Goal: Feedback & Contribution: Submit feedback/report problem

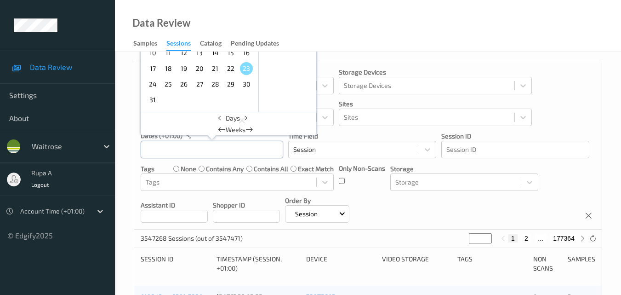
click at [250, 147] on input "text" at bounding box center [212, 149] width 142 height 17
click at [199, 73] on span "20" at bounding box center [199, 68] width 13 height 13
click at [213, 156] on input "[DATE] 00:00" at bounding box center [212, 149] width 142 height 17
click at [214, 149] on div at bounding box center [211, 143] width 9 height 17
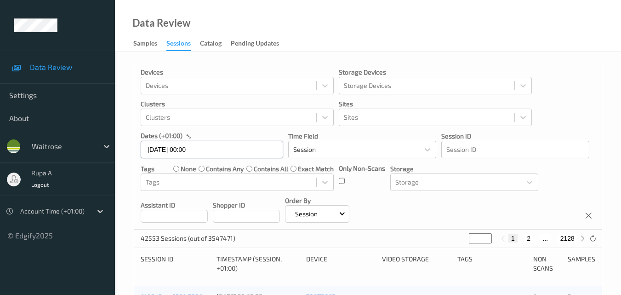
click at [214, 149] on div "[DATE] 00:00" at bounding box center [212, 149] width 142 height 18
click at [227, 148] on input "[DATE] 00:00" at bounding box center [212, 149] width 142 height 17
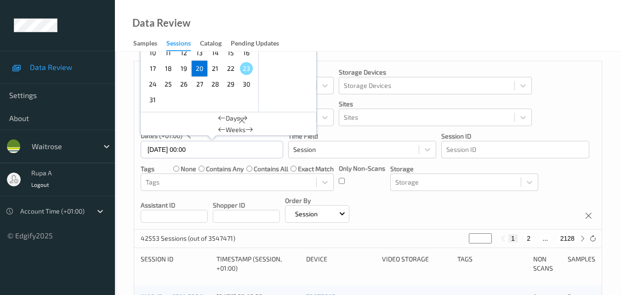
click at [201, 68] on span "20" at bounding box center [199, 68] width 13 height 13
type input "20/08/2025 00:00 -> 20/08/2025 23:59"
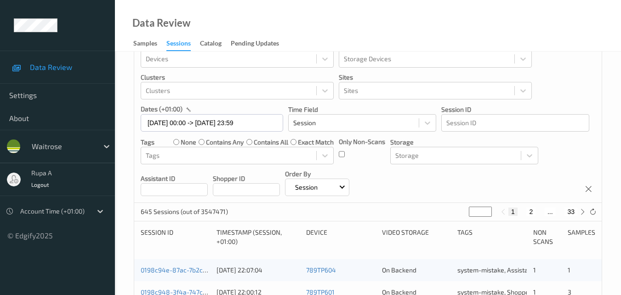
scroll to position [46, 0]
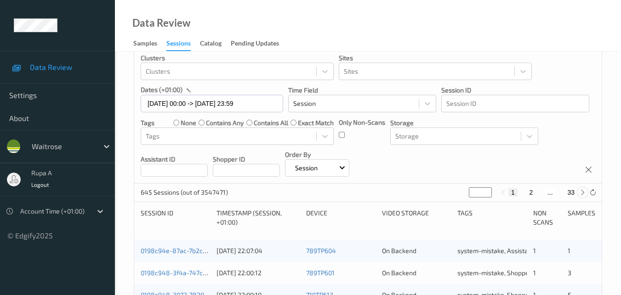
click at [579, 194] on icon at bounding box center [582, 192] width 7 height 7
type input "*"
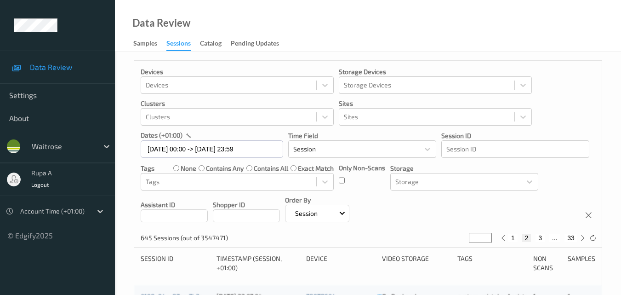
scroll to position [0, 0]
click at [580, 239] on icon at bounding box center [582, 238] width 7 height 7
type input "*"
click at [580, 239] on icon at bounding box center [582, 238] width 7 height 7
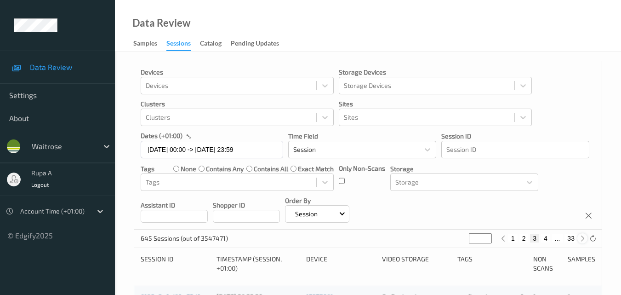
type input "*"
click at [580, 239] on icon at bounding box center [582, 238] width 7 height 7
type input "*"
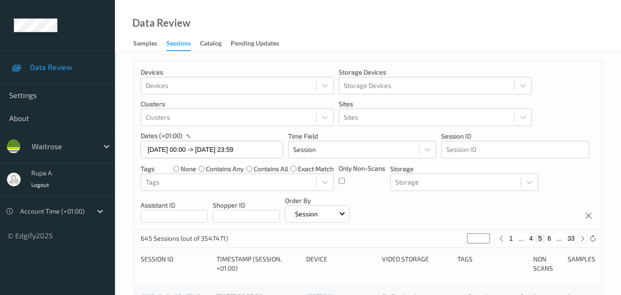
click at [580, 239] on icon at bounding box center [582, 238] width 7 height 7
type input "*"
click at [580, 239] on icon at bounding box center [582, 238] width 7 height 7
type input "*"
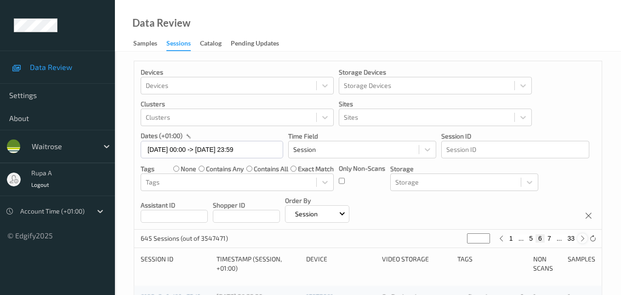
type input "*"
click at [580, 239] on icon at bounding box center [582, 238] width 7 height 7
type input "*"
click at [580, 239] on icon at bounding box center [582, 238] width 7 height 7
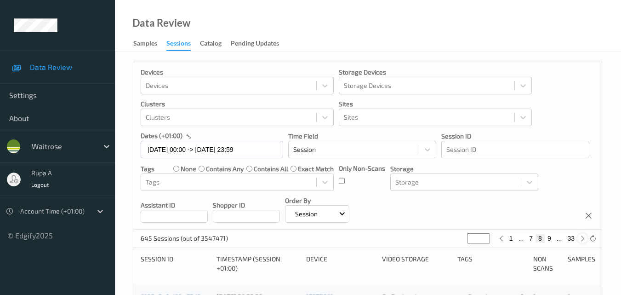
type input "*"
click at [580, 239] on icon at bounding box center [582, 238] width 7 height 7
type input "**"
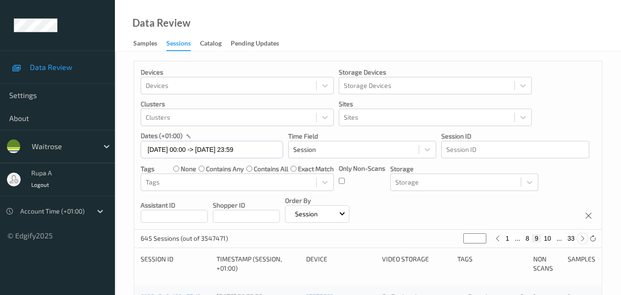
click at [580, 239] on icon at bounding box center [582, 238] width 7 height 7
type input "**"
click at [580, 239] on icon at bounding box center [582, 238] width 7 height 7
type input "**"
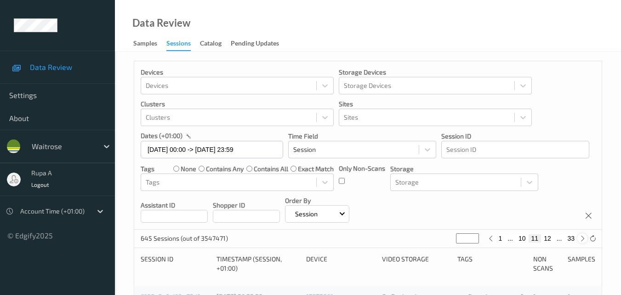
type input "**"
click at [580, 239] on icon at bounding box center [582, 238] width 7 height 7
type input "**"
click at [580, 239] on icon at bounding box center [582, 238] width 7 height 7
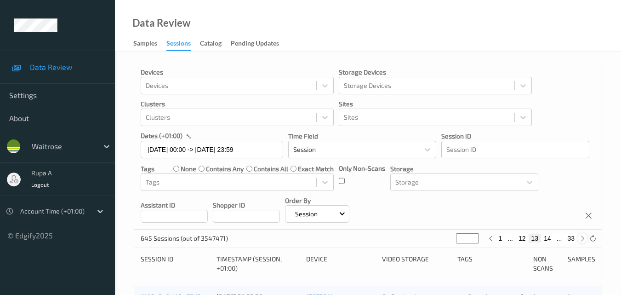
type input "**"
click at [580, 239] on icon at bounding box center [582, 238] width 7 height 7
type input "**"
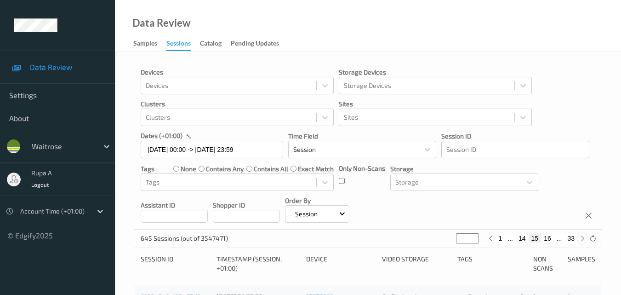
click at [580, 239] on icon at bounding box center [582, 238] width 7 height 7
type input "**"
click at [580, 239] on icon at bounding box center [582, 238] width 7 height 7
type input "**"
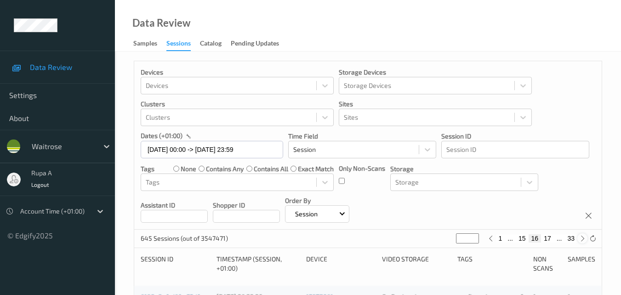
type input "**"
click at [580, 239] on icon at bounding box center [582, 238] width 7 height 7
type input "**"
click at [580, 239] on icon at bounding box center [582, 238] width 7 height 7
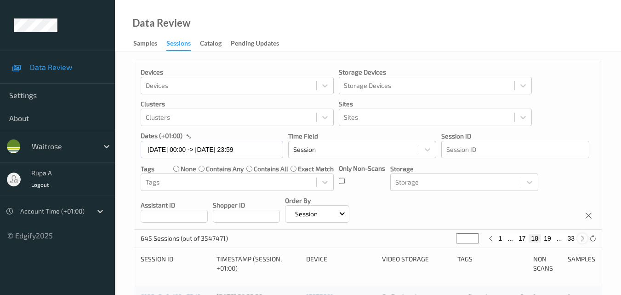
type input "**"
click at [580, 239] on icon at bounding box center [582, 238] width 7 height 7
type input "**"
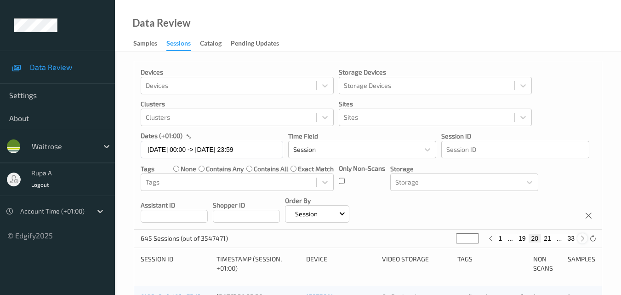
click at [580, 239] on icon at bounding box center [582, 238] width 7 height 7
type input "**"
click at [580, 239] on icon at bounding box center [582, 238] width 7 height 7
type input "**"
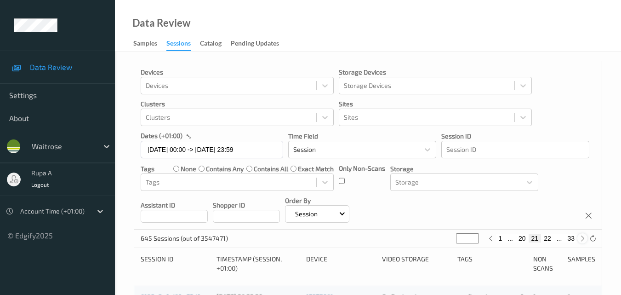
type input "**"
click at [580, 239] on icon at bounding box center [582, 238] width 7 height 7
type input "**"
click at [580, 239] on icon at bounding box center [582, 238] width 7 height 7
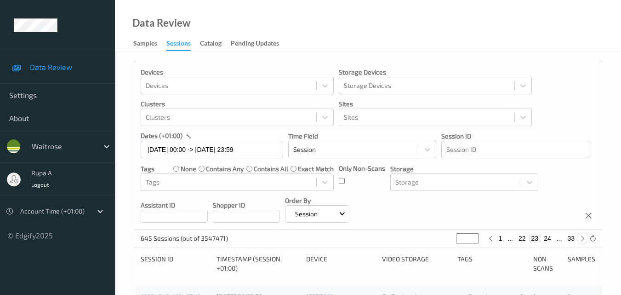
type input "**"
click at [580, 239] on icon at bounding box center [582, 238] width 7 height 7
type input "**"
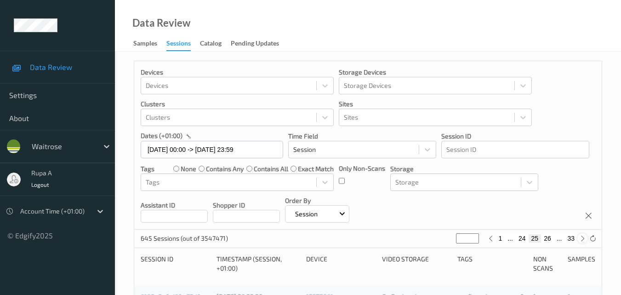
click at [580, 239] on icon at bounding box center [582, 238] width 7 height 7
type input "**"
click at [580, 239] on icon at bounding box center [582, 238] width 7 height 7
type input "**"
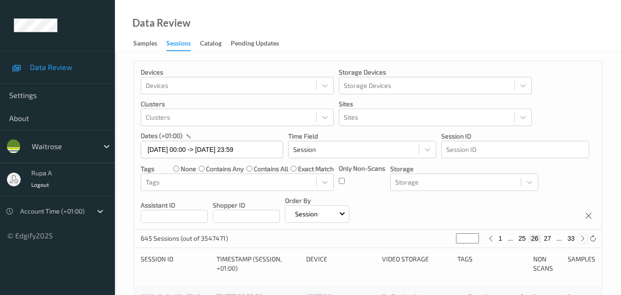
type input "**"
click at [580, 239] on icon at bounding box center [582, 238] width 7 height 7
type input "**"
click at [580, 239] on icon at bounding box center [582, 238] width 7 height 7
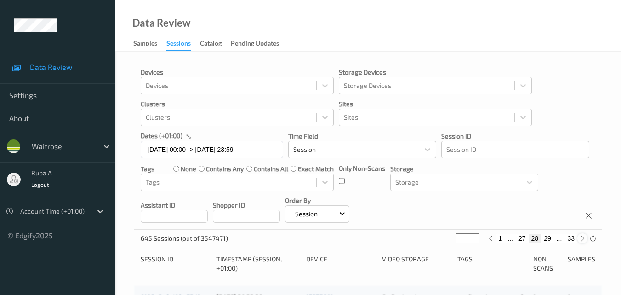
type input "**"
click at [580, 239] on icon at bounding box center [582, 238] width 7 height 7
type input "**"
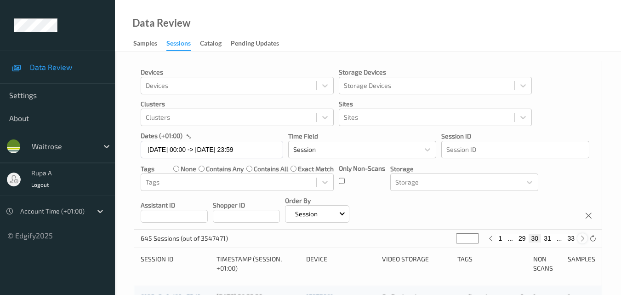
click at [580, 239] on icon at bounding box center [582, 238] width 7 height 7
type input "**"
click at [499, 237] on icon at bounding box center [501, 238] width 7 height 7
type input "**"
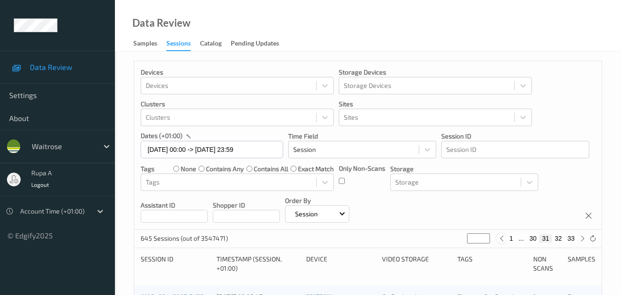
type input "**"
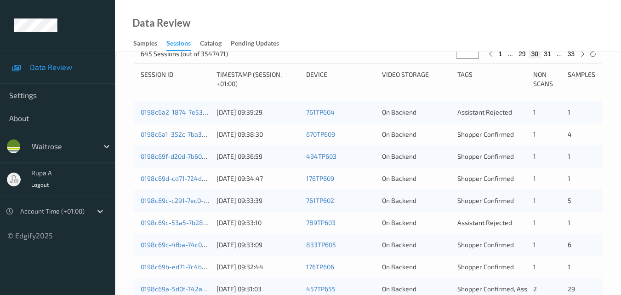
scroll to position [184, 0]
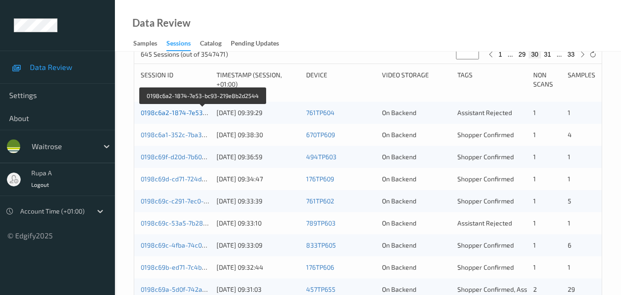
click at [181, 115] on link "0198c6a2-1874-7e53-bc93-219e8b2d2544" at bounding box center [204, 112] width 126 height 8
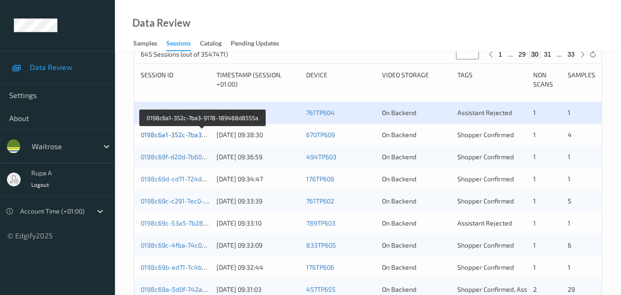
click at [175, 133] on link "0198c6a1-352c-7ba3-9178-189488d8555a" at bounding box center [204, 135] width 126 height 8
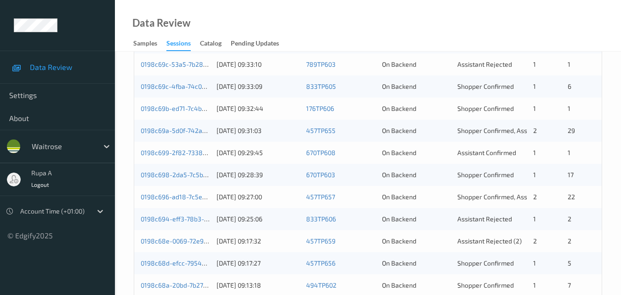
scroll to position [194, 0]
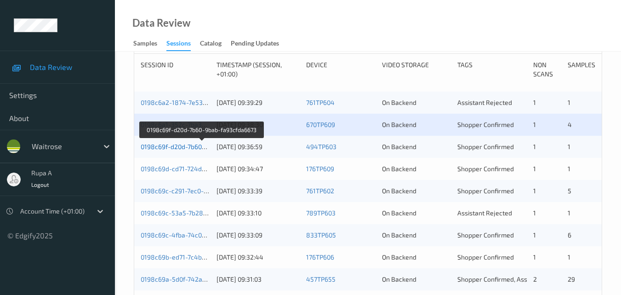
click at [182, 146] on link "0198c69f-d20d-7b60-9bab-fa93cfda6673" at bounding box center [202, 146] width 122 height 8
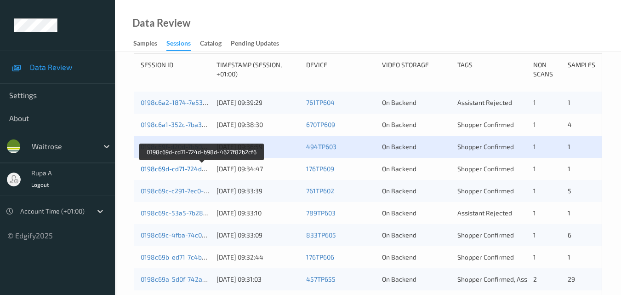
click at [193, 168] on link "0198c69d-cd71-724d-b98d-4627f82b2cf6" at bounding box center [202, 169] width 123 height 8
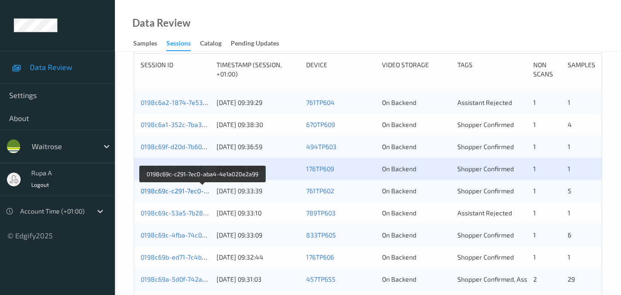
click at [190, 190] on link "0198c69c-c291-7ec0-aba4-4e1a020e2a99" at bounding box center [203, 191] width 125 height 8
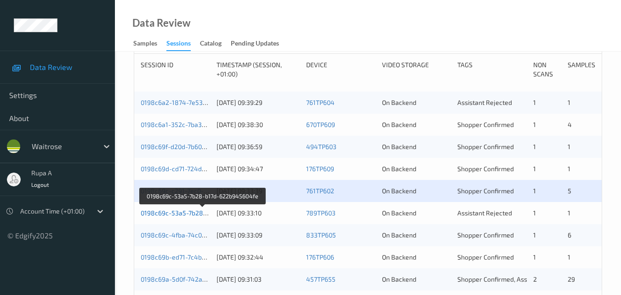
click at [195, 211] on link "0198c69c-53a5-7b28-b17d-622b945604fe" at bounding box center [203, 213] width 125 height 8
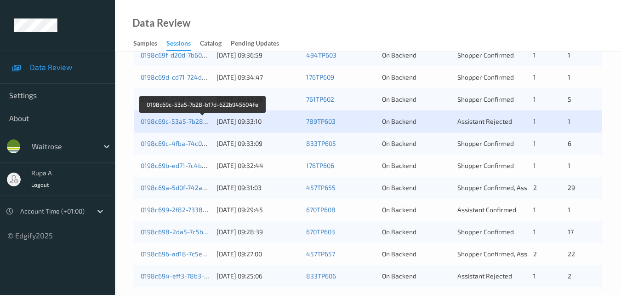
scroll to position [286, 0]
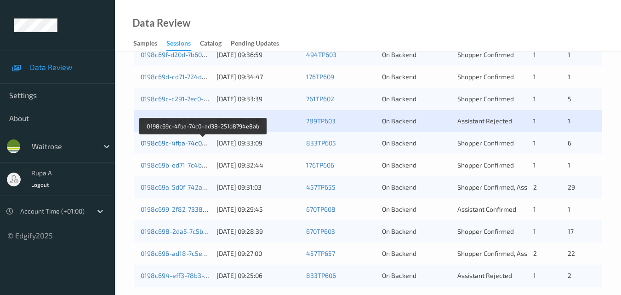
click at [194, 141] on link "0198c69c-4fba-74c0-ad38-251d8794e8ab" at bounding box center [204, 143] width 126 height 8
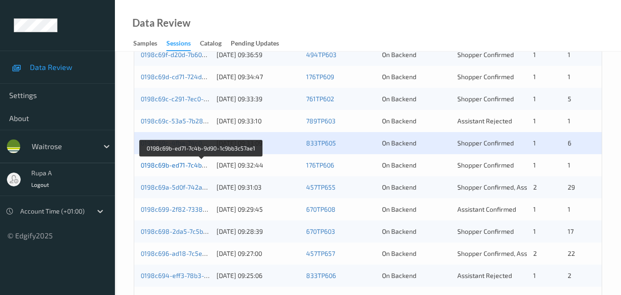
click at [199, 163] on link "0198c69b-ed71-7c4b-9d90-1c9bb3c57ae1" at bounding box center [202, 165] width 122 height 8
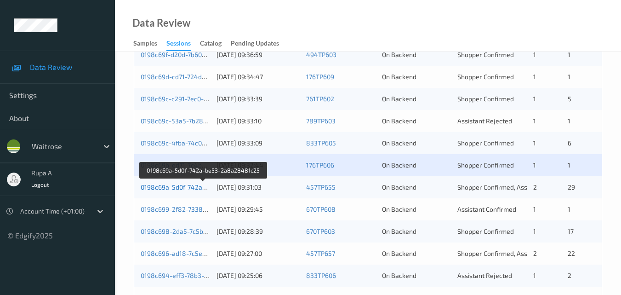
click at [176, 186] on link "0198c69a-5d0f-742a-be53-2a8a28481c25" at bounding box center [204, 187] width 126 height 8
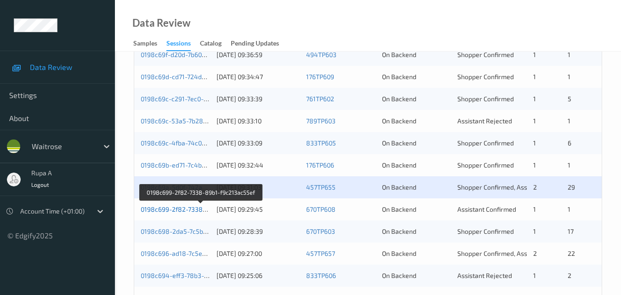
click at [194, 212] on link "0198c699-2f82-7338-89b1-f9c213ac55ef" at bounding box center [201, 209] width 121 height 8
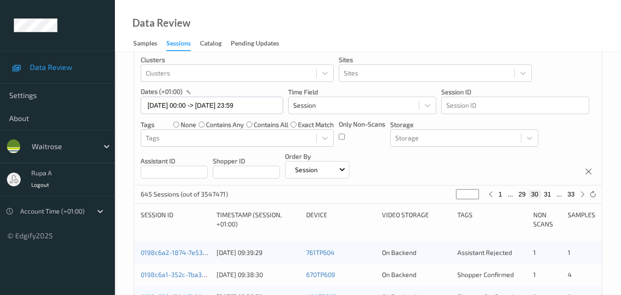
scroll to position [0, 0]
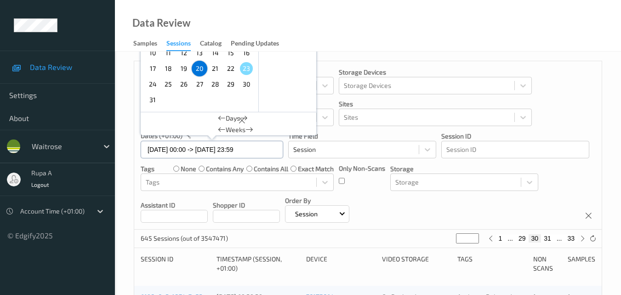
click at [244, 152] on input "20/08/2025 00:00 -> 20/08/2025 23:59" at bounding box center [212, 149] width 142 height 17
click at [219, 68] on span "21" at bounding box center [215, 68] width 13 height 13
type input "21/08/2025 00:00"
type input "*"
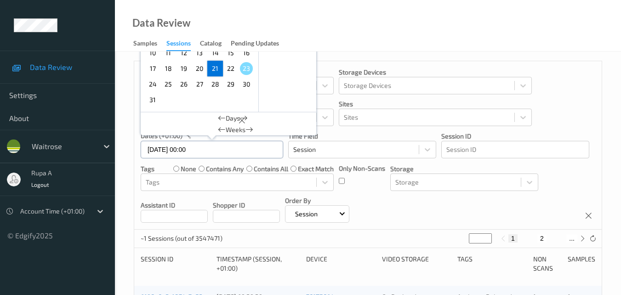
click at [226, 148] on input "21/08/2025 00:00" at bounding box center [212, 149] width 142 height 17
click at [215, 69] on span "21" at bounding box center [215, 68] width 13 height 13
type input "21/08/2025 00:00 -> 21/08/2025 23:59"
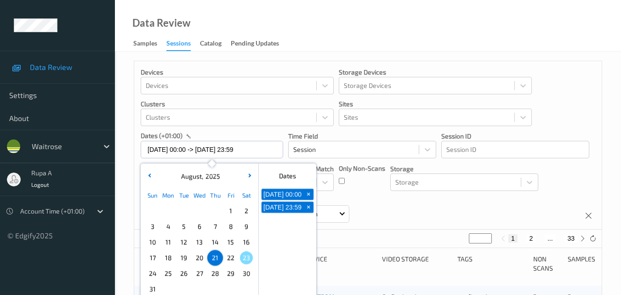
scroll to position [46, 0]
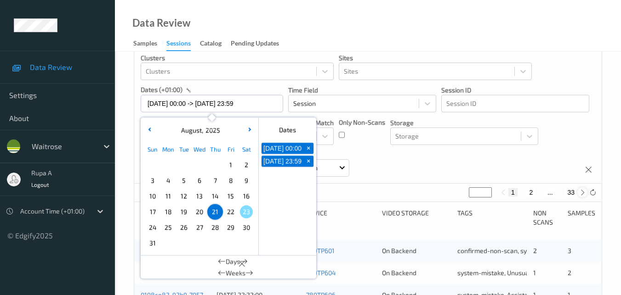
click at [582, 192] on icon at bounding box center [582, 192] width 7 height 7
type input "*"
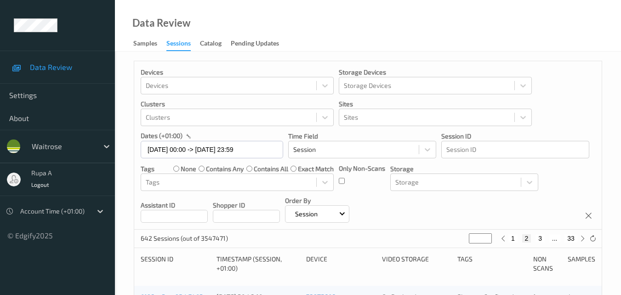
click at [539, 239] on button "3" at bounding box center [539, 238] width 9 height 8
type input "*"
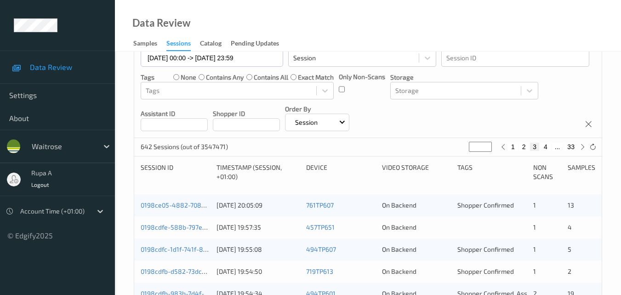
scroll to position [92, 0]
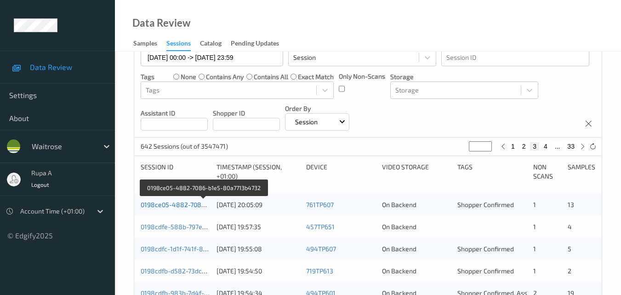
click at [193, 206] on link "0198ce05-4882-7086-b1e5-80a7713b4732" at bounding box center [204, 204] width 126 height 8
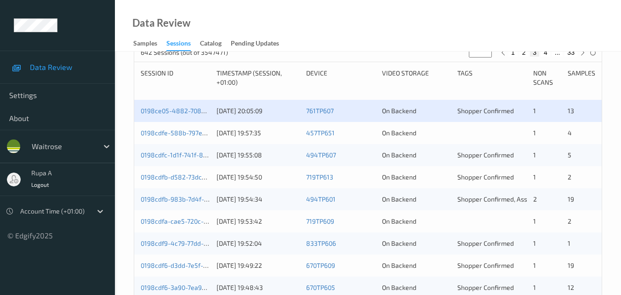
scroll to position [102, 0]
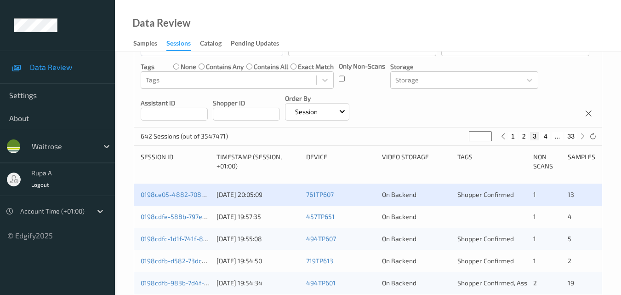
click at [201, 210] on div "0198cdfe-588b-797e-82ff-7551e68865f0 21/08/2025 19:57:35 457TP651 On Backend 1 4" at bounding box center [367, 216] width 467 height 22
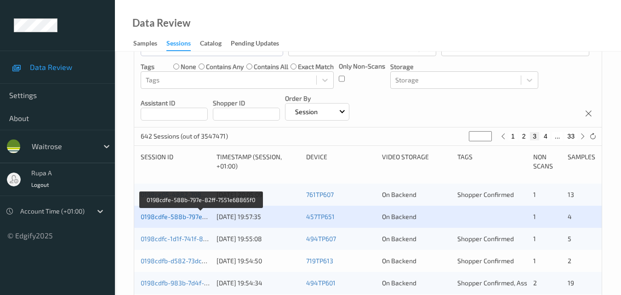
click at [160, 215] on link "0198cdfe-588b-797e-82ff-7551e68865f0" at bounding box center [201, 216] width 121 height 8
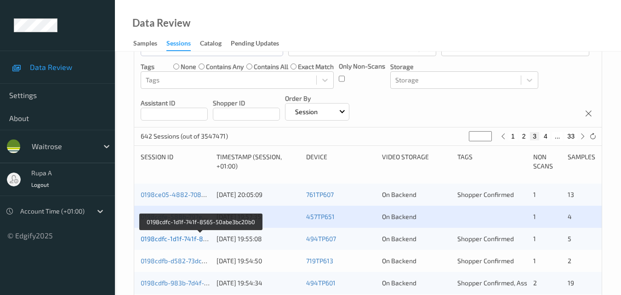
click at [192, 236] on link "0198cdfc-1d1f-741f-8565-50abe3bc20b0" at bounding box center [201, 238] width 120 height 8
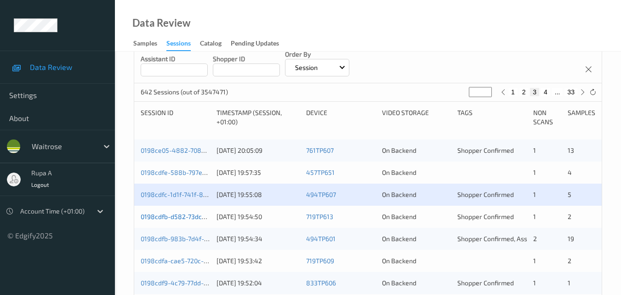
scroll to position [148, 0]
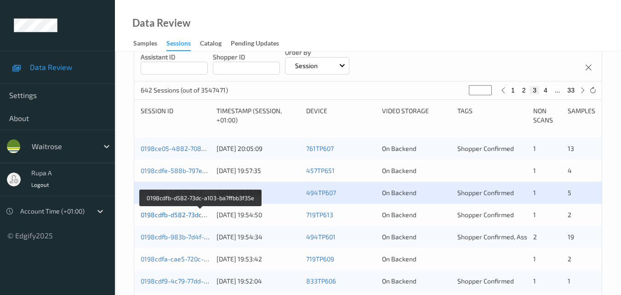
click at [195, 214] on link "0198cdfb-d582-73dc-a103-ba7ffbb3f35e" at bounding box center [201, 214] width 120 height 8
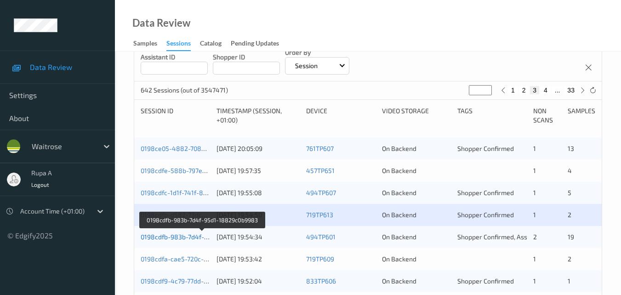
click at [178, 234] on link "0198cdfb-983b-7d4f-95d1-18829c0b9983" at bounding box center [203, 237] width 124 height 8
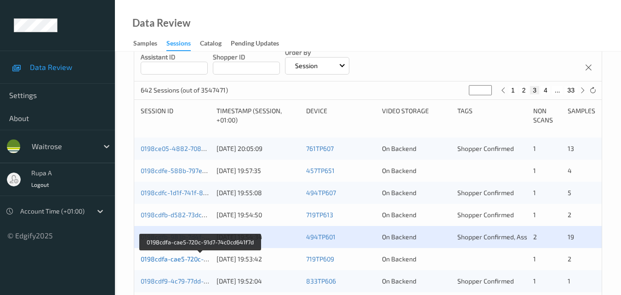
click at [186, 256] on link "0198cdfa-cae5-720c-91d7-74c0cd641f7d" at bounding box center [200, 259] width 119 height 8
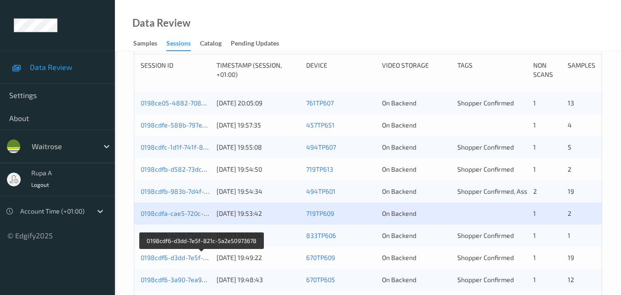
scroll to position [194, 0]
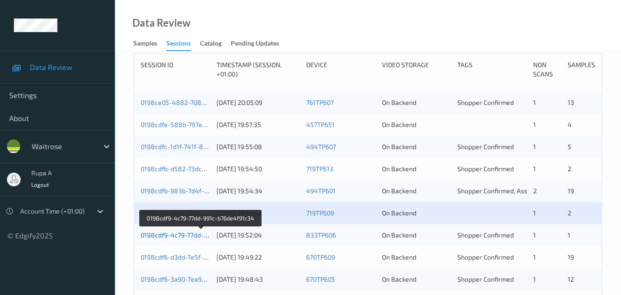
click at [182, 234] on link "0198cdf9-4c79-77dd-991c-b76de4f91c34" at bounding box center [201, 235] width 121 height 8
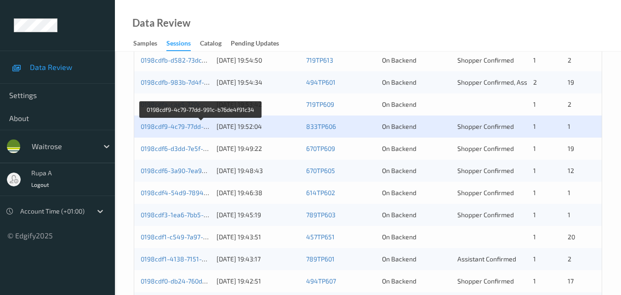
scroll to position [286, 0]
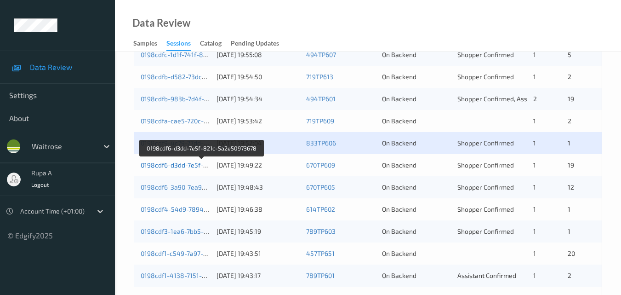
click at [194, 164] on link "0198cdf6-d3dd-7e5f-821c-5a2e50973678" at bounding box center [202, 165] width 123 height 8
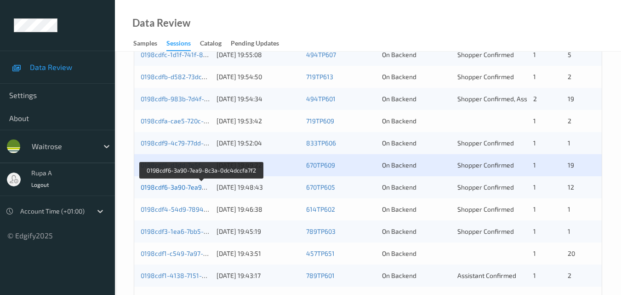
click at [181, 184] on link "0198cdf6-3a90-7ea9-8c3a-0dc4dccfa7f2" at bounding box center [201, 187] width 121 height 8
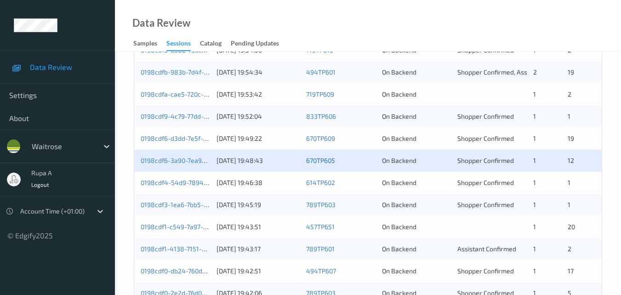
scroll to position [332, 0]
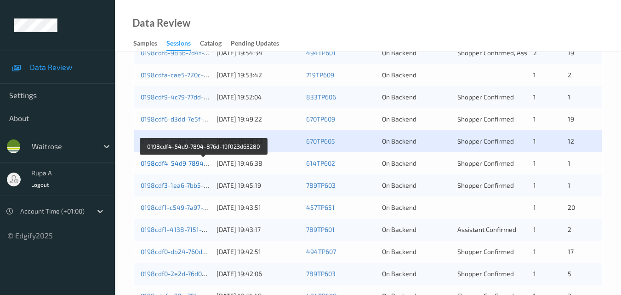
click at [184, 162] on link "0198cdf4-54d9-7894-876d-19f023d63280" at bounding box center [203, 163] width 125 height 8
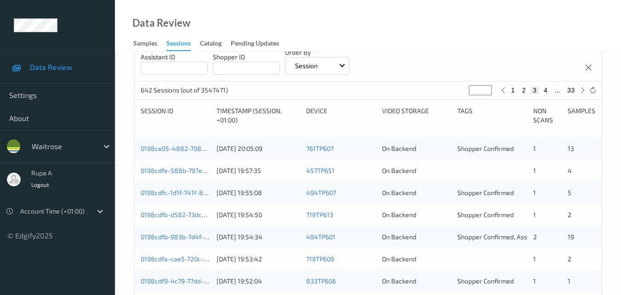
scroll to position [0, 0]
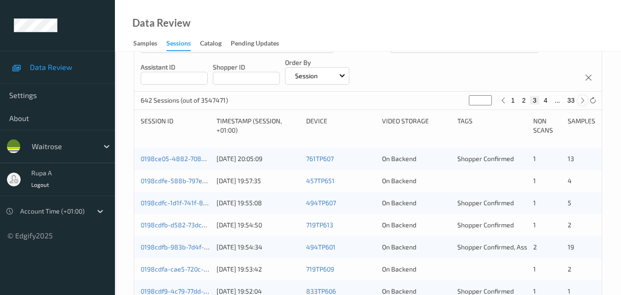
click at [584, 102] on icon at bounding box center [582, 100] width 7 height 7
type input "*"
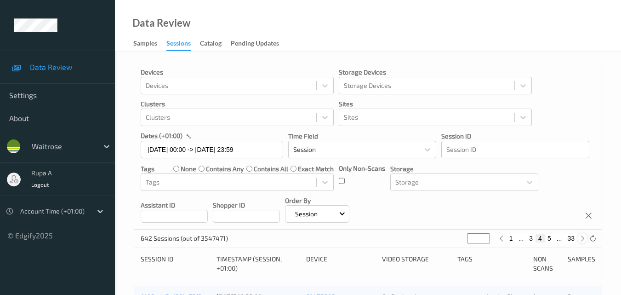
click at [582, 239] on icon at bounding box center [582, 238] width 7 height 7
type input "*"
click at [582, 239] on icon at bounding box center [582, 238] width 7 height 7
type input "*"
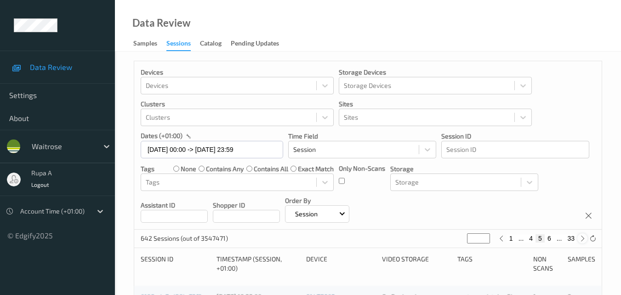
type input "*"
click at [582, 239] on icon at bounding box center [582, 238] width 7 height 7
type input "*"
click at [582, 239] on icon at bounding box center [582, 238] width 7 height 7
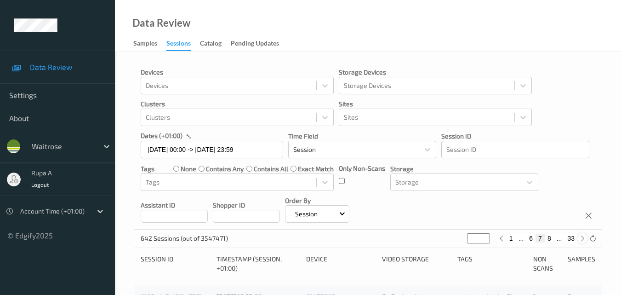
type input "*"
click at [582, 239] on icon at bounding box center [582, 238] width 7 height 7
type input "*"
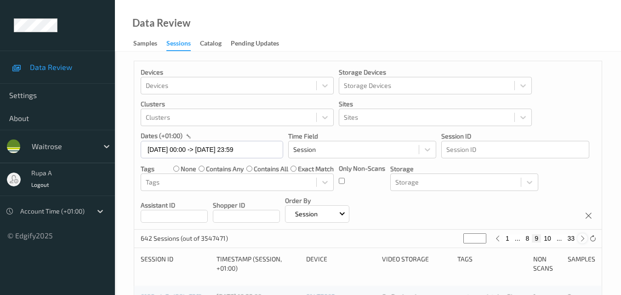
click at [582, 239] on icon at bounding box center [582, 238] width 7 height 7
type input "**"
click at [582, 239] on icon at bounding box center [582, 238] width 7 height 7
type input "**"
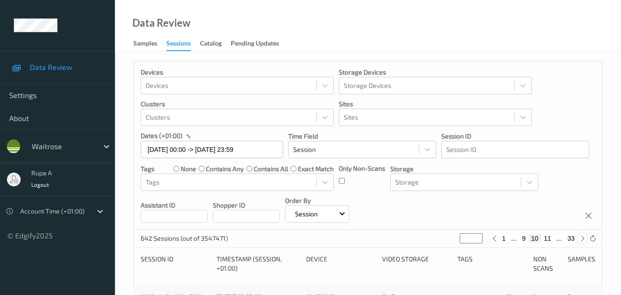
type input "**"
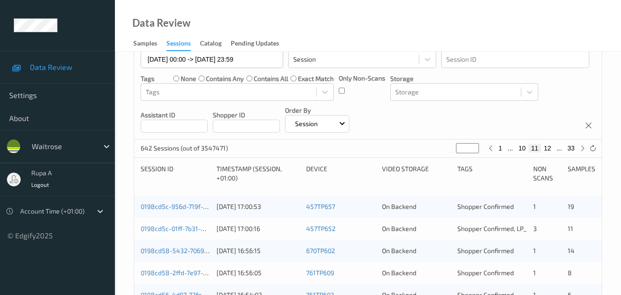
scroll to position [92, 0]
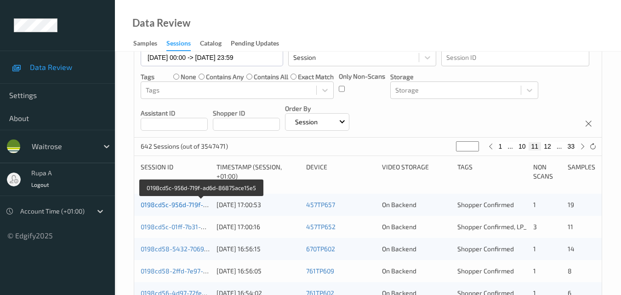
click at [203, 206] on link "0198cd5c-956d-719f-ad6d-86875ace15e5" at bounding box center [202, 204] width 123 height 8
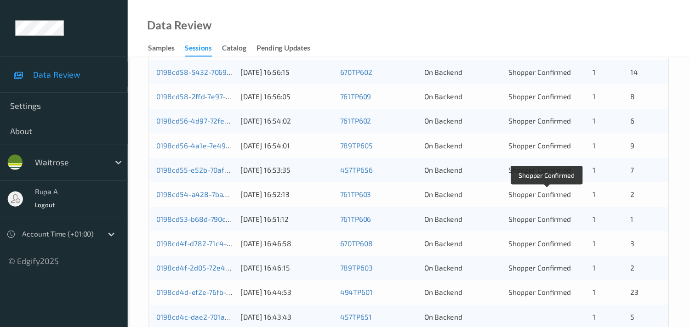
scroll to position [138, 0]
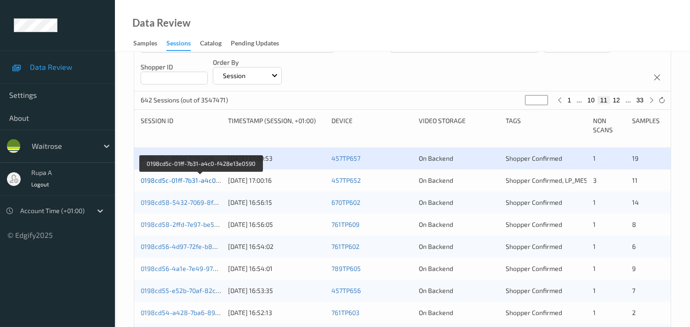
click at [184, 181] on link "0198cd5c-01ff-7b31-a4c0-f428e13e0590" at bounding box center [201, 180] width 120 height 8
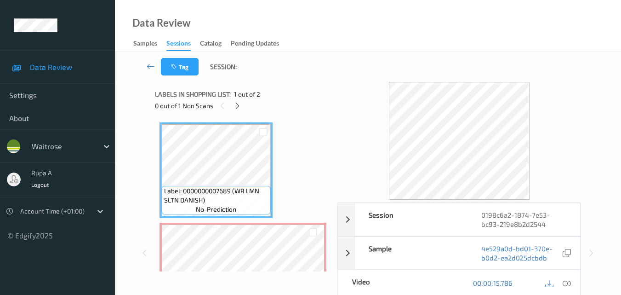
click at [297, 88] on div "Labels in shopping list: 1 out of 2" at bounding box center [243, 93] width 176 height 11
click at [232, 106] on div at bounding box center [237, 105] width 11 height 11
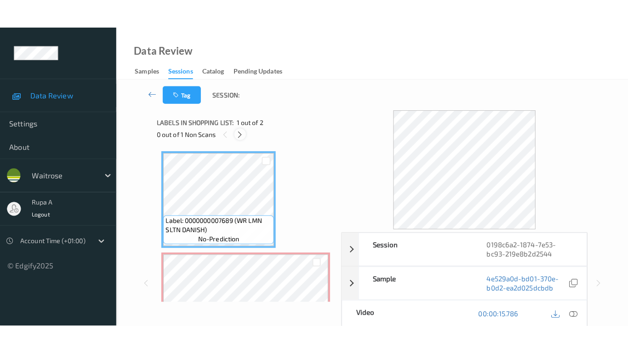
scroll to position [5, 0]
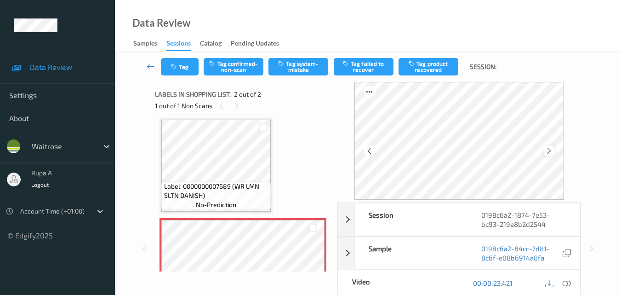
click at [554, 149] on div at bounding box center [548, 150] width 11 height 11
click at [550, 147] on icon at bounding box center [549, 151] width 8 height 8
click at [551, 147] on icon at bounding box center [549, 151] width 8 height 8
click at [566, 283] on icon at bounding box center [567, 283] width 8 height 8
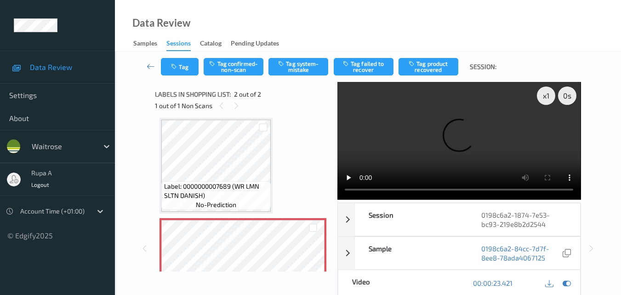
scroll to position [0, 0]
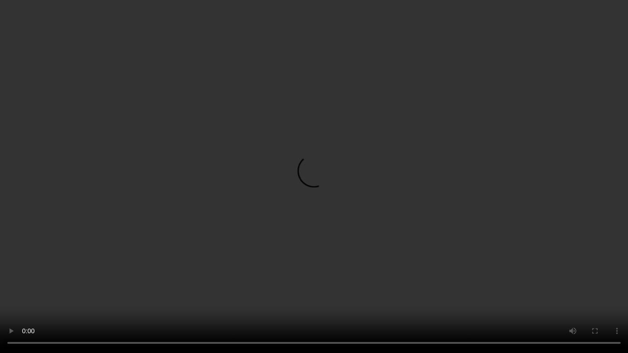
click at [3, 294] on video at bounding box center [314, 176] width 628 height 353
click at [627, 121] on video at bounding box center [314, 176] width 628 height 353
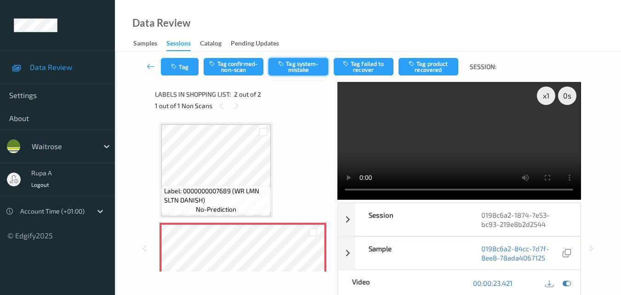
click at [292, 63] on button "Tag system-mistake" at bounding box center [298, 66] width 60 height 17
click at [181, 75] on button "Tag" at bounding box center [180, 66] width 38 height 17
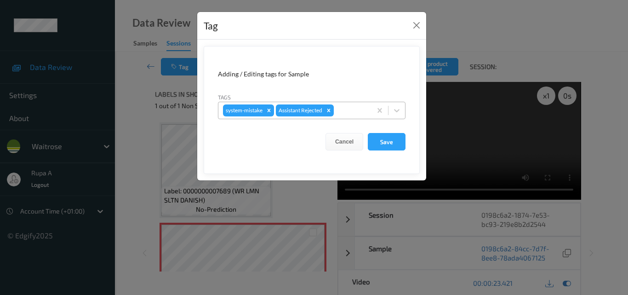
click at [338, 112] on div at bounding box center [351, 110] width 31 height 11
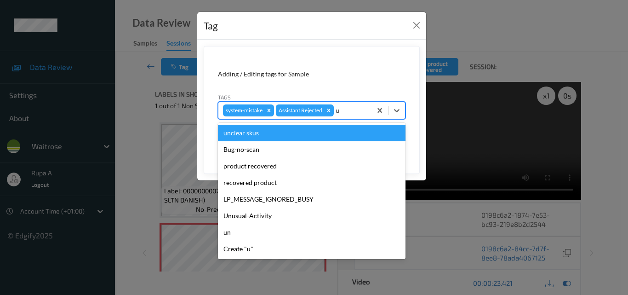
type input "un"
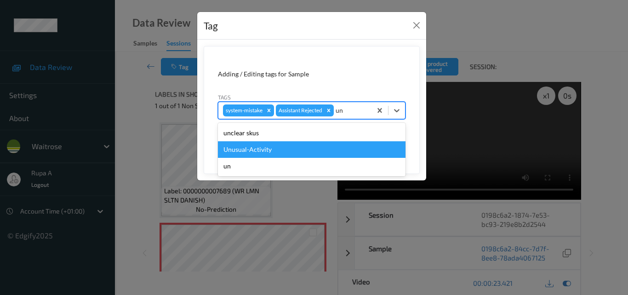
click at [272, 148] on div "Unusual-Activity" at bounding box center [312, 149] width 188 height 17
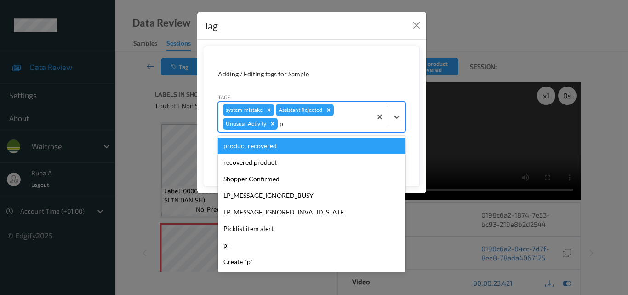
type input "pi"
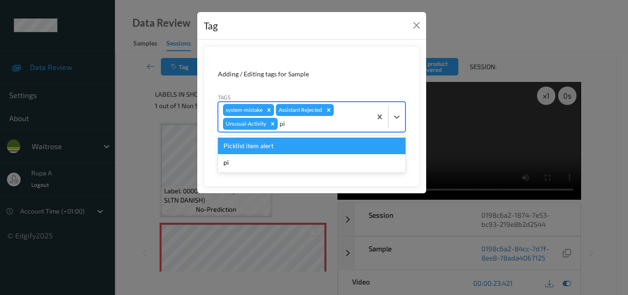
click at [257, 144] on div "Picklist item alert" at bounding box center [312, 145] width 188 height 17
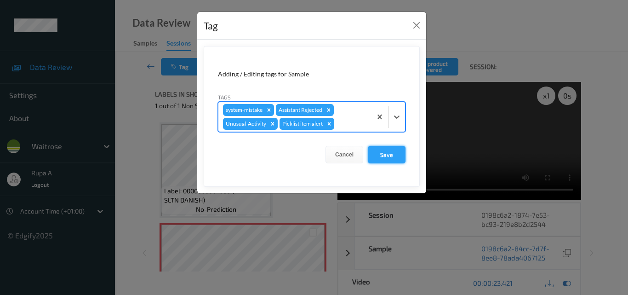
click at [381, 151] on button "Save" at bounding box center [387, 154] width 38 height 17
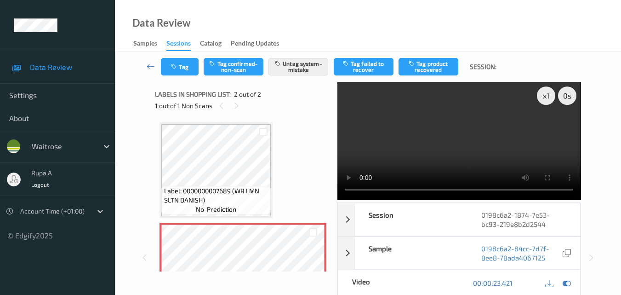
click at [305, 18] on div "Data Review Samples Sessions Catalog Pending Updates" at bounding box center [368, 25] width 506 height 51
click at [176, 67] on icon "button" at bounding box center [175, 66] width 8 height 6
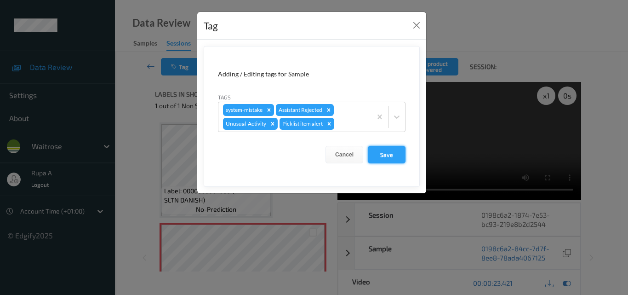
click at [384, 160] on button "Save" at bounding box center [387, 154] width 38 height 17
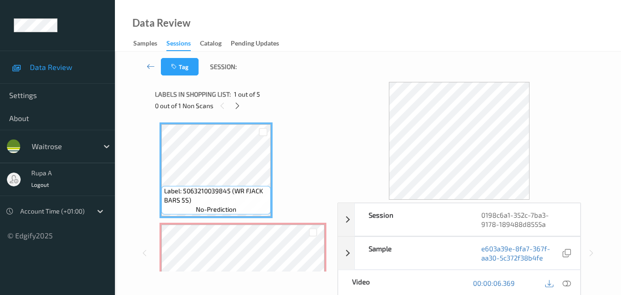
click at [308, 83] on div "Labels in shopping list: 1 out of 5 0 out of 1 Non Scans" at bounding box center [243, 100] width 176 height 36
click at [234, 107] on icon at bounding box center [237, 106] width 8 height 8
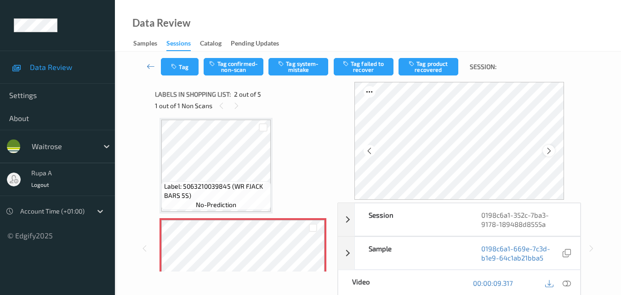
click at [548, 153] on icon at bounding box center [549, 151] width 8 height 8
click at [546, 153] on div at bounding box center [548, 150] width 11 height 11
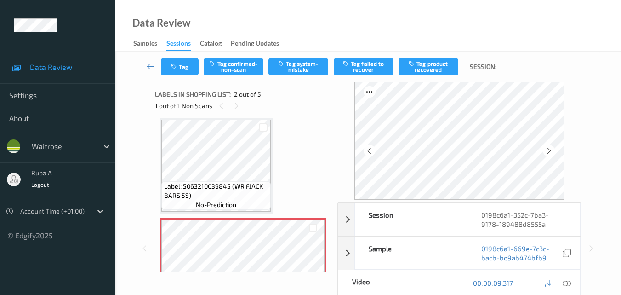
click at [546, 153] on div at bounding box center [548, 150] width 11 height 11
click at [568, 285] on icon at bounding box center [567, 283] width 8 height 8
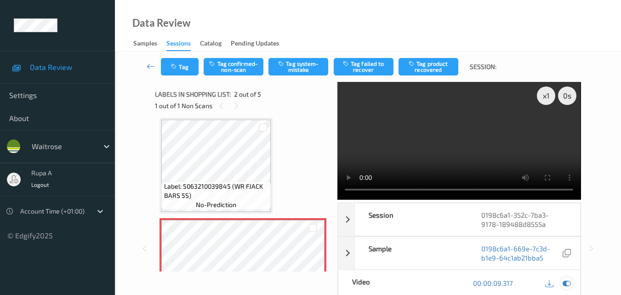
click at [571, 283] on div at bounding box center [567, 283] width 12 height 12
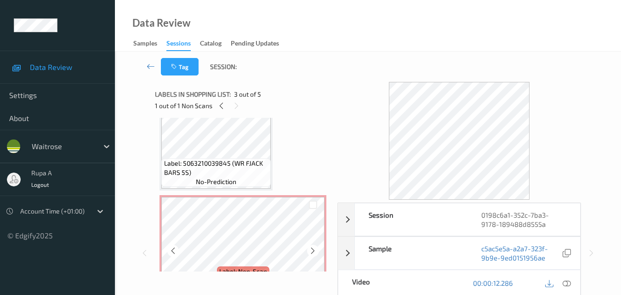
scroll to position [46, 0]
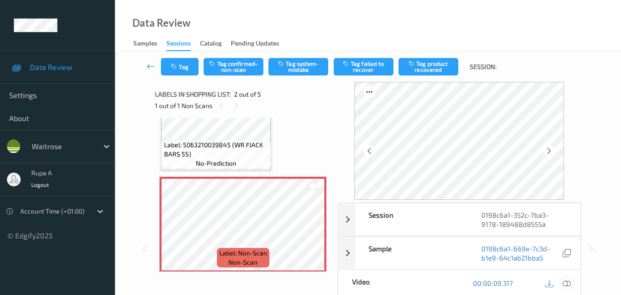
click at [571, 284] on icon at bounding box center [567, 283] width 8 height 8
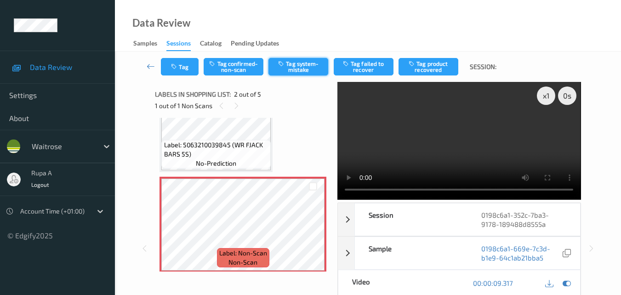
click at [302, 68] on button "Tag system-mistake" at bounding box center [298, 66] width 60 height 17
click at [172, 71] on button "Tag" at bounding box center [180, 66] width 38 height 17
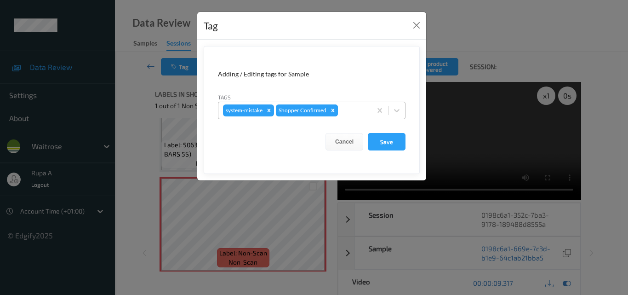
click at [337, 113] on div "Remove Shopper Confirmed" at bounding box center [333, 110] width 10 height 12
click at [417, 25] on button "Close" at bounding box center [416, 25] width 13 height 13
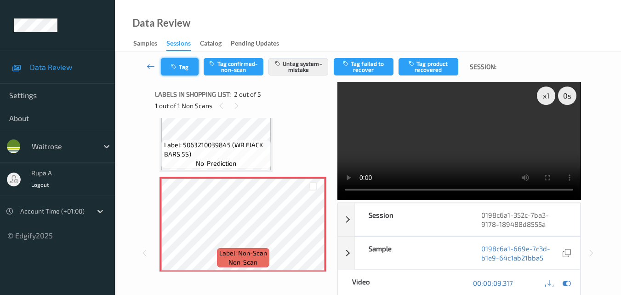
click at [176, 72] on button "Tag" at bounding box center [180, 66] width 38 height 17
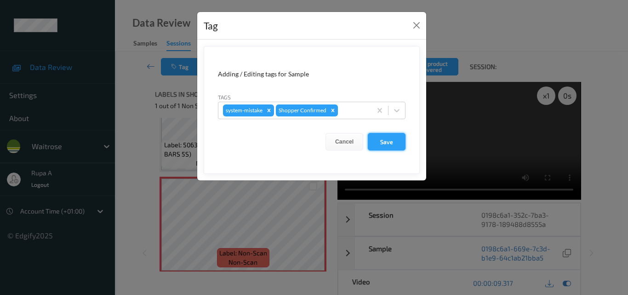
click at [392, 142] on button "Save" at bounding box center [387, 141] width 38 height 17
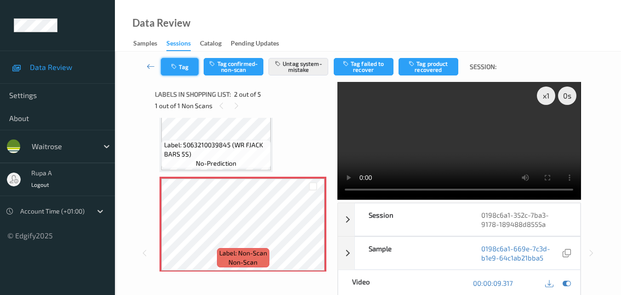
click at [174, 67] on icon "button" at bounding box center [175, 66] width 8 height 6
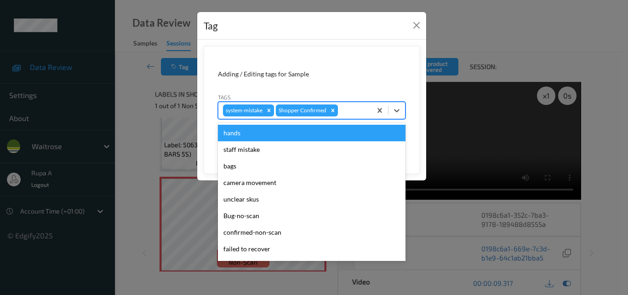
click at [352, 112] on div at bounding box center [353, 110] width 27 height 11
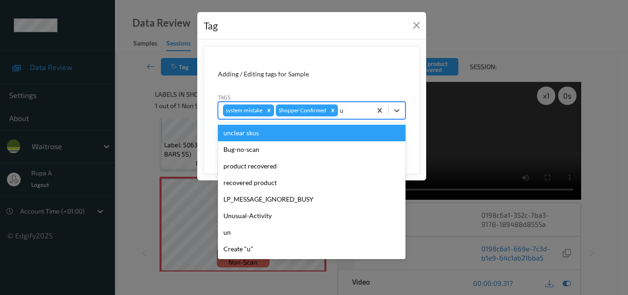
type input "un"
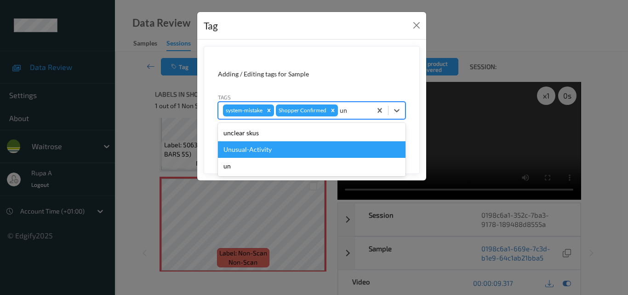
click at [336, 143] on div "Unusual-Activity" at bounding box center [312, 149] width 188 height 17
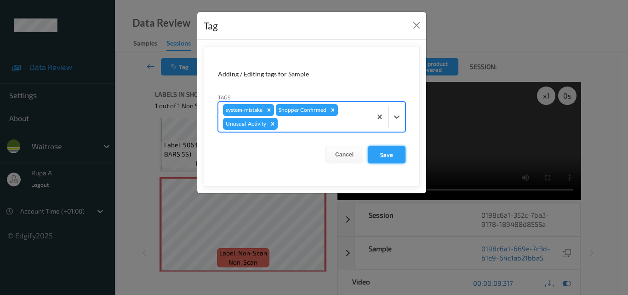
click at [389, 153] on button "Save" at bounding box center [387, 154] width 38 height 17
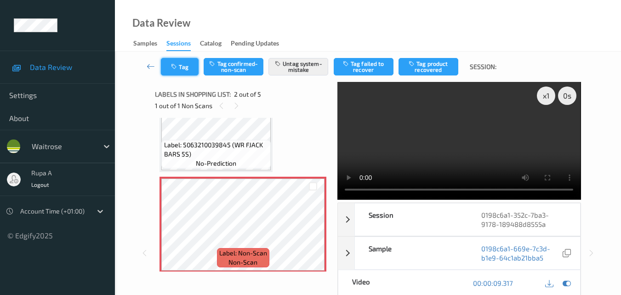
click at [175, 64] on icon "button" at bounding box center [175, 66] width 8 height 6
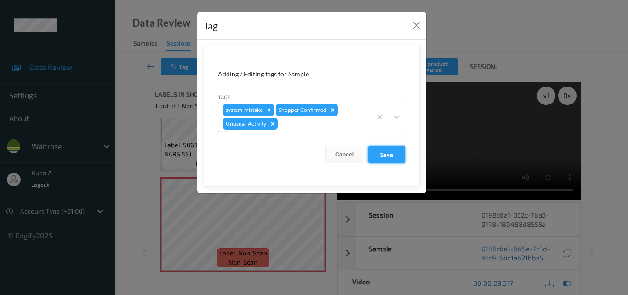
click at [384, 153] on button "Save" at bounding box center [387, 154] width 38 height 17
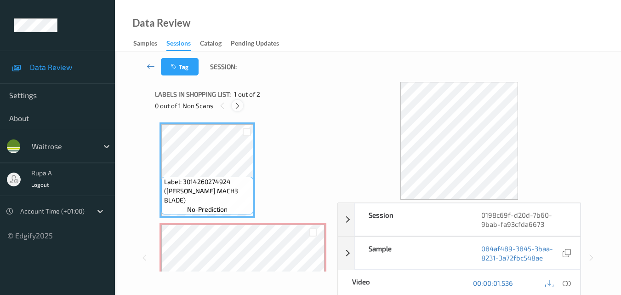
click at [236, 102] on icon at bounding box center [237, 106] width 8 height 8
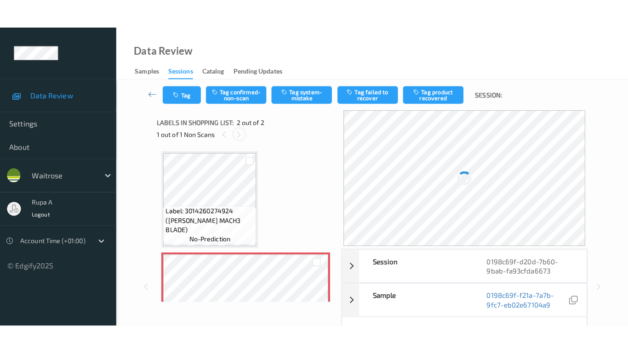
scroll to position [5, 0]
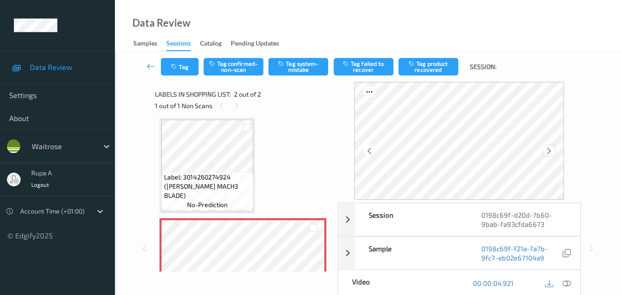
click at [550, 156] on div at bounding box center [548, 150] width 11 height 11
click at [340, 36] on div "Data Review Samples Sessions Catalog Pending Updates" at bounding box center [368, 25] width 506 height 51
click at [553, 149] on icon at bounding box center [549, 151] width 8 height 8
click at [553, 147] on icon at bounding box center [549, 151] width 8 height 8
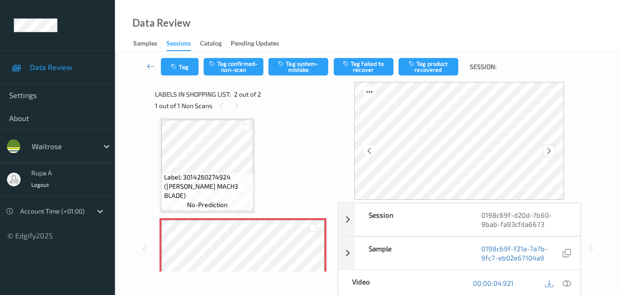
click at [553, 149] on icon at bounding box center [549, 151] width 8 height 8
click at [565, 279] on icon at bounding box center [567, 283] width 8 height 8
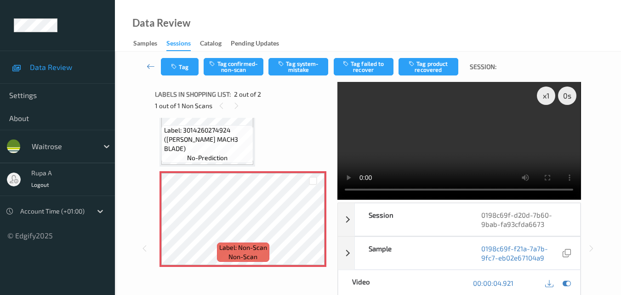
scroll to position [0, 0]
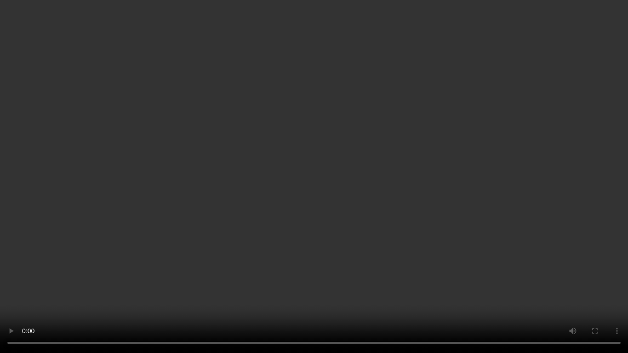
click at [598, 294] on video at bounding box center [314, 176] width 628 height 353
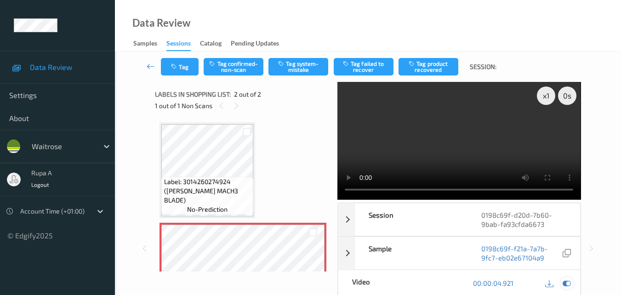
click at [562, 283] on div at bounding box center [567, 283] width 12 height 12
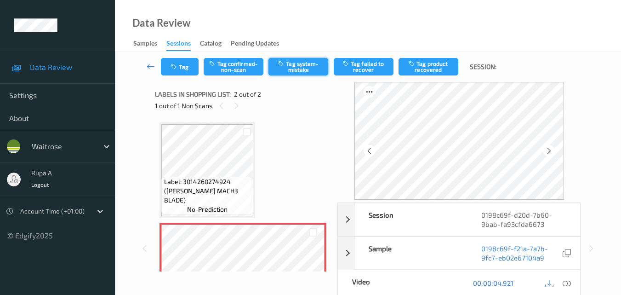
click at [303, 73] on button "Tag system-mistake" at bounding box center [298, 66] width 60 height 17
click at [180, 73] on button "Tag" at bounding box center [180, 66] width 38 height 17
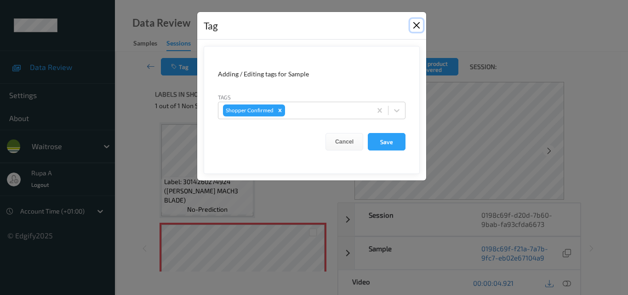
click at [414, 24] on button "Close" at bounding box center [416, 25] width 13 height 13
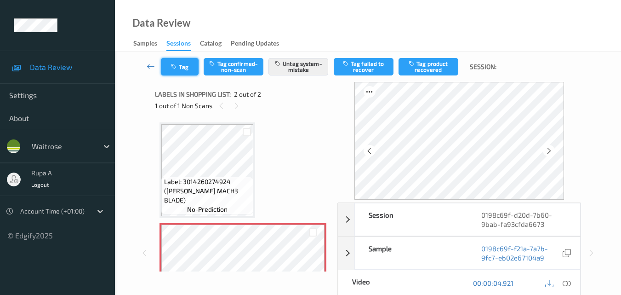
click at [187, 66] on button "Tag" at bounding box center [180, 66] width 38 height 17
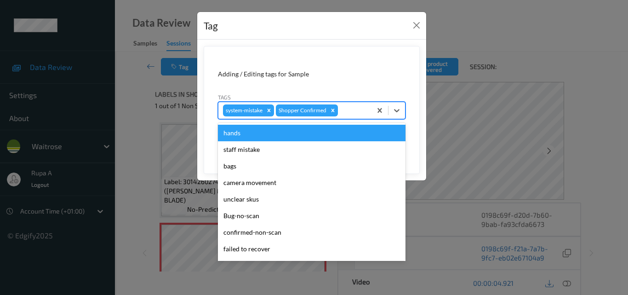
click at [367, 114] on div "system-mistake Shopper Confirmed" at bounding box center [294, 110] width 153 height 16
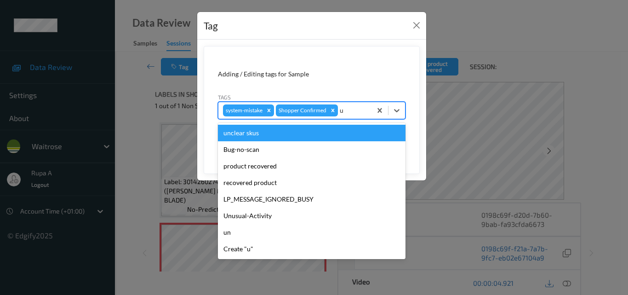
type input "un"
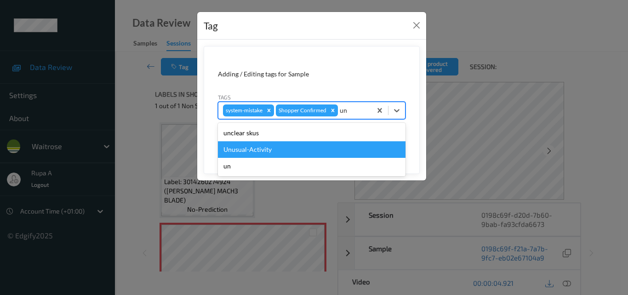
click at [279, 150] on div "Unusual-Activity" at bounding box center [312, 149] width 188 height 17
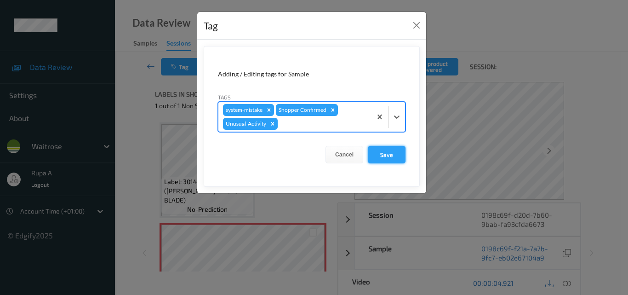
click at [392, 154] on button "Save" at bounding box center [387, 154] width 38 height 17
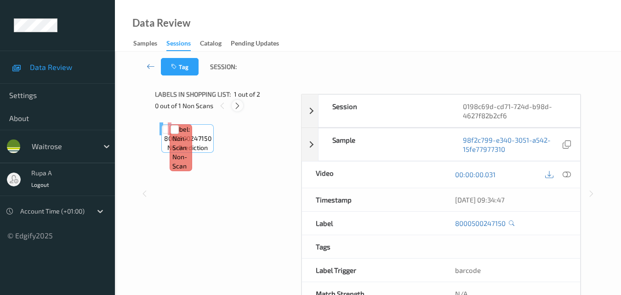
click at [268, 87] on div "Labels in shopping list: 1 out of 2 0 out of 1 Non Scans" at bounding box center [225, 100] width 140 height 36
click at [238, 109] on icon at bounding box center [237, 106] width 8 height 8
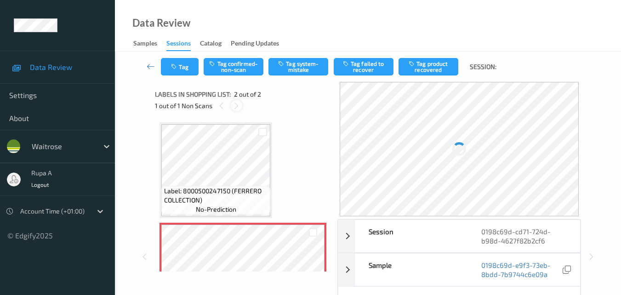
scroll to position [5, 0]
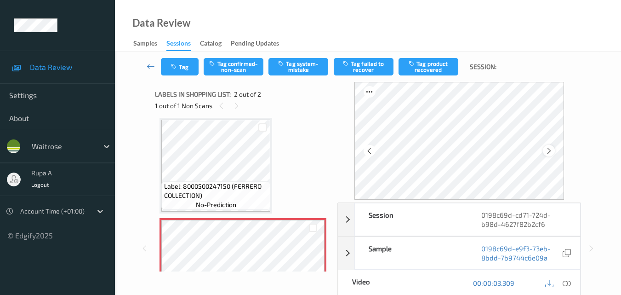
click at [550, 153] on icon at bounding box center [549, 151] width 8 height 8
click at [566, 283] on icon at bounding box center [567, 283] width 8 height 8
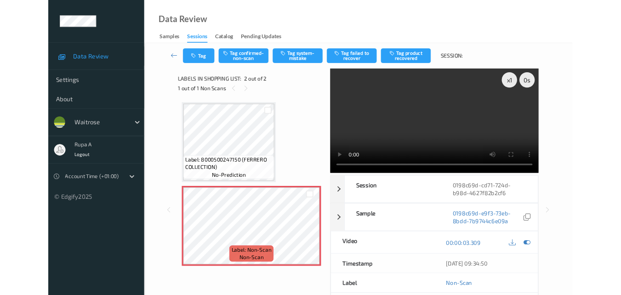
scroll to position [0, 0]
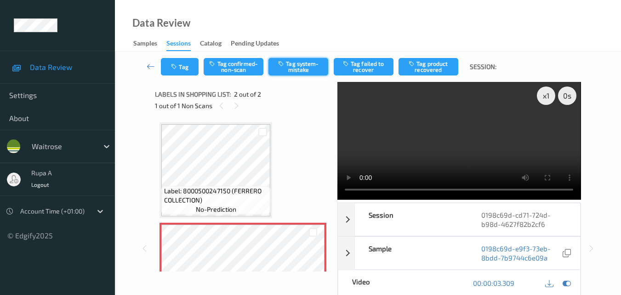
click at [300, 68] on button "Tag system-mistake" at bounding box center [298, 66] width 60 height 17
click at [178, 70] on button "Tag" at bounding box center [180, 66] width 38 height 17
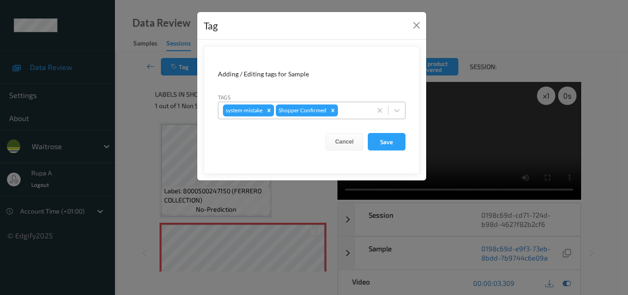
click at [351, 112] on div at bounding box center [353, 110] width 27 height 11
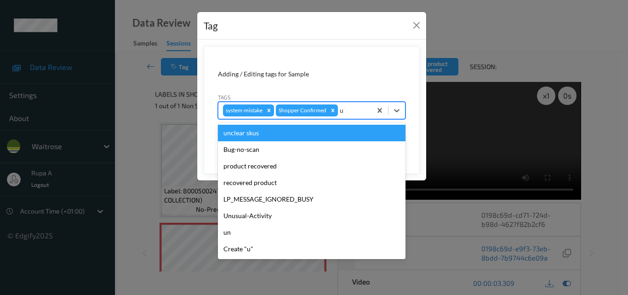
type input "un"
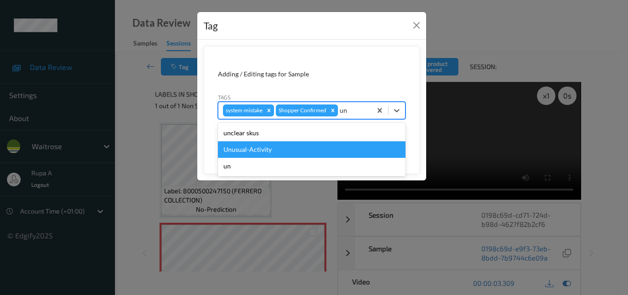
click at [284, 150] on div "Unusual-Activity" at bounding box center [312, 149] width 188 height 17
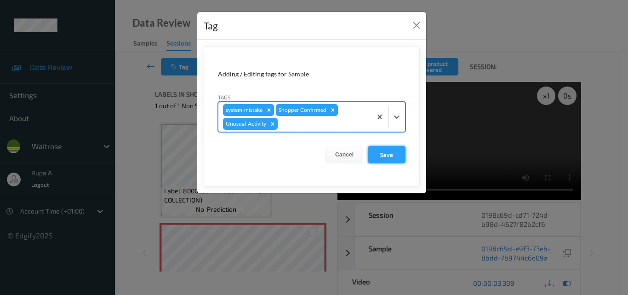
click at [405, 154] on button "Save" at bounding box center [387, 154] width 38 height 17
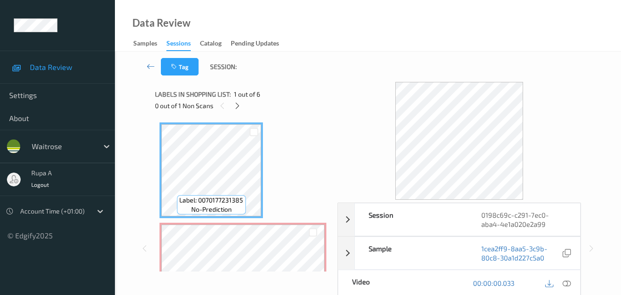
drag, startPoint x: 335, startPoint y: 76, endPoint x: 310, endPoint y: 94, distance: 30.6
click at [334, 76] on div "Tag Session:" at bounding box center [368, 66] width 468 height 30
click at [237, 104] on icon at bounding box center [237, 106] width 8 height 8
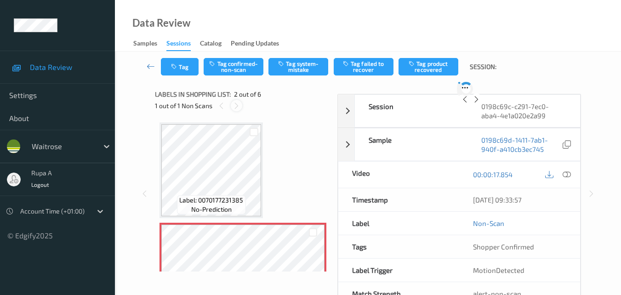
scroll to position [5, 0]
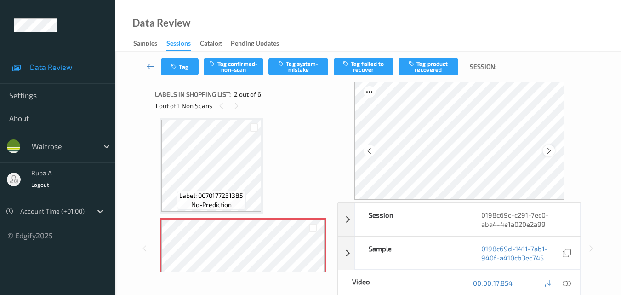
click at [552, 151] on icon at bounding box center [549, 151] width 8 height 8
click at [563, 285] on icon at bounding box center [567, 283] width 8 height 8
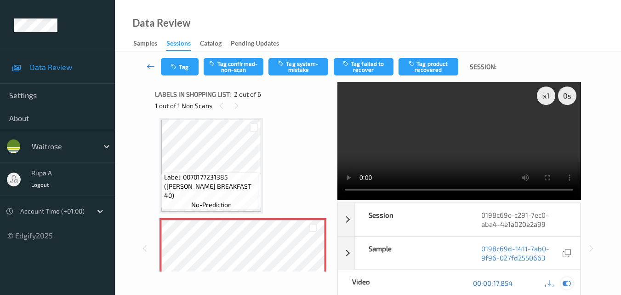
click at [572, 284] on div at bounding box center [567, 283] width 12 height 12
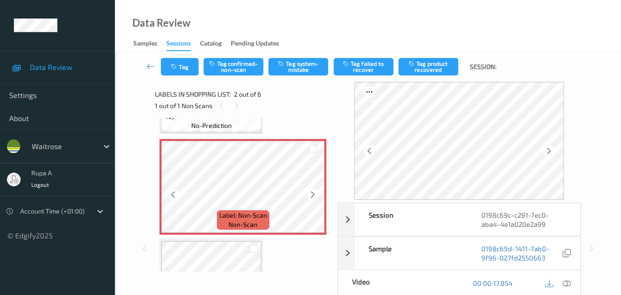
scroll to position [138, 0]
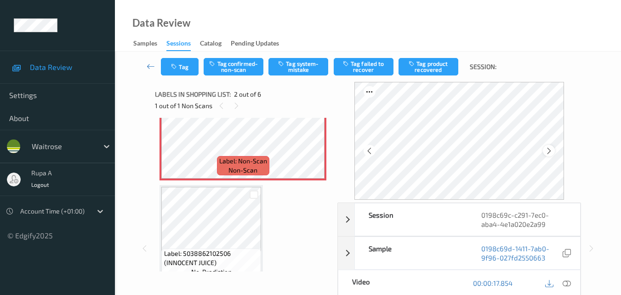
click at [552, 150] on icon at bounding box center [549, 151] width 8 height 8
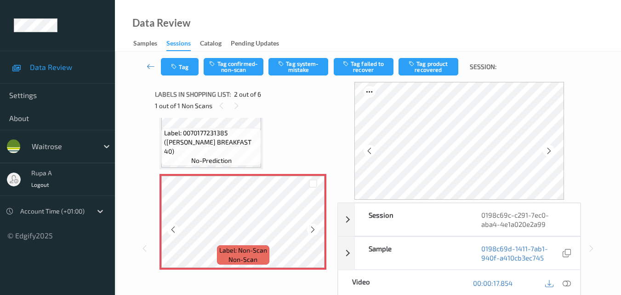
scroll to position [46, 0]
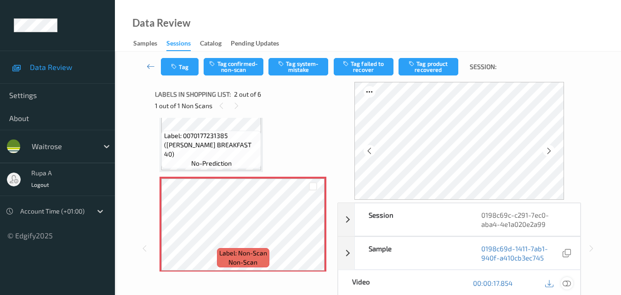
click at [568, 286] on icon at bounding box center [567, 283] width 8 height 8
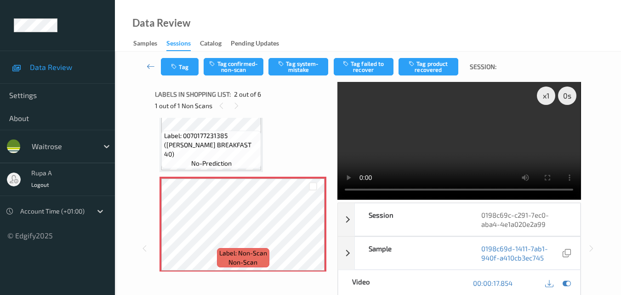
click at [573, 286] on div "00:00:17.854" at bounding box center [519, 283] width 121 height 26
click at [569, 284] on icon at bounding box center [567, 283] width 8 height 8
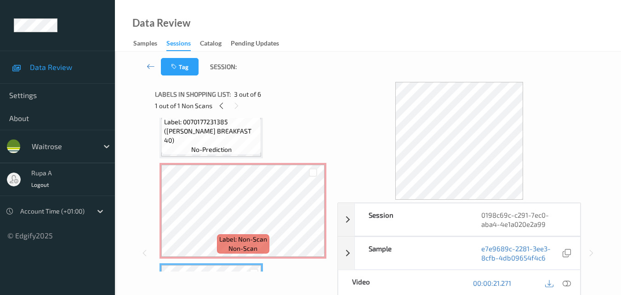
scroll to position [0, 0]
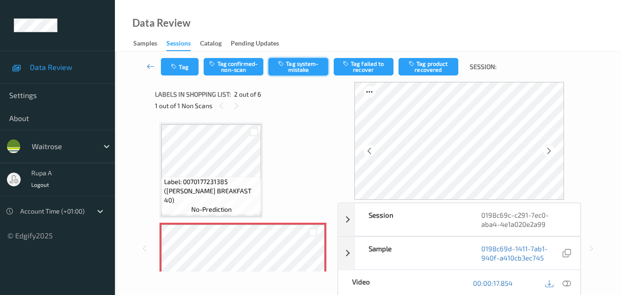
click at [296, 68] on button "Tag system-mistake" at bounding box center [298, 66] width 60 height 17
click at [187, 70] on button "Tag" at bounding box center [180, 66] width 38 height 17
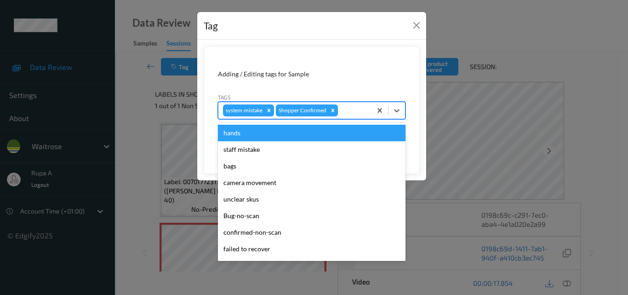
click at [347, 112] on div at bounding box center [353, 110] width 27 height 11
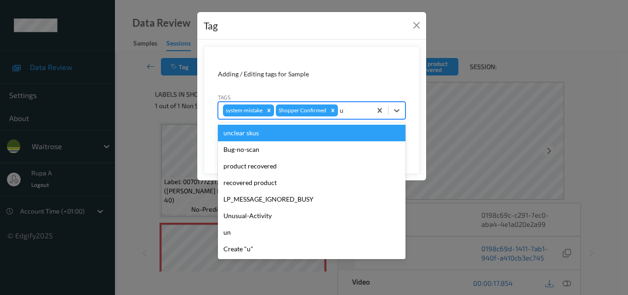
type input "un"
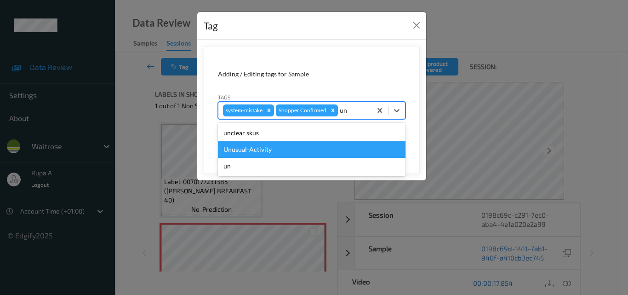
click at [296, 155] on div "Unusual-Activity" at bounding box center [312, 149] width 188 height 17
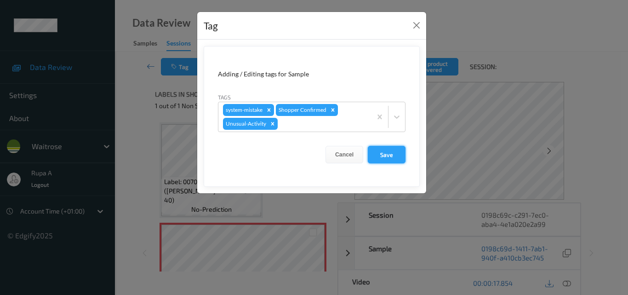
click at [379, 155] on button "Save" at bounding box center [387, 154] width 38 height 17
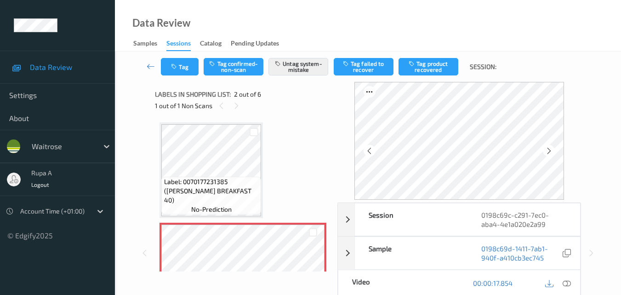
click at [179, 66] on icon "button" at bounding box center [175, 66] width 8 height 6
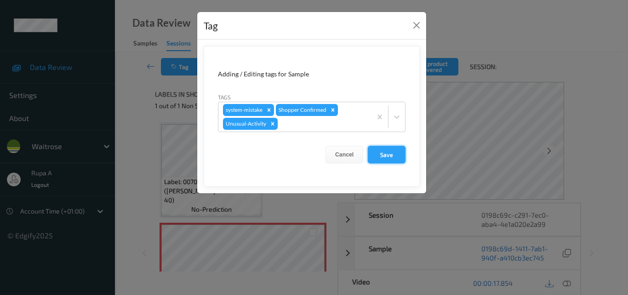
click at [389, 151] on button "Save" at bounding box center [387, 154] width 38 height 17
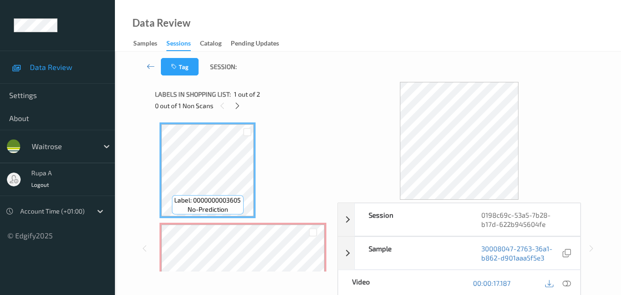
click at [242, 110] on div "0 out of 1 Non Scans" at bounding box center [243, 105] width 176 height 11
click at [235, 108] on icon at bounding box center [237, 106] width 8 height 8
click at [233, 273] on div "Labels in shopping list: 1 out of 2 0 out of 1 Non Scans Label: 0000000003605 n…" at bounding box center [243, 248] width 176 height 332
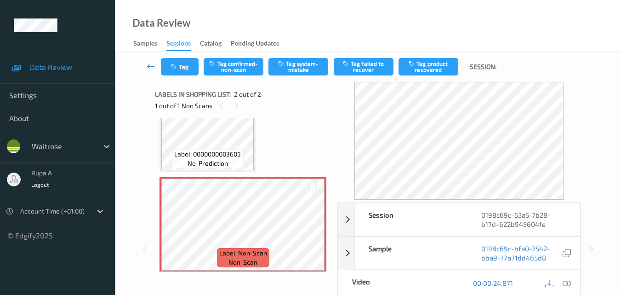
scroll to position [51, 0]
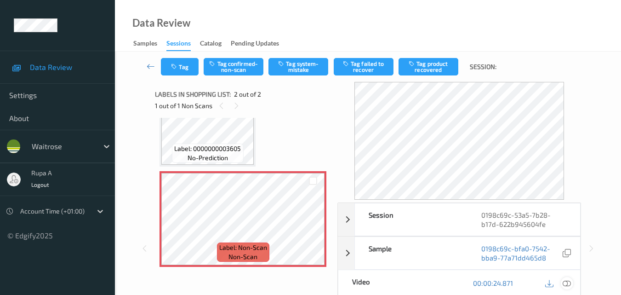
click at [566, 281] on icon at bounding box center [567, 283] width 8 height 8
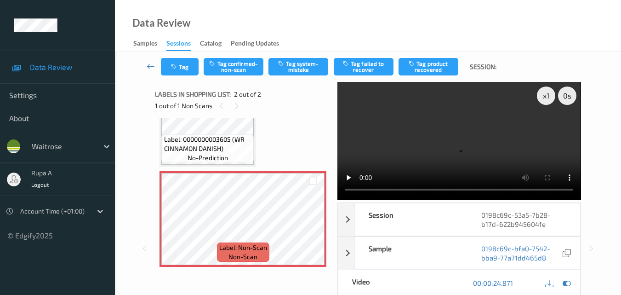
scroll to position [0, 0]
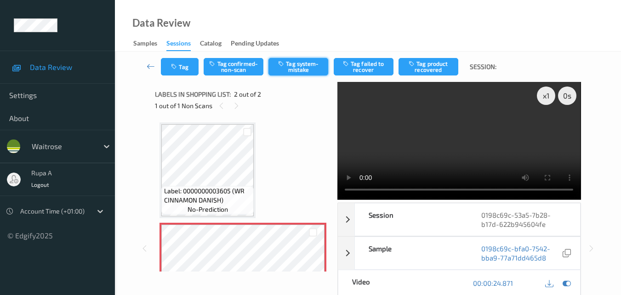
click at [303, 66] on button "Tag system-mistake" at bounding box center [298, 66] width 60 height 17
click at [184, 72] on button "Tag" at bounding box center [180, 66] width 38 height 17
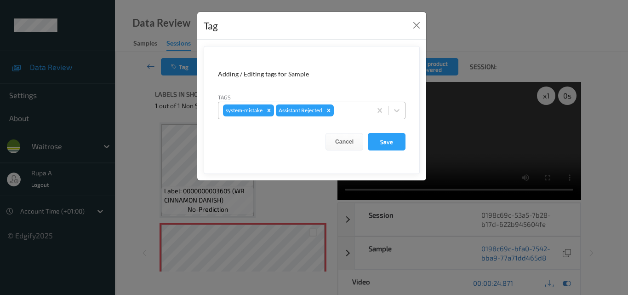
click at [349, 108] on div at bounding box center [351, 110] width 31 height 11
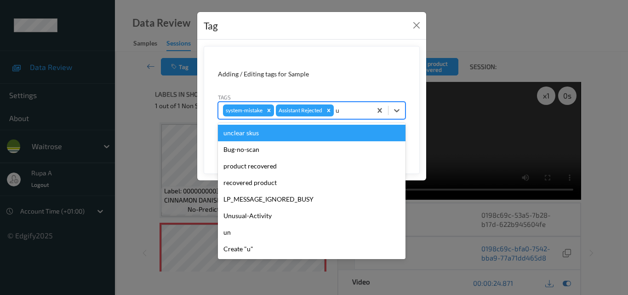
type input "un"
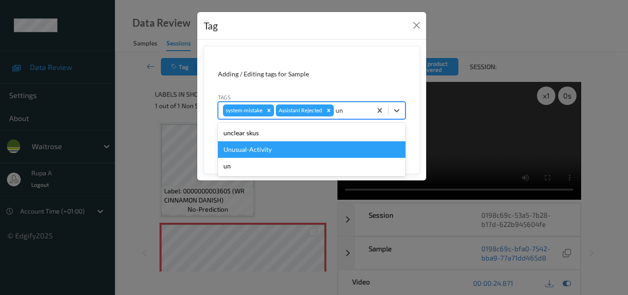
click at [286, 146] on div "Unusual-Activity" at bounding box center [312, 149] width 188 height 17
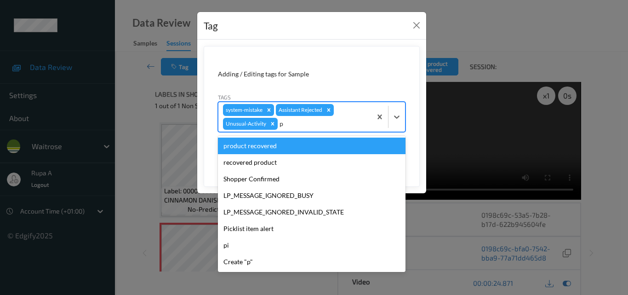
type input "pi"
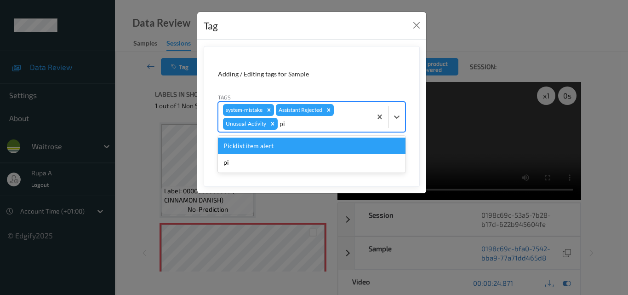
click at [286, 146] on div "Picklist item alert" at bounding box center [312, 145] width 188 height 17
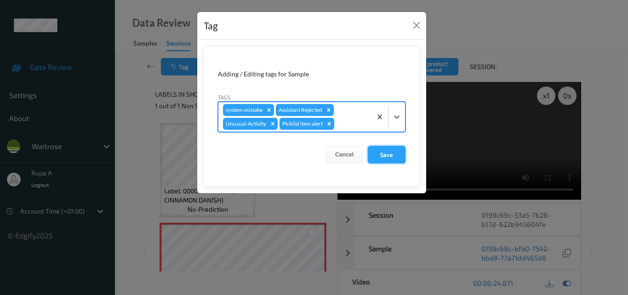
click at [386, 156] on button "Save" at bounding box center [387, 154] width 38 height 17
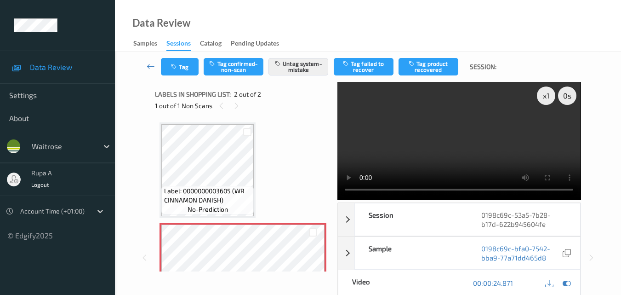
click at [307, 170] on div "Label: 0000000003605 (WR CINNAMON DANISH) no-prediction Label: Non-Scan non-scan" at bounding box center [242, 220] width 167 height 196
click at [181, 65] on button "Tag" at bounding box center [180, 66] width 38 height 17
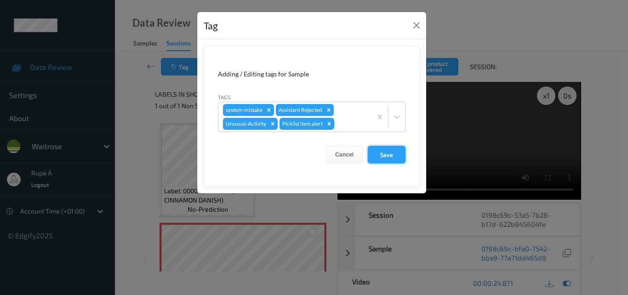
click at [392, 159] on button "Save" at bounding box center [387, 154] width 38 height 17
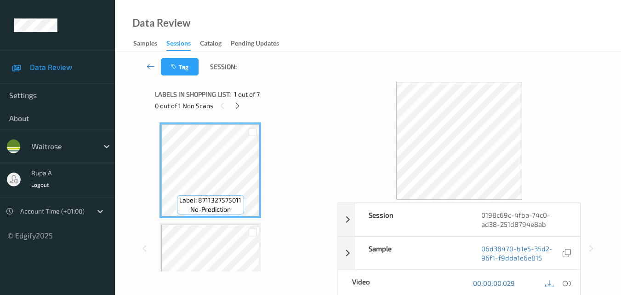
click at [296, 112] on div "Labels in shopping list: 1 out of 7 0 out of 1 Non Scans" at bounding box center [243, 100] width 176 height 36
click at [236, 104] on icon at bounding box center [237, 106] width 8 height 8
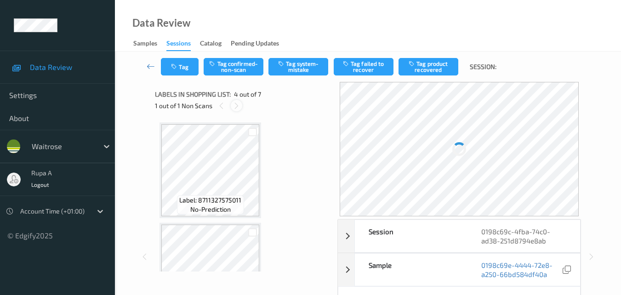
scroll to position [205, 0]
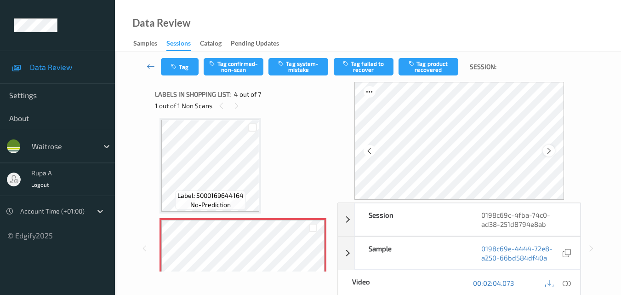
click at [553, 151] on icon at bounding box center [549, 151] width 8 height 8
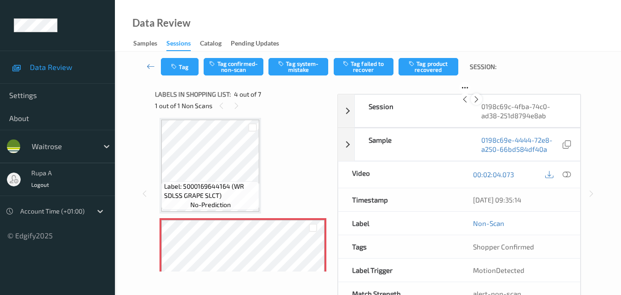
click at [480, 103] on icon at bounding box center [476, 99] width 8 height 8
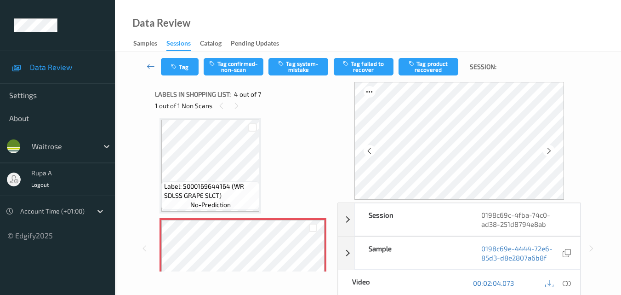
click at [551, 148] on icon at bounding box center [549, 151] width 8 height 8
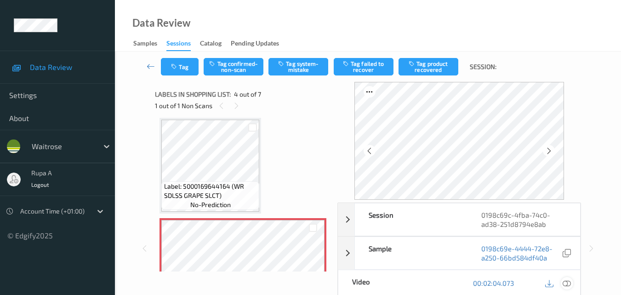
click at [566, 280] on icon at bounding box center [567, 283] width 8 height 8
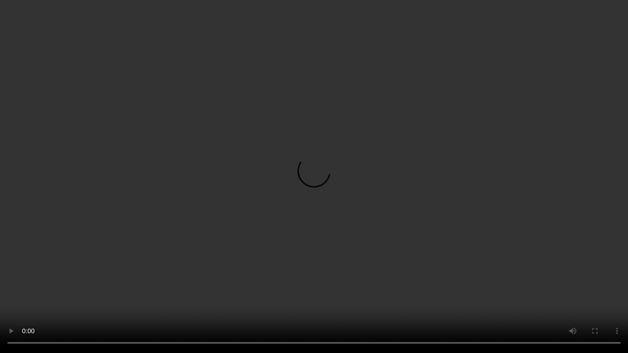
click at [583, 155] on video at bounding box center [314, 176] width 628 height 353
click at [414, 23] on video at bounding box center [314, 176] width 628 height 353
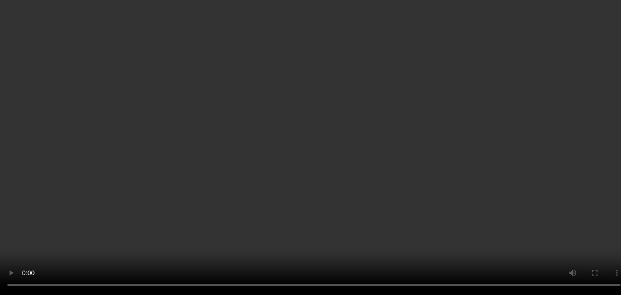
scroll to position [297, 0]
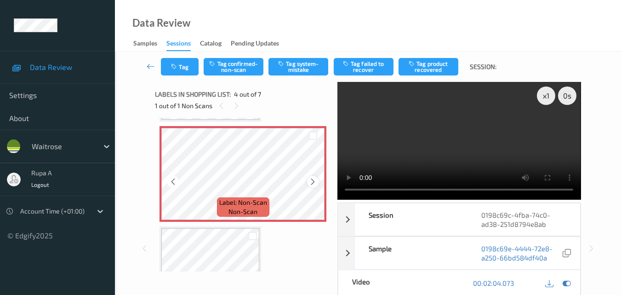
click at [308, 181] on div at bounding box center [312, 181] width 11 height 11
click at [569, 283] on icon at bounding box center [567, 283] width 8 height 8
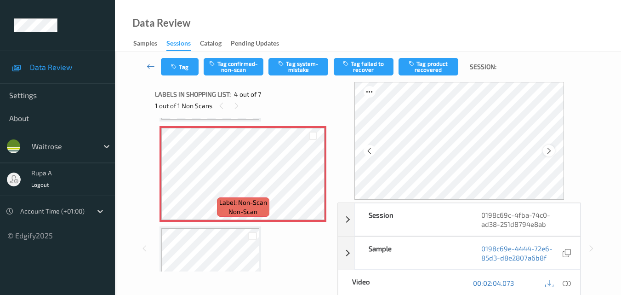
click at [546, 150] on div at bounding box center [548, 150] width 11 height 11
click at [569, 283] on icon at bounding box center [567, 283] width 8 height 8
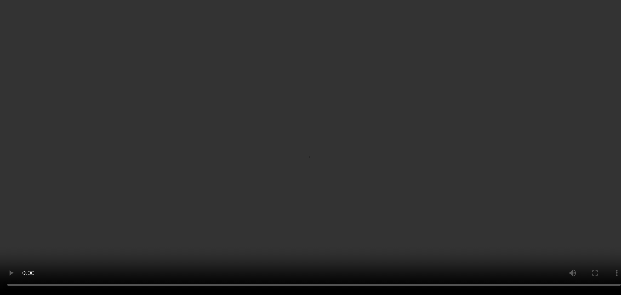
scroll to position [0, 0]
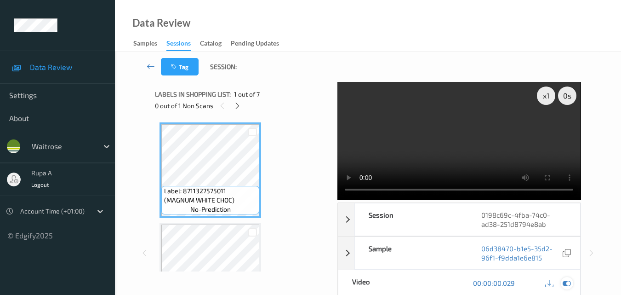
click at [570, 279] on icon at bounding box center [567, 283] width 8 height 8
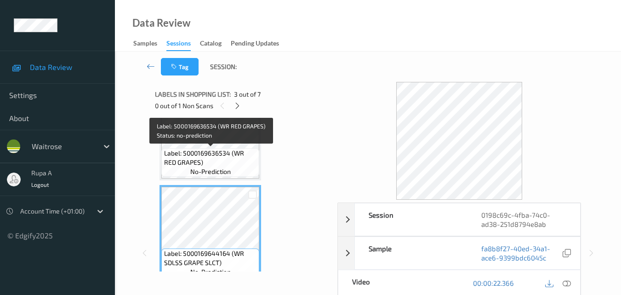
click at [231, 153] on span "Label: 5000169636534 (WR RED GRAPES)" at bounding box center [210, 157] width 93 height 18
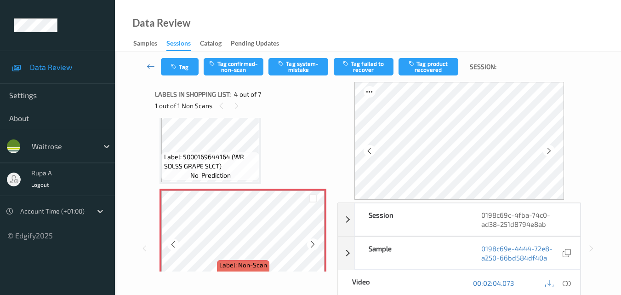
scroll to position [230, 0]
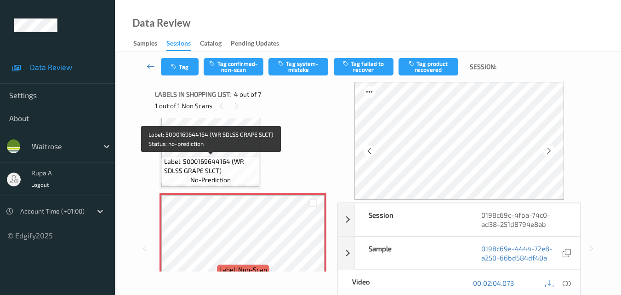
click at [231, 166] on span "Label: 5000169644164 (WR SDLSS GRAPE SLCT)" at bounding box center [210, 166] width 93 height 18
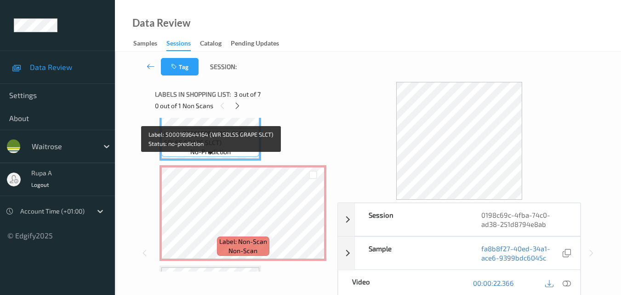
scroll to position [276, 0]
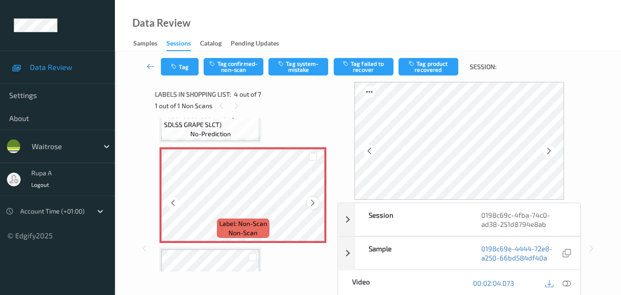
click at [311, 206] on icon at bounding box center [313, 203] width 8 height 8
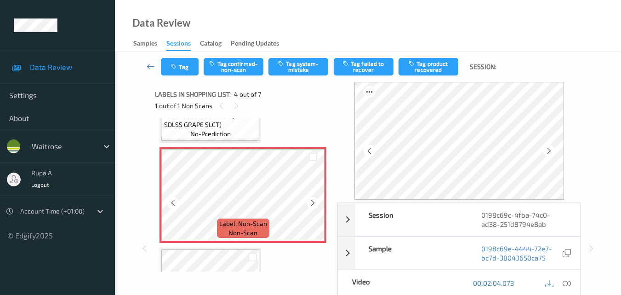
click at [311, 206] on icon at bounding box center [313, 203] width 8 height 8
click at [300, 68] on button "Tag system-mistake" at bounding box center [298, 66] width 60 height 17
click at [177, 70] on button "Tag" at bounding box center [180, 66] width 38 height 17
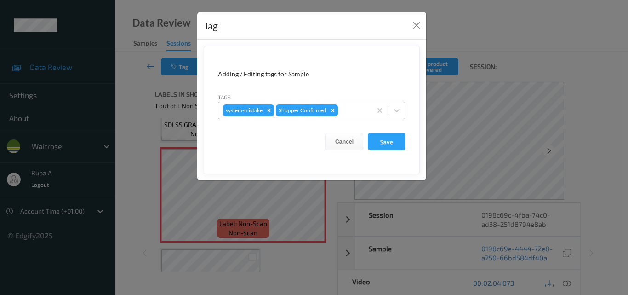
click at [361, 114] on div at bounding box center [353, 110] width 27 height 11
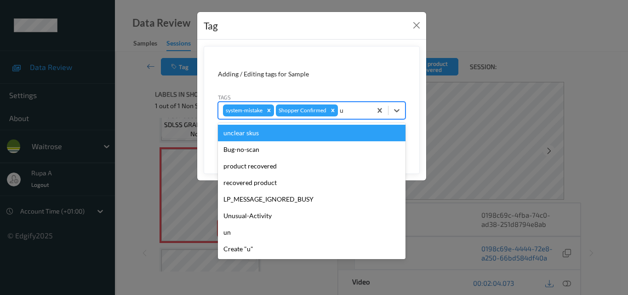
type input "un"
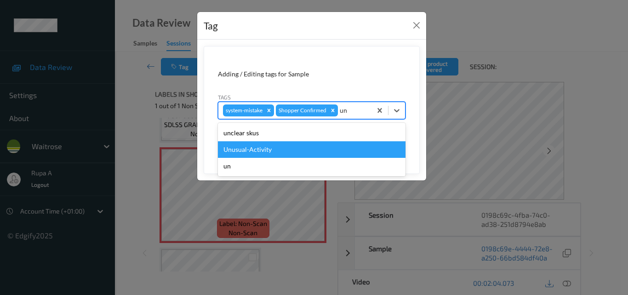
click at [284, 150] on div "Unusual-Activity" at bounding box center [312, 149] width 188 height 17
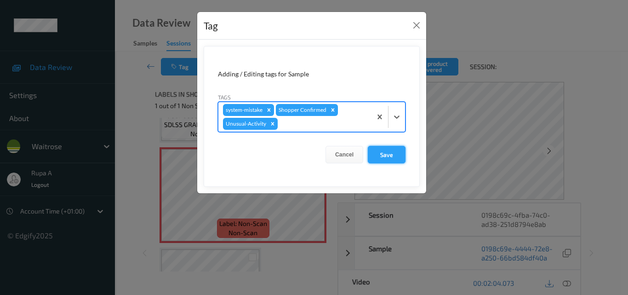
click at [400, 154] on button "Save" at bounding box center [387, 154] width 38 height 17
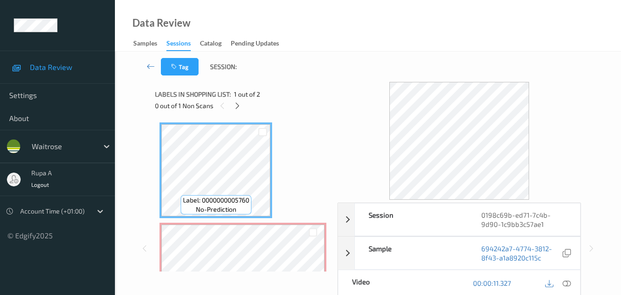
click at [294, 105] on div "0 out of 1 Non Scans" at bounding box center [243, 105] width 176 height 11
click at [236, 106] on icon at bounding box center [237, 106] width 8 height 8
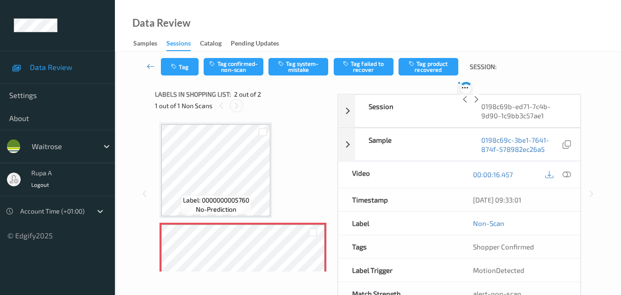
scroll to position [5, 0]
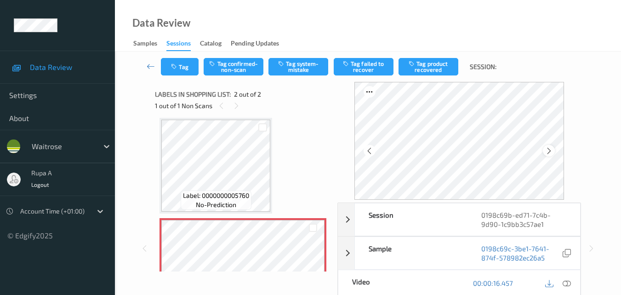
click at [552, 153] on icon at bounding box center [549, 151] width 8 height 8
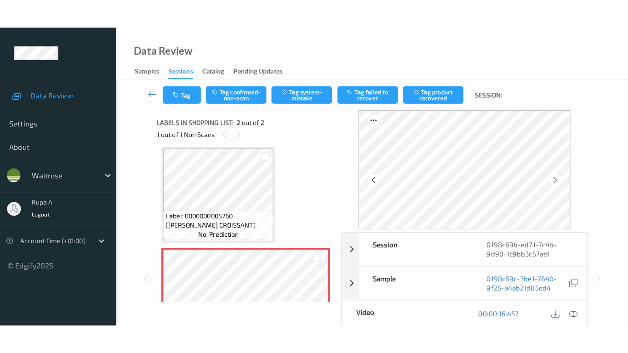
scroll to position [51, 0]
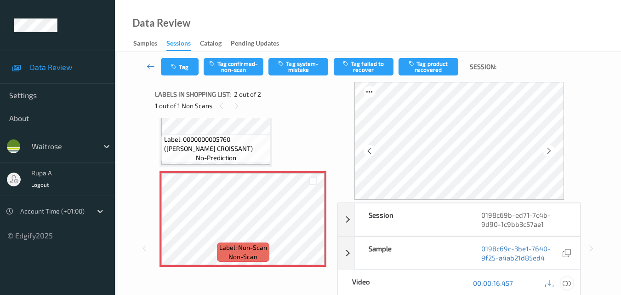
click at [567, 284] on icon at bounding box center [567, 283] width 8 height 8
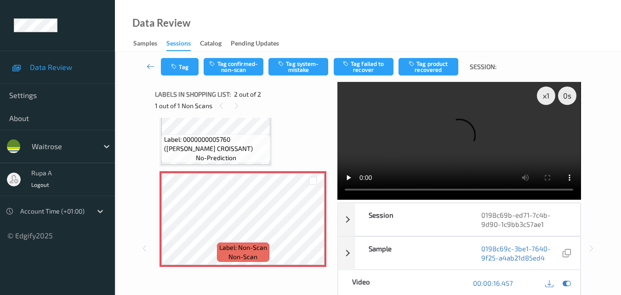
scroll to position [0, 0]
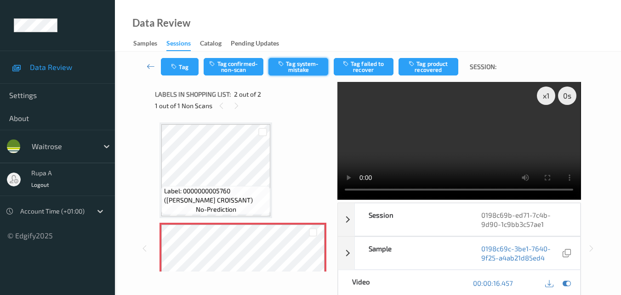
click at [279, 74] on button "Tag system-mistake" at bounding box center [298, 66] width 60 height 17
click at [171, 74] on button "Tag" at bounding box center [180, 66] width 38 height 17
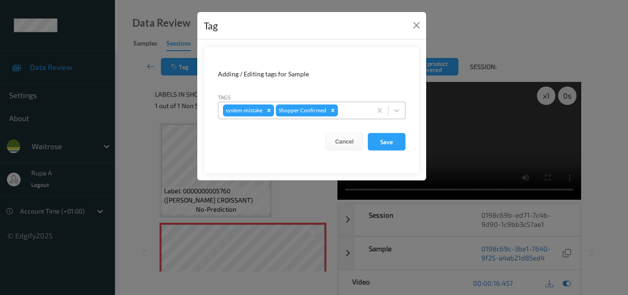
click at [343, 108] on div at bounding box center [353, 110] width 27 height 11
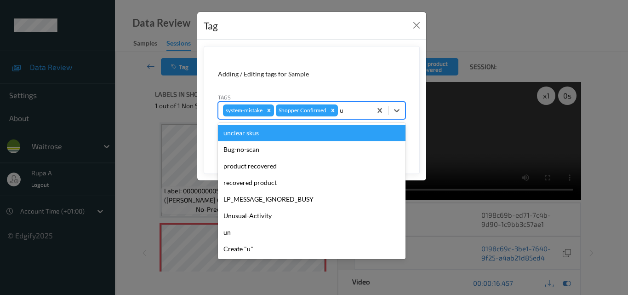
type input "un"
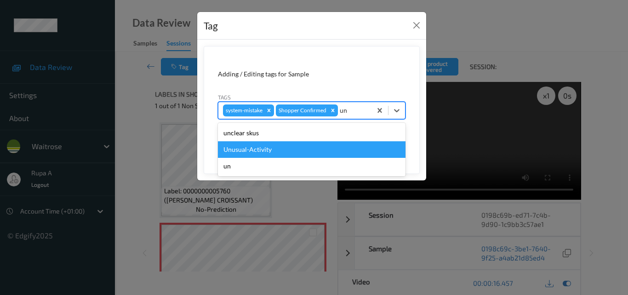
click at [262, 155] on div "Unusual-Activity" at bounding box center [312, 149] width 188 height 17
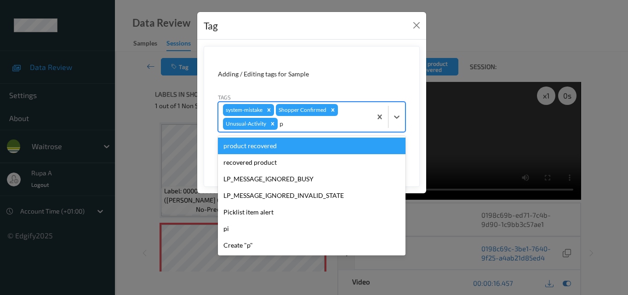
type input "pi"
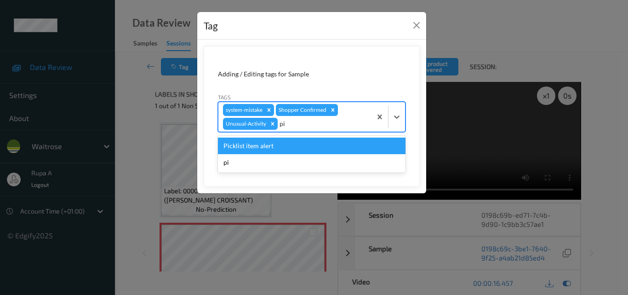
click at [265, 144] on div "Picklist item alert" at bounding box center [312, 145] width 188 height 17
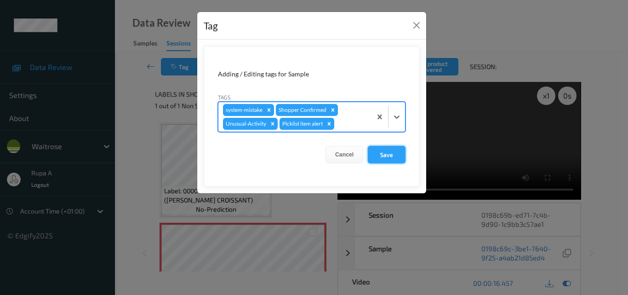
click at [387, 162] on button "Save" at bounding box center [387, 154] width 38 height 17
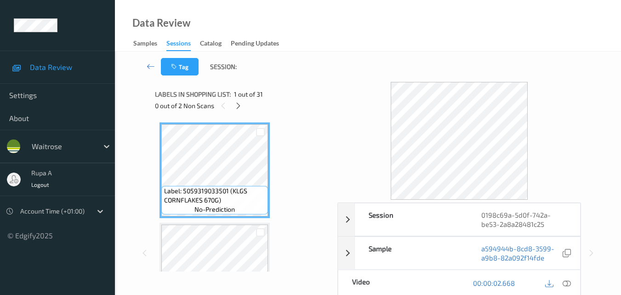
click at [237, 105] on icon at bounding box center [238, 106] width 8 height 8
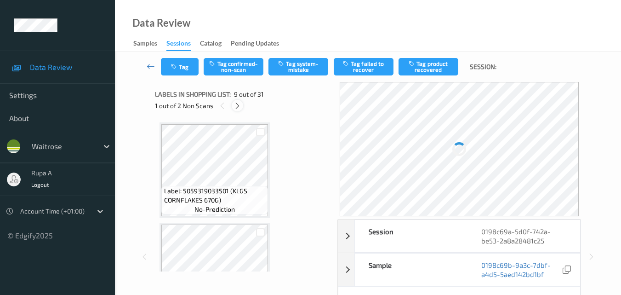
scroll to position [706, 0]
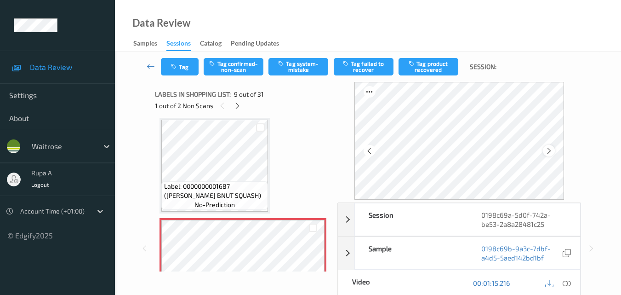
click at [552, 149] on icon at bounding box center [549, 151] width 8 height 8
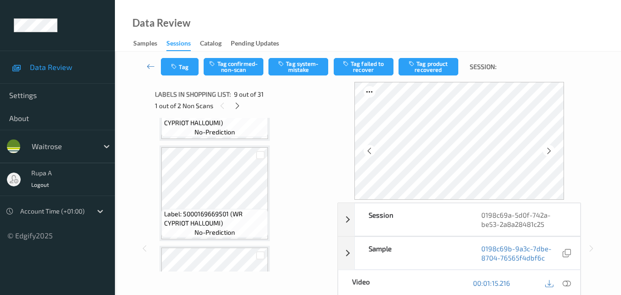
scroll to position [2957, 0]
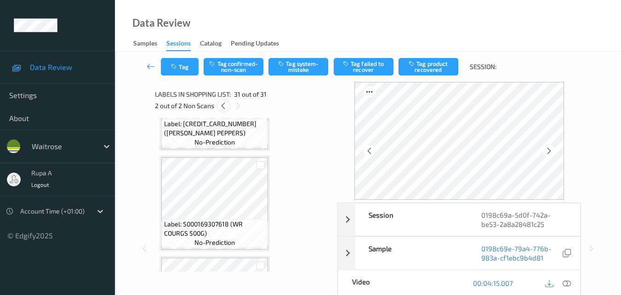
click at [226, 107] on icon at bounding box center [223, 106] width 8 height 8
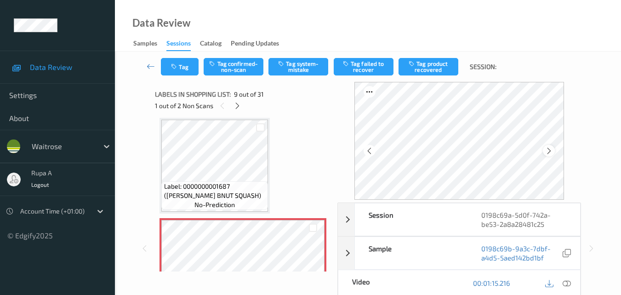
click at [552, 149] on icon at bounding box center [549, 151] width 8 height 8
click at [569, 282] on icon at bounding box center [567, 283] width 8 height 8
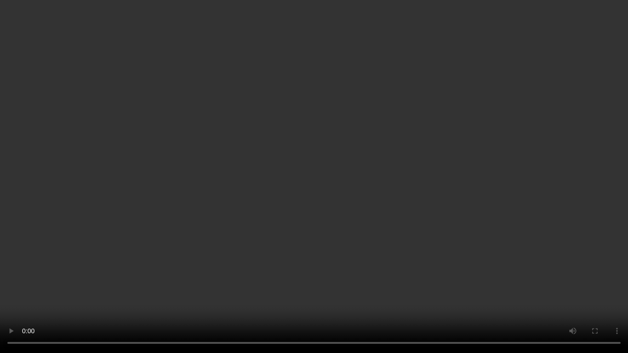
click at [491, 209] on video at bounding box center [314, 176] width 628 height 353
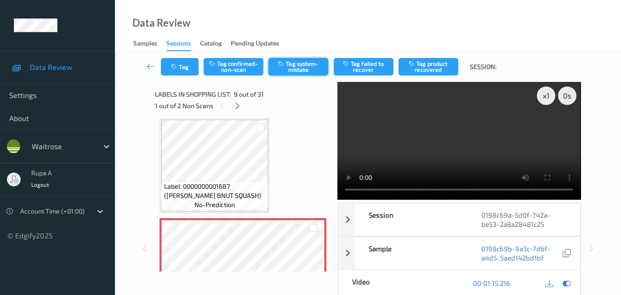
click at [310, 69] on button "Tag system-mistake" at bounding box center [298, 66] width 60 height 17
click at [183, 68] on button "Tag" at bounding box center [180, 66] width 38 height 17
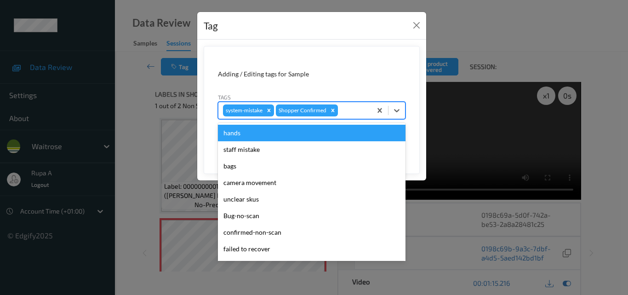
click at [353, 106] on div at bounding box center [353, 110] width 27 height 11
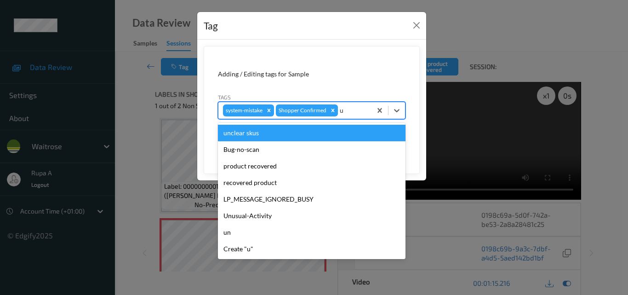
type input "un"
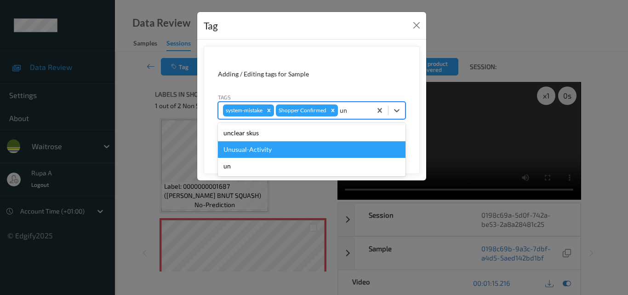
click at [287, 149] on div "Unusual-Activity" at bounding box center [312, 149] width 188 height 17
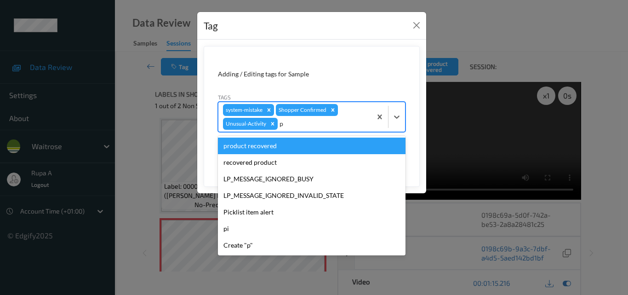
type input "pi"
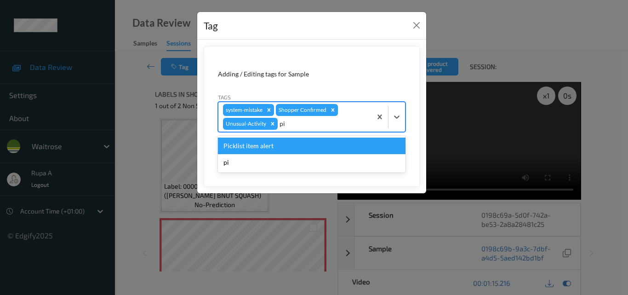
click at [281, 147] on div "Picklist item alert" at bounding box center [312, 145] width 188 height 17
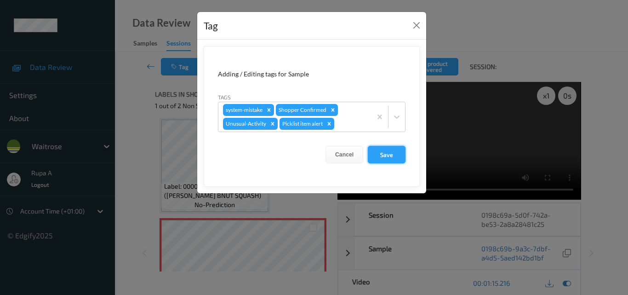
click at [385, 155] on button "Save" at bounding box center [387, 154] width 38 height 17
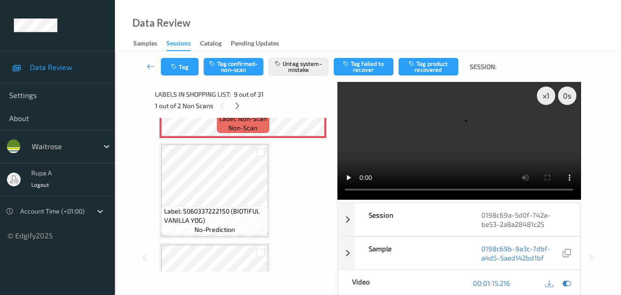
scroll to position [936, 0]
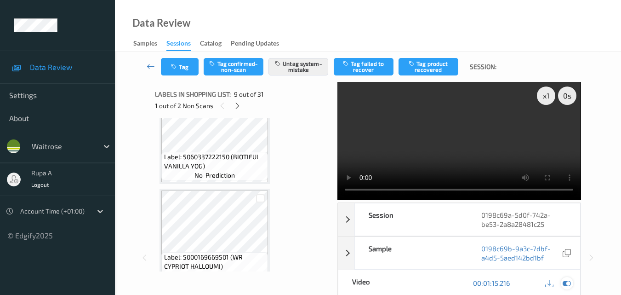
click at [567, 279] on icon at bounding box center [567, 283] width 8 height 8
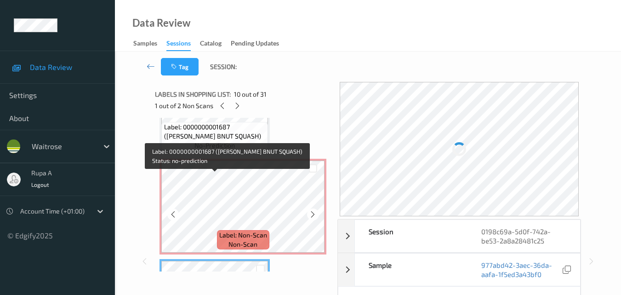
scroll to position [798, 0]
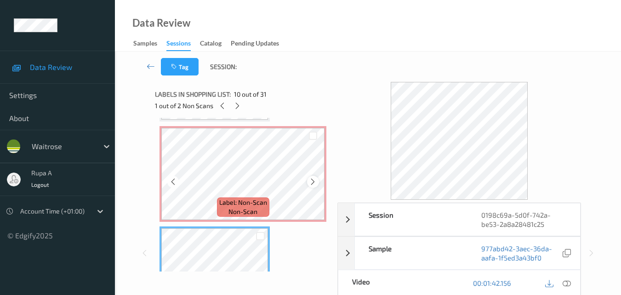
click at [313, 181] on icon at bounding box center [313, 181] width 8 height 8
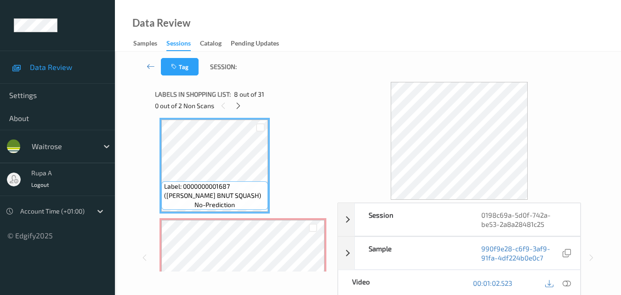
scroll to position [752, 0]
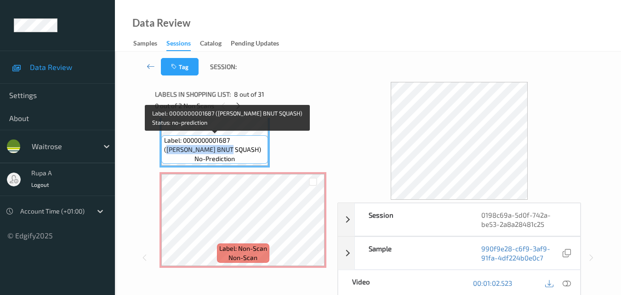
drag, startPoint x: 235, startPoint y: 142, endPoint x: 204, endPoint y: 148, distance: 31.8
click at [204, 148] on span "Label: 0000000001687 ([PERSON_NAME] BNUT SQUASH)" at bounding box center [215, 145] width 102 height 18
copy span "[PERSON_NAME] BNUT SQUASH"
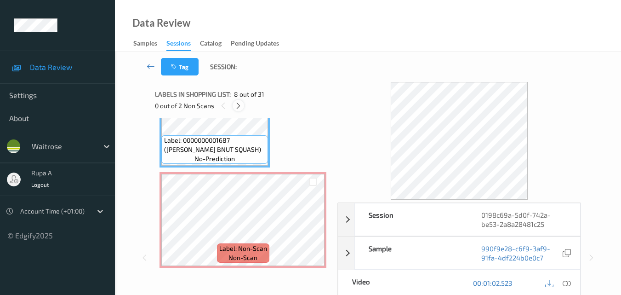
click at [241, 108] on icon at bounding box center [238, 106] width 8 height 8
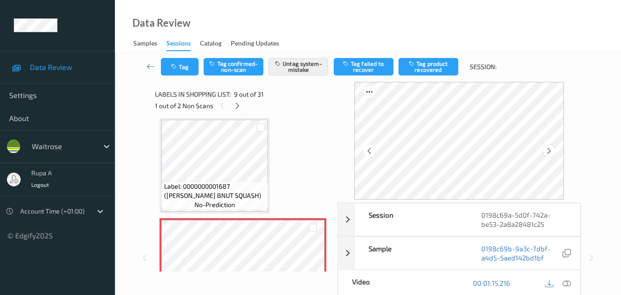
click at [553, 148] on icon at bounding box center [549, 151] width 8 height 8
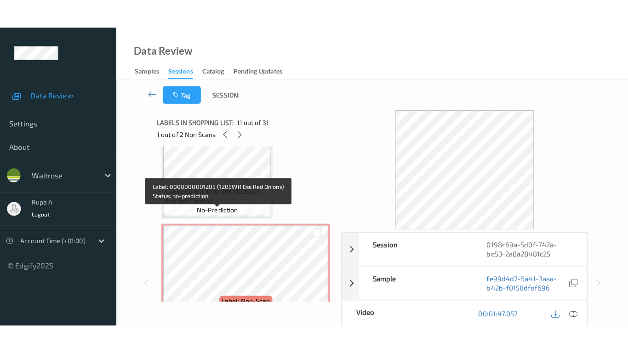
scroll to position [2957, 0]
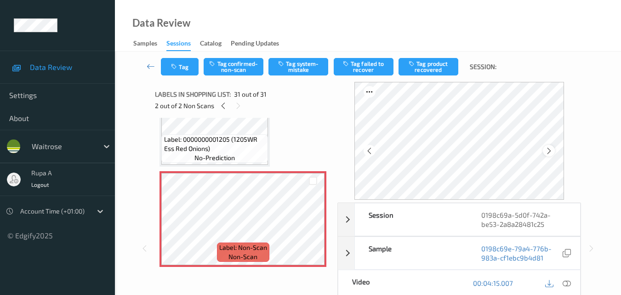
click at [549, 151] on icon at bounding box center [549, 151] width 8 height 8
click at [550, 150] on icon at bounding box center [549, 151] width 8 height 8
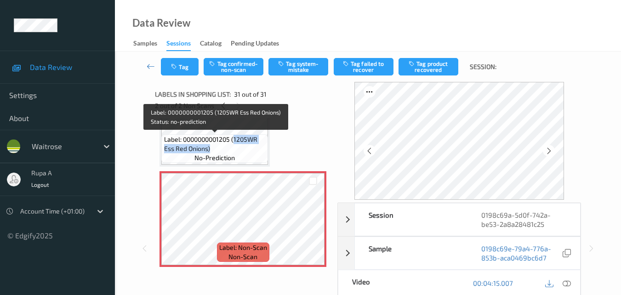
drag, startPoint x: 236, startPoint y: 137, endPoint x: 209, endPoint y: 150, distance: 29.4
click at [209, 150] on span "Label: 0000000001205 (1205WR Ess Red Onions)" at bounding box center [215, 144] width 102 height 18
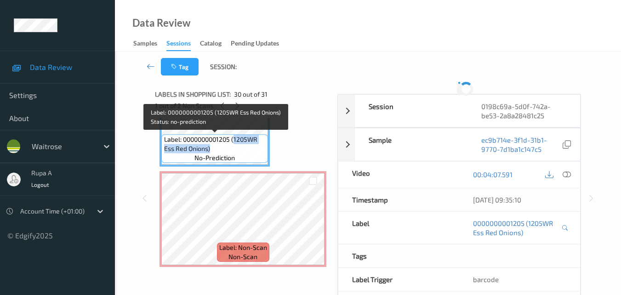
copy span "1205WR Ess Red Onions)"
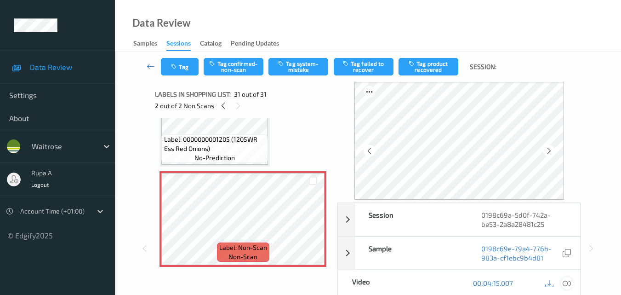
click at [568, 281] on icon at bounding box center [567, 283] width 8 height 8
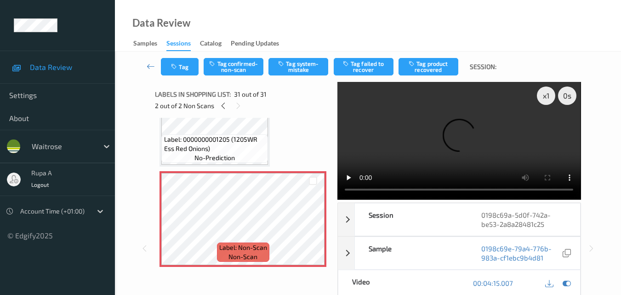
scroll to position [2899, 0]
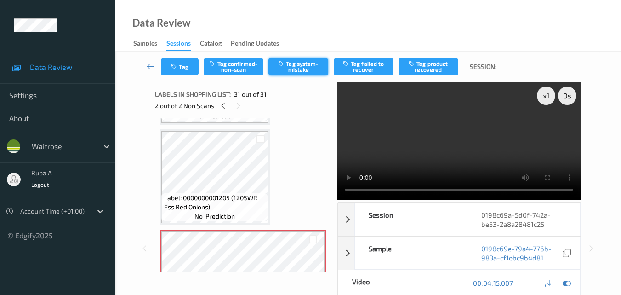
click at [290, 67] on button "Tag system-mistake" at bounding box center [298, 66] width 60 height 17
click at [184, 67] on button "Tag" at bounding box center [180, 66] width 38 height 17
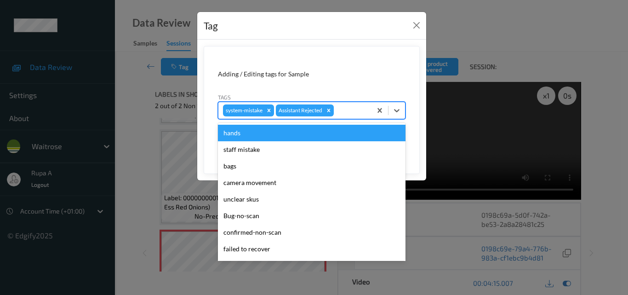
click at [342, 110] on div at bounding box center [351, 110] width 31 height 11
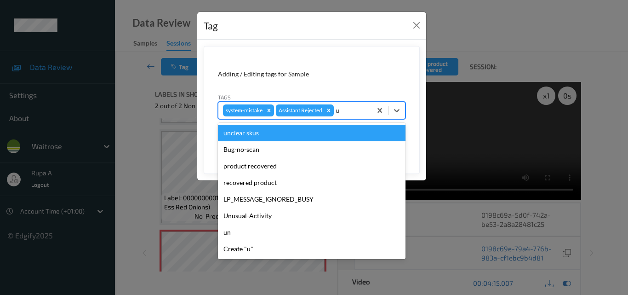
type input "un"
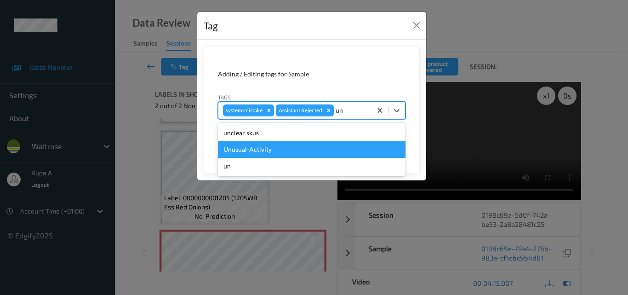
click at [274, 148] on div "Unusual-Activity" at bounding box center [312, 149] width 188 height 17
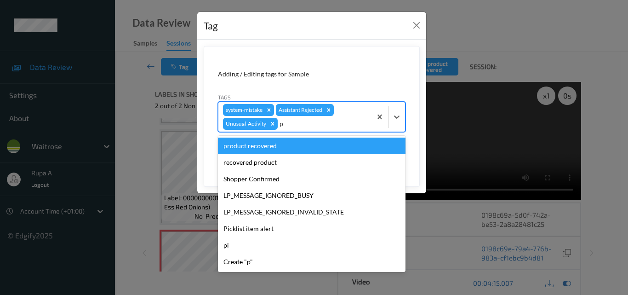
type input "pi"
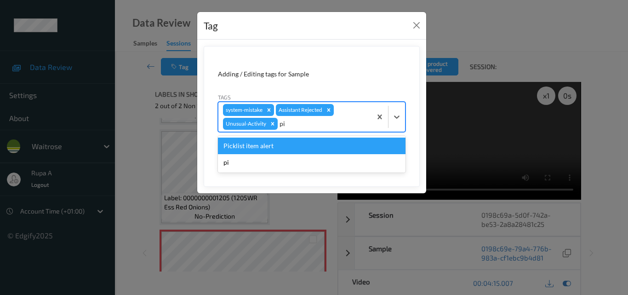
click at [274, 148] on div "Picklist item alert" at bounding box center [312, 145] width 188 height 17
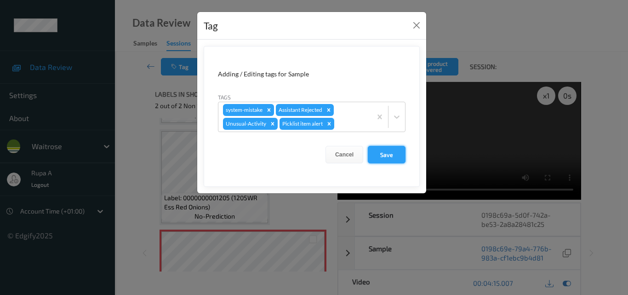
click at [390, 157] on button "Save" at bounding box center [387, 154] width 38 height 17
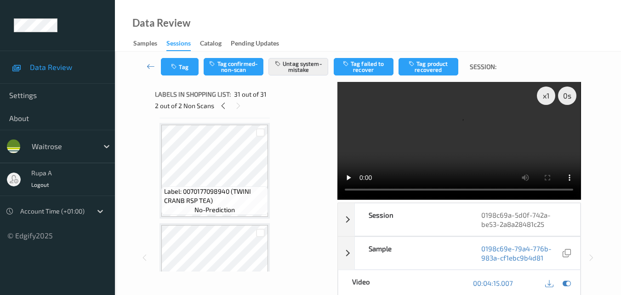
scroll to position [739, 0]
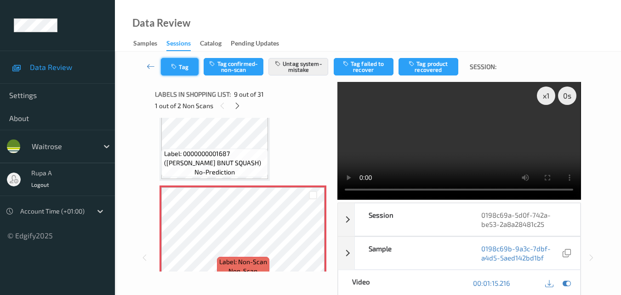
click at [176, 73] on button "Tag" at bounding box center [180, 66] width 38 height 17
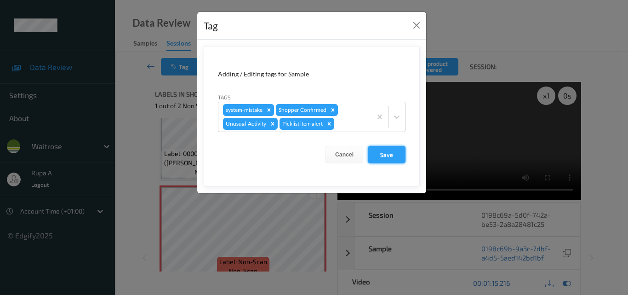
click at [380, 150] on button "Save" at bounding box center [387, 154] width 38 height 17
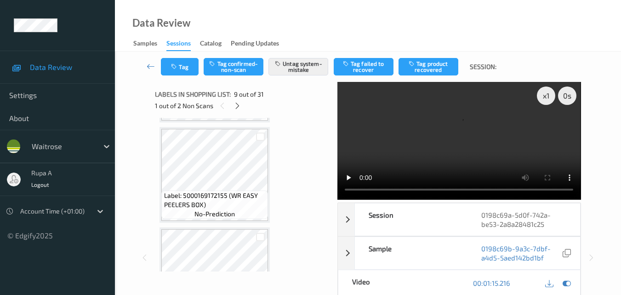
scroll to position [1290, 0]
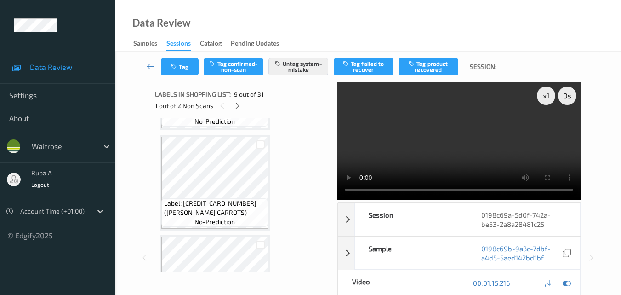
click at [305, 116] on div "Labels in shopping list: 9 out of 31 1 out of 2 Non Scans" at bounding box center [243, 100] width 176 height 36
click at [567, 284] on icon at bounding box center [567, 283] width 8 height 8
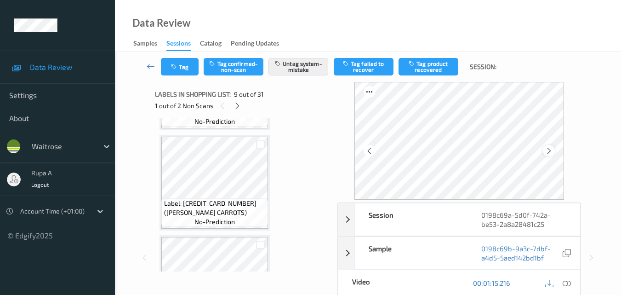
click at [553, 150] on icon at bounding box center [549, 151] width 8 height 8
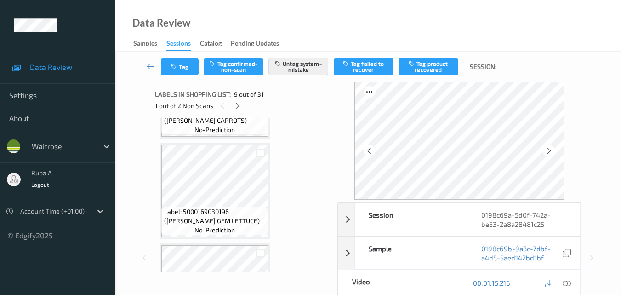
scroll to position [1612, 0]
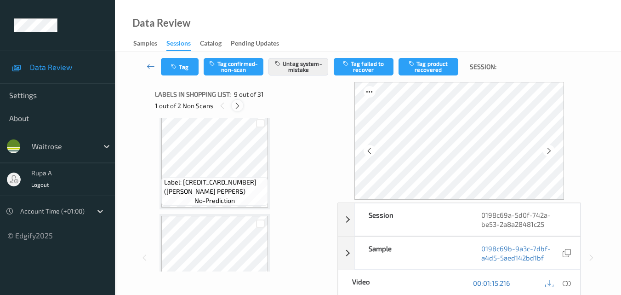
click at [234, 106] on icon at bounding box center [237, 106] width 8 height 8
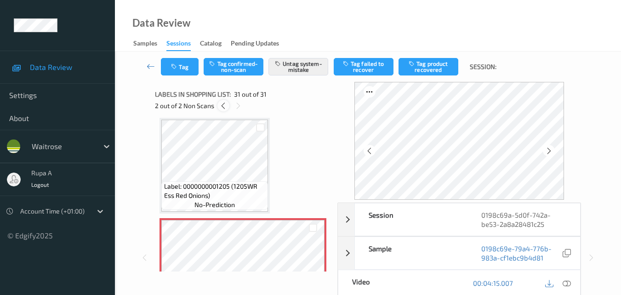
click at [220, 108] on icon at bounding box center [223, 106] width 8 height 8
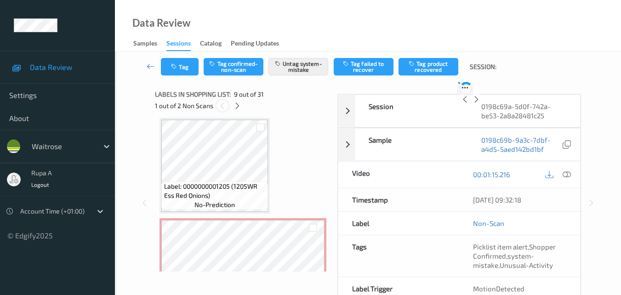
scroll to position [706, 0]
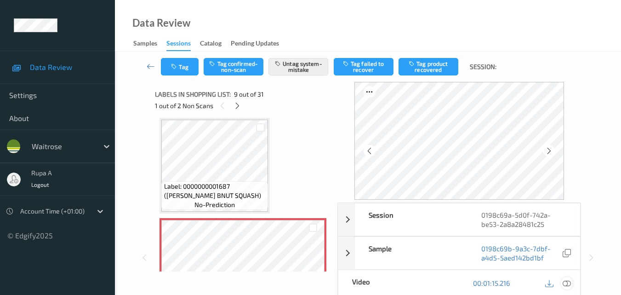
click at [568, 280] on icon at bounding box center [567, 283] width 8 height 8
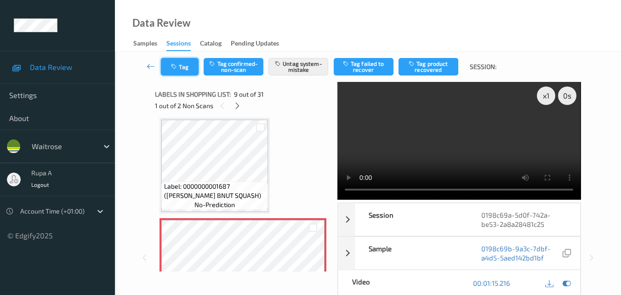
click at [191, 69] on button "Tag" at bounding box center [180, 66] width 38 height 17
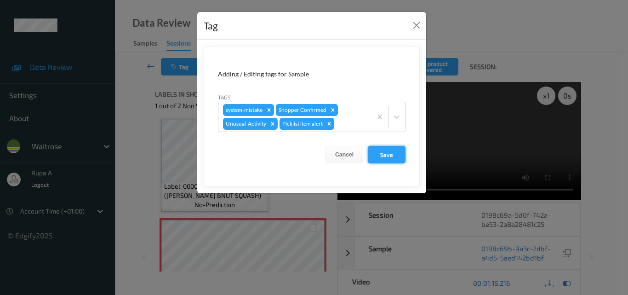
click at [377, 147] on button "Save" at bounding box center [387, 154] width 38 height 17
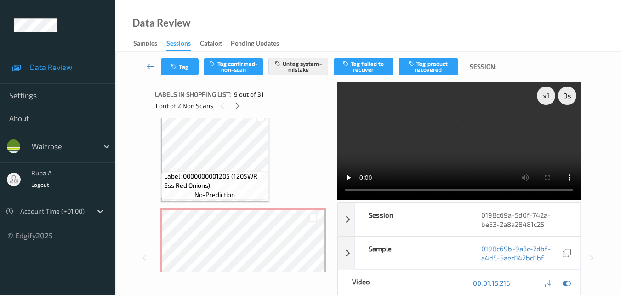
scroll to position [2957, 0]
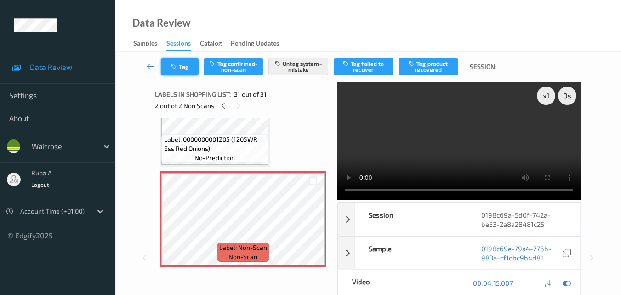
click at [178, 63] on icon "button" at bounding box center [175, 66] width 8 height 6
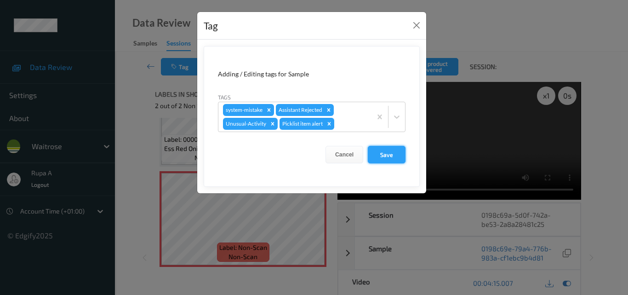
click at [386, 154] on button "Save" at bounding box center [387, 154] width 38 height 17
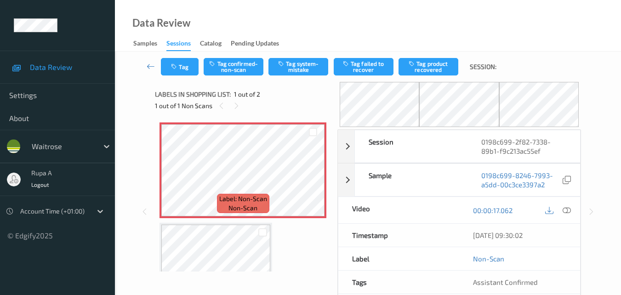
click at [298, 28] on div "Data Review Samples Sessions Catalog Pending Updates" at bounding box center [368, 25] width 506 height 51
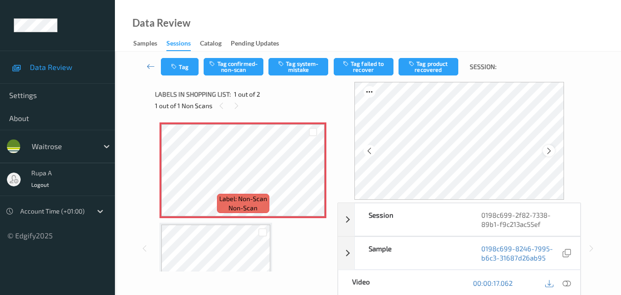
click at [547, 148] on icon at bounding box center [549, 151] width 8 height 8
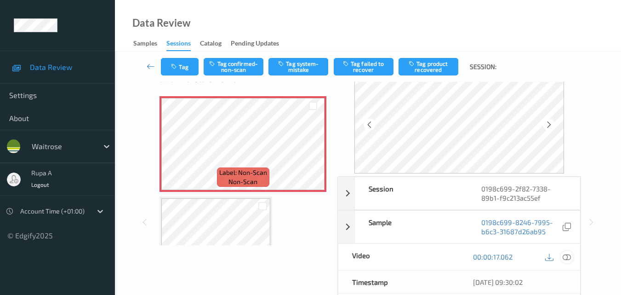
click at [571, 260] on icon at bounding box center [567, 256] width 8 height 8
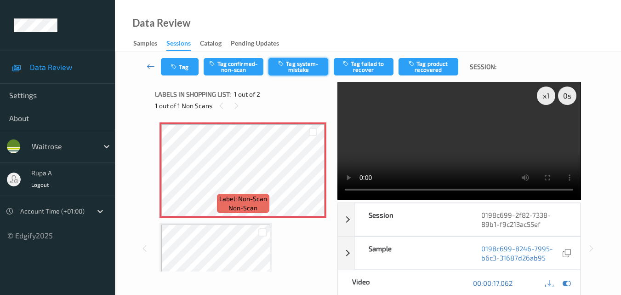
click at [309, 66] on button "Tag system-mistake" at bounding box center [298, 66] width 60 height 17
click at [176, 62] on button "Tag" at bounding box center [180, 66] width 38 height 17
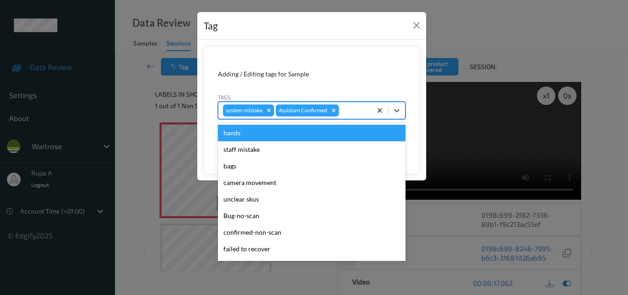
click at [344, 108] on div at bounding box center [354, 110] width 26 height 11
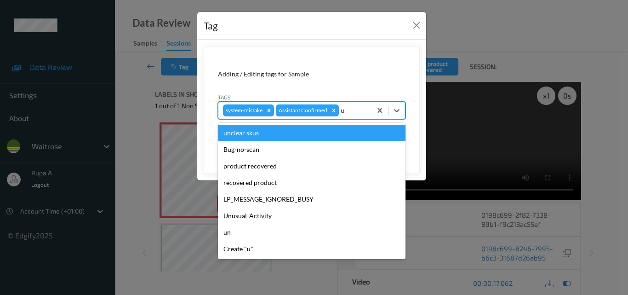
type input "un"
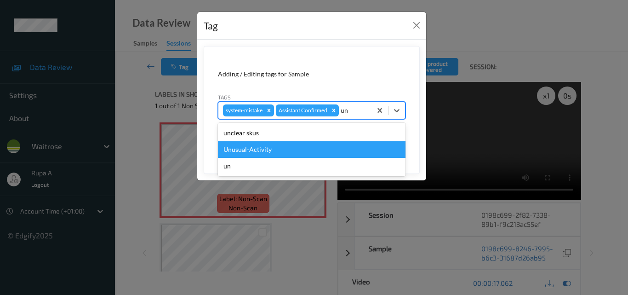
click at [271, 144] on div "Unusual-Activity" at bounding box center [312, 149] width 188 height 17
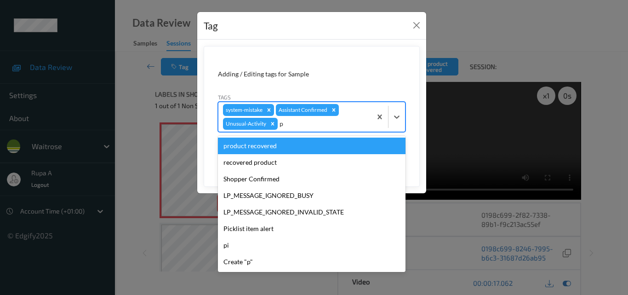
type input "pi"
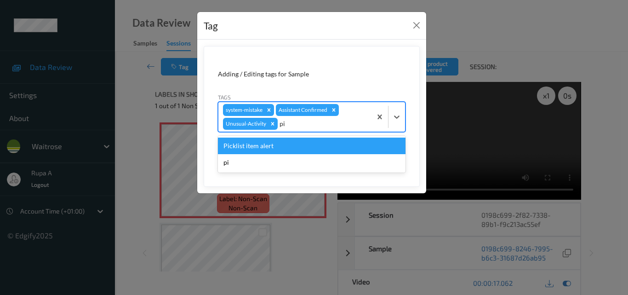
click at [267, 146] on div "Picklist item alert" at bounding box center [312, 145] width 188 height 17
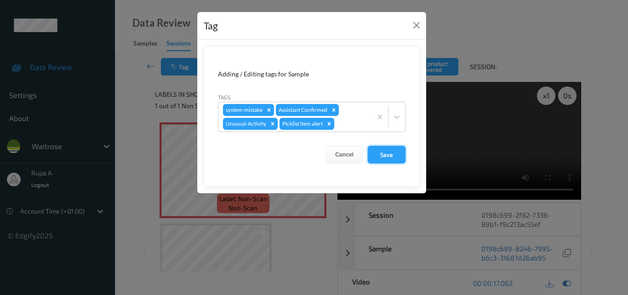
click at [399, 154] on button "Save" at bounding box center [387, 154] width 38 height 17
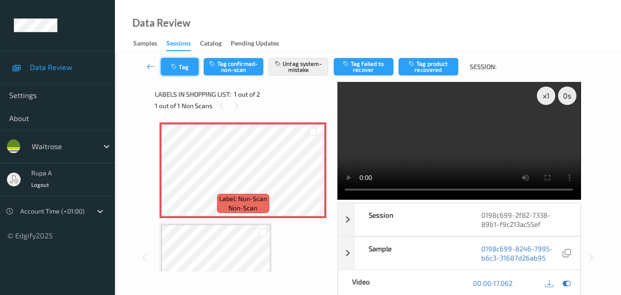
click at [186, 73] on button "Tag" at bounding box center [180, 66] width 38 height 17
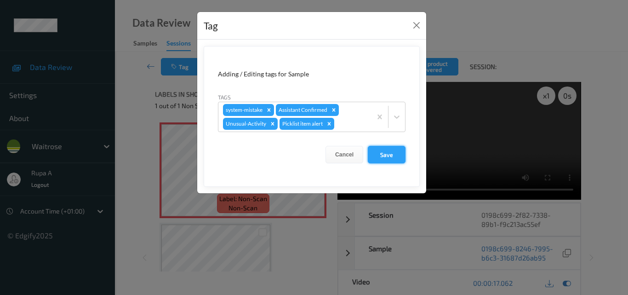
click at [377, 151] on button "Save" at bounding box center [387, 154] width 38 height 17
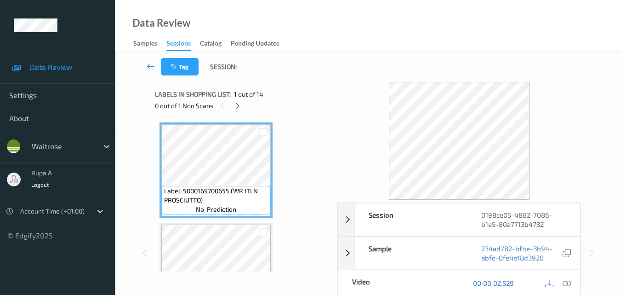
click at [237, 110] on div at bounding box center [237, 105] width 11 height 11
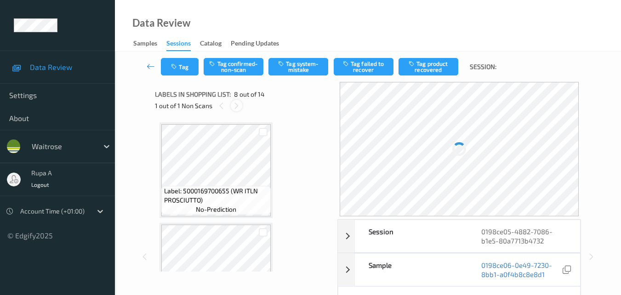
scroll to position [606, 0]
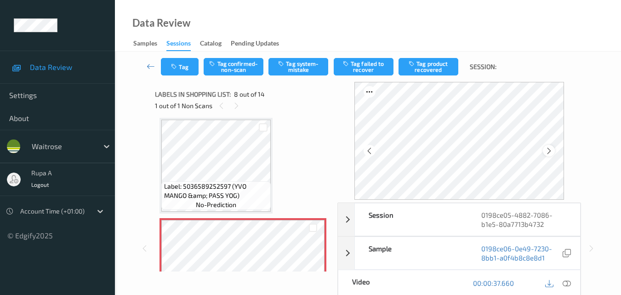
click at [552, 149] on icon at bounding box center [549, 151] width 8 height 8
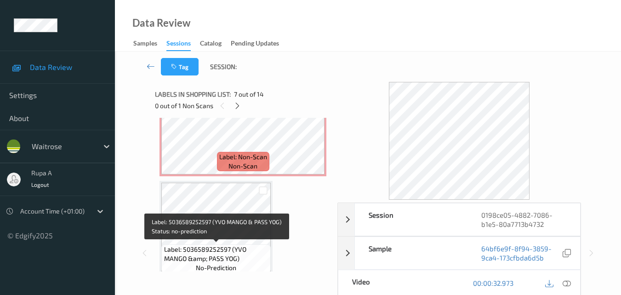
scroll to position [744, 0]
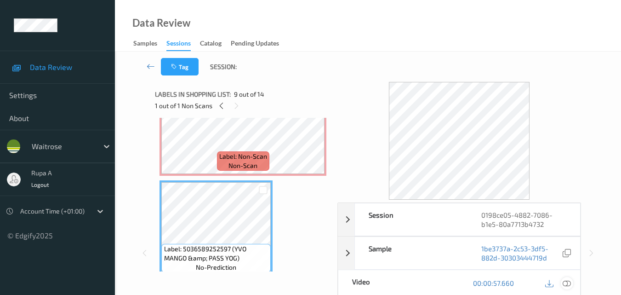
click at [564, 283] on icon at bounding box center [567, 283] width 8 height 8
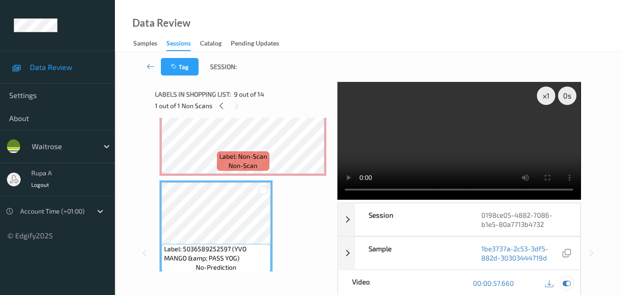
click at [566, 279] on icon at bounding box center [567, 283] width 8 height 8
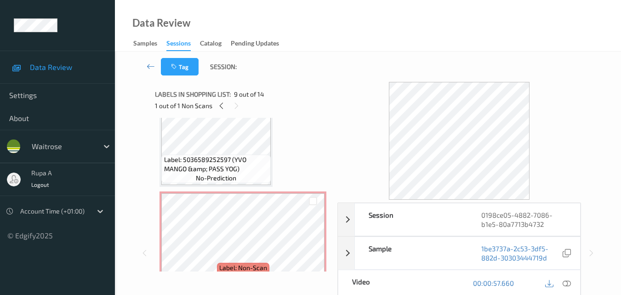
scroll to position [652, 0]
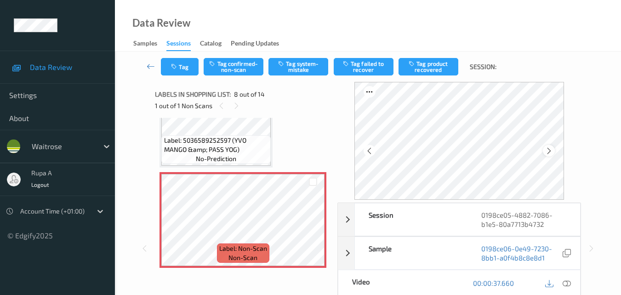
click at [554, 147] on div at bounding box center [548, 150] width 11 height 11
click at [553, 147] on icon at bounding box center [549, 151] width 8 height 8
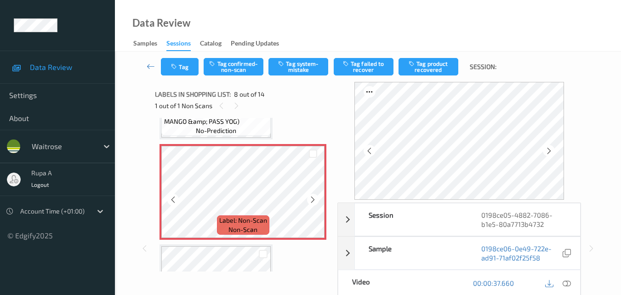
scroll to position [698, 0]
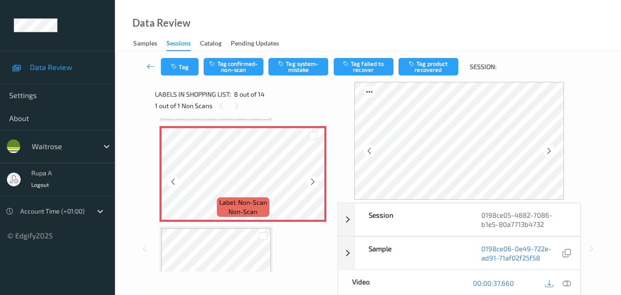
click at [227, 198] on span "Label: Non-Scan" at bounding box center [243, 202] width 48 height 9
click at [564, 279] on icon at bounding box center [567, 283] width 8 height 8
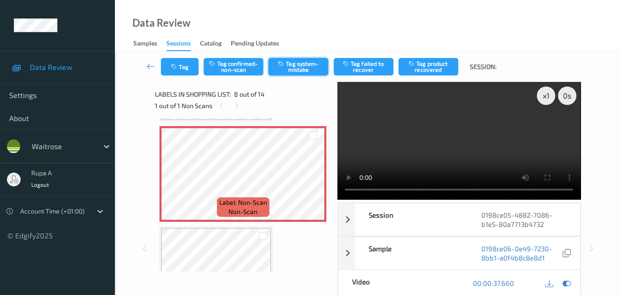
click at [312, 70] on button "Tag system-mistake" at bounding box center [298, 66] width 60 height 17
click at [177, 70] on button "Tag" at bounding box center [180, 66] width 38 height 17
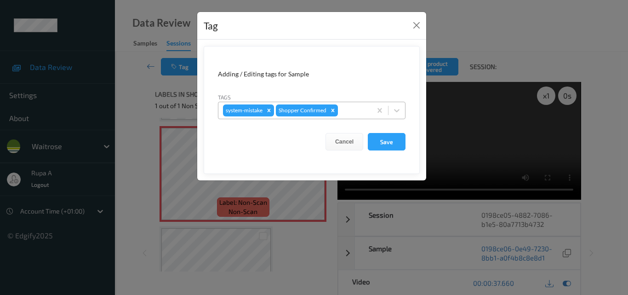
click at [344, 116] on div "system-mistake Shopper Confirmed" at bounding box center [294, 110] width 153 height 16
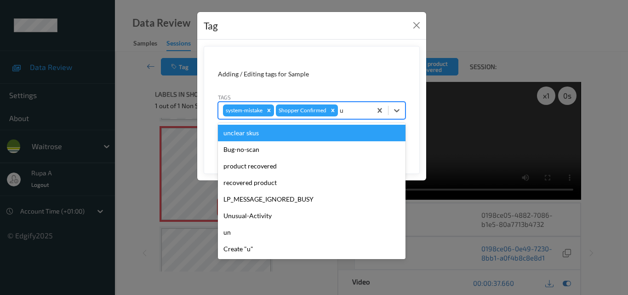
type input "un"
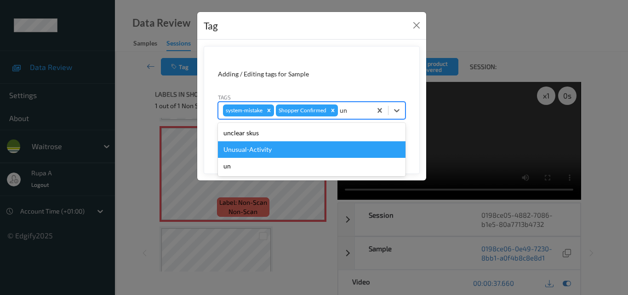
click at [292, 149] on div "Unusual-Activity" at bounding box center [312, 149] width 188 height 17
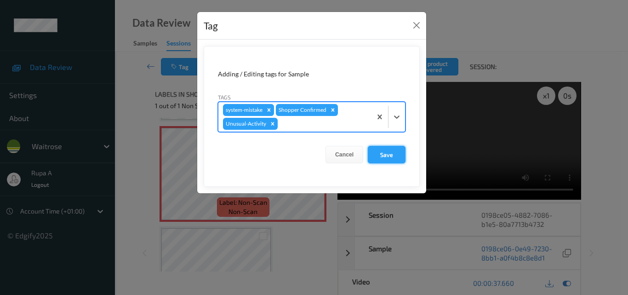
click at [375, 155] on button "Save" at bounding box center [387, 154] width 38 height 17
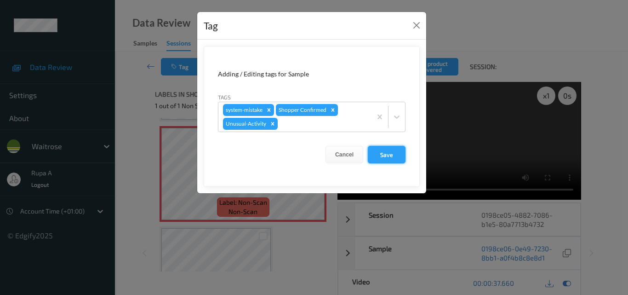
click at [391, 152] on button "Save" at bounding box center [387, 154] width 38 height 17
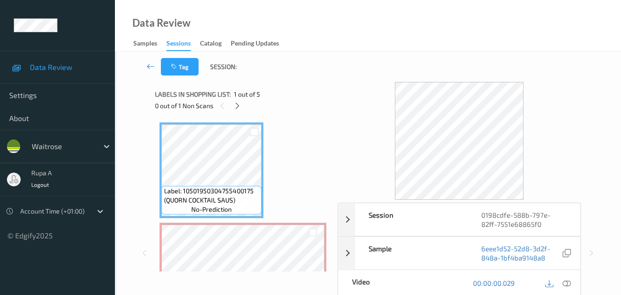
click at [291, 91] on div "Labels in shopping list: 1 out of 5" at bounding box center [243, 93] width 176 height 11
click at [234, 106] on icon at bounding box center [237, 106] width 8 height 8
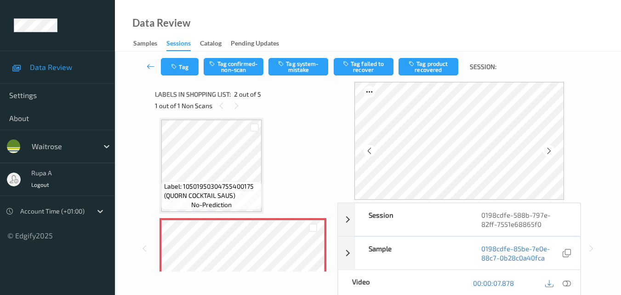
click at [554, 150] on div at bounding box center [548, 150] width 11 height 11
click at [553, 149] on icon at bounding box center [549, 151] width 8 height 8
click at [552, 150] on icon at bounding box center [549, 151] width 8 height 8
click at [568, 281] on icon at bounding box center [567, 283] width 8 height 8
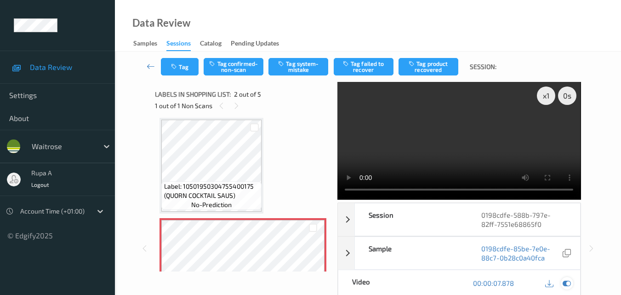
click at [566, 283] on icon at bounding box center [567, 283] width 8 height 8
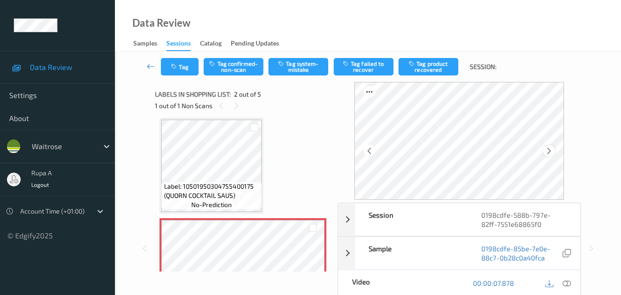
click at [554, 152] on div at bounding box center [548, 150] width 11 height 11
click at [563, 280] on icon at bounding box center [567, 283] width 8 height 8
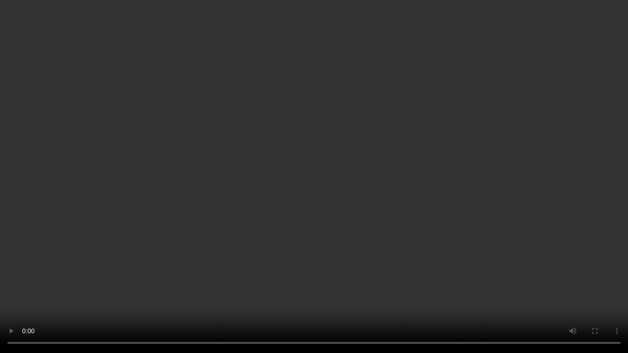
click at [591, 162] on video at bounding box center [314, 176] width 628 height 353
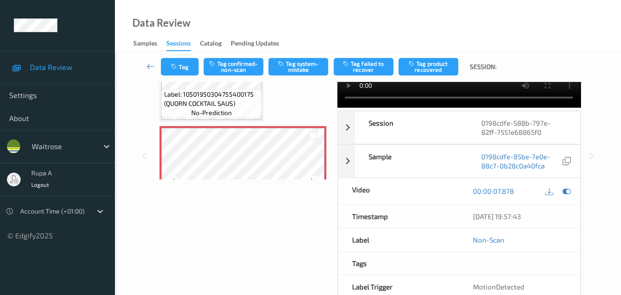
scroll to position [0, 0]
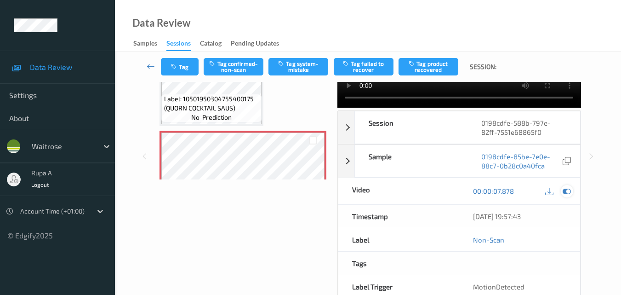
click at [566, 190] on icon at bounding box center [567, 191] width 8 height 8
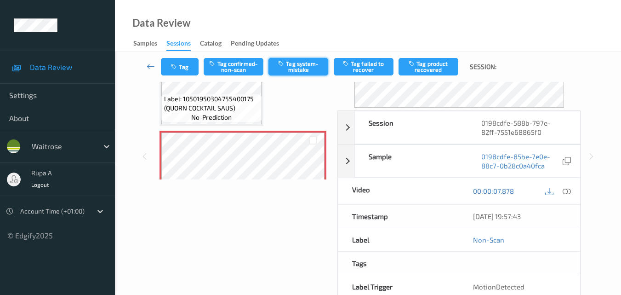
click at [290, 68] on button "Tag system-mistake" at bounding box center [298, 66] width 60 height 17
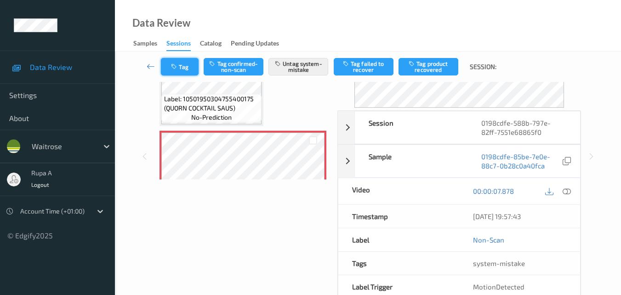
click at [182, 72] on button "Tag" at bounding box center [180, 66] width 38 height 17
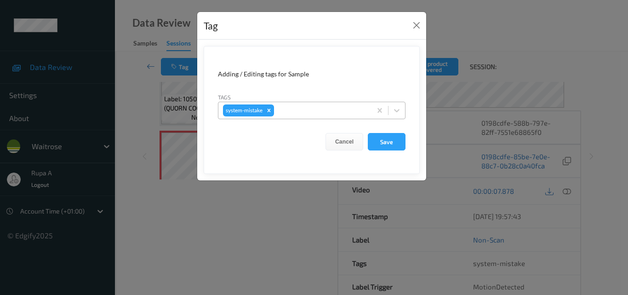
click at [341, 109] on div at bounding box center [321, 110] width 91 height 11
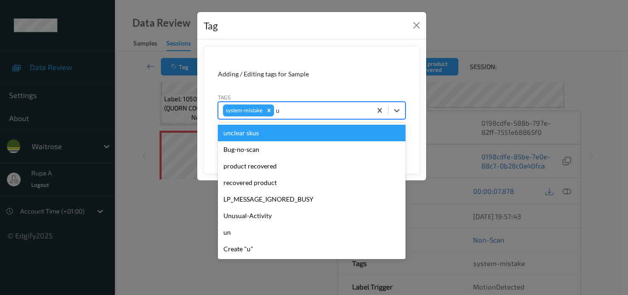
type input "un"
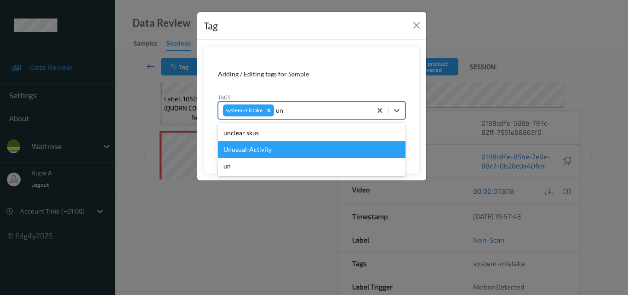
click at [262, 149] on div "Unusual-Activity" at bounding box center [312, 149] width 188 height 17
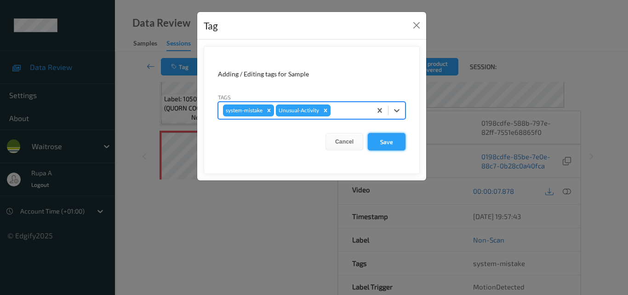
click at [388, 144] on button "Save" at bounding box center [387, 141] width 38 height 17
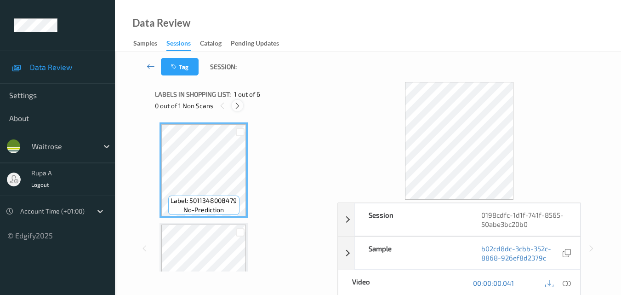
click at [238, 104] on icon at bounding box center [237, 106] width 8 height 8
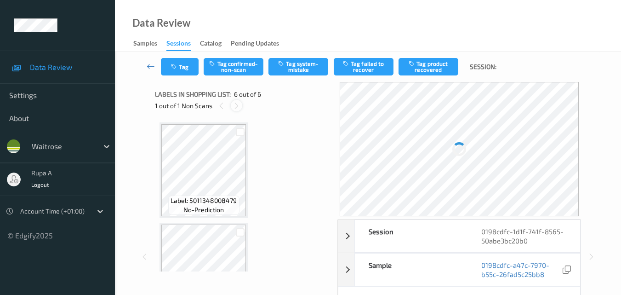
scroll to position [405, 0]
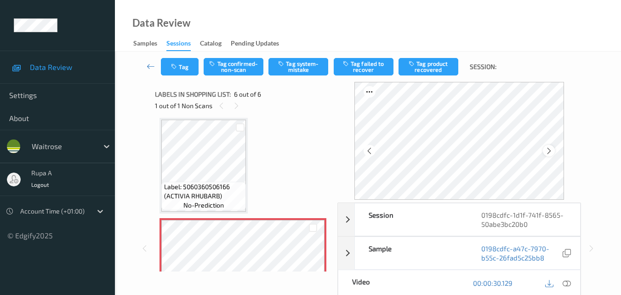
click at [547, 152] on icon at bounding box center [549, 151] width 8 height 8
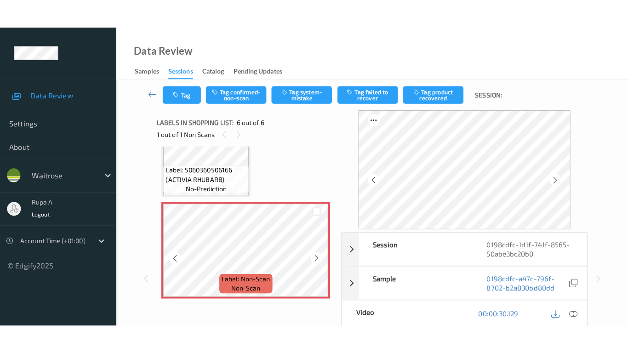
scroll to position [452, 0]
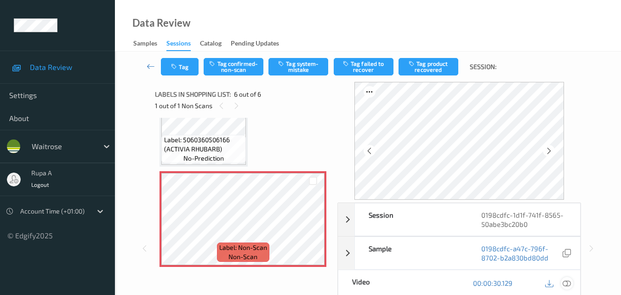
click at [564, 280] on icon at bounding box center [567, 283] width 8 height 8
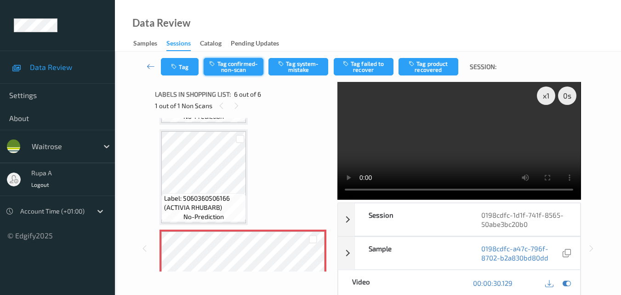
click at [242, 71] on button "Tag confirmed-non-scan" at bounding box center [234, 66] width 60 height 17
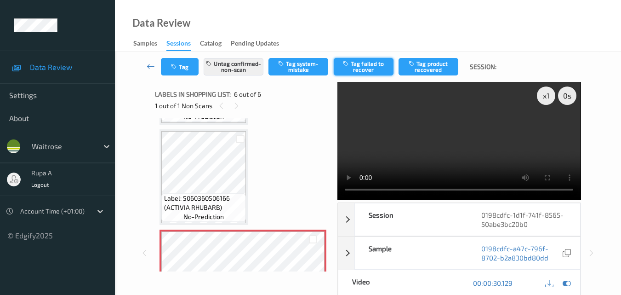
click at [375, 66] on button "Tag failed to recover" at bounding box center [364, 66] width 60 height 17
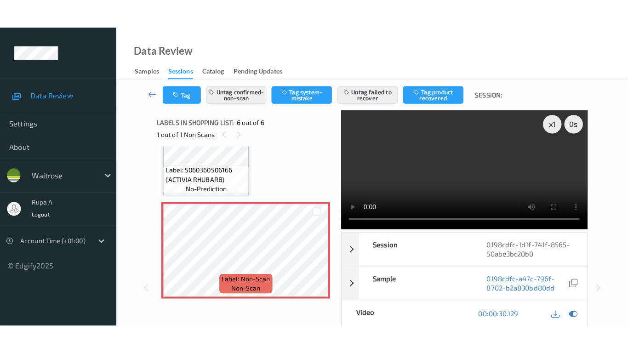
scroll to position [452, 0]
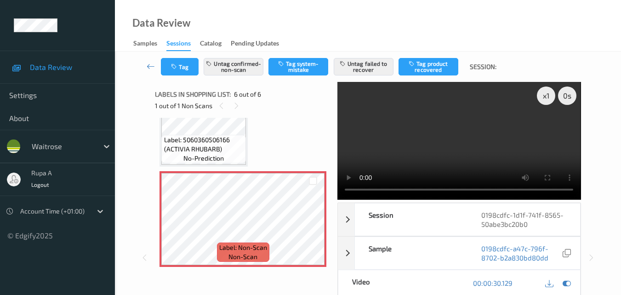
click at [291, 26] on div "Data Review Samples Sessions Catalog Pending Updates" at bounding box center [368, 25] width 506 height 51
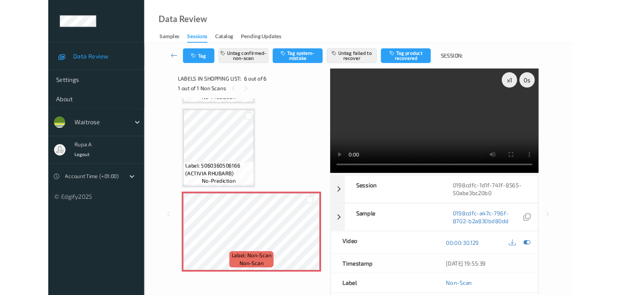
scroll to position [394, 0]
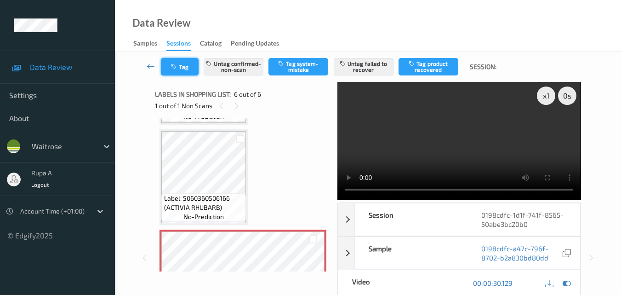
click at [182, 68] on button "Tag" at bounding box center [180, 66] width 38 height 17
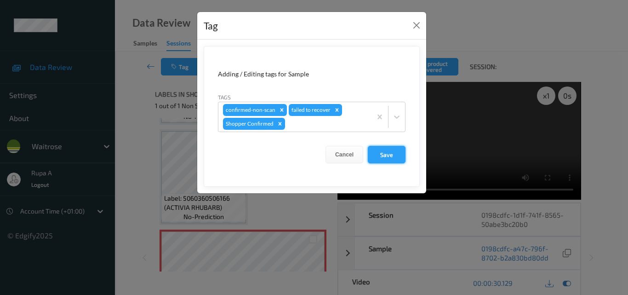
click at [392, 157] on button "Save" at bounding box center [387, 154] width 38 height 17
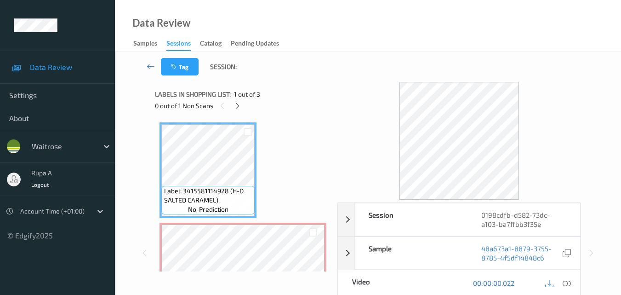
click at [279, 119] on div "Label: 3415581114928 (H-D SALTED CARAMEL) no-prediction Label: Non-Scan non-sca…" at bounding box center [243, 195] width 176 height 154
click at [242, 109] on div at bounding box center [237, 105] width 11 height 11
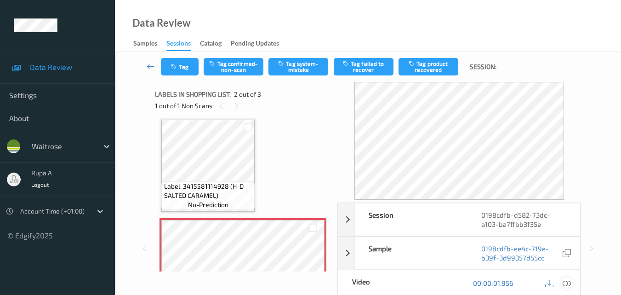
click at [563, 283] on icon at bounding box center [567, 283] width 8 height 8
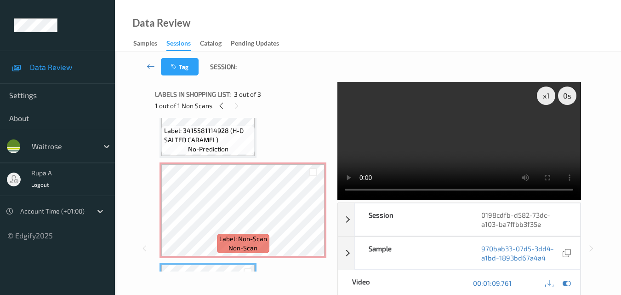
scroll to position [60, 0]
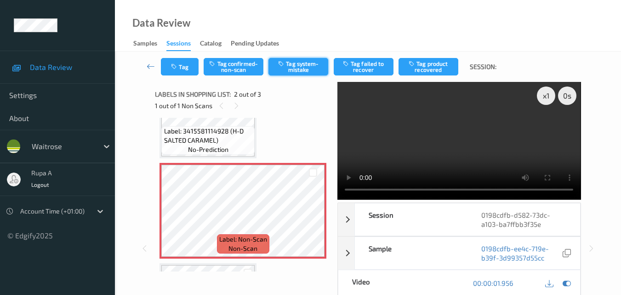
click at [306, 62] on button "Tag system-mistake" at bounding box center [298, 66] width 60 height 17
click at [183, 68] on button "Tag" at bounding box center [180, 66] width 38 height 17
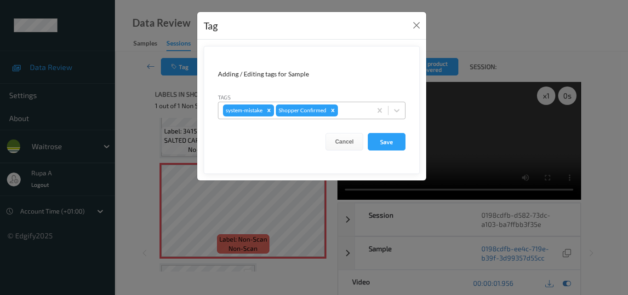
click at [353, 110] on div at bounding box center [353, 110] width 27 height 11
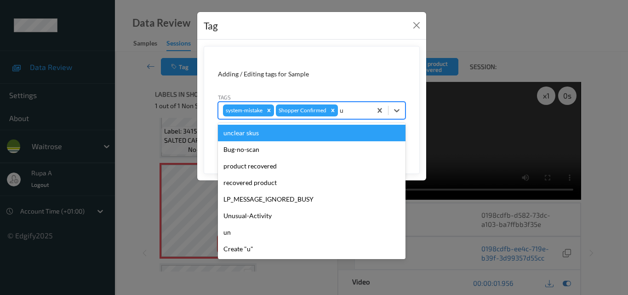
type input "un"
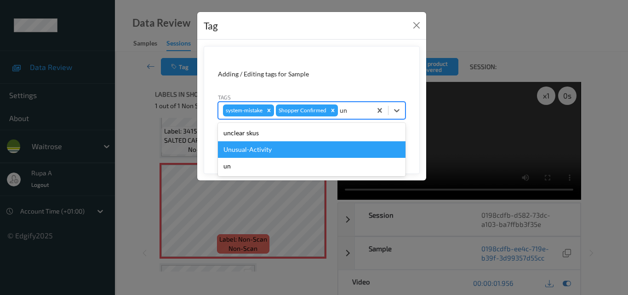
click at [280, 150] on div "Unusual-Activity" at bounding box center [312, 149] width 188 height 17
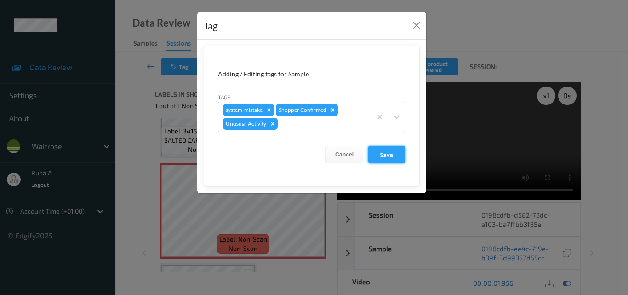
click at [400, 157] on button "Save" at bounding box center [387, 154] width 38 height 17
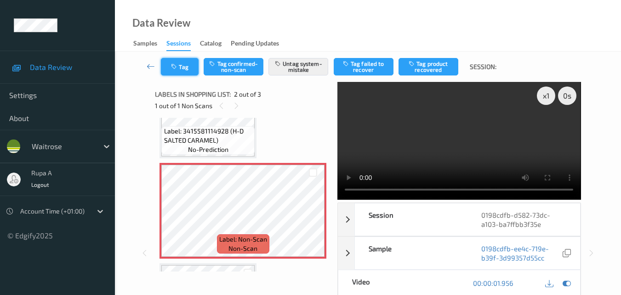
click at [173, 71] on button "Tag" at bounding box center [180, 66] width 38 height 17
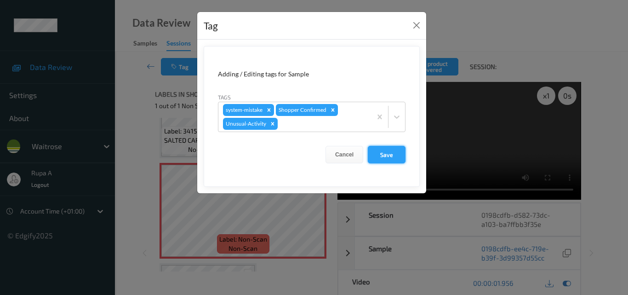
click at [376, 151] on button "Save" at bounding box center [387, 154] width 38 height 17
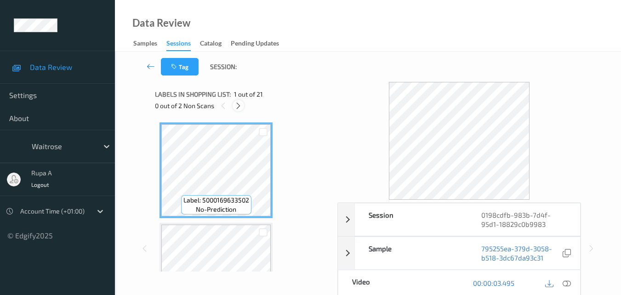
click at [238, 107] on icon at bounding box center [238, 106] width 8 height 8
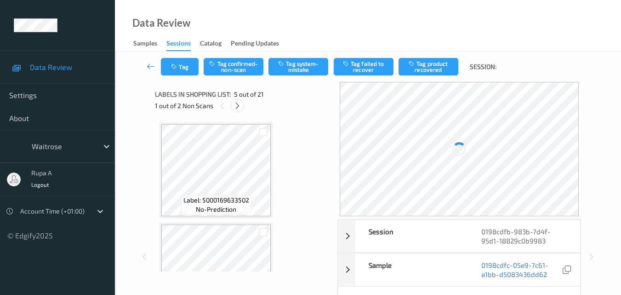
scroll to position [305, 0]
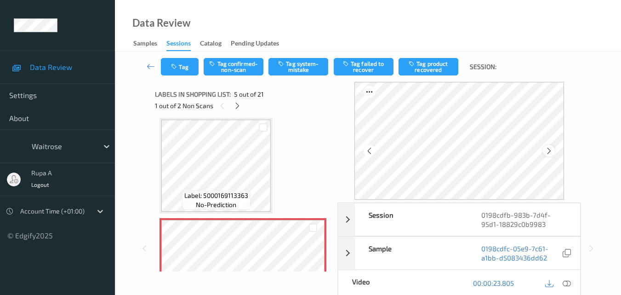
click at [553, 150] on icon at bounding box center [549, 151] width 8 height 8
click at [565, 283] on icon at bounding box center [567, 283] width 8 height 8
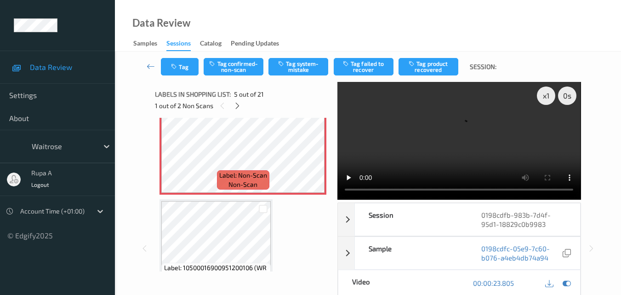
scroll to position [489, 0]
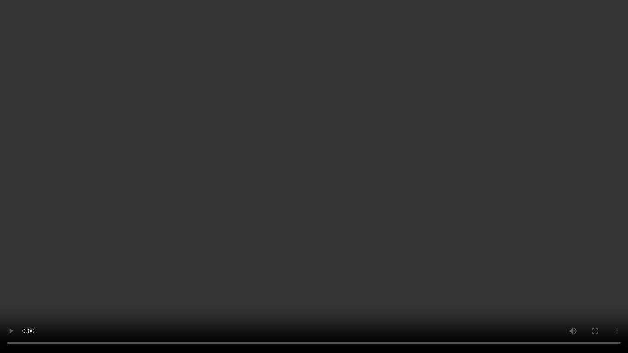
click at [577, 139] on video at bounding box center [314, 176] width 628 height 353
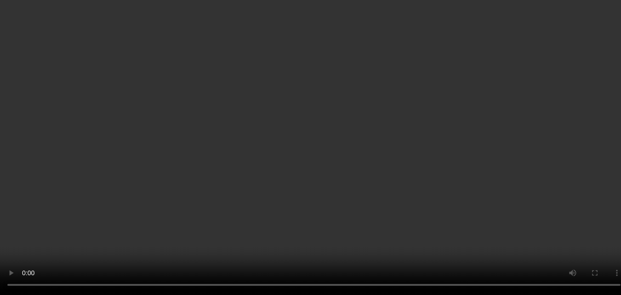
scroll to position [673, 0]
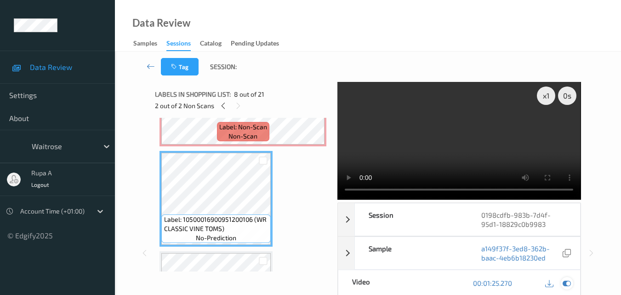
click at [564, 282] on icon at bounding box center [567, 283] width 8 height 8
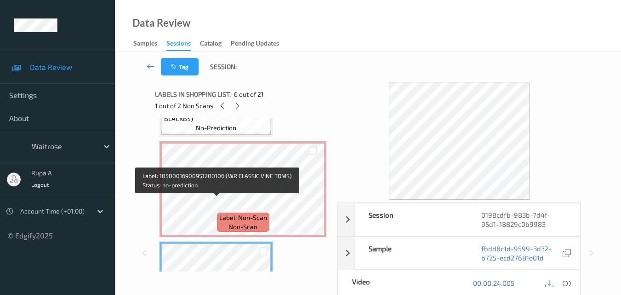
scroll to position [351, 0]
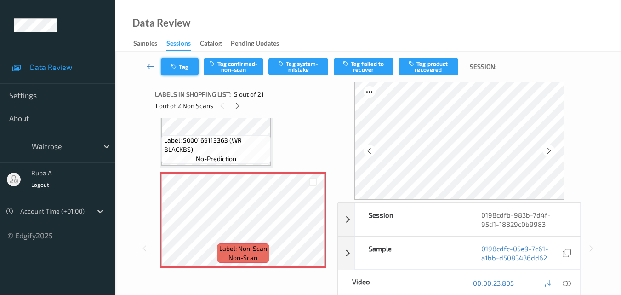
click at [170, 70] on button "Tag" at bounding box center [180, 66] width 38 height 17
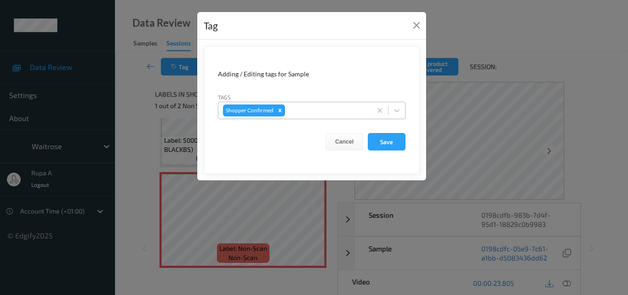
click at [331, 118] on div "Shopper Confirmed" at bounding box center [294, 110] width 153 height 16
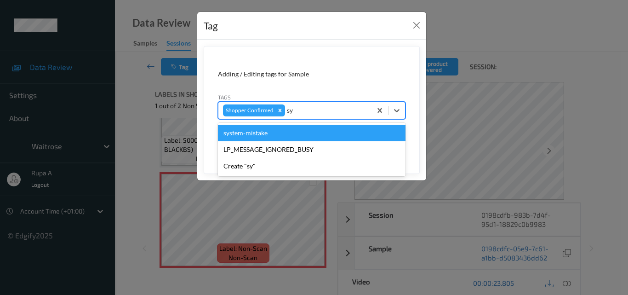
type input "sys"
click at [306, 133] on div "system-mistake" at bounding box center [312, 133] width 188 height 17
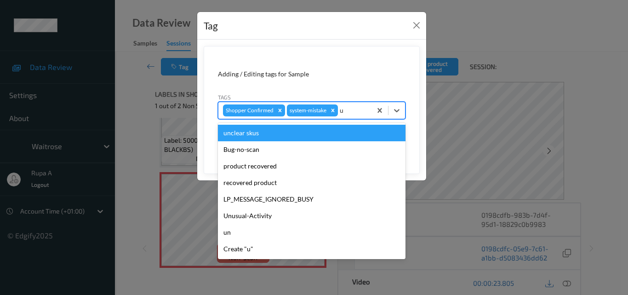
type input "un"
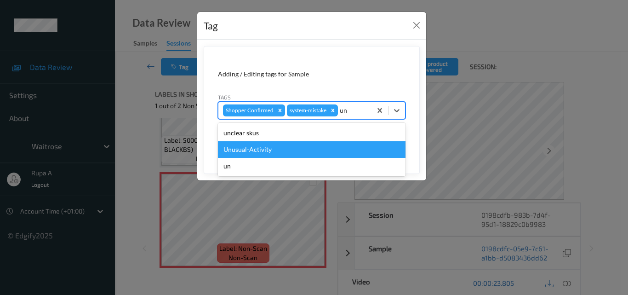
click at [284, 151] on div "Unusual-Activity" at bounding box center [312, 149] width 188 height 17
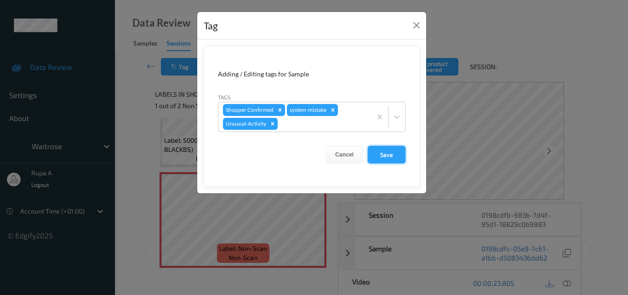
click at [391, 155] on button "Save" at bounding box center [387, 154] width 38 height 17
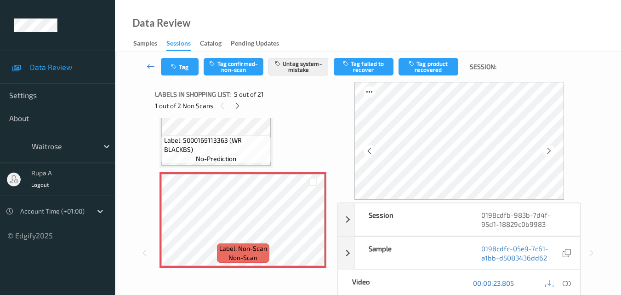
click at [188, 70] on button "Tag" at bounding box center [180, 66] width 38 height 17
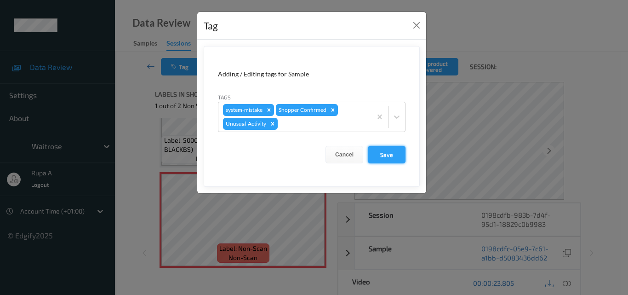
click at [394, 157] on button "Save" at bounding box center [387, 154] width 38 height 17
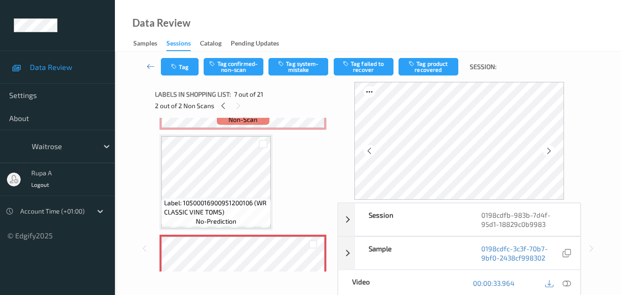
scroll to position [535, 0]
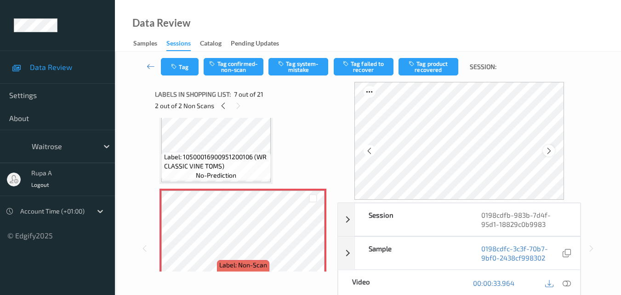
click at [554, 150] on div at bounding box center [548, 150] width 11 height 11
click at [553, 150] on icon at bounding box center [549, 151] width 8 height 8
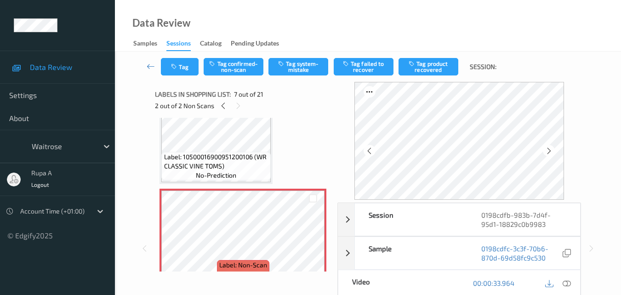
click at [553, 150] on icon at bounding box center [549, 151] width 8 height 8
click at [553, 149] on icon at bounding box center [549, 151] width 8 height 8
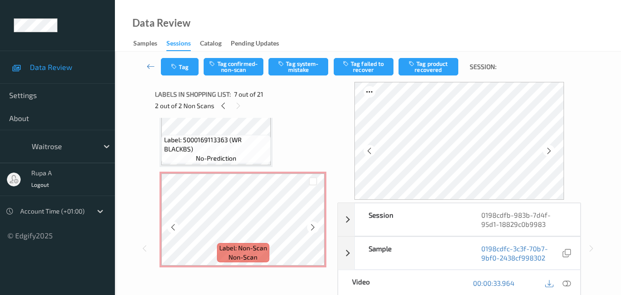
scroll to position [351, 0]
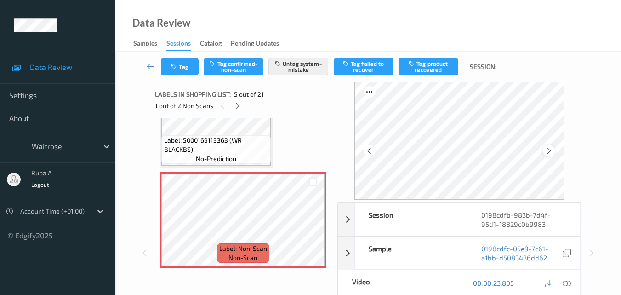
click at [550, 151] on icon at bounding box center [549, 151] width 8 height 8
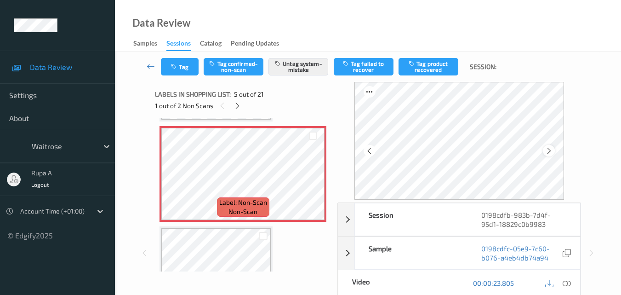
click at [550, 155] on div at bounding box center [548, 150] width 11 height 11
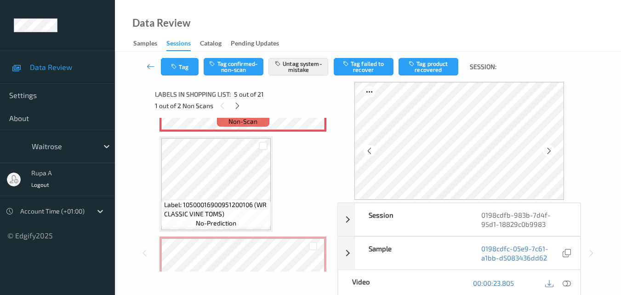
scroll to position [489, 0]
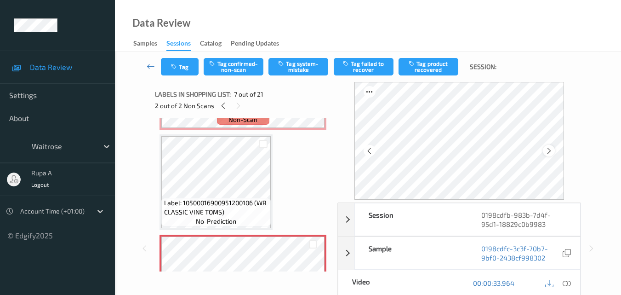
click at [554, 149] on div at bounding box center [548, 150] width 11 height 11
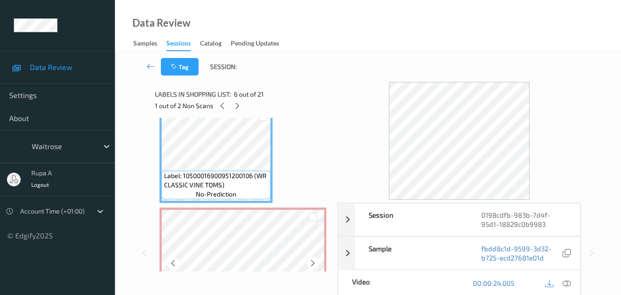
scroll to position [535, 0]
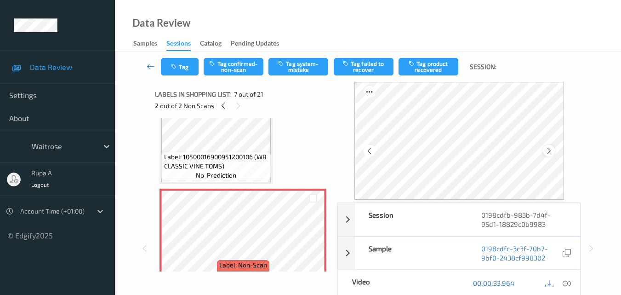
click at [554, 150] on div at bounding box center [548, 150] width 11 height 11
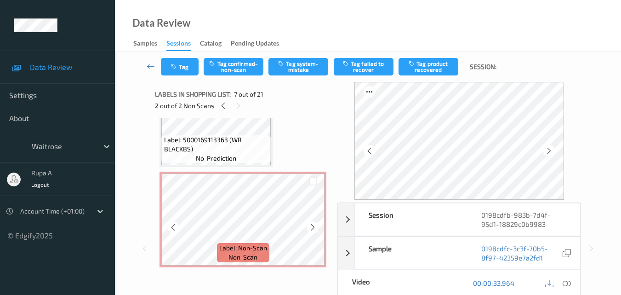
scroll to position [351, 0]
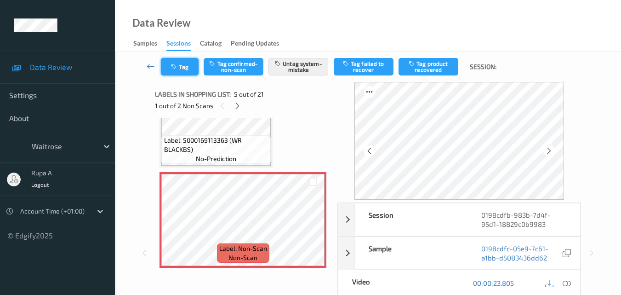
click at [179, 72] on button "Tag" at bounding box center [180, 66] width 38 height 17
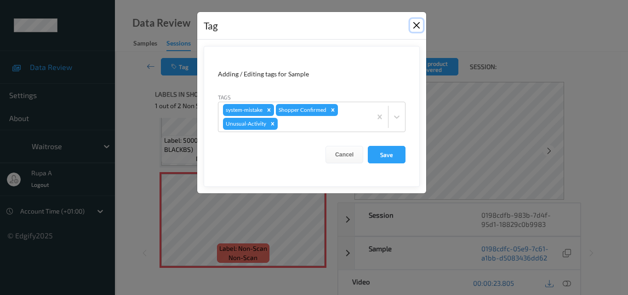
click at [418, 25] on button "Close" at bounding box center [416, 25] width 13 height 13
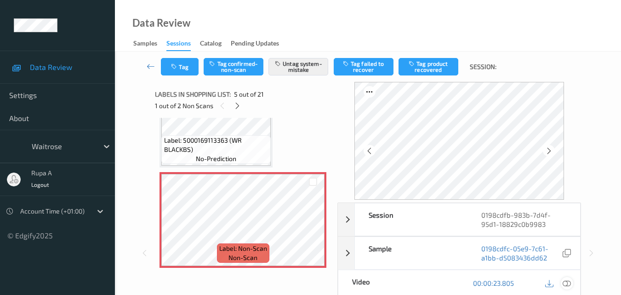
click at [563, 281] on icon at bounding box center [567, 283] width 8 height 8
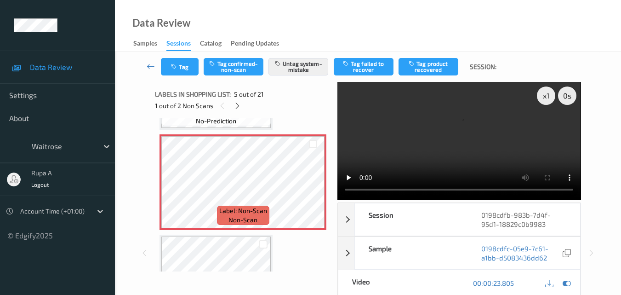
scroll to position [443, 0]
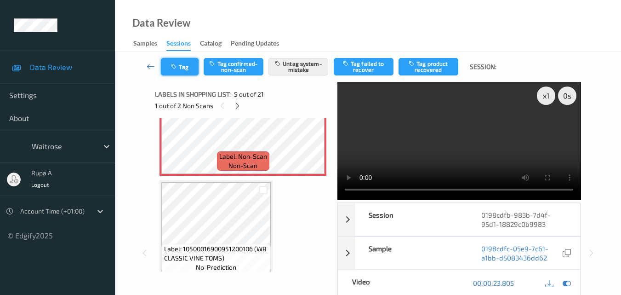
click at [188, 74] on button "Tag" at bounding box center [180, 66] width 38 height 17
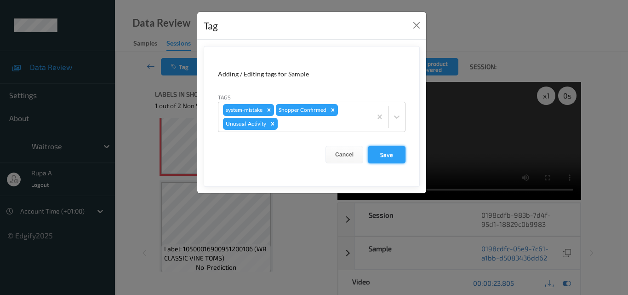
click at [387, 155] on button "Save" at bounding box center [387, 154] width 38 height 17
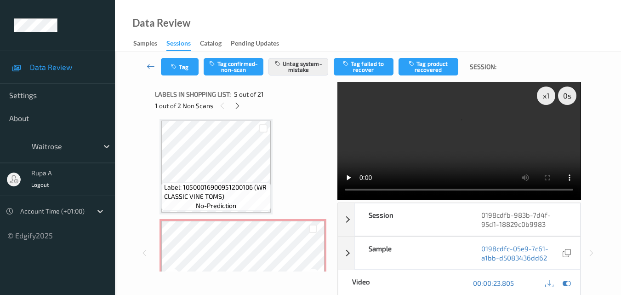
scroll to position [581, 0]
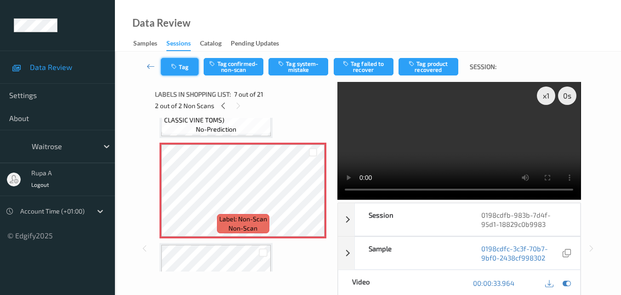
click at [176, 69] on icon "button" at bounding box center [175, 66] width 8 height 6
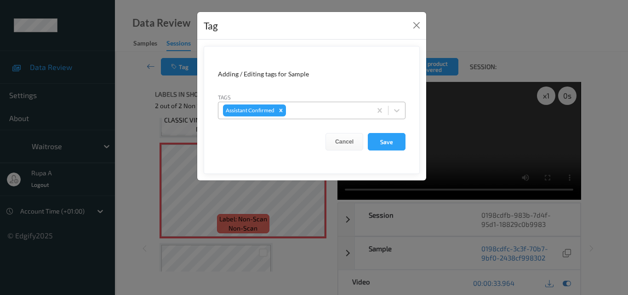
click at [321, 108] on div at bounding box center [327, 110] width 79 height 11
click at [417, 24] on button "Close" at bounding box center [416, 25] width 13 height 13
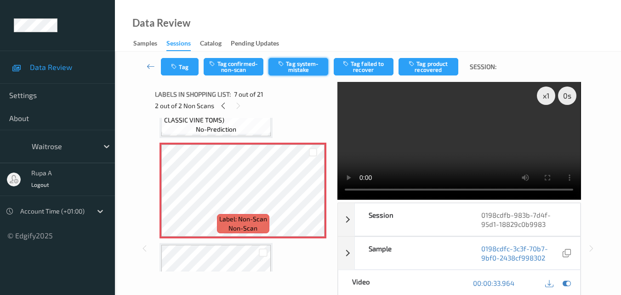
click at [293, 69] on button "Tag system-mistake" at bounding box center [298, 66] width 60 height 17
click at [185, 73] on button "Tag" at bounding box center [180, 66] width 38 height 17
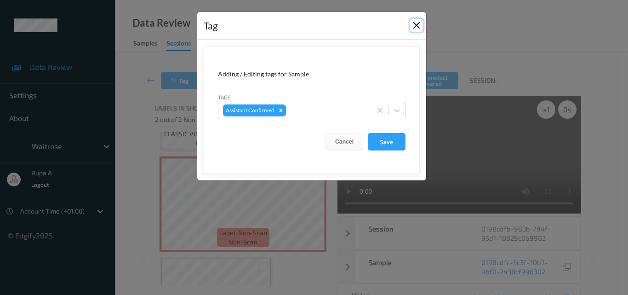
click at [416, 27] on button "Close" at bounding box center [416, 25] width 13 height 13
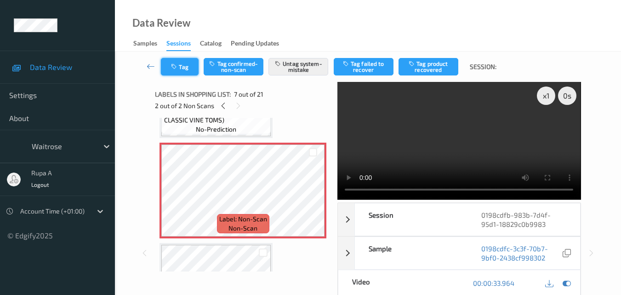
click at [184, 68] on button "Tag" at bounding box center [180, 66] width 38 height 17
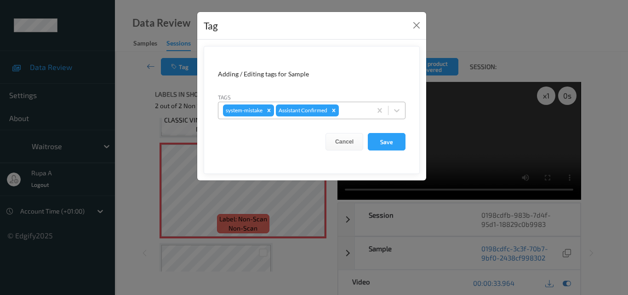
click at [357, 109] on div at bounding box center [354, 110] width 26 height 11
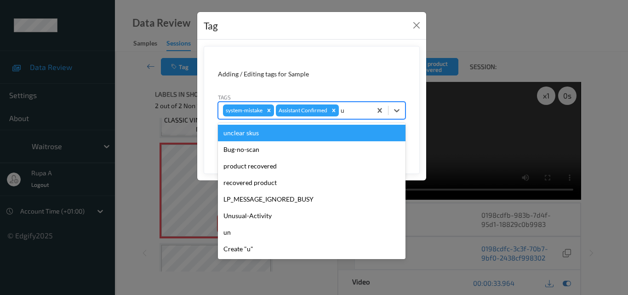
type input "un"
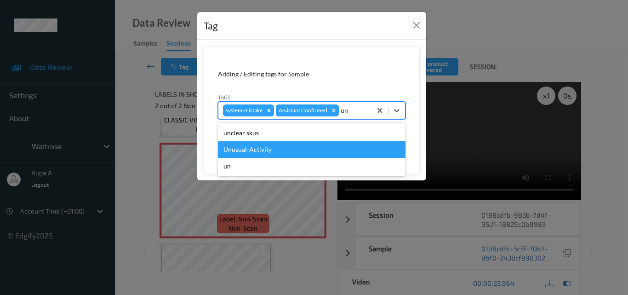
click at [279, 148] on div "Unusual-Activity" at bounding box center [312, 149] width 188 height 17
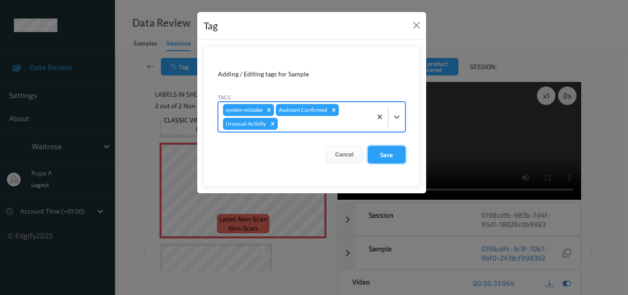
click at [385, 157] on button "Save" at bounding box center [387, 154] width 38 height 17
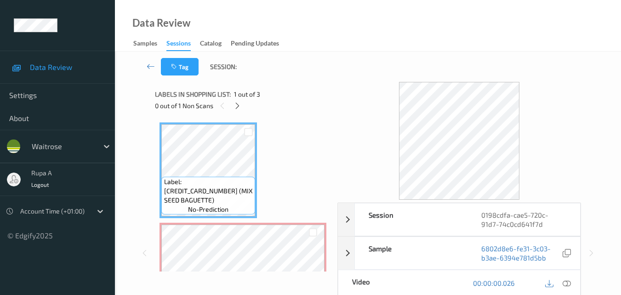
drag, startPoint x: 328, startPoint y: 72, endPoint x: 242, endPoint y: 110, distance: 93.8
click at [326, 74] on div "Tag Session:" at bounding box center [368, 66] width 468 height 30
click at [235, 108] on icon at bounding box center [237, 106] width 8 height 8
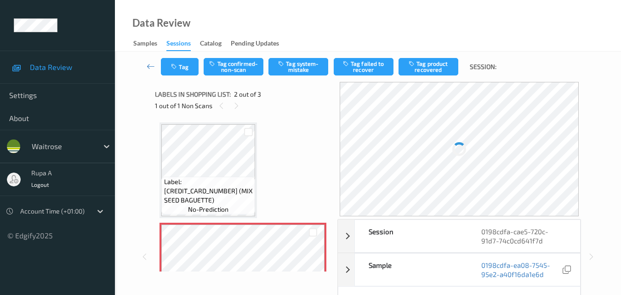
scroll to position [5, 0]
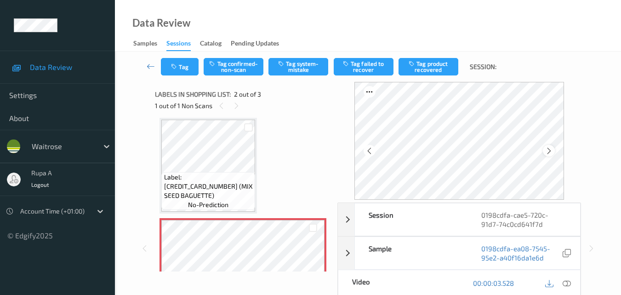
click at [552, 145] on div at bounding box center [458, 141] width 209 height 118
click at [552, 149] on icon at bounding box center [549, 151] width 8 height 8
click at [552, 155] on div at bounding box center [548, 150] width 11 height 11
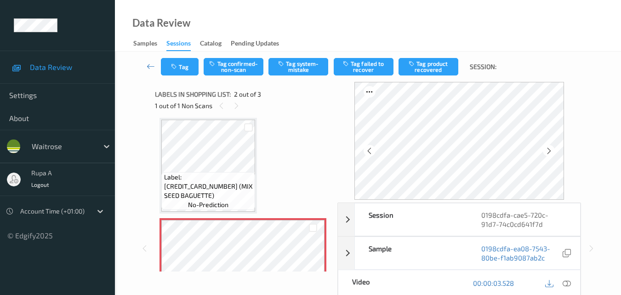
click at [552, 155] on div at bounding box center [548, 150] width 11 height 11
click at [571, 283] on icon at bounding box center [567, 283] width 8 height 8
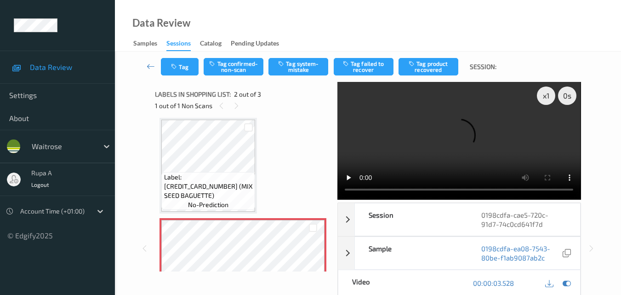
click at [270, 119] on div "Label: [CREDIT_CARD_NUMBER] (MIX SEED BAGUETTE) no-prediction Label: Non-Scan n…" at bounding box center [242, 266] width 167 height 296
click at [279, 157] on div "Label: [CREDIT_CARD_NUMBER] (MIX SEED BAGUETTE) no-prediction Label: Non-Scan n…" at bounding box center [242, 266] width 167 height 296
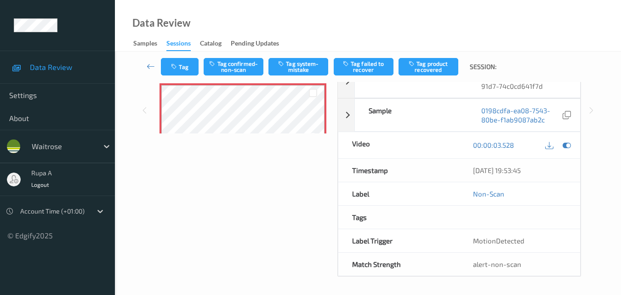
scroll to position [0, 0]
click at [309, 68] on button "Tag system-mistake" at bounding box center [298, 66] width 60 height 17
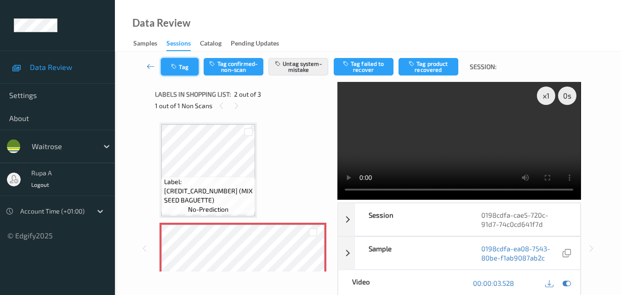
click at [186, 65] on button "Tag" at bounding box center [180, 66] width 38 height 17
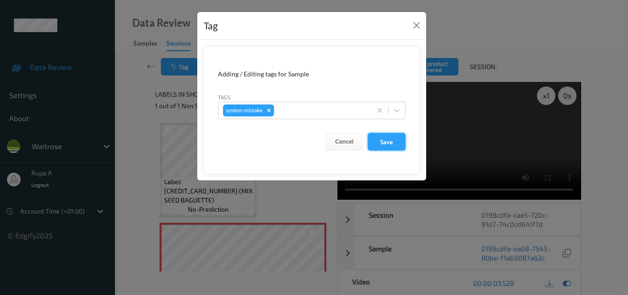
click at [377, 137] on button "Save" at bounding box center [387, 141] width 38 height 17
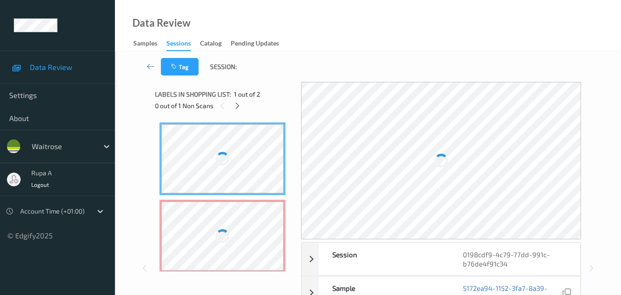
click at [266, 89] on div "Labels in shopping list: 1 out of 2" at bounding box center [225, 93] width 140 height 11
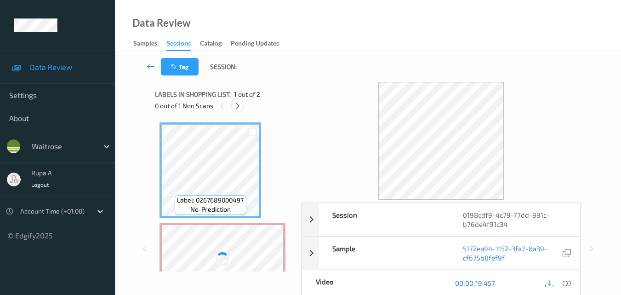
click at [239, 108] on icon at bounding box center [237, 106] width 8 height 8
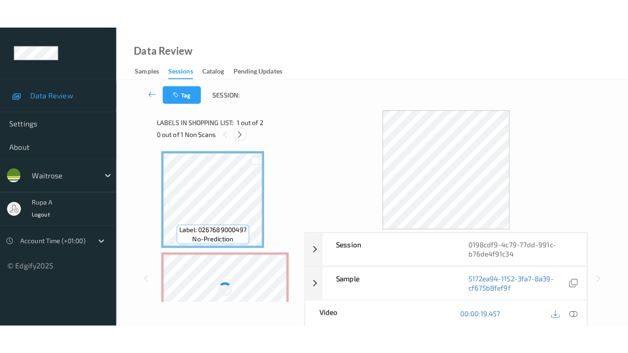
scroll to position [5, 0]
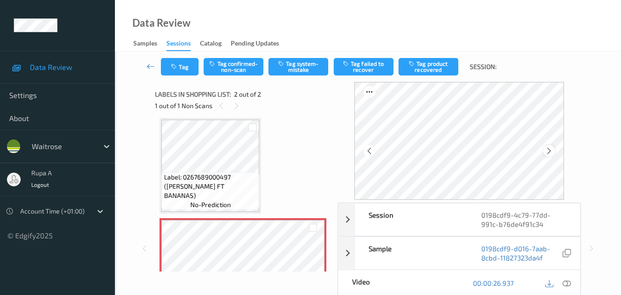
click at [549, 149] on icon at bounding box center [549, 151] width 8 height 8
click at [552, 148] on icon at bounding box center [549, 151] width 8 height 8
click at [552, 146] on div at bounding box center [548, 150] width 11 height 11
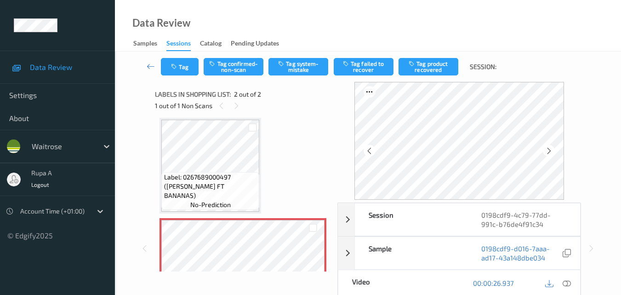
click at [552, 146] on div at bounding box center [548, 150] width 11 height 11
click at [552, 147] on icon at bounding box center [549, 151] width 8 height 8
click at [568, 284] on icon at bounding box center [567, 283] width 8 height 8
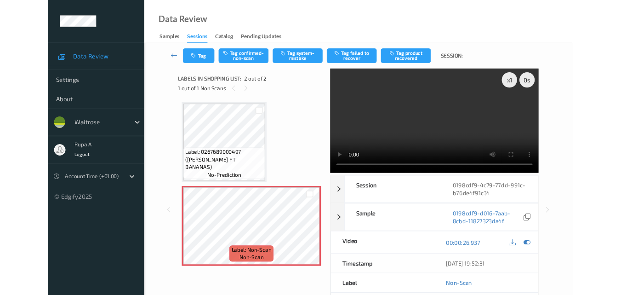
scroll to position [0, 0]
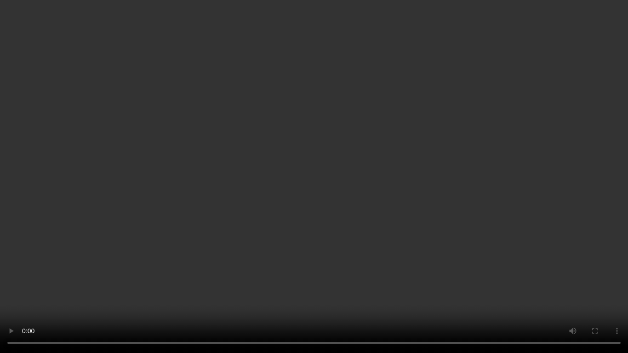
click at [570, 272] on video at bounding box center [314, 176] width 628 height 353
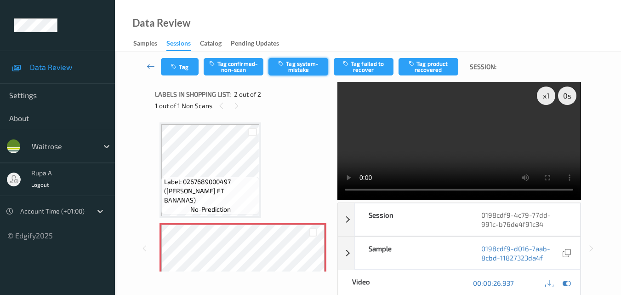
click at [312, 74] on button "Tag system-mistake" at bounding box center [298, 66] width 60 height 17
click at [182, 74] on button "Tag" at bounding box center [180, 66] width 38 height 17
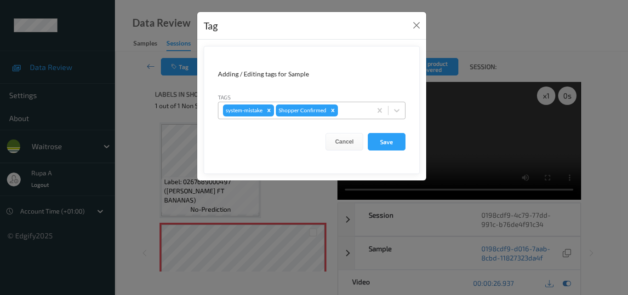
click at [351, 111] on div at bounding box center [353, 110] width 27 height 11
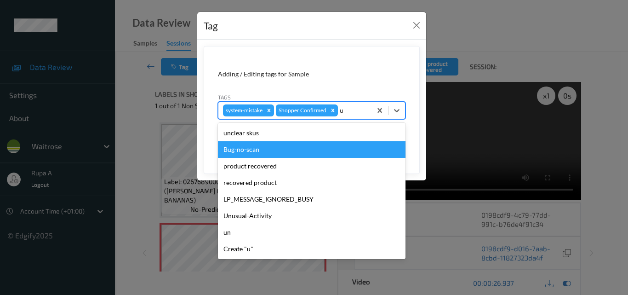
type input "un"
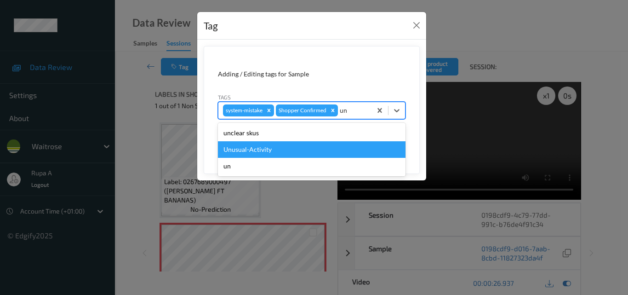
click at [281, 147] on div "Unusual-Activity" at bounding box center [312, 149] width 188 height 17
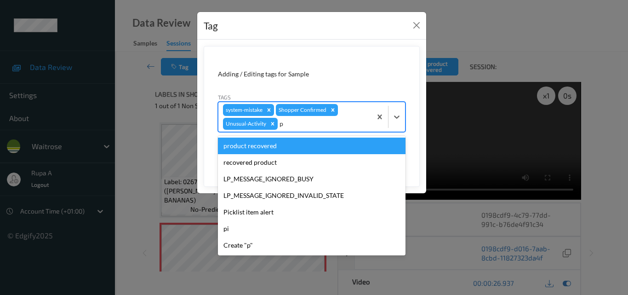
type input "pi"
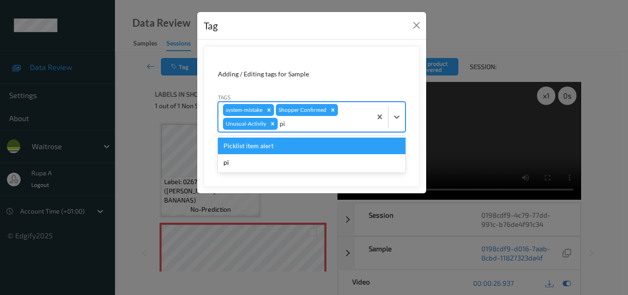
click at [260, 149] on div "Picklist item alert" at bounding box center [312, 145] width 188 height 17
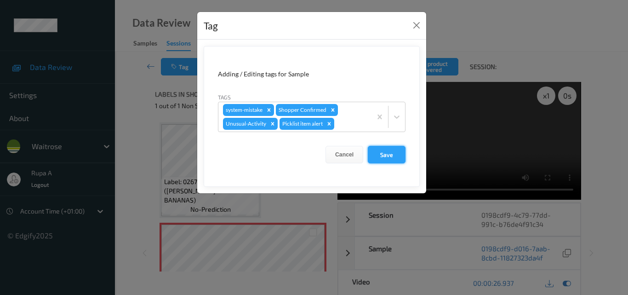
click at [392, 153] on button "Save" at bounding box center [387, 154] width 38 height 17
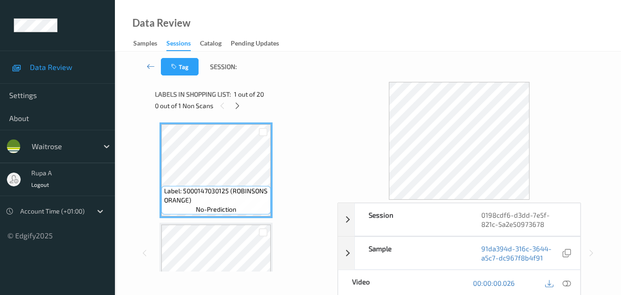
click at [291, 120] on div "Label: 5000147030125 (ROBINSONS ORANGE) no-prediction Label: [CREDIT_CARD_NUMBE…" at bounding box center [243, 195] width 176 height 154
click at [239, 106] on icon at bounding box center [237, 106] width 8 height 8
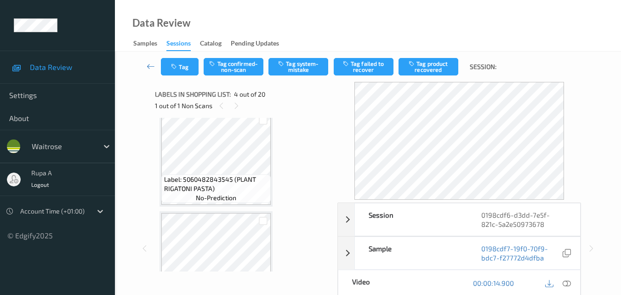
scroll to position [292, 0]
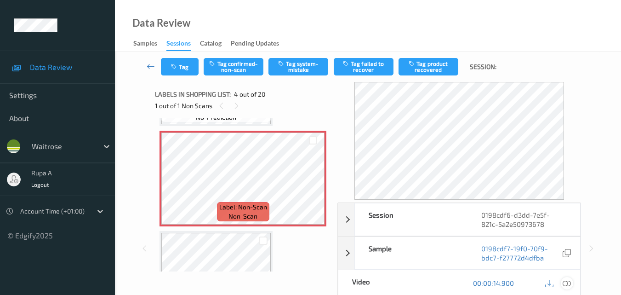
click at [567, 279] on icon at bounding box center [567, 283] width 8 height 8
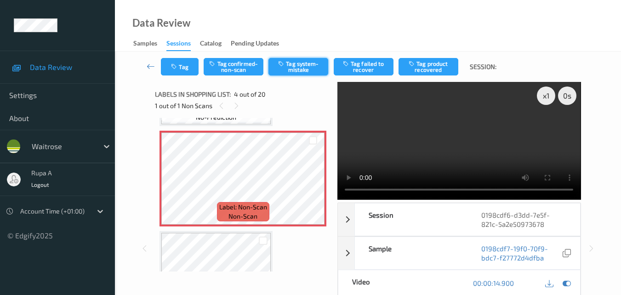
click at [295, 62] on button "Tag system-mistake" at bounding box center [298, 66] width 60 height 17
click at [185, 68] on button "Tag" at bounding box center [180, 66] width 38 height 17
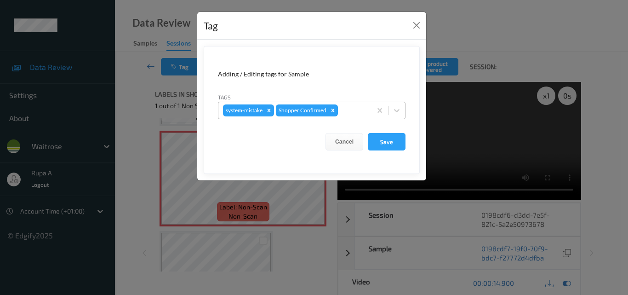
click at [350, 110] on div at bounding box center [353, 110] width 27 height 11
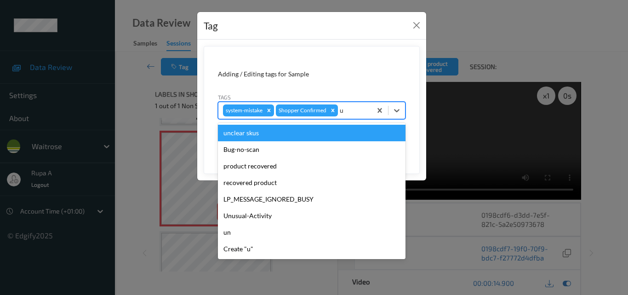
type input "un"
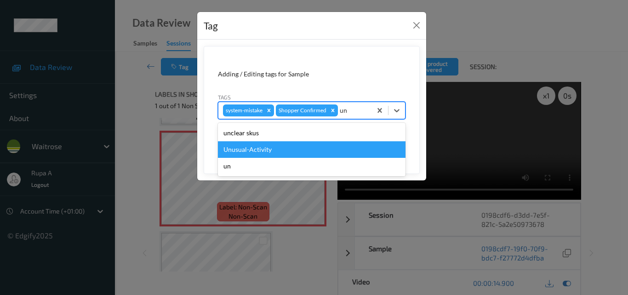
click at [265, 152] on div "Unusual-Activity" at bounding box center [312, 149] width 188 height 17
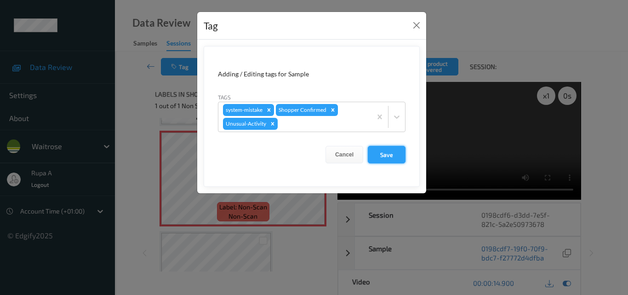
click at [383, 156] on button "Save" at bounding box center [387, 154] width 38 height 17
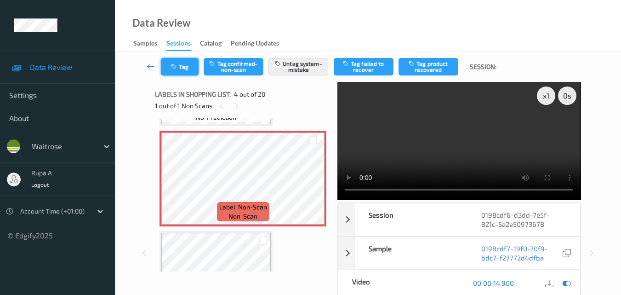
click at [168, 67] on button "Tag" at bounding box center [180, 66] width 38 height 17
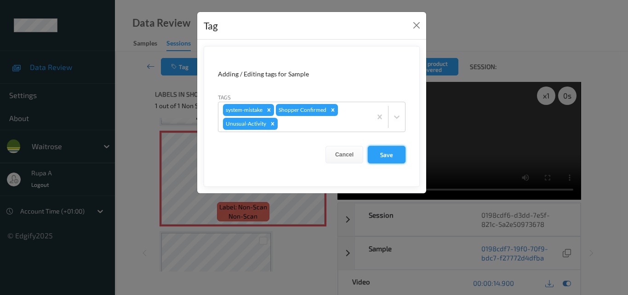
click at [392, 153] on button "Save" at bounding box center [387, 154] width 38 height 17
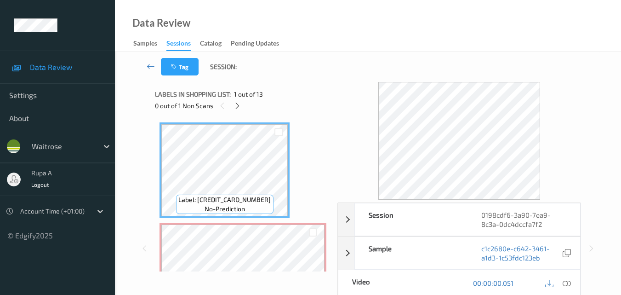
click at [306, 80] on div "Tag Session:" at bounding box center [368, 66] width 468 height 30
click at [233, 108] on div at bounding box center [237, 105] width 11 height 11
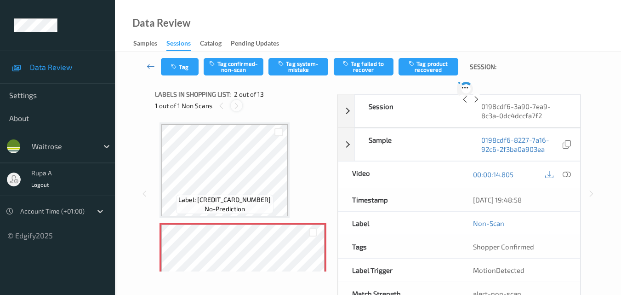
scroll to position [5, 0]
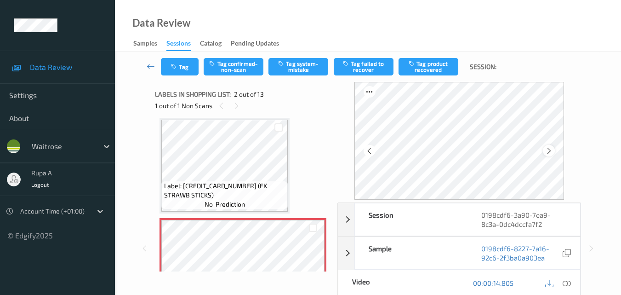
click at [548, 149] on icon at bounding box center [549, 151] width 8 height 8
click at [566, 284] on icon at bounding box center [567, 283] width 8 height 8
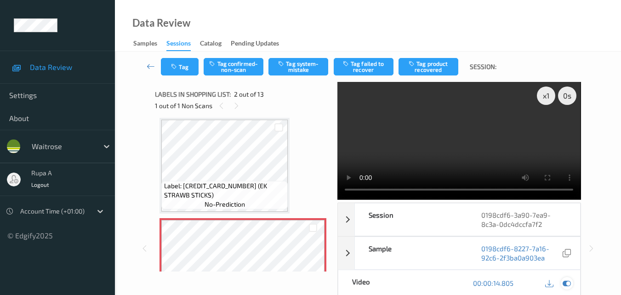
click at [569, 281] on icon at bounding box center [567, 283] width 8 height 8
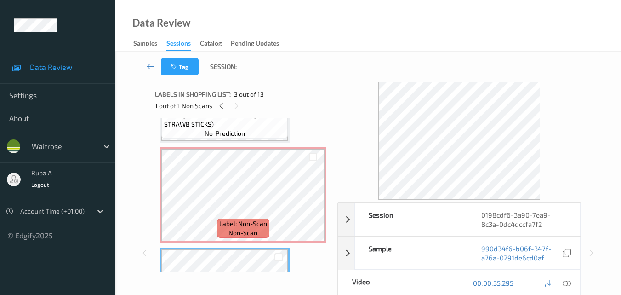
scroll to position [51, 0]
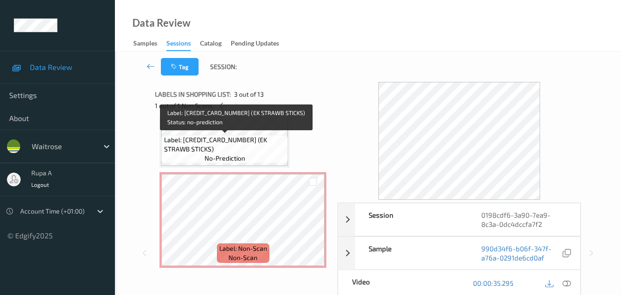
click at [264, 136] on span "Label: 5060503505322 (EK STRAWB STICKS)" at bounding box center [225, 144] width 122 height 18
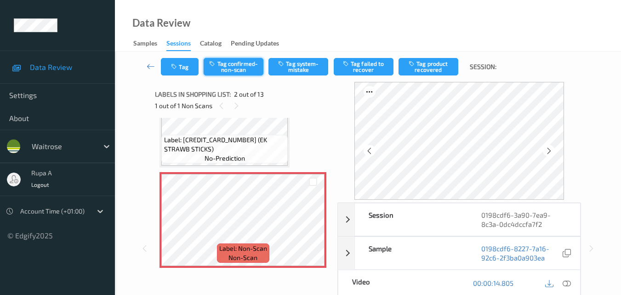
click at [253, 68] on button "Tag confirmed-non-scan" at bounding box center [234, 66] width 60 height 17
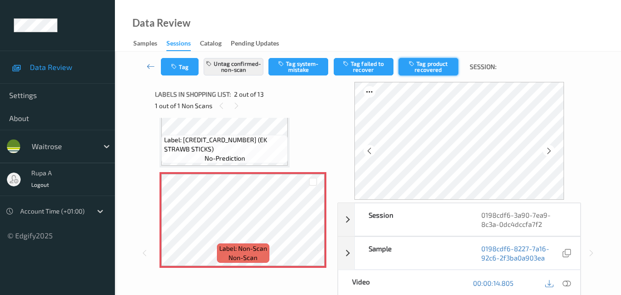
click at [430, 68] on button "Tag product recovered" at bounding box center [428, 66] width 60 height 17
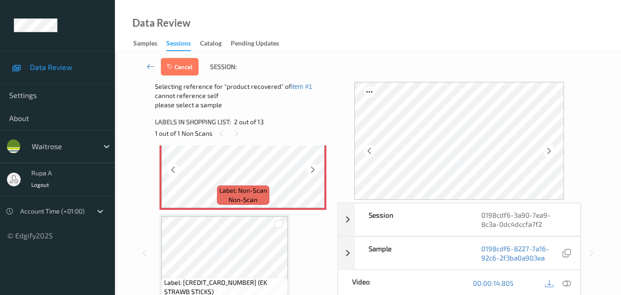
scroll to position [188, 0]
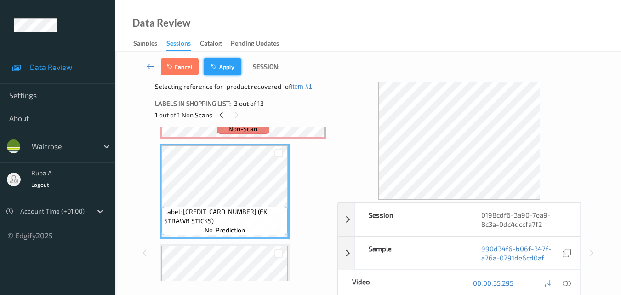
click at [221, 74] on button "Apply" at bounding box center [223, 66] width 38 height 17
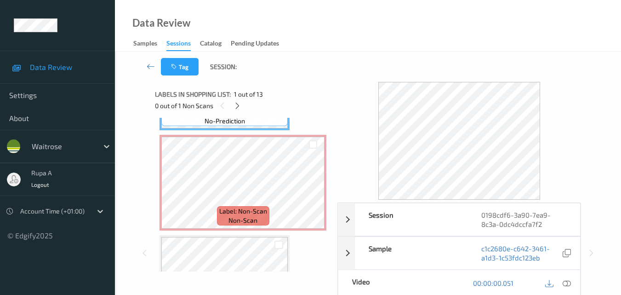
scroll to position [92, 0]
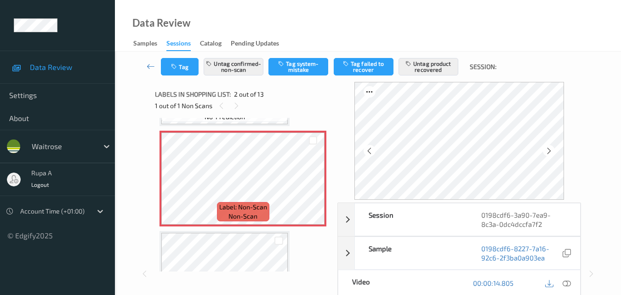
click at [175, 77] on div "Tag Untag confirmed-non-scan Tag system-mistake Tag failed to recover Untag pro…" at bounding box center [368, 66] width 468 height 30
click at [175, 73] on button "Tag" at bounding box center [180, 66] width 38 height 17
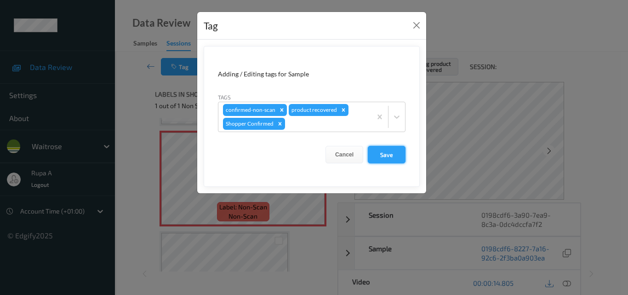
click at [388, 162] on button "Save" at bounding box center [387, 154] width 38 height 17
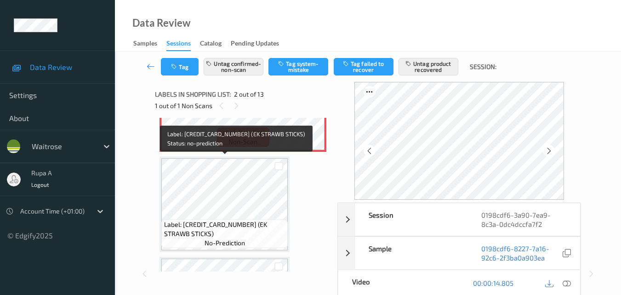
scroll to position [138, 0]
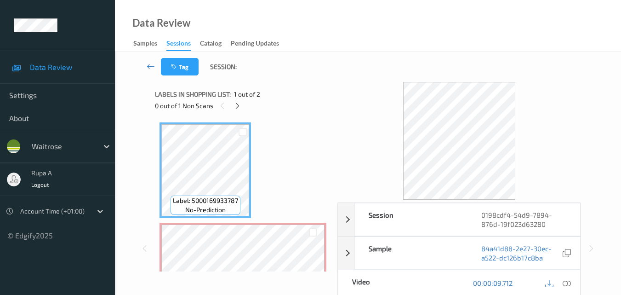
click at [290, 156] on div "Label: 5000169933787 no-prediction Label: Non-Scan non-scan" at bounding box center [242, 220] width 167 height 196
click at [236, 104] on icon at bounding box center [237, 106] width 8 height 8
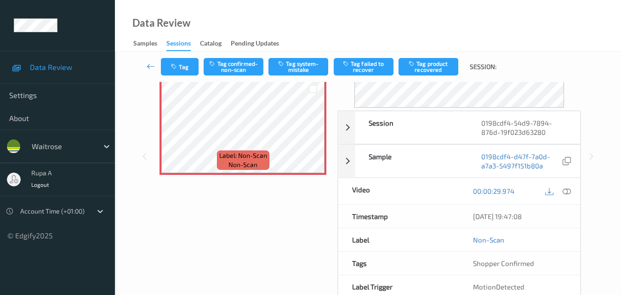
scroll to position [46, 0]
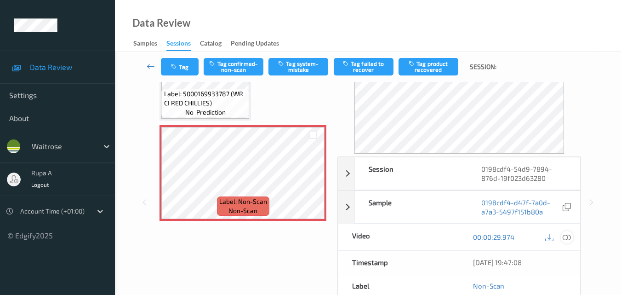
click at [568, 235] on icon at bounding box center [567, 237] width 8 height 8
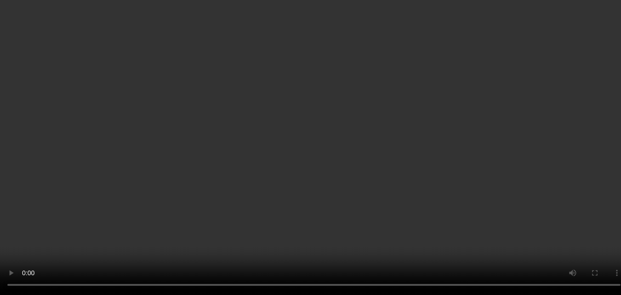
scroll to position [0, 0]
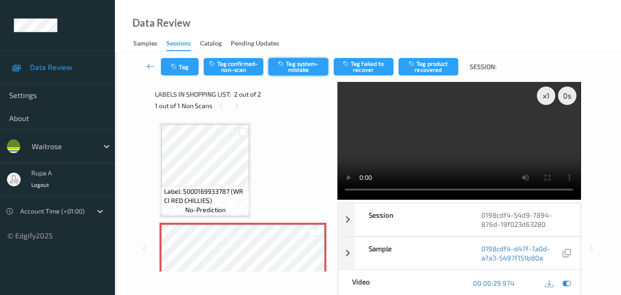
click at [306, 62] on button "Tag system-mistake" at bounding box center [298, 66] width 60 height 17
click at [181, 70] on button "Tag" at bounding box center [180, 66] width 38 height 17
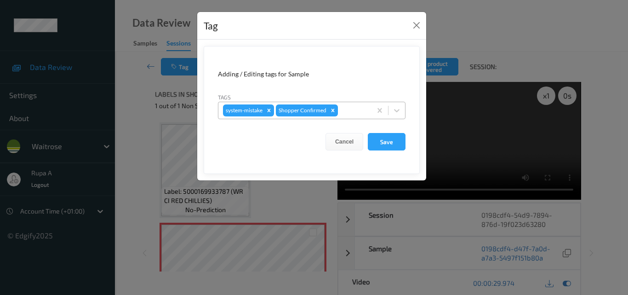
click at [358, 109] on div at bounding box center [353, 110] width 27 height 11
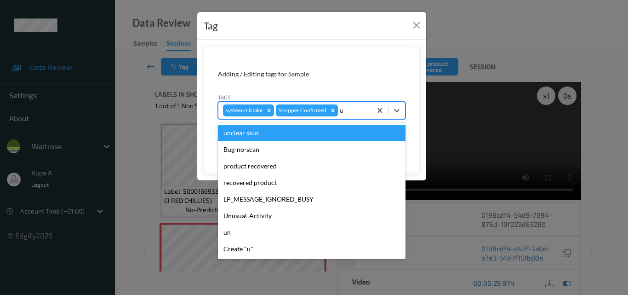
type input "un"
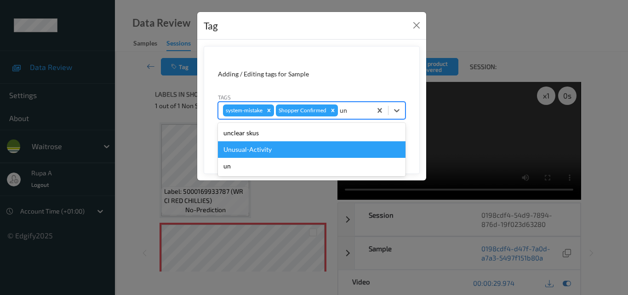
click at [273, 148] on div "Unusual-Activity" at bounding box center [312, 149] width 188 height 17
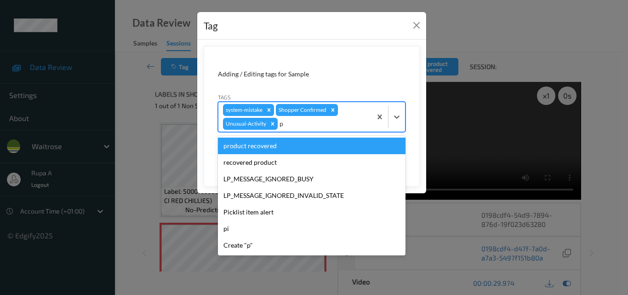
type input "pi"
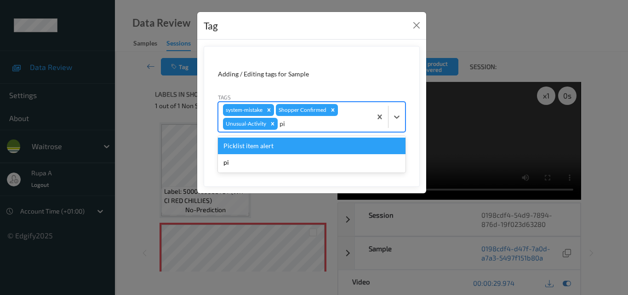
click at [272, 147] on div "Picklist item alert" at bounding box center [312, 145] width 188 height 17
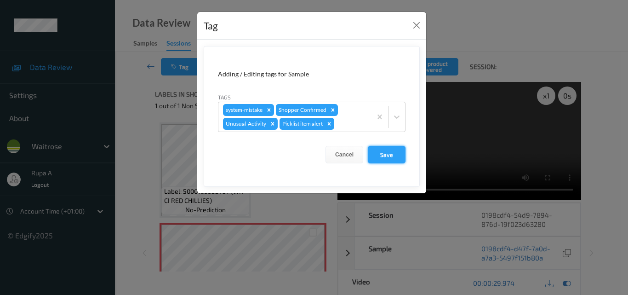
click at [380, 158] on button "Save" at bounding box center [387, 154] width 38 height 17
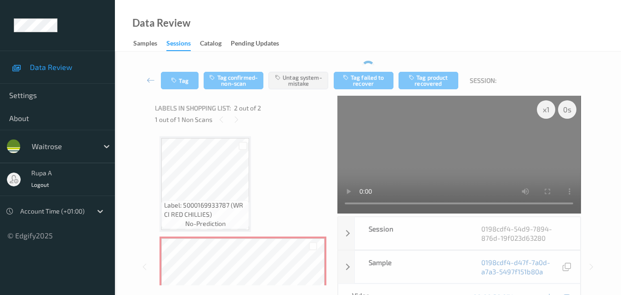
click at [287, 153] on div "Label: 5000169933787 (WR CI RED CHILLIES) no-prediction Label: Non-Scan non-scan" at bounding box center [242, 234] width 167 height 196
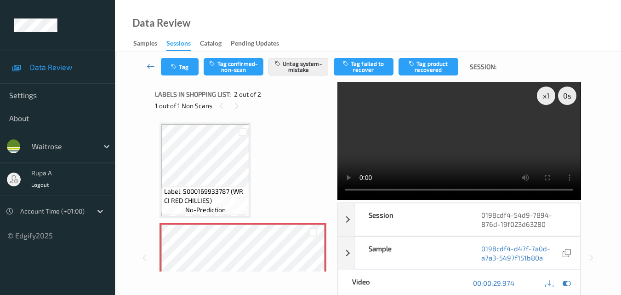
click at [276, 155] on div "Label: 5000169933787 (WR CI RED CHILLIES) no-prediction Label: Non-Scan non-scan" at bounding box center [242, 220] width 167 height 196
click at [165, 67] on button "Tag" at bounding box center [180, 66] width 38 height 17
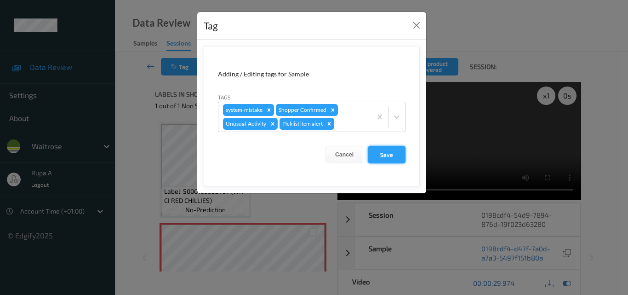
click at [393, 154] on button "Save" at bounding box center [387, 154] width 38 height 17
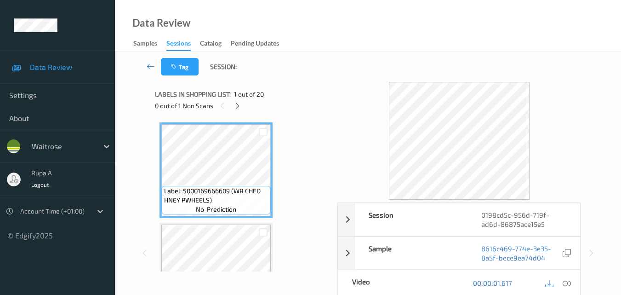
click at [239, 109] on icon at bounding box center [237, 106] width 8 height 8
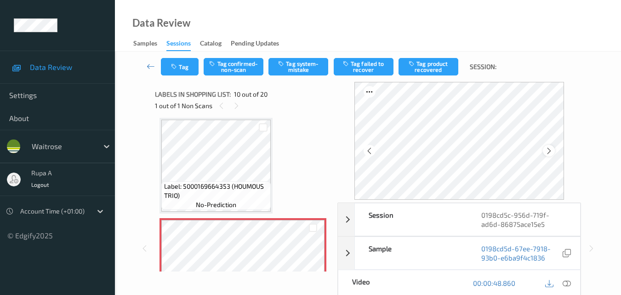
click at [552, 155] on div at bounding box center [548, 150] width 11 height 11
click at [569, 279] on icon at bounding box center [567, 283] width 8 height 8
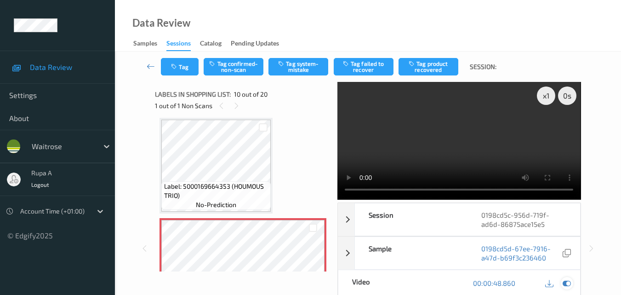
click at [568, 283] on icon at bounding box center [567, 283] width 8 height 8
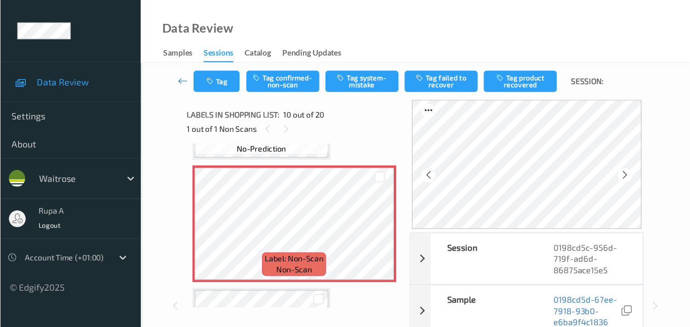
scroll to position [889, 0]
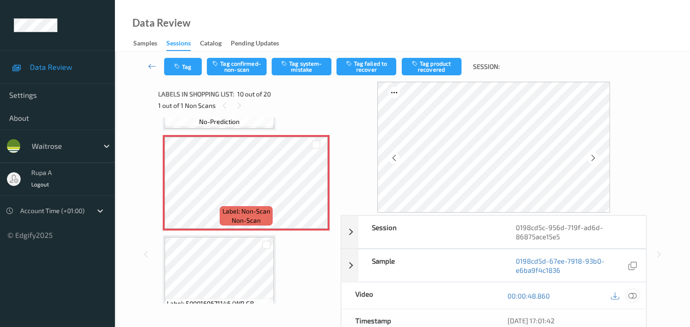
click at [627, 294] on icon at bounding box center [632, 296] width 8 height 8
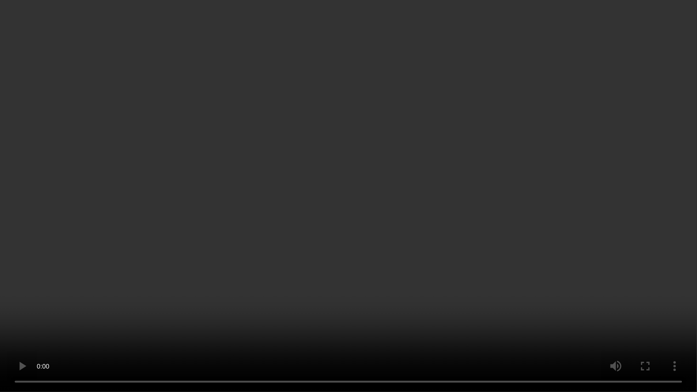
click at [169, 269] on video at bounding box center [348, 196] width 697 height 392
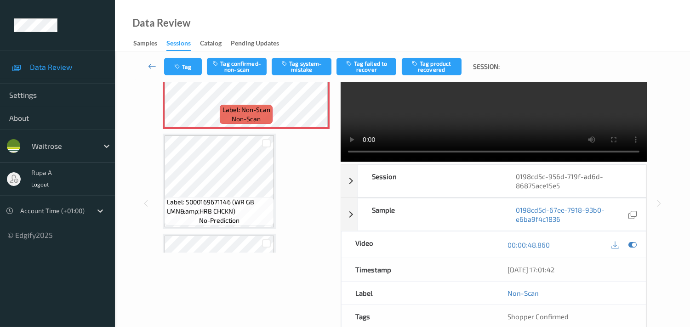
scroll to position [940, 0]
click at [627, 245] on div at bounding box center [632, 245] width 12 height 12
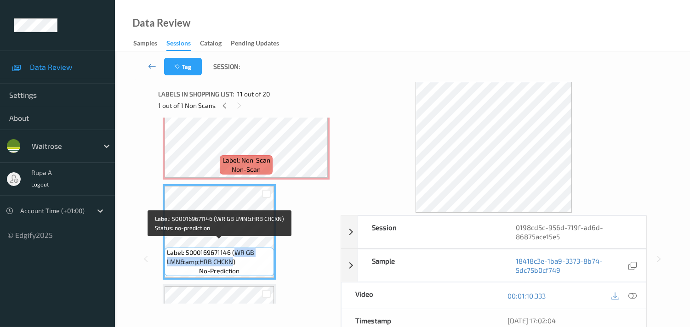
drag, startPoint x: 235, startPoint y: 246, endPoint x: 232, endPoint y: 256, distance: 10.6
click at [232, 256] on span "Label: 5000169671146 (WR GB LMN&amp;HRB CHCKN)" at bounding box center [219, 257] width 105 height 18
copy span "WR GB LMN&amp;HRB CHCKN"
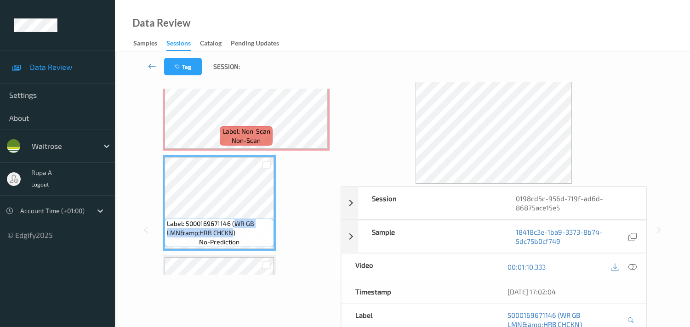
scroll to position [26, 0]
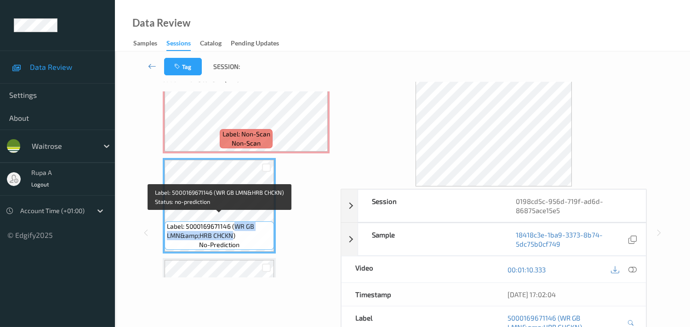
click at [235, 223] on span "Label: 5000169671146 (WR GB LMN&amp;HRB CHCKN)" at bounding box center [219, 231] width 105 height 18
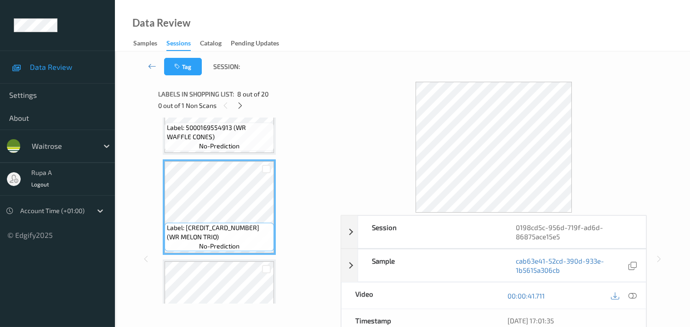
scroll to position [685, 0]
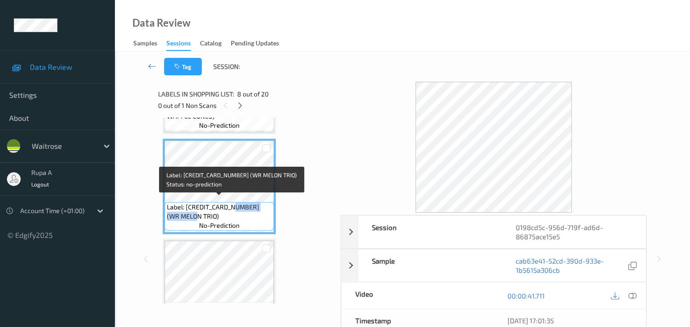
drag, startPoint x: 233, startPoint y: 201, endPoint x: 232, endPoint y: 212, distance: 11.1
click at [232, 212] on span "Label: 5000169560211 (WR MELON TRIO)" at bounding box center [219, 212] width 105 height 18
copy span "(WR MELON TRIO)"
click at [190, 208] on span "Label: 5000169560211 (WR MELON TRIO)" at bounding box center [219, 212] width 105 height 18
click at [170, 208] on span "Label: 5000169560211 (WR MELON TRIO)" at bounding box center [219, 212] width 105 height 18
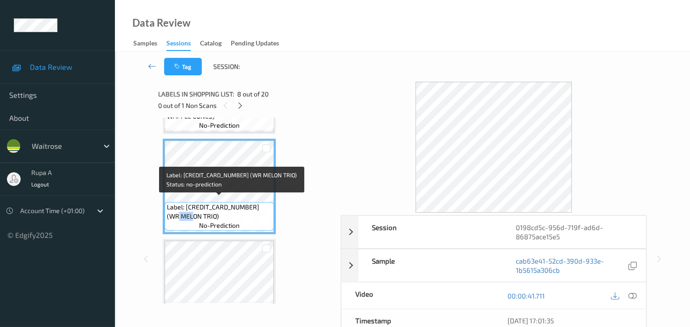
click at [170, 208] on span "Label: 5000169560211 (WR MELON TRIO)" at bounding box center [219, 212] width 105 height 18
copy span "Label: 5000169560211 (WR MELON TRIO)"
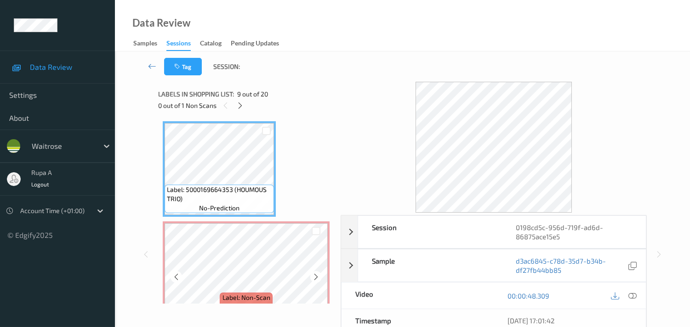
scroll to position [838, 0]
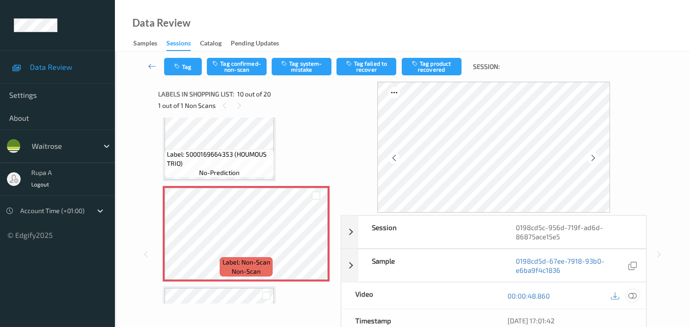
click at [627, 294] on icon at bounding box center [632, 296] width 8 height 8
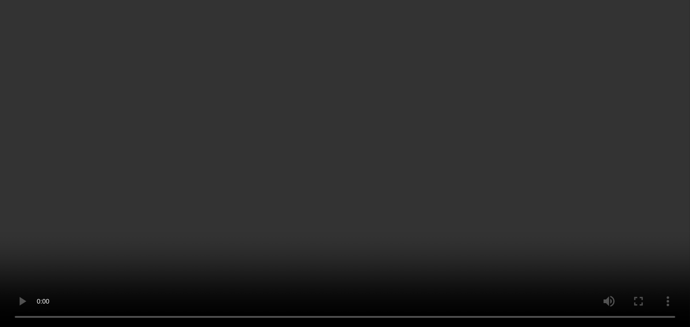
scroll to position [940, 0]
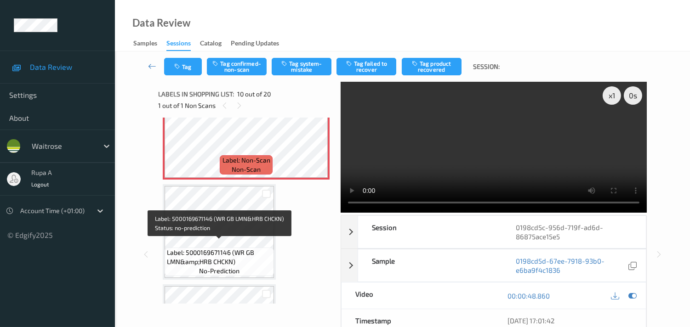
click at [224, 248] on span "Label: 5000169671146 (WR GB LMN&amp;HRB CHCKN)" at bounding box center [219, 257] width 105 height 18
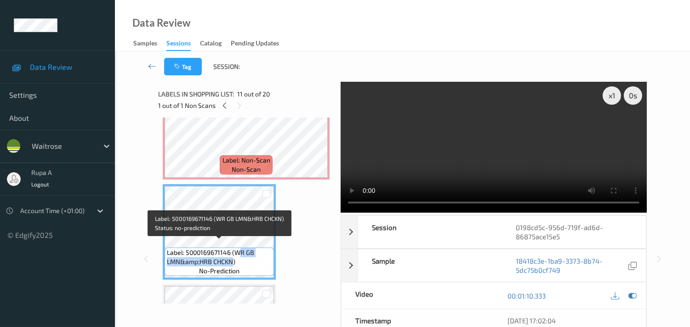
drag, startPoint x: 238, startPoint y: 244, endPoint x: 232, endPoint y: 254, distance: 12.1
click at [232, 254] on span "Label: 5000169671146 (WR GB LMN&amp;HRB CHCKN)" at bounding box center [219, 257] width 105 height 18
copy span "R GB LMN&amp;HRB CHCKN"
click at [192, 255] on span "Label: 5000169671146 (WR GB LMN&amp;HRB CHCKN)" at bounding box center [219, 257] width 105 height 18
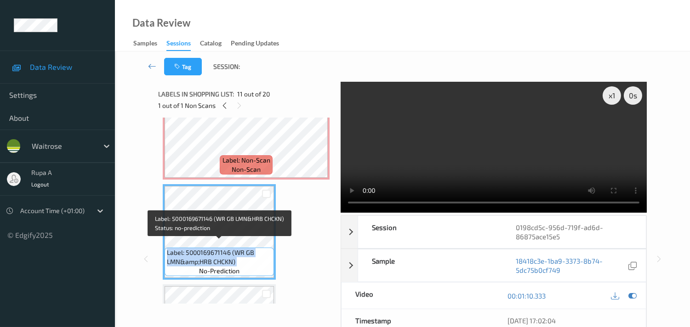
click at [192, 255] on span "Label: 5000169671146 (WR GB LMN&amp;HRB CHCKN)" at bounding box center [219, 257] width 105 height 18
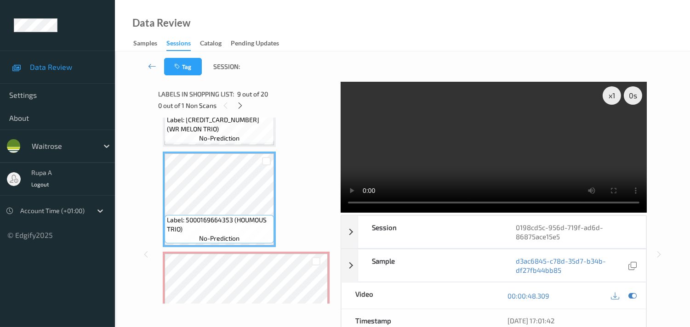
scroll to position [838, 0]
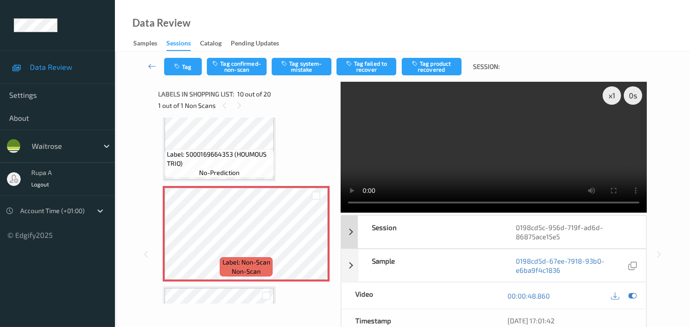
drag, startPoint x: 632, startPoint y: 298, endPoint x: 365, endPoint y: 219, distance: 278.3
click at [627, 294] on icon at bounding box center [632, 296] width 8 height 8
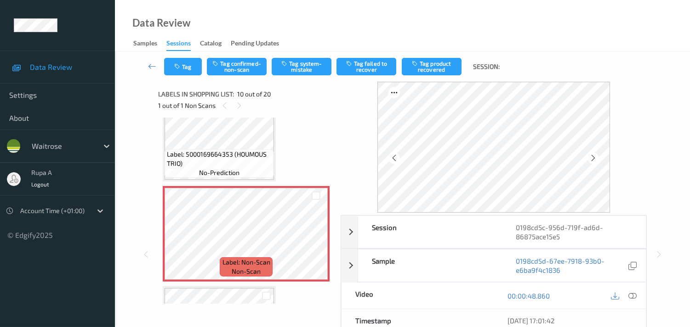
click at [231, 75] on div "Tag Tag confirmed-non-scan Tag system-mistake Tag failed to recover Tag product…" at bounding box center [402, 66] width 537 height 30
click at [231, 71] on button "Tag confirmed-non-scan" at bounding box center [237, 66] width 60 height 17
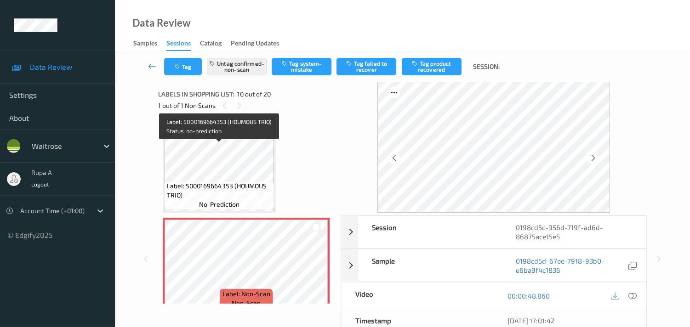
scroll to position [787, 0]
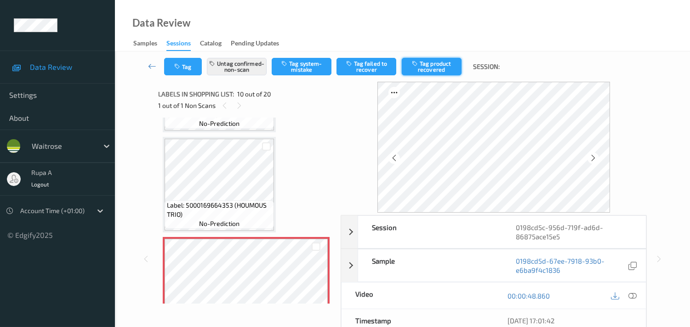
click at [438, 71] on button "Tag product recovered" at bounding box center [432, 66] width 60 height 17
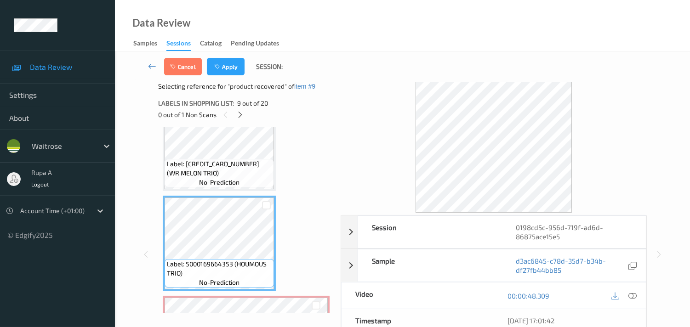
scroll to position [736, 0]
click at [226, 65] on button "Apply" at bounding box center [226, 66] width 38 height 17
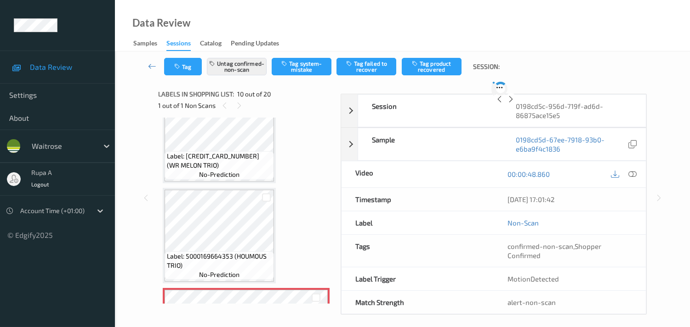
scroll to position [801, 0]
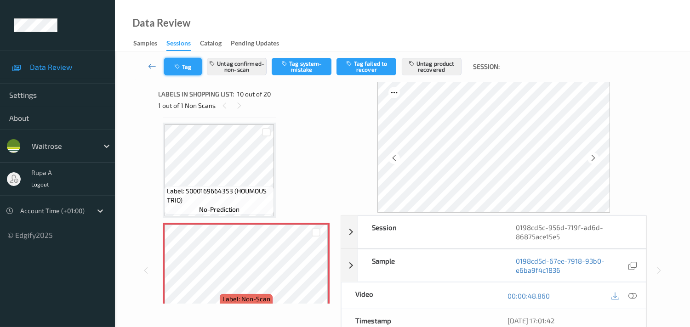
click at [184, 75] on button "Tag" at bounding box center [183, 66] width 38 height 17
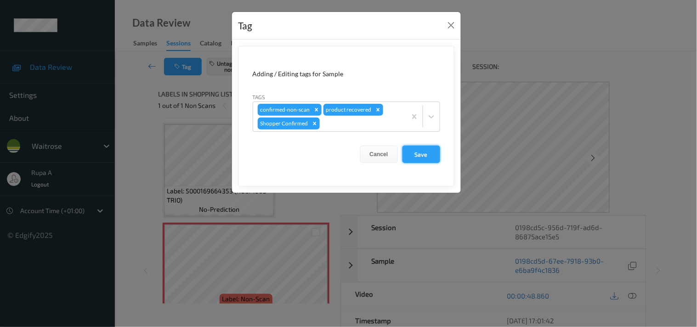
click at [421, 157] on button "Save" at bounding box center [422, 154] width 38 height 17
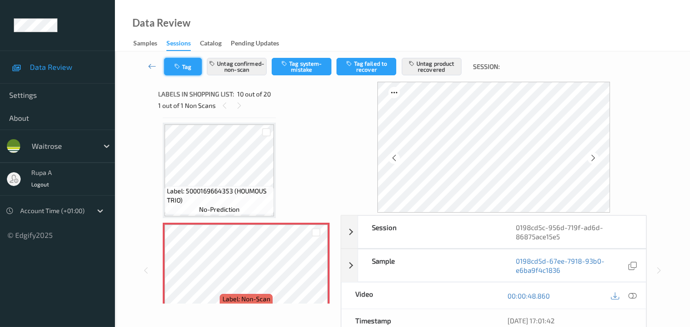
click at [172, 74] on button "Tag" at bounding box center [183, 66] width 38 height 17
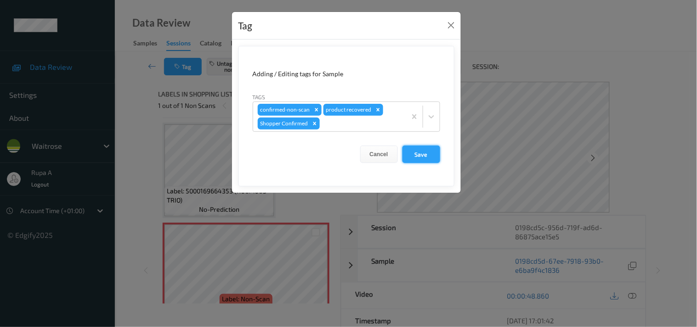
click at [438, 150] on button "Save" at bounding box center [422, 154] width 38 height 17
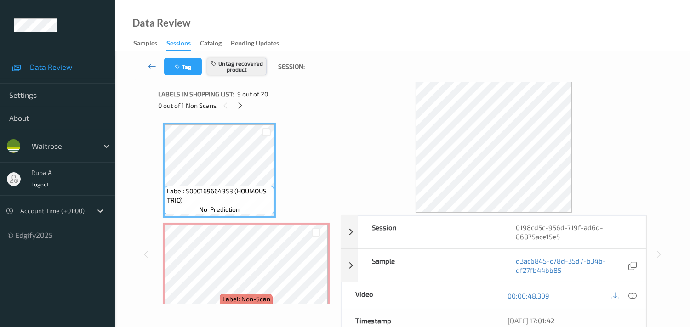
click at [240, 66] on button "Untag recovered product" at bounding box center [237, 66] width 60 height 17
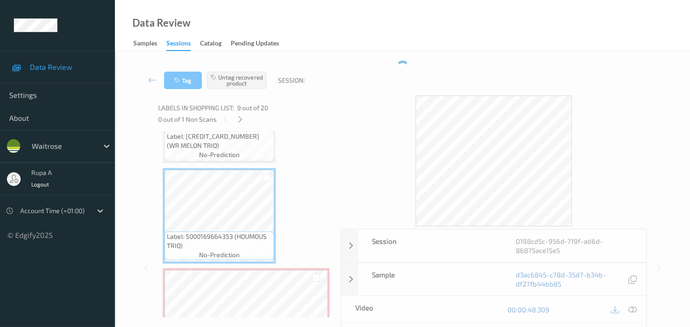
scroll to position [750, 0]
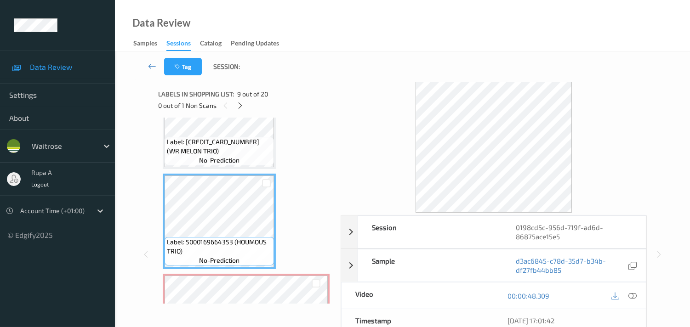
click at [326, 76] on div "Tag Session:" at bounding box center [402, 66] width 537 height 30
click at [149, 68] on icon at bounding box center [152, 66] width 8 height 9
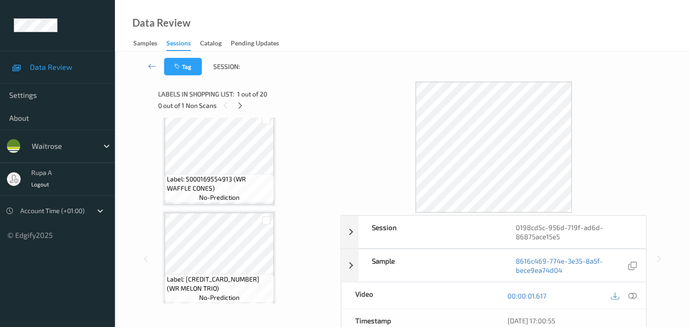
scroll to position [817, 0]
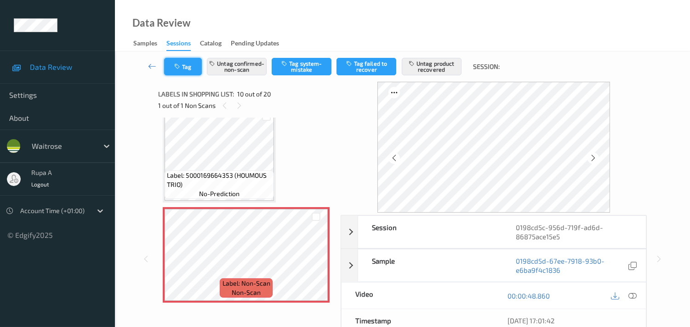
click at [172, 64] on button "Tag" at bounding box center [183, 66] width 38 height 17
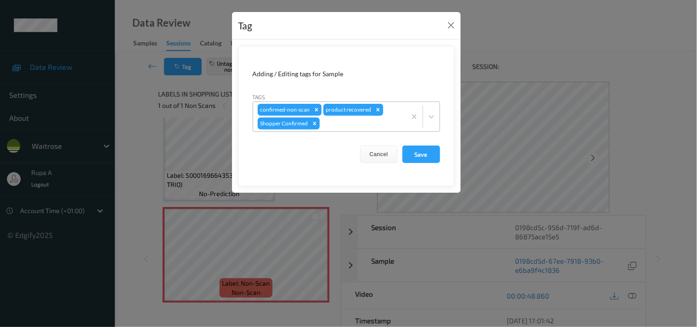
click at [375, 112] on icon "Remove product recovered" at bounding box center [378, 110] width 6 height 6
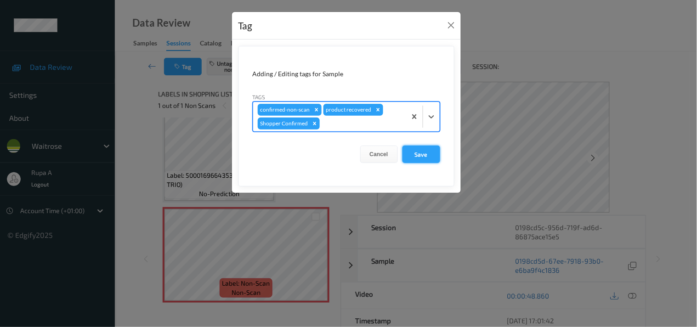
click at [417, 146] on button "Save" at bounding box center [422, 154] width 38 height 17
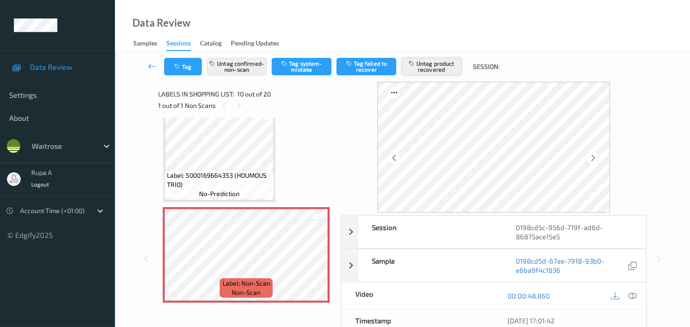
click at [419, 67] on button "Untag product recovered" at bounding box center [432, 66] width 60 height 17
click at [176, 71] on button "Tag" at bounding box center [183, 66] width 38 height 17
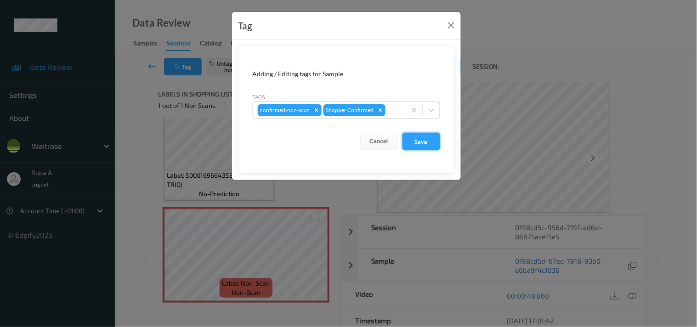
click at [414, 140] on button "Save" at bounding box center [422, 141] width 38 height 17
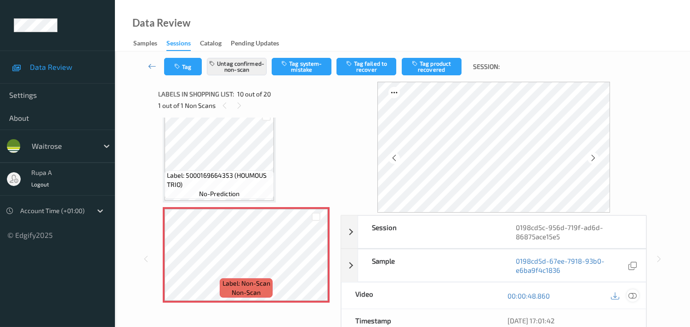
click at [627, 294] on icon at bounding box center [632, 296] width 8 height 8
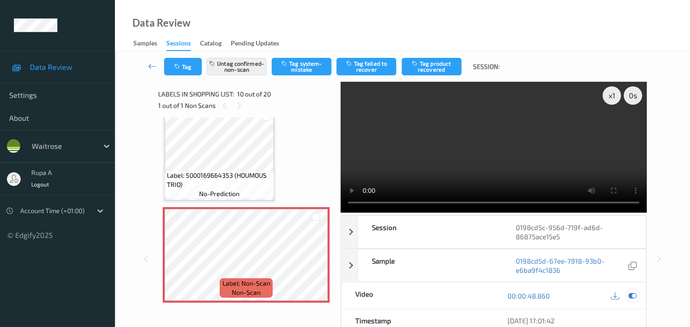
click at [627, 294] on icon at bounding box center [632, 296] width 8 height 8
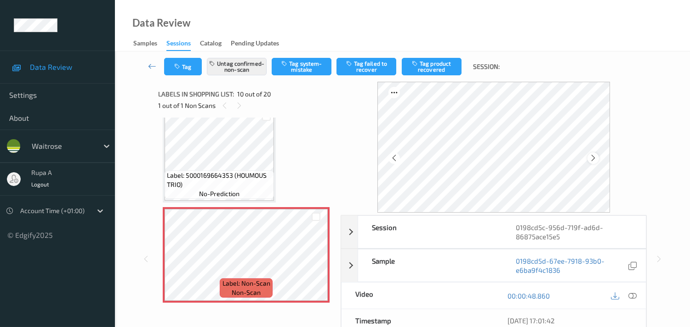
click at [596, 154] on icon at bounding box center [593, 158] width 8 height 8
click at [596, 158] on icon at bounding box center [593, 158] width 8 height 8
click at [627, 294] on icon at bounding box center [632, 296] width 8 height 8
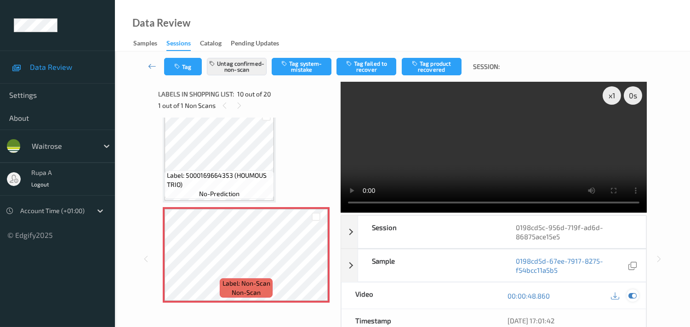
click at [627, 294] on icon at bounding box center [632, 296] width 8 height 8
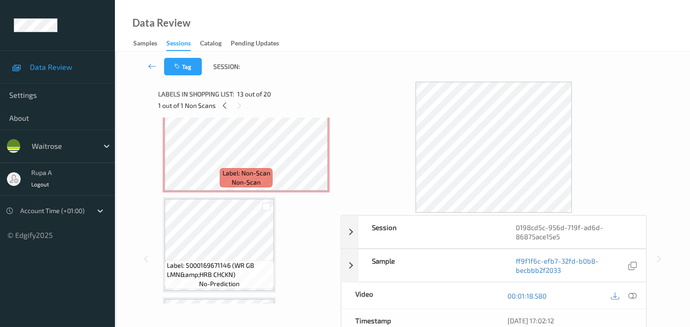
scroll to position [919, 0]
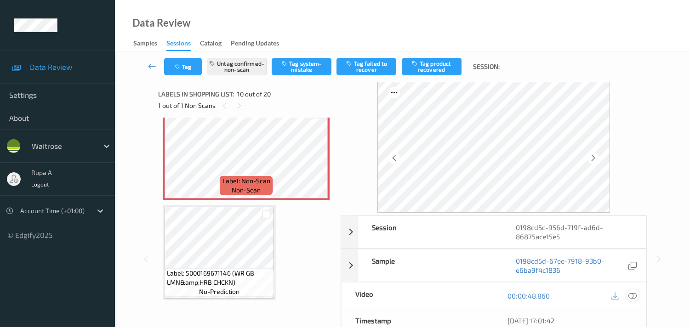
click at [627, 294] on icon at bounding box center [632, 296] width 8 height 8
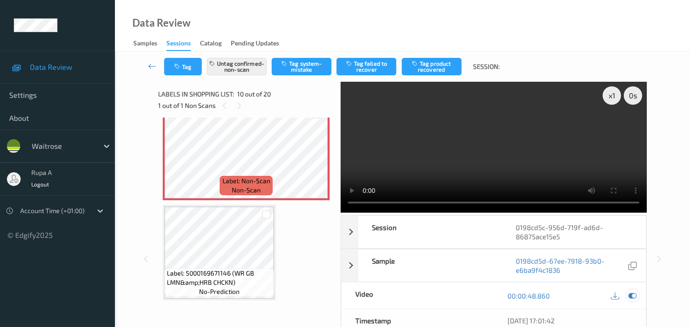
click at [627, 294] on icon at bounding box center [632, 296] width 8 height 8
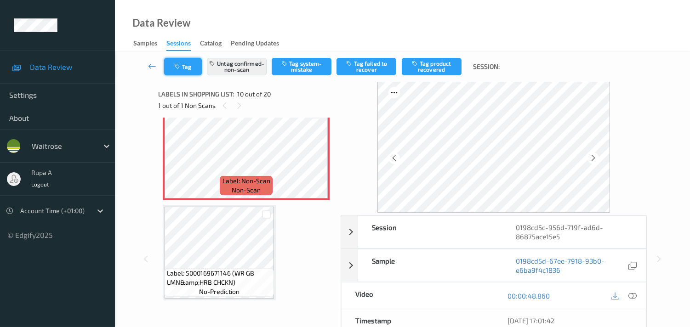
click at [178, 70] on button "Tag" at bounding box center [183, 66] width 38 height 17
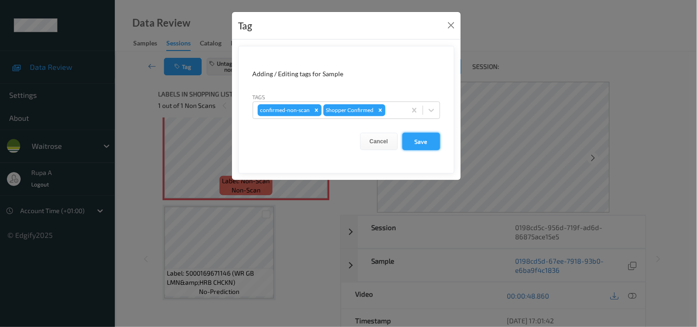
click at [418, 141] on button "Save" at bounding box center [422, 141] width 38 height 17
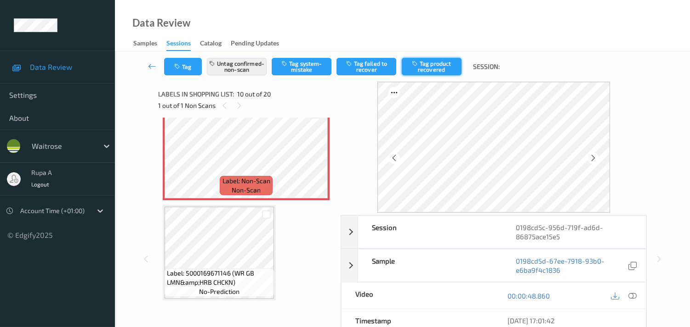
click at [438, 66] on button "Tag product recovered" at bounding box center [432, 66] width 60 height 17
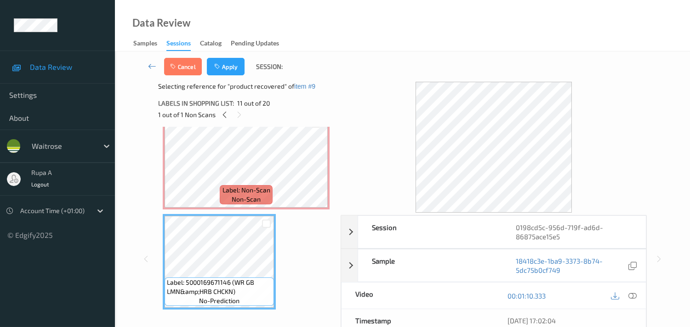
click at [221, 76] on div "Cancel Apply Session:" at bounding box center [402, 66] width 537 height 30
click at [224, 69] on button "Apply" at bounding box center [226, 66] width 38 height 17
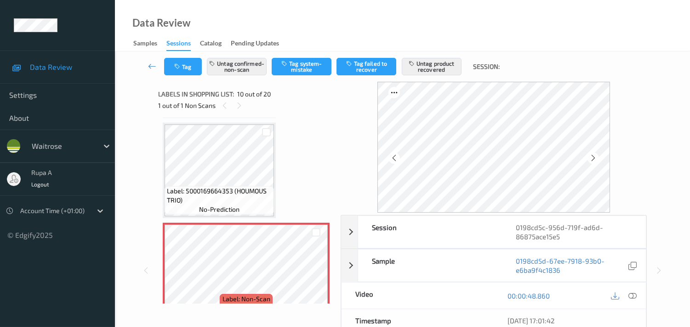
click at [339, 114] on div "Session 0198cd5c-956d-719f-ad6d-86875ace15e5 Session ID 0198cd5c-956d-719f-ad6d…" at bounding box center [402, 271] width 489 height 378
click at [167, 63] on button "Tag" at bounding box center [183, 66] width 38 height 17
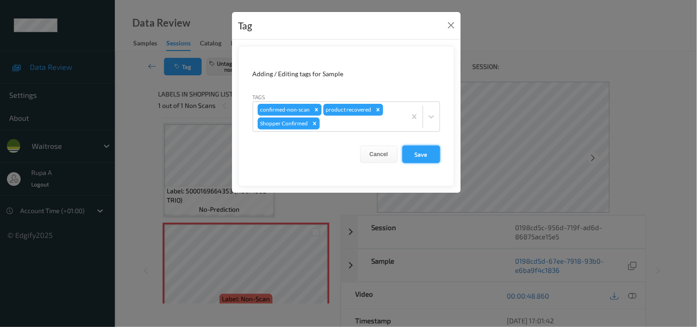
click at [406, 149] on button "Save" at bounding box center [422, 154] width 38 height 17
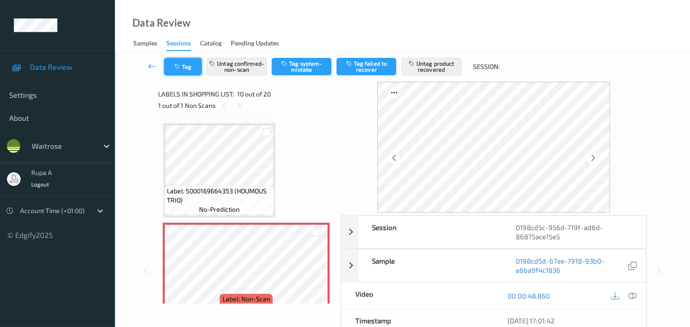
click at [198, 68] on button "Tag" at bounding box center [183, 66] width 38 height 17
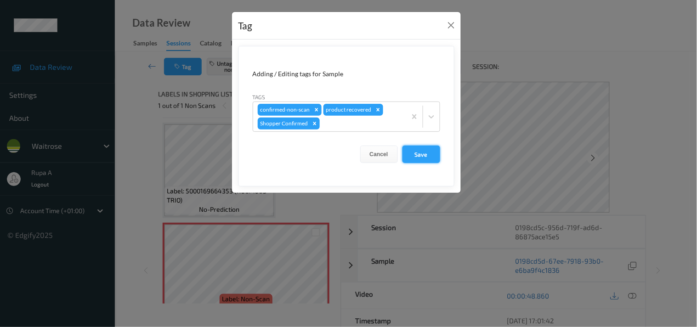
click at [424, 154] on button "Save" at bounding box center [422, 154] width 38 height 17
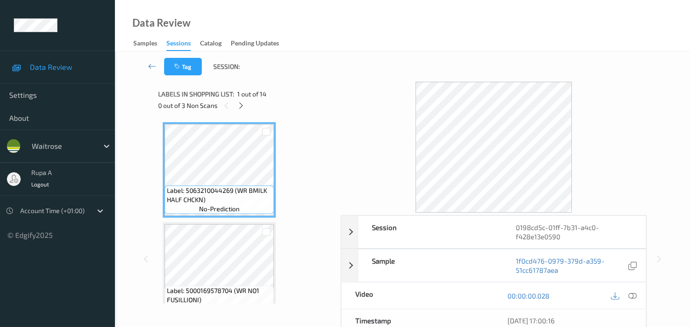
click at [241, 111] on div at bounding box center [240, 105] width 11 height 11
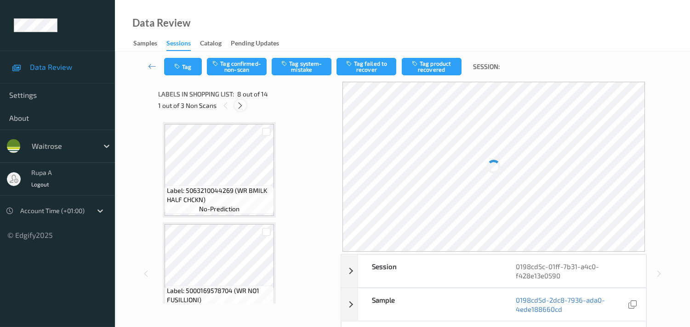
scroll to position [602, 0]
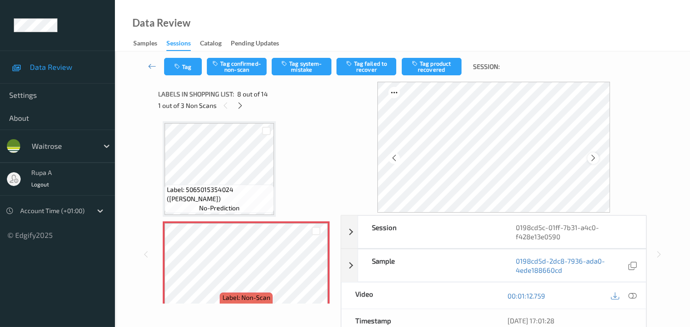
click at [595, 157] on icon at bounding box center [593, 158] width 8 height 8
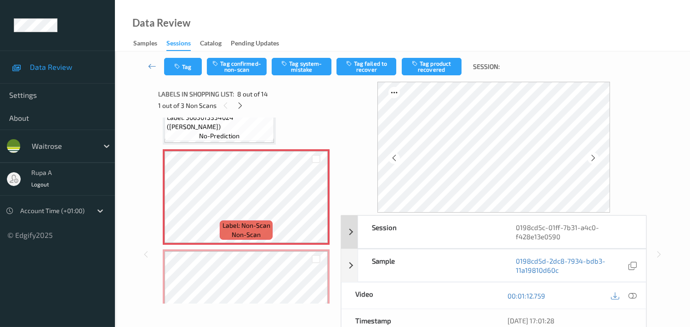
scroll to position [653, 0]
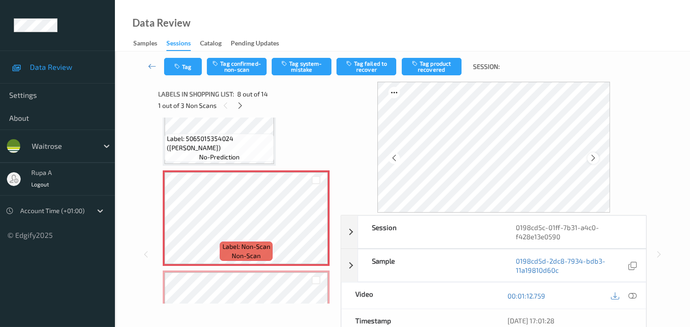
click at [596, 158] on icon at bounding box center [593, 158] width 8 height 8
click at [592, 155] on icon at bounding box center [593, 158] width 8 height 8
click at [631, 291] on div at bounding box center [632, 296] width 12 height 12
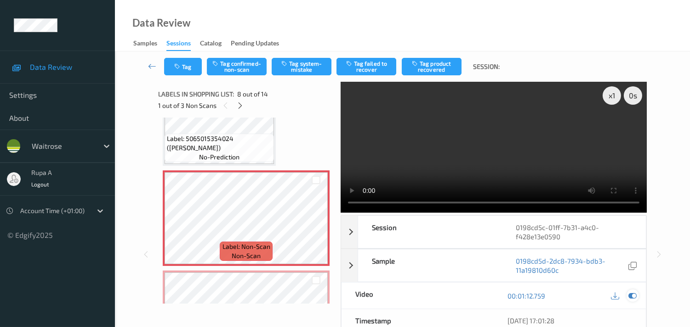
click at [631, 297] on icon at bounding box center [632, 296] width 8 height 8
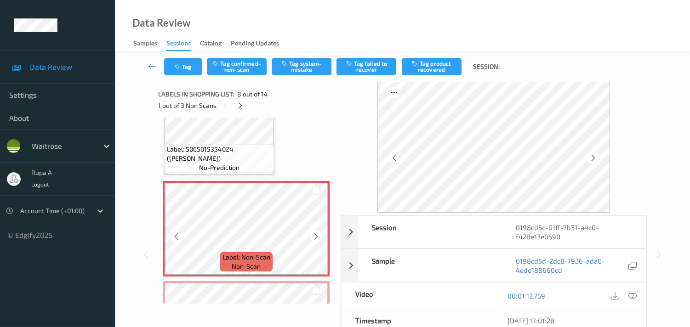
scroll to position [664, 0]
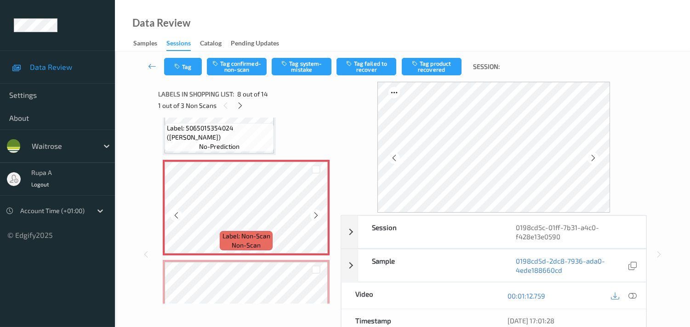
click at [269, 232] on span "Label: Non-Scan" at bounding box center [246, 236] width 48 height 9
click at [312, 211] on icon at bounding box center [316, 215] width 8 height 8
click at [594, 158] on icon at bounding box center [593, 158] width 8 height 8
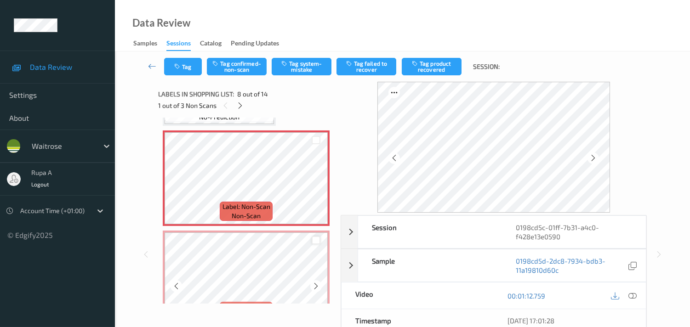
scroll to position [715, 0]
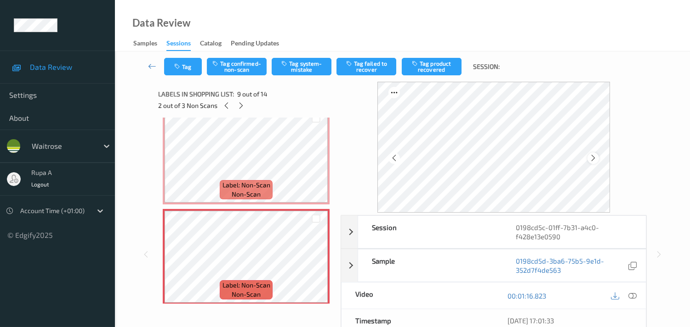
click at [591, 161] on icon at bounding box center [593, 158] width 8 height 8
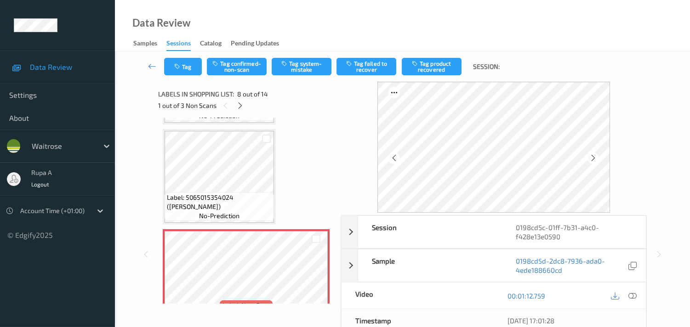
scroll to position [562, 0]
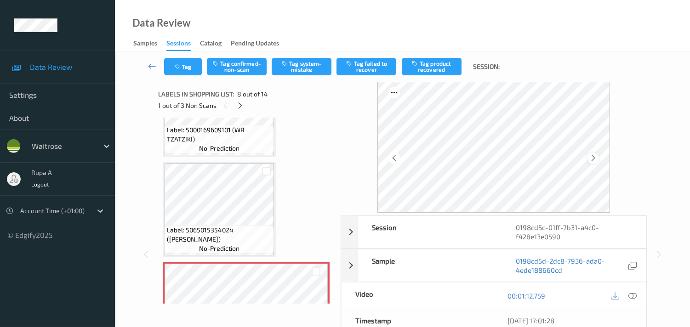
click at [596, 159] on icon at bounding box center [593, 158] width 8 height 8
click at [634, 291] on div at bounding box center [632, 296] width 12 height 12
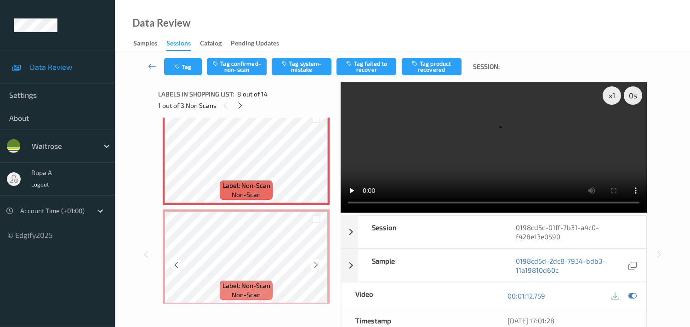
scroll to position [715, 0]
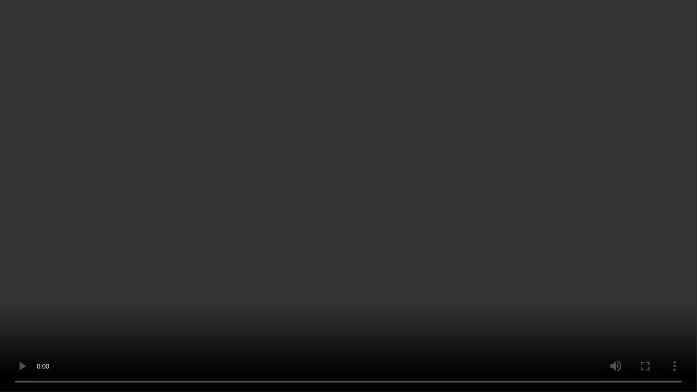
click at [649, 290] on video at bounding box center [348, 196] width 697 height 392
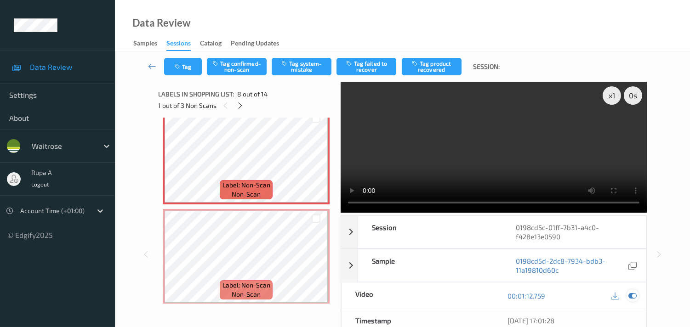
click at [634, 295] on icon at bounding box center [632, 296] width 8 height 8
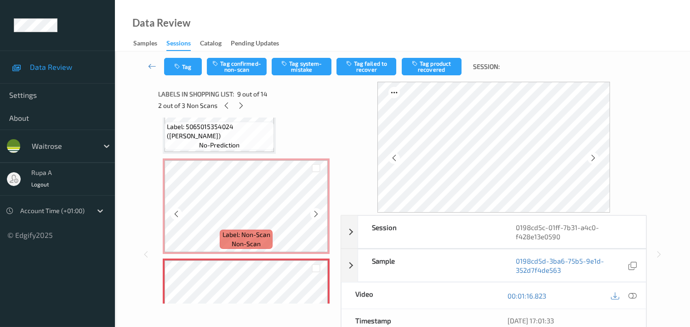
scroll to position [664, 0]
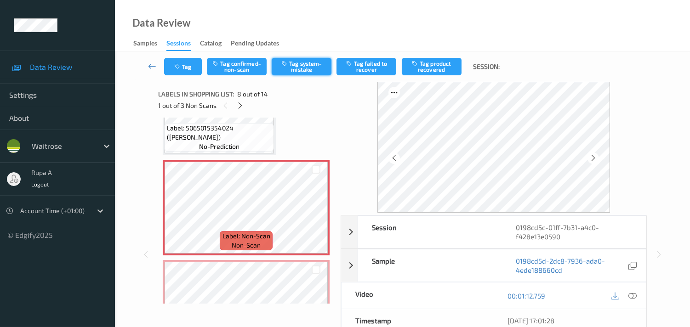
click at [310, 72] on button "Tag system-mistake" at bounding box center [302, 66] width 60 height 17
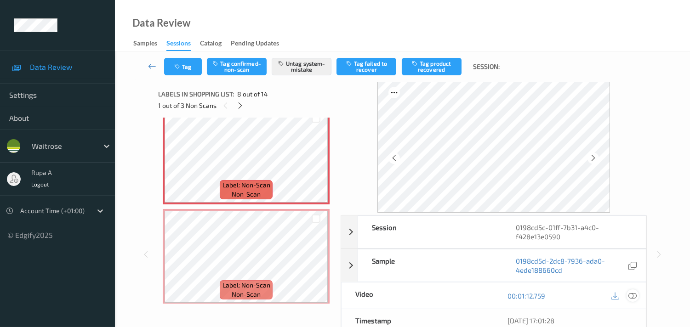
click at [638, 296] on div at bounding box center [632, 296] width 12 height 12
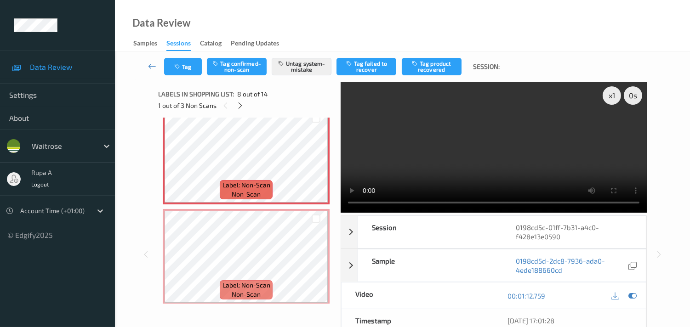
click at [564, 169] on video at bounding box center [494, 147] width 306 height 131
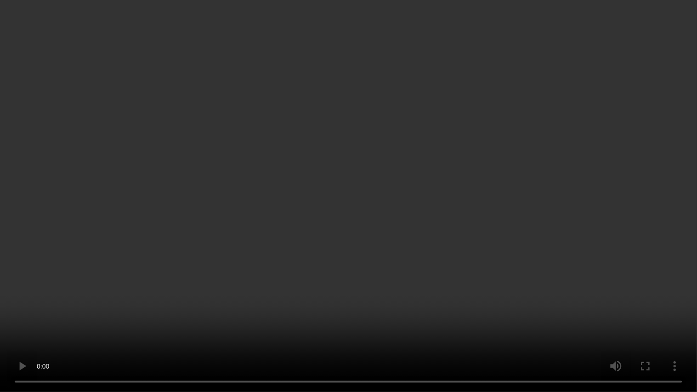
click at [410, 246] on video at bounding box center [348, 196] width 697 height 392
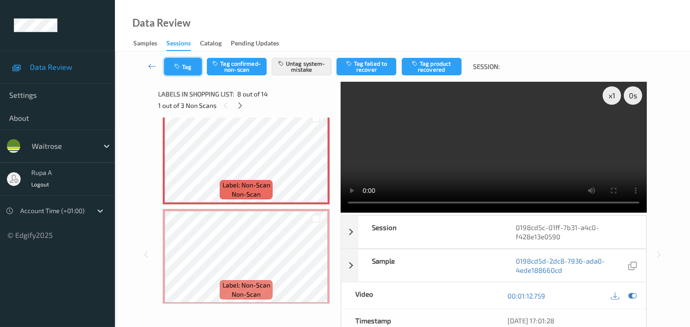
click at [176, 75] on button "Tag" at bounding box center [183, 66] width 38 height 17
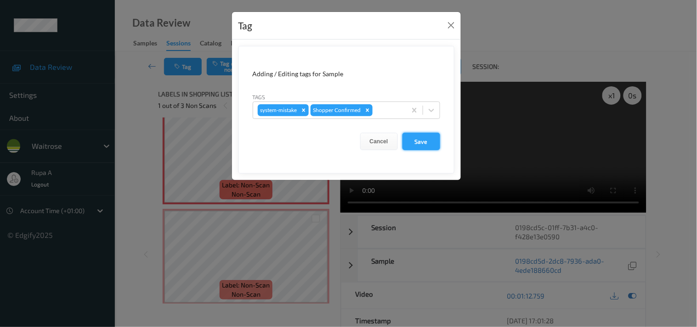
click at [430, 145] on button "Save" at bounding box center [422, 141] width 38 height 17
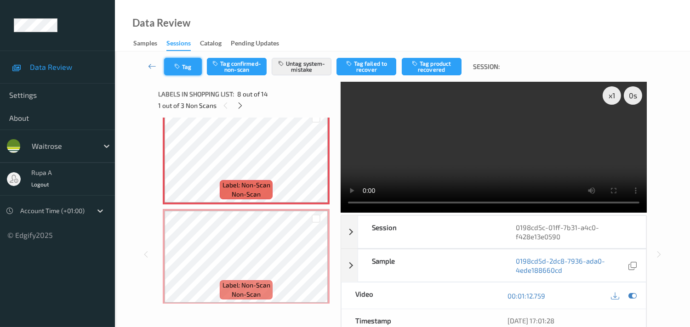
click at [184, 74] on button "Tag" at bounding box center [183, 66] width 38 height 17
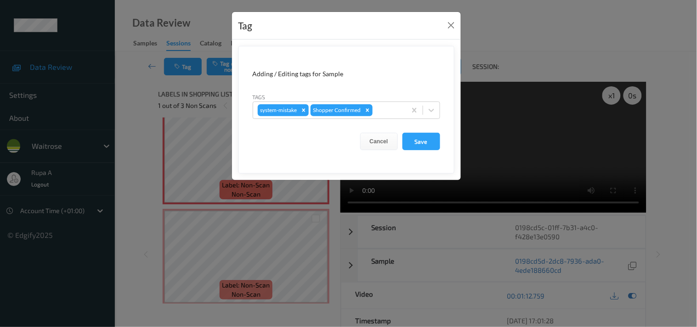
click at [380, 121] on form "Adding / Editing tags for Sample Tags system-mistake Shopper Confirmed Cancel S…" at bounding box center [347, 110] width 216 height 128
click at [387, 111] on div at bounding box center [388, 110] width 27 height 11
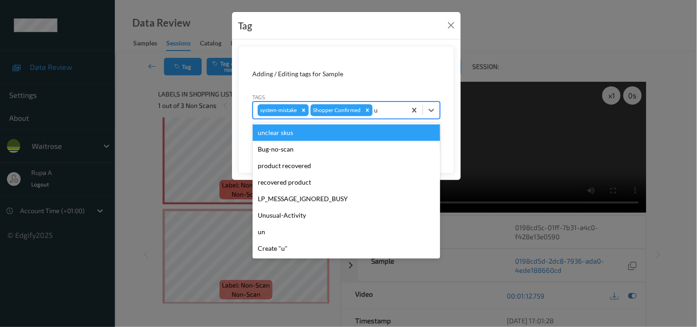
type input "un"
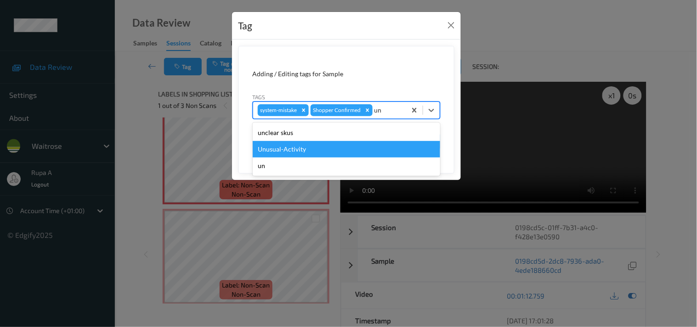
click at [296, 150] on div "Unusual-Activity" at bounding box center [347, 149] width 188 height 17
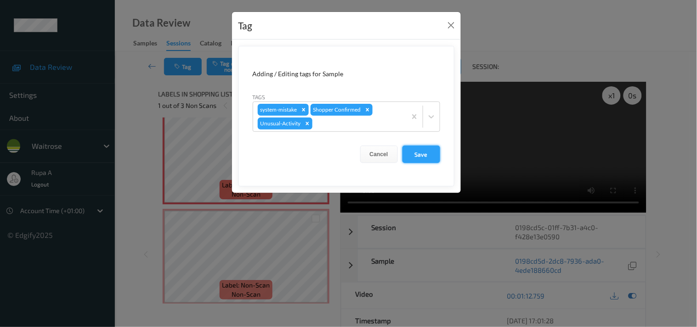
click at [421, 149] on button "Save" at bounding box center [422, 154] width 38 height 17
click at [424, 154] on button "Save" at bounding box center [422, 154] width 38 height 17
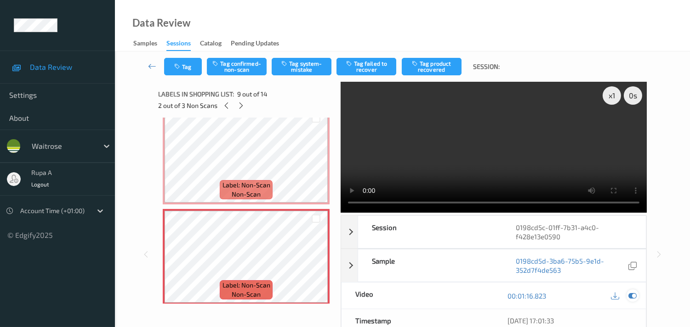
click at [632, 292] on icon at bounding box center [632, 296] width 8 height 8
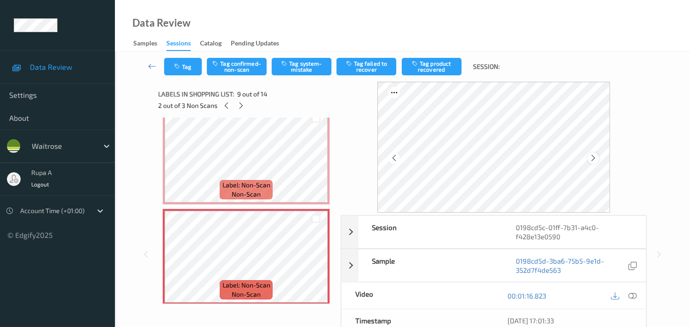
click at [595, 153] on div at bounding box center [592, 158] width 11 height 11
click at [628, 293] on icon at bounding box center [632, 296] width 8 height 8
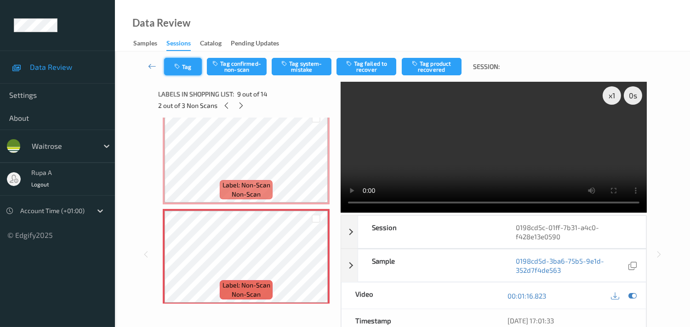
click at [177, 71] on button "Tag" at bounding box center [183, 66] width 38 height 17
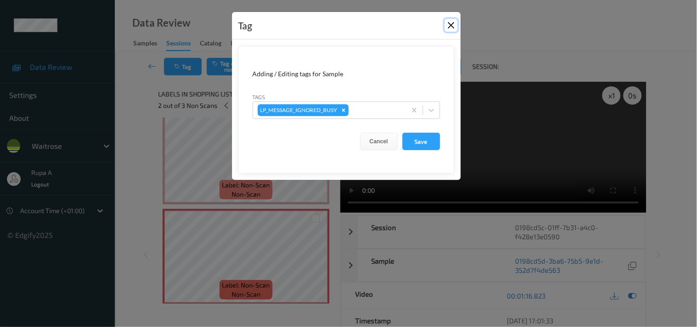
click at [449, 27] on button "Close" at bounding box center [451, 25] width 13 height 13
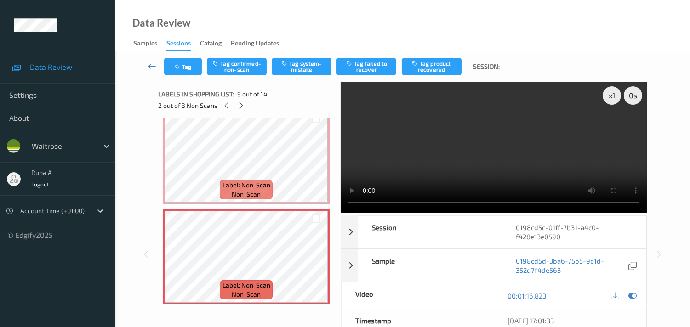
click at [534, 157] on video at bounding box center [494, 147] width 306 height 131
click at [469, 162] on video at bounding box center [494, 147] width 306 height 131
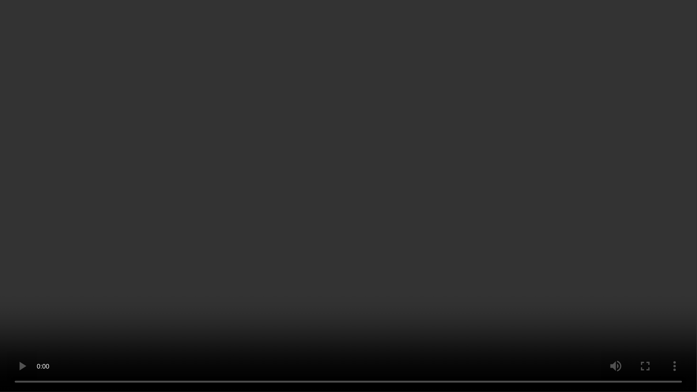
click at [356, 106] on video at bounding box center [348, 196] width 697 height 392
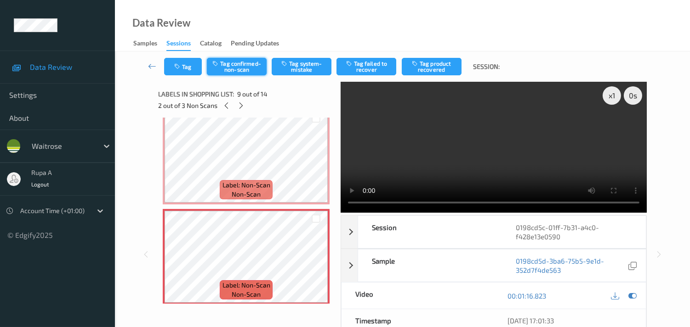
click at [246, 69] on button "Tag confirmed-non-scan" at bounding box center [237, 66] width 60 height 17
click at [181, 67] on icon "button" at bounding box center [178, 66] width 8 height 6
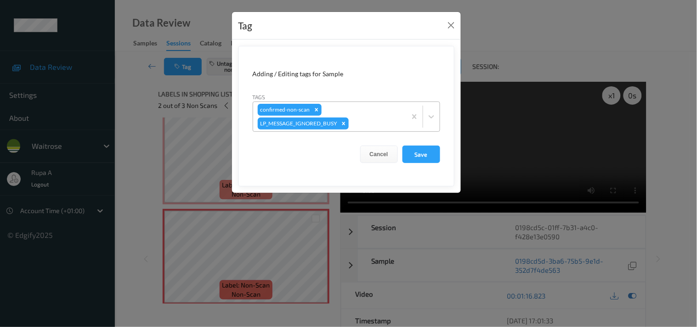
click at [365, 120] on div at bounding box center [376, 123] width 51 height 11
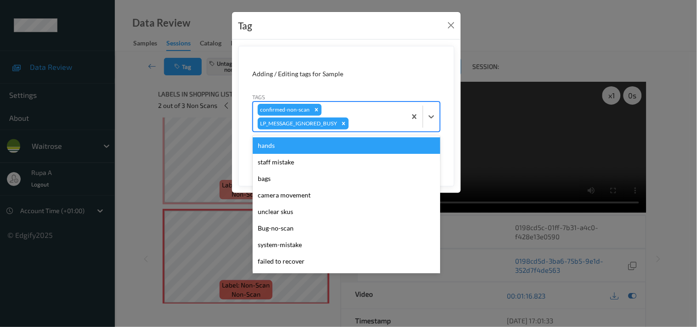
type input "f"
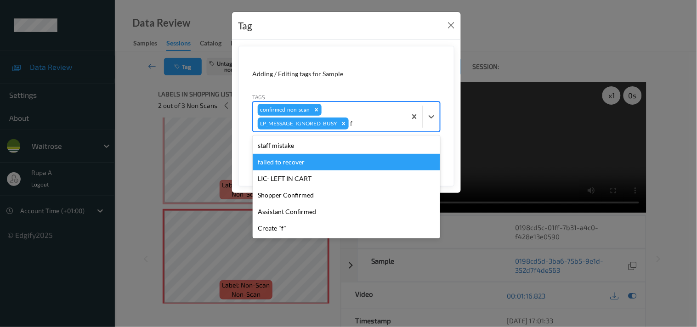
click at [290, 157] on div "failed to recover" at bounding box center [347, 162] width 188 height 17
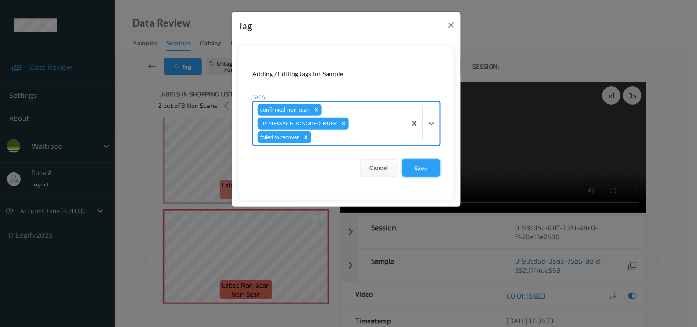
click at [427, 171] on button "Save" at bounding box center [422, 167] width 38 height 17
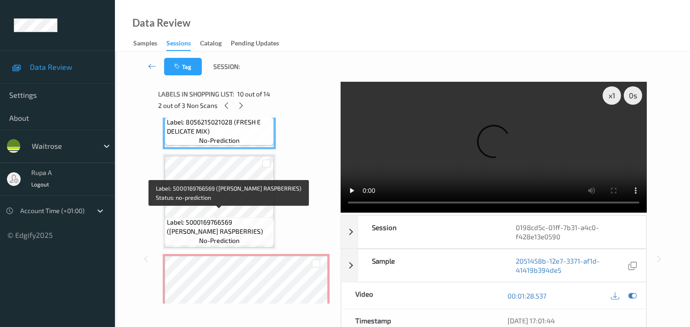
scroll to position [817, 0]
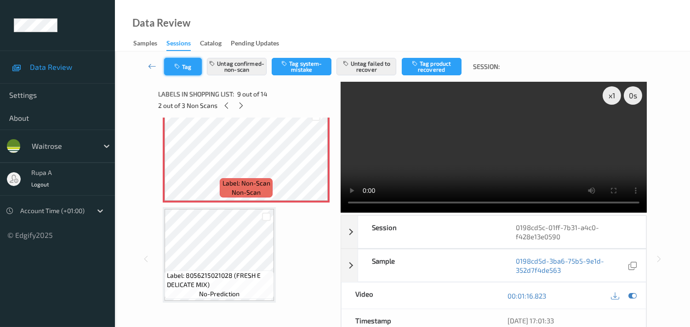
click at [184, 70] on button "Tag" at bounding box center [183, 66] width 38 height 17
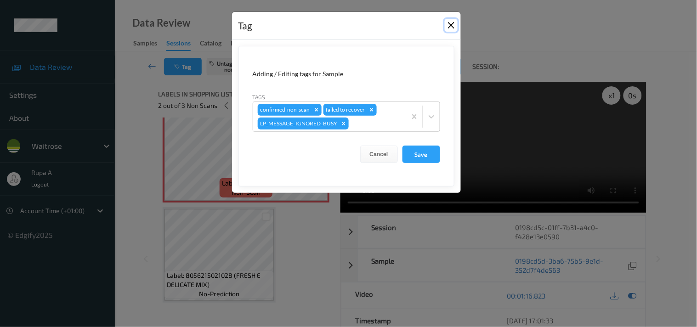
click at [447, 23] on button "Close" at bounding box center [451, 25] width 13 height 13
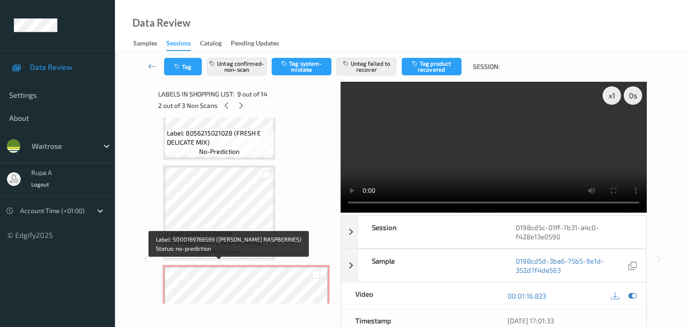
scroll to position [1021, 0]
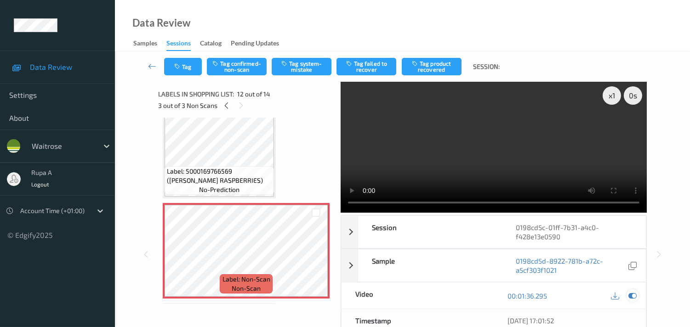
click at [634, 297] on icon at bounding box center [632, 296] width 8 height 8
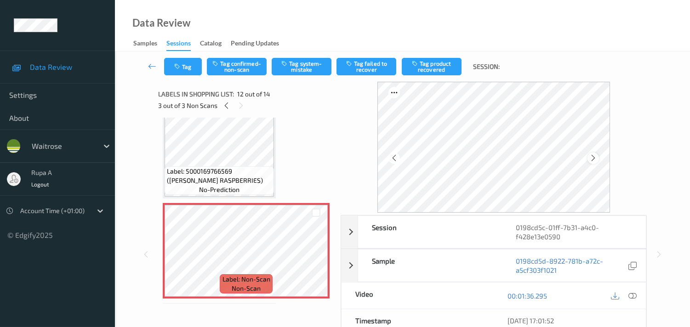
click at [596, 161] on icon at bounding box center [593, 158] width 8 height 8
click at [635, 293] on icon at bounding box center [632, 296] width 8 height 8
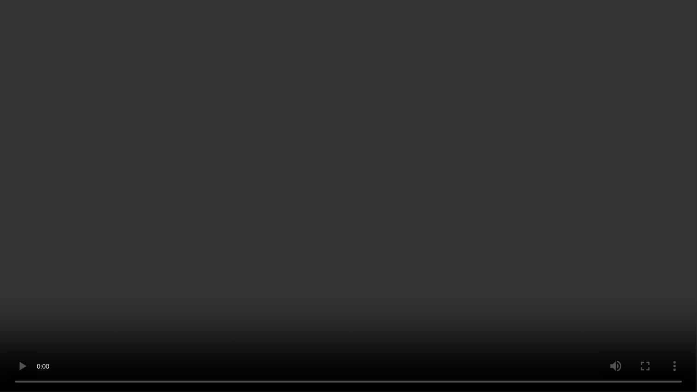
click at [404, 260] on video at bounding box center [348, 196] width 697 height 392
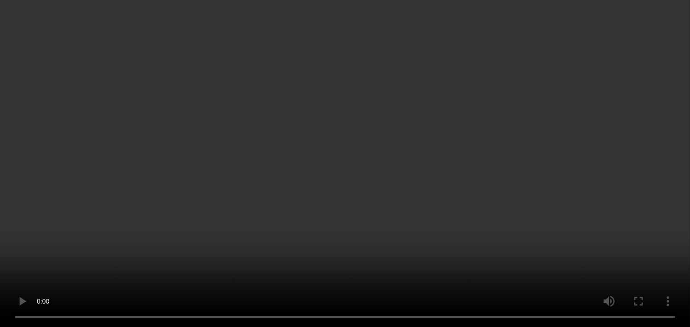
scroll to position [51, 0]
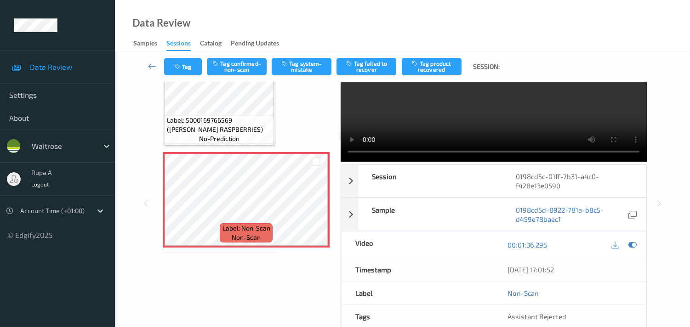
drag, startPoint x: 627, startPoint y: 244, endPoint x: 606, endPoint y: 233, distance: 24.5
click at [628, 244] on div at bounding box center [632, 245] width 12 height 12
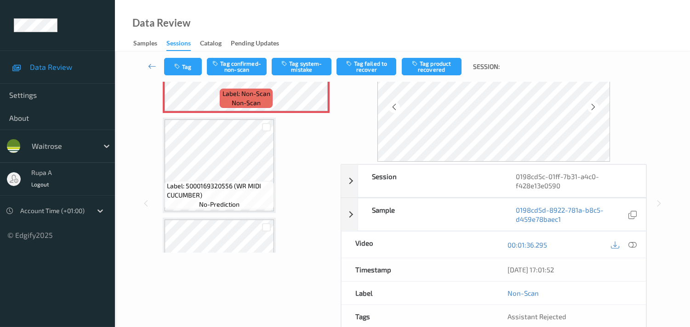
scroll to position [1059, 0]
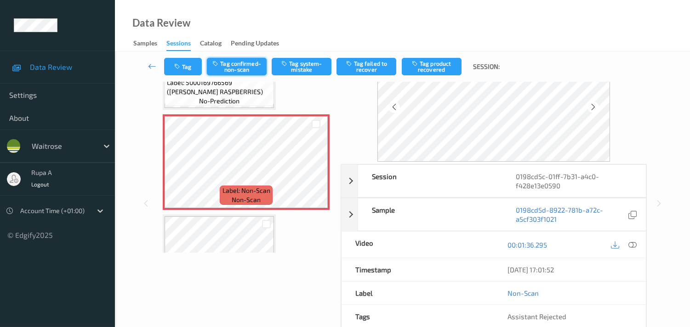
click at [236, 65] on button "Tag confirmed-non-scan" at bounding box center [237, 66] width 60 height 17
click at [176, 69] on icon "button" at bounding box center [178, 66] width 8 height 6
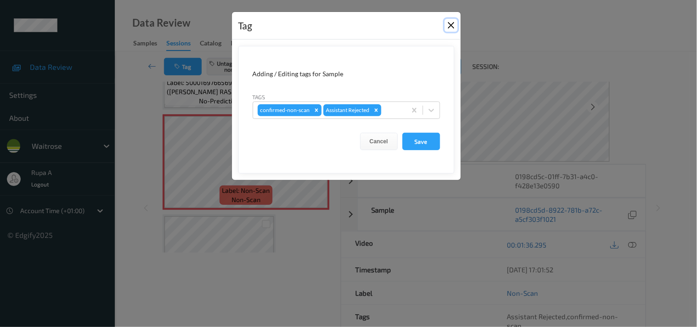
click at [456, 24] on button "Close" at bounding box center [451, 25] width 13 height 13
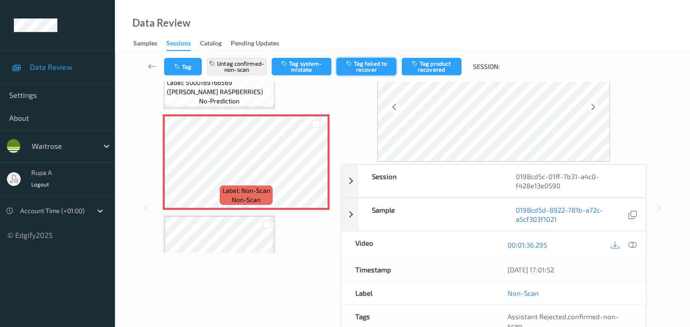
click at [367, 70] on button "Tag failed to recover" at bounding box center [366, 66] width 60 height 17
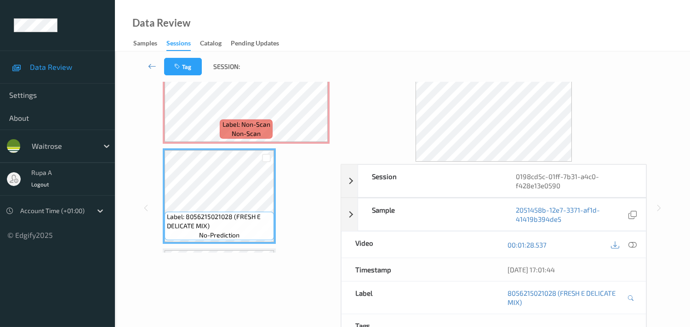
scroll to position [803, 0]
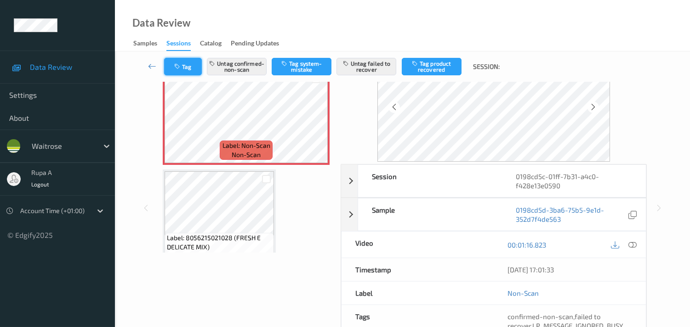
click at [171, 62] on button "Tag" at bounding box center [183, 66] width 38 height 17
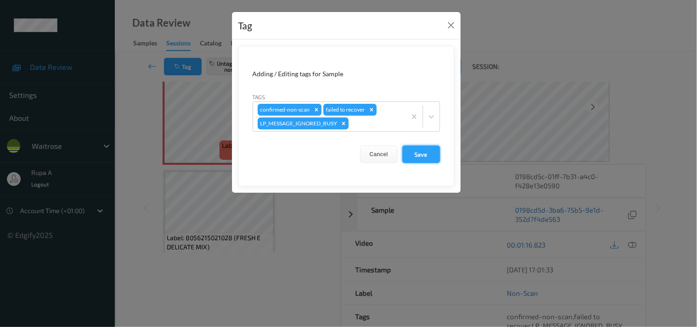
click at [421, 154] on button "Save" at bounding box center [422, 154] width 38 height 17
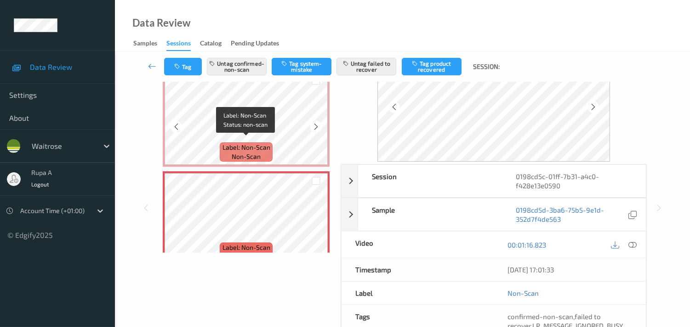
scroll to position [650, 0]
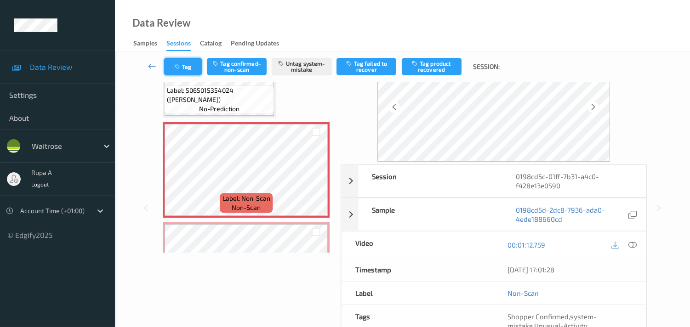
click at [192, 69] on button "Tag" at bounding box center [183, 66] width 38 height 17
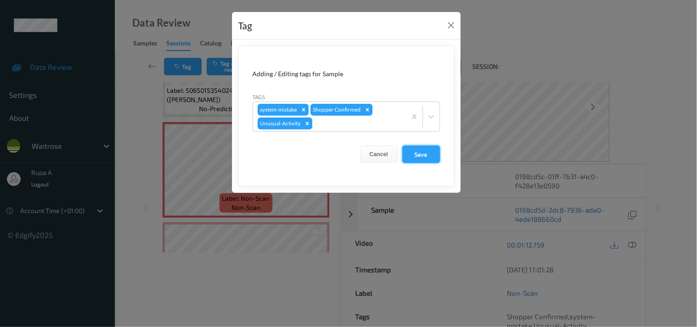
click at [424, 150] on button "Save" at bounding box center [422, 154] width 38 height 17
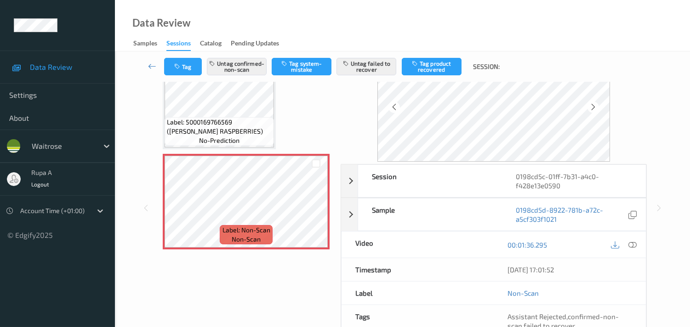
scroll to position [1021, 0]
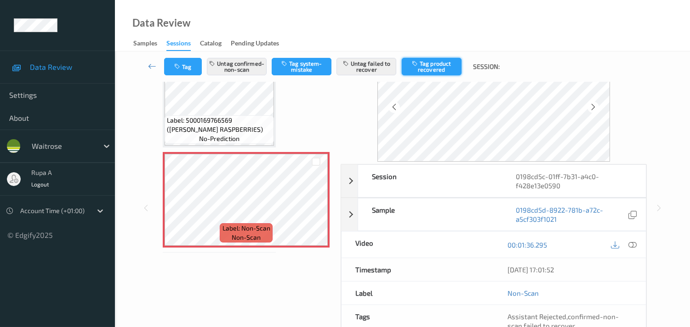
click at [433, 72] on button "Tag product recovered" at bounding box center [432, 66] width 60 height 17
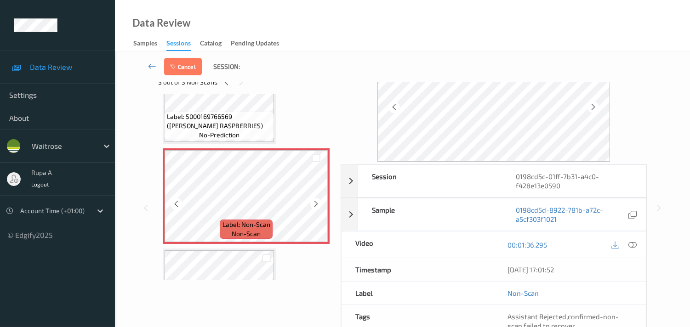
scroll to position [1072, 0]
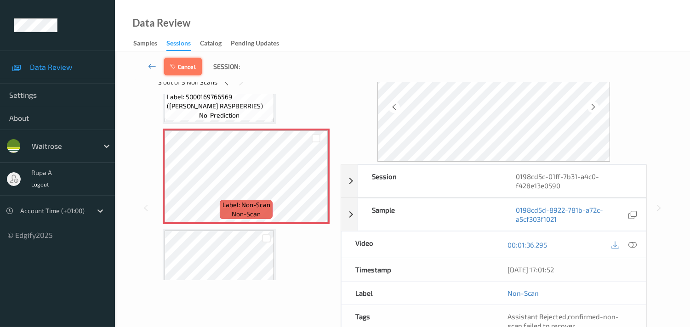
click at [188, 72] on button "Cancel" at bounding box center [183, 66] width 38 height 17
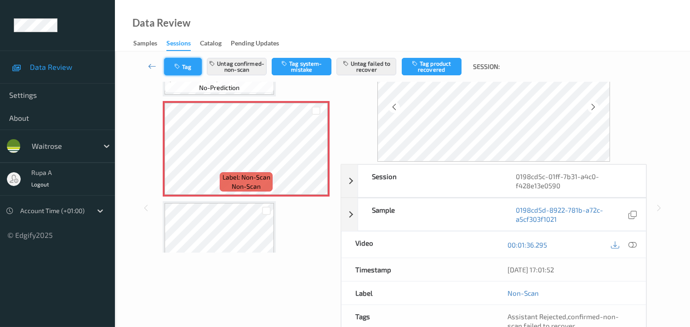
click at [192, 69] on button "Tag" at bounding box center [183, 66] width 38 height 17
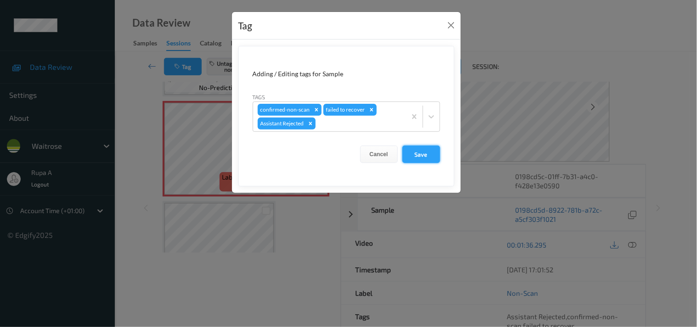
click at [417, 149] on button "Save" at bounding box center [422, 154] width 38 height 17
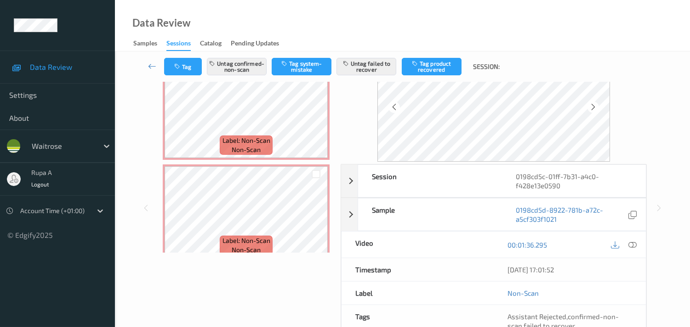
scroll to position [702, 0]
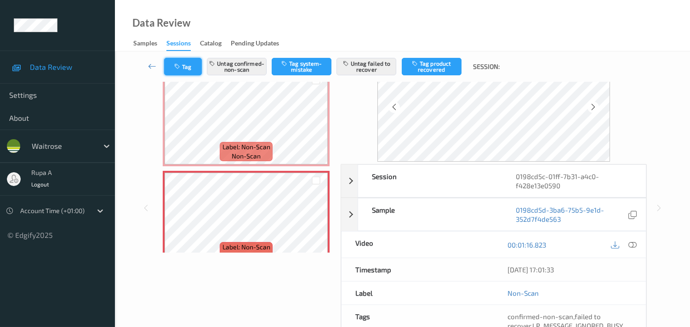
click at [171, 67] on button "Tag" at bounding box center [183, 66] width 38 height 17
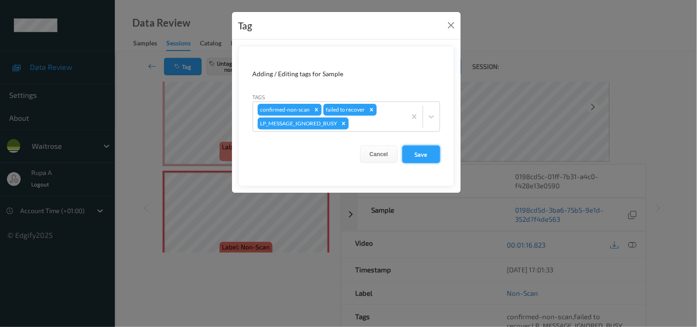
click at [417, 157] on button "Save" at bounding box center [422, 154] width 38 height 17
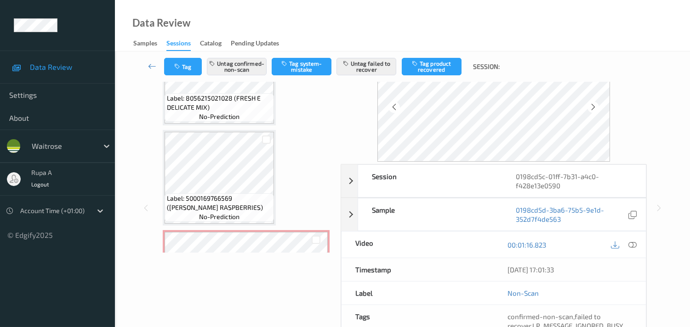
scroll to position [1008, 0]
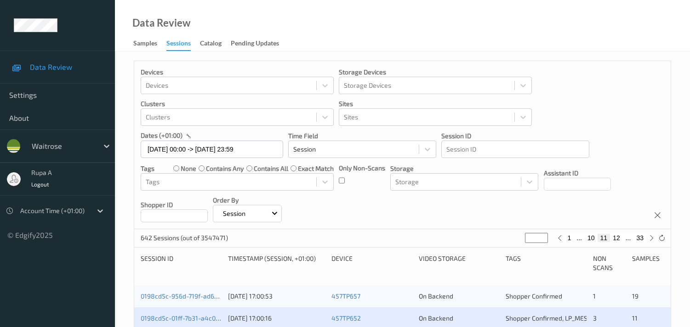
scroll to position [138, 0]
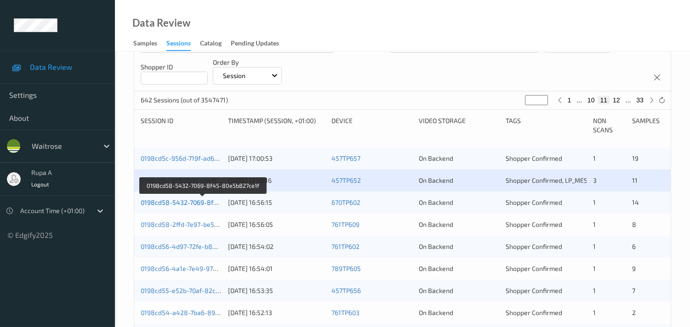
click at [186, 204] on link "0198cd58-5432-7069-8f45-80e5b827ce1f" at bounding box center [203, 203] width 125 height 8
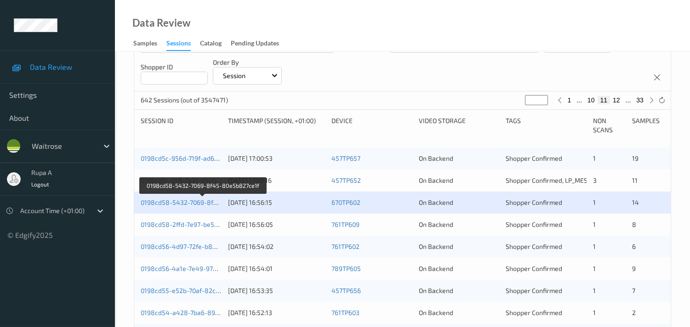
click at [167, 198] on div "0198cd58-5432-7069-8f45-80e5b827ce1f" at bounding box center [181, 202] width 81 height 9
click at [195, 203] on link "0198cd58-5432-7069-8f45-80e5b827ce1f" at bounding box center [203, 203] width 125 height 8
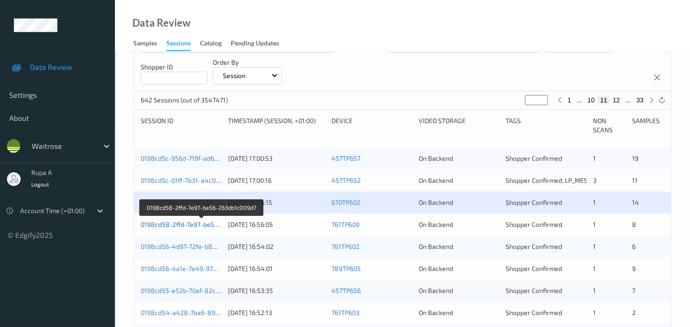
click at [201, 223] on link "0198cd58-2ffd-7e97-be56-263db1c009d7" at bounding box center [202, 225] width 122 height 8
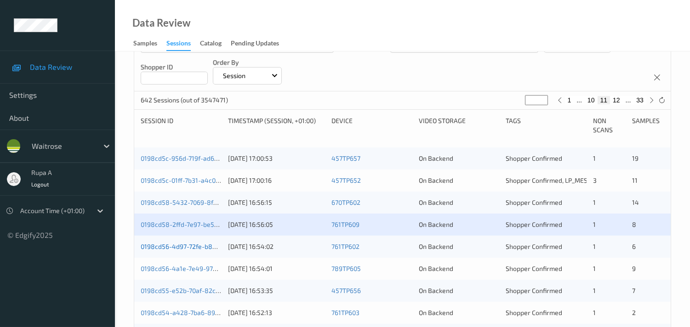
click at [207, 247] on link "0198cd56-4d97-72fe-b89a-170a33665ba2" at bounding box center [203, 247] width 125 height 8
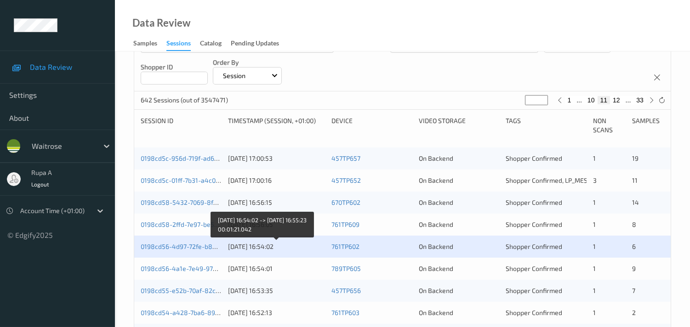
scroll to position [189, 0]
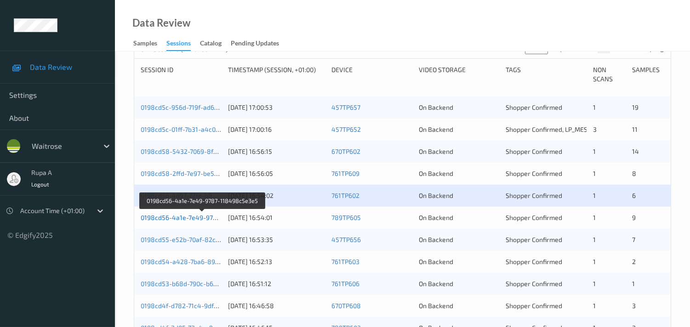
click at [202, 217] on link "0198cd56-4a1e-7e49-9787-118498c5e3e5" at bounding box center [203, 218] width 125 height 8
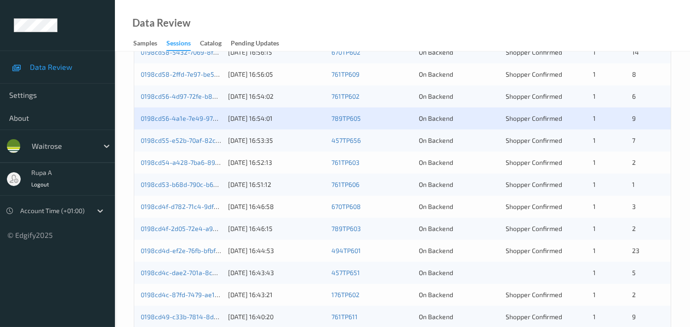
scroll to position [291, 0]
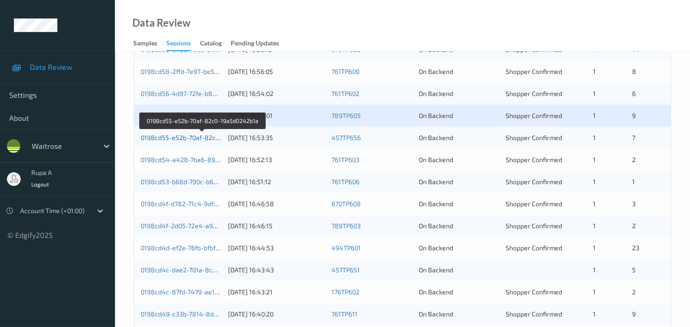
click at [200, 140] on link "0198cd55-e52b-70af-82c0-19a5d0242b1a" at bounding box center [203, 138] width 124 height 8
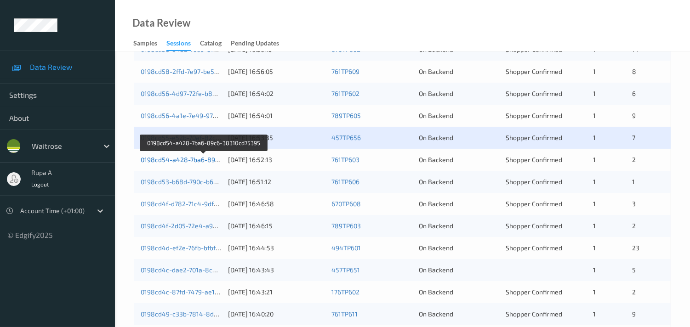
click at [167, 162] on link "0198cd54-a428-7ba6-89c6-38310cd75395" at bounding box center [204, 160] width 127 height 8
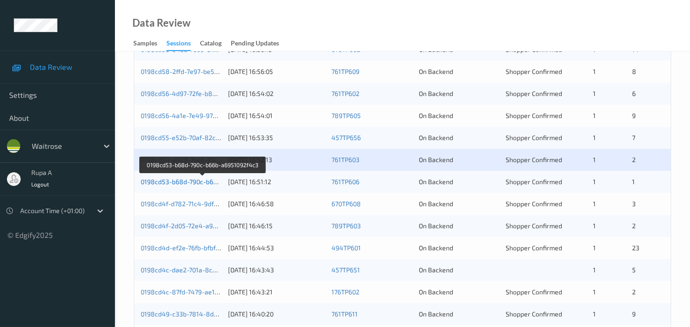
click at [205, 183] on link "0198cd53-b68d-790c-b66b-a6951092f4c3" at bounding box center [203, 182] width 125 height 8
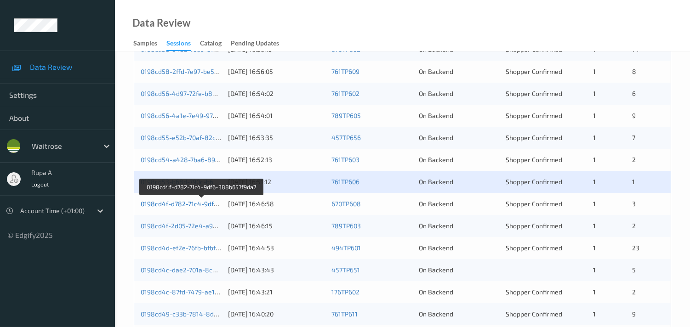
click at [202, 205] on link "0198cd4f-d782-71c4-9df6-388b657f9da7" at bounding box center [202, 204] width 122 height 8
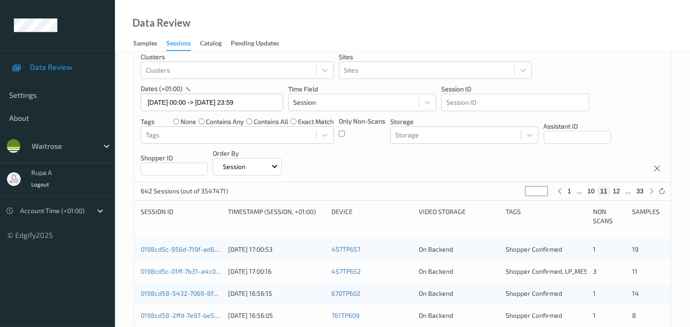
scroll to position [102, 0]
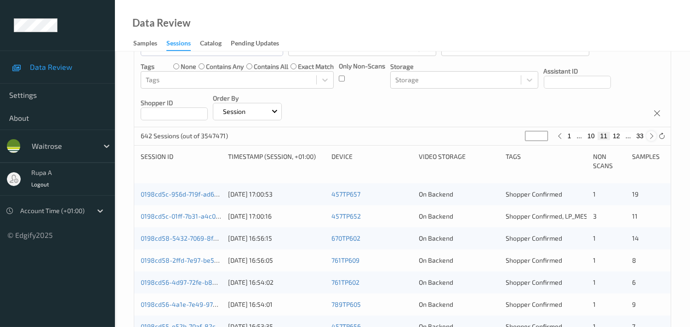
click at [646, 137] on div at bounding box center [651, 136] width 10 height 10
type input "**"
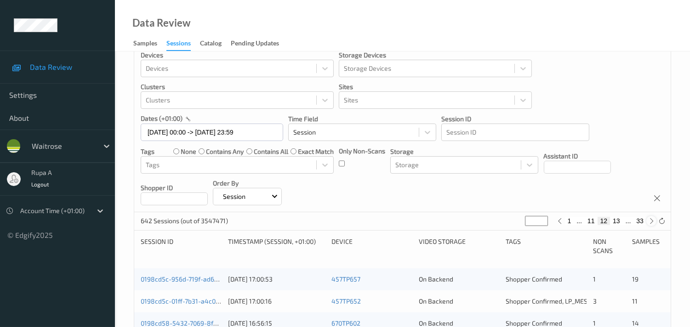
scroll to position [0, 0]
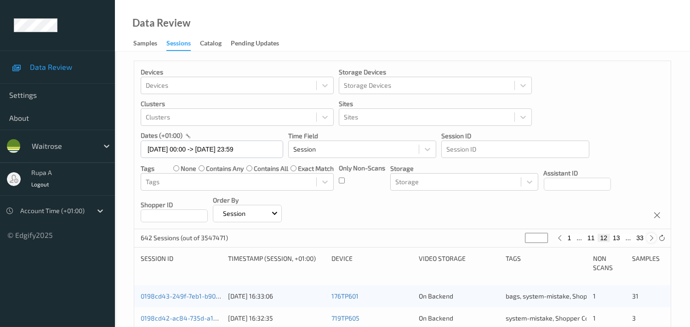
click at [654, 236] on icon at bounding box center [651, 238] width 7 height 7
type input "**"
click at [654, 236] on icon at bounding box center [651, 238] width 7 height 7
type input "**"
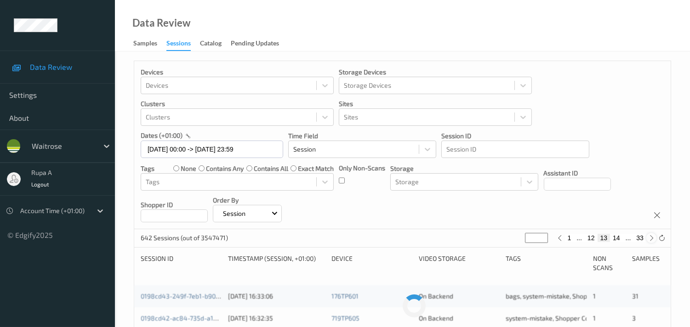
type input "**"
click at [654, 236] on icon at bounding box center [651, 238] width 7 height 7
type input "**"
click at [654, 236] on icon at bounding box center [651, 238] width 7 height 7
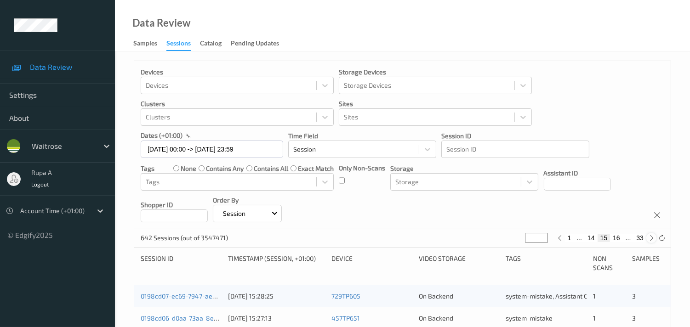
type input "**"
click at [654, 236] on icon at bounding box center [651, 238] width 7 height 7
type input "**"
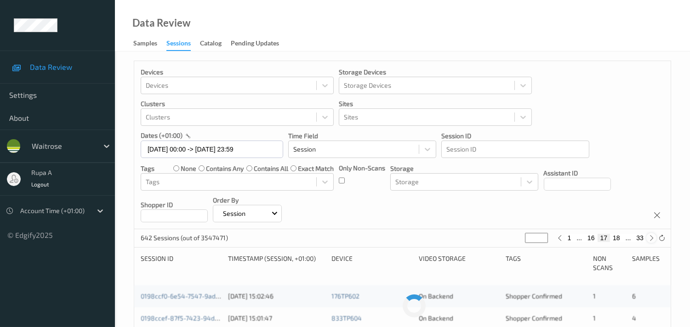
click at [654, 236] on icon at bounding box center [651, 238] width 7 height 7
type input "**"
click at [654, 236] on icon at bounding box center [651, 238] width 7 height 7
type input "**"
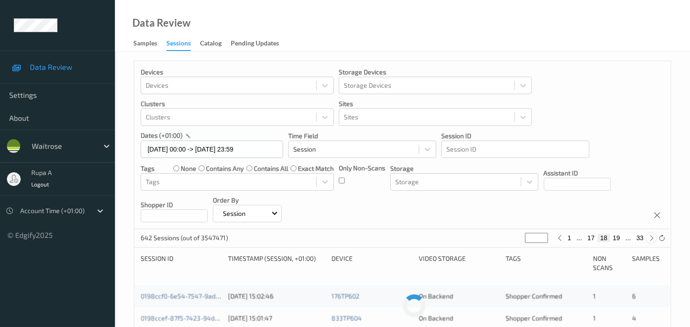
type input "**"
click at [654, 236] on icon at bounding box center [651, 238] width 7 height 7
type input "**"
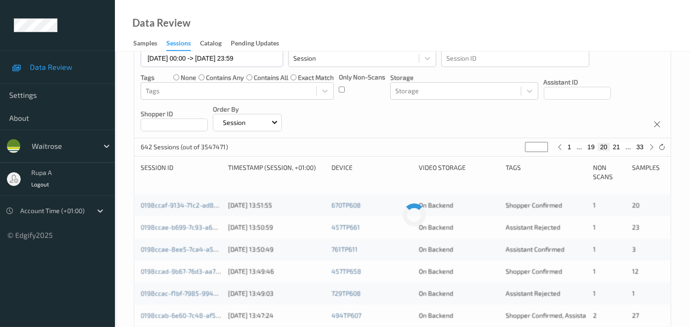
scroll to position [102, 0]
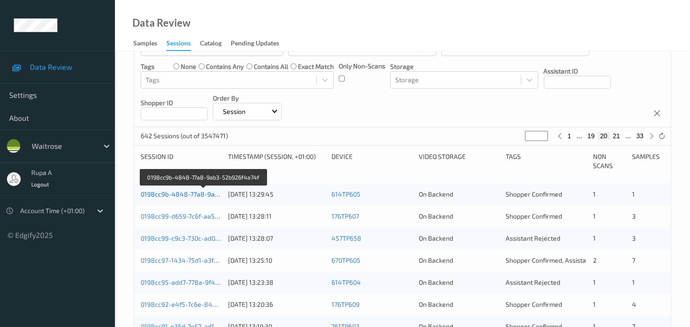
click at [193, 193] on link "0198cc9b-4848-77a8-9ab3-52b926f4a74f" at bounding box center [204, 194] width 126 height 8
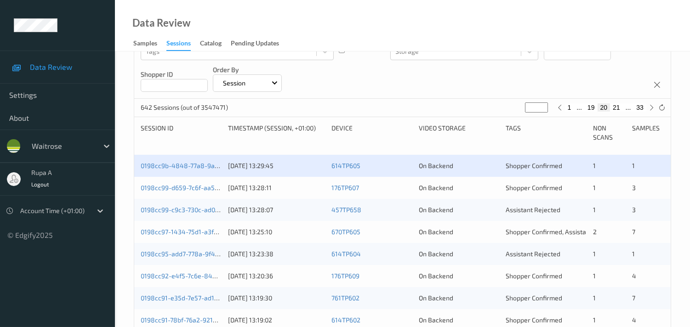
scroll to position [80, 0]
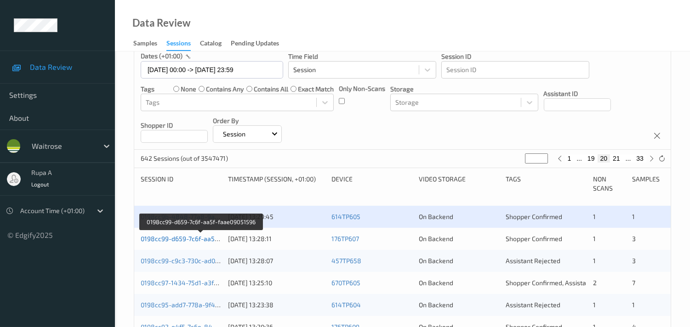
click at [199, 238] on link "0198cc99-d659-7c6f-aa5f-faae09051596" at bounding box center [201, 239] width 121 height 8
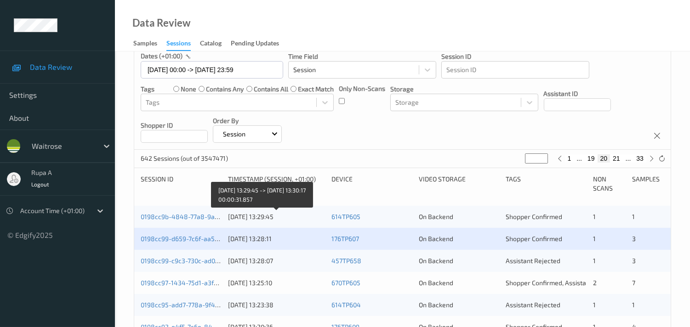
scroll to position [131, 0]
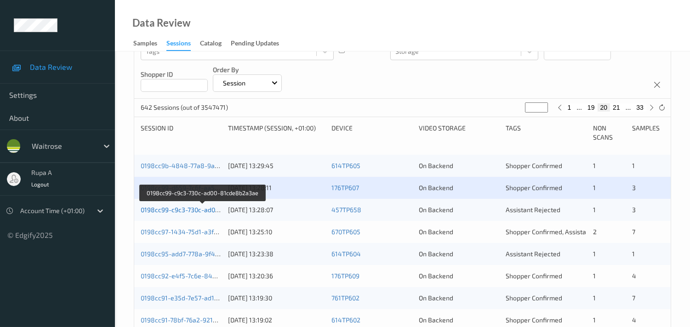
click at [203, 211] on link "0198cc99-c9c3-730c-ad00-81cde8b2a3ae" at bounding box center [203, 210] width 125 height 8
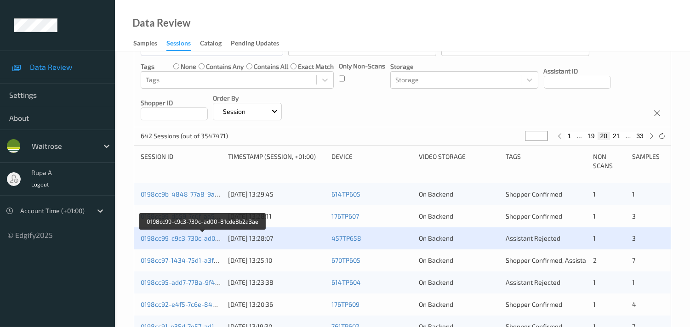
scroll to position [153, 0]
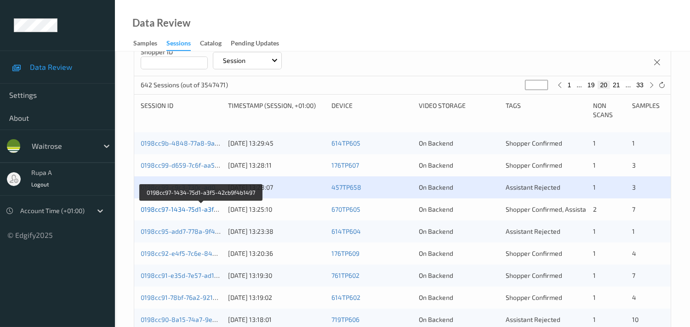
click at [203, 205] on link "0198cc97-1434-75d1-a3f5-42cb9f4b1497" at bounding box center [202, 209] width 122 height 8
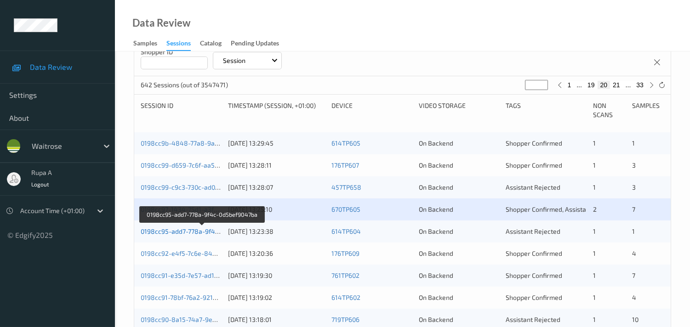
click at [198, 228] on link "0198cc95-add7-778a-9f4c-0d5bef9047ba" at bounding box center [202, 231] width 123 height 8
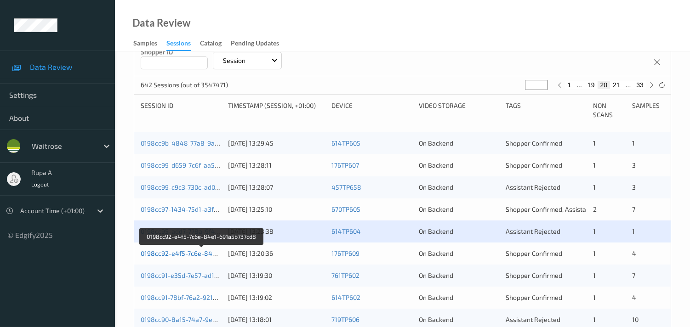
click at [198, 254] on link "0198cc92-e4f5-7c6e-84e1-691a5b737cd8" at bounding box center [202, 254] width 123 height 8
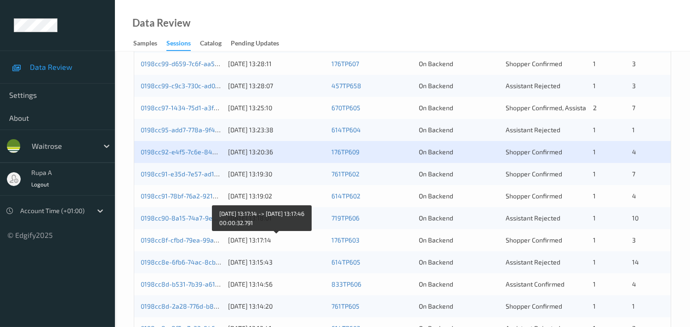
scroll to position [255, 0]
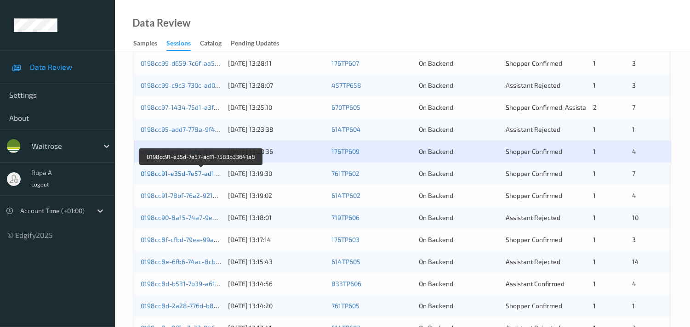
click at [205, 176] on link "0198cc91-e35d-7e57-ad11-7583b33641a8" at bounding box center [202, 174] width 123 height 8
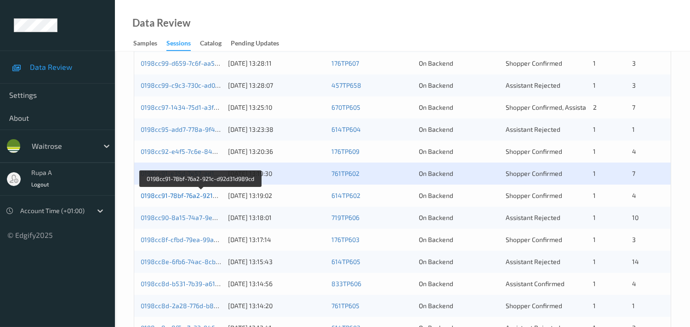
click at [214, 194] on link "0198cc91-78bf-76a2-921c-d92d31d989cd" at bounding box center [201, 196] width 121 height 8
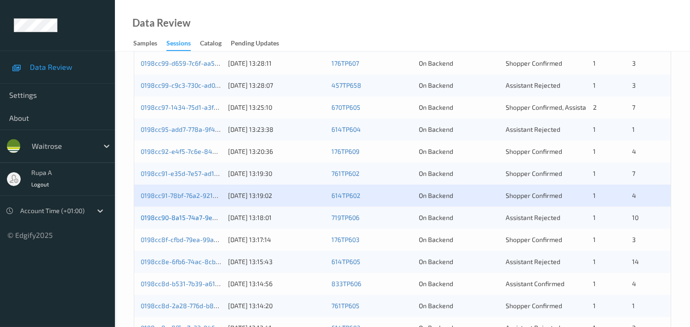
click at [194, 216] on link "0198cc90-8a15-74a7-9ea7-597a39d0e8e4" at bounding box center [204, 218] width 126 height 8
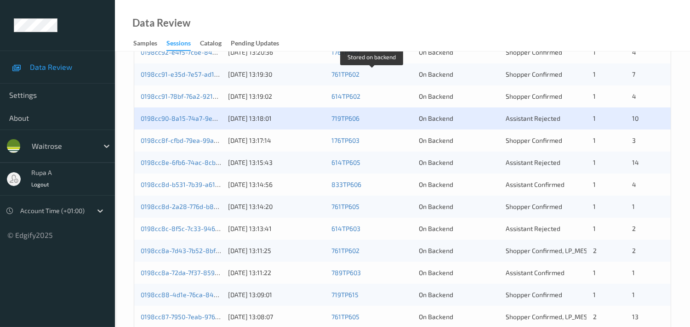
scroll to position [357, 0]
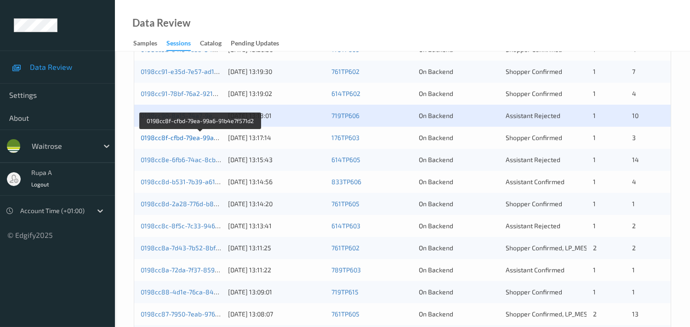
click at [196, 139] on link "0198cc8f-cfbd-79ea-99a6-91b4e7f571d2" at bounding box center [201, 138] width 120 height 8
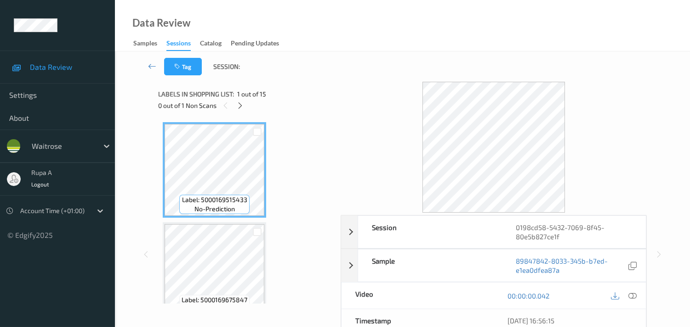
click at [338, 85] on div "Session 0198cd58-5432-7069-8f45-80e5b827ce1f Session ID 0198cd58-5432-7069-8f45…" at bounding box center [402, 254] width 489 height 345
click at [306, 110] on div "0 out of 1 Non Scans" at bounding box center [246, 105] width 176 height 11
click at [242, 111] on div at bounding box center [239, 105] width 11 height 11
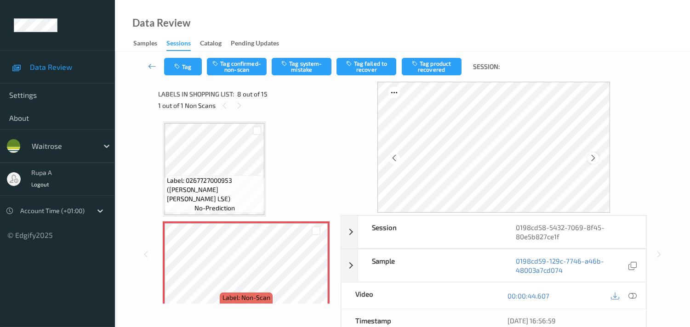
click at [595, 161] on icon at bounding box center [593, 158] width 8 height 8
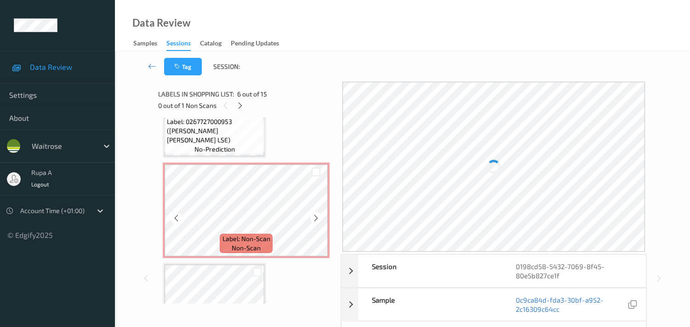
scroll to position [704, 0]
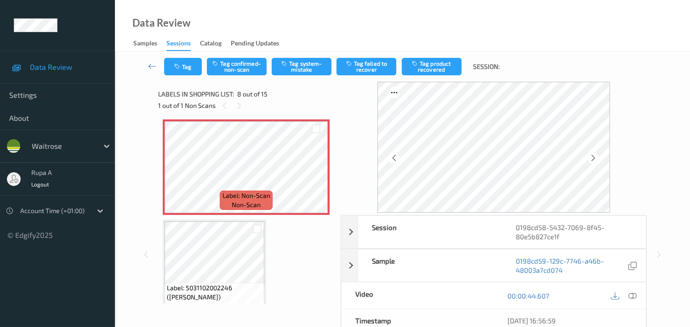
click at [633, 292] on icon at bounding box center [632, 296] width 8 height 8
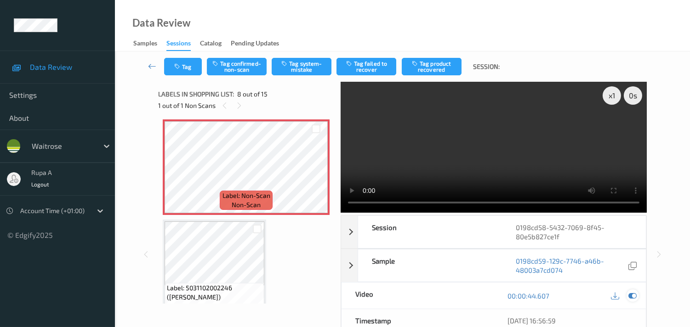
click at [628, 291] on div at bounding box center [632, 296] width 12 height 12
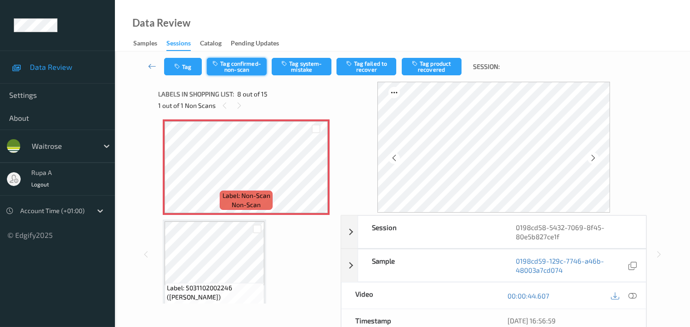
click at [250, 69] on button "Tag confirmed-non-scan" at bounding box center [237, 66] width 60 height 17
click at [631, 296] on icon at bounding box center [632, 296] width 8 height 8
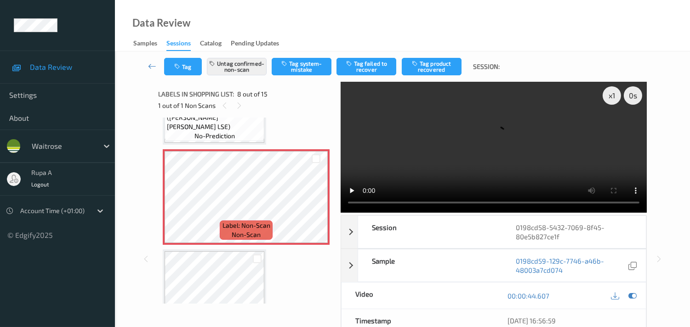
scroll to position [653, 0]
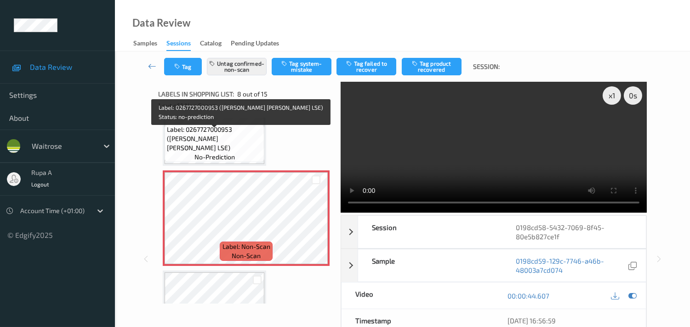
click at [214, 139] on span "Label: 0267727000953 ([PERSON_NAME] [PERSON_NAME] LSE)" at bounding box center [214, 139] width 95 height 28
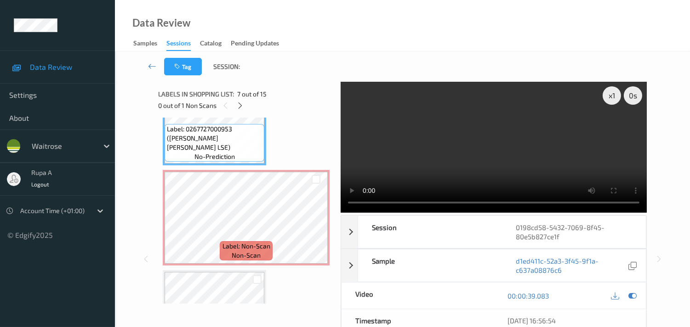
scroll to position [755, 0]
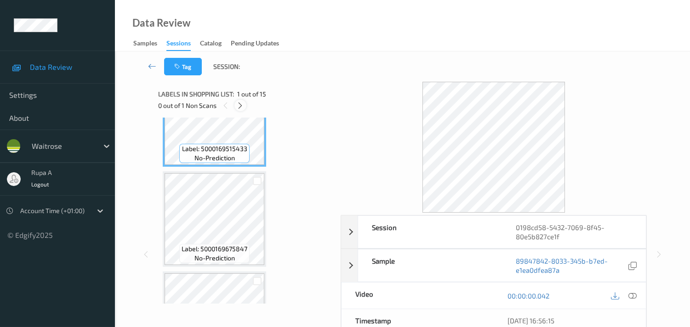
click at [236, 102] on icon at bounding box center [240, 106] width 8 height 8
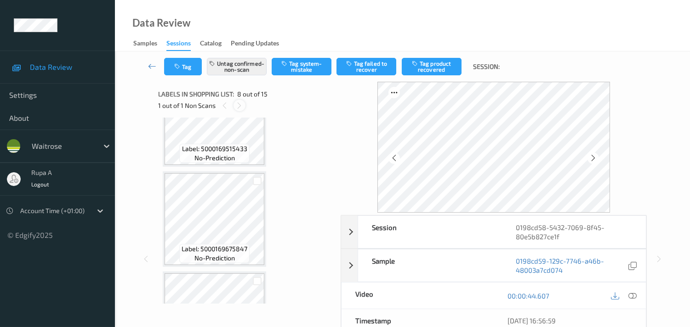
scroll to position [602, 0]
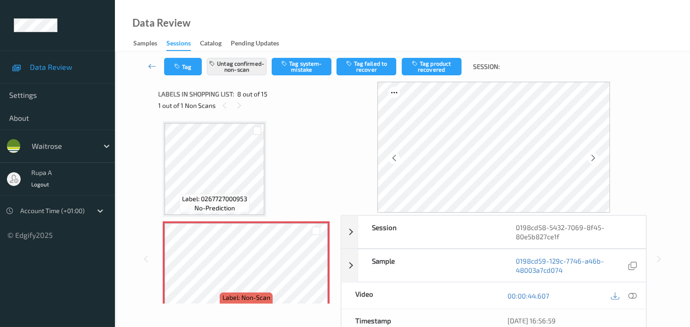
click at [632, 296] on icon at bounding box center [632, 296] width 8 height 8
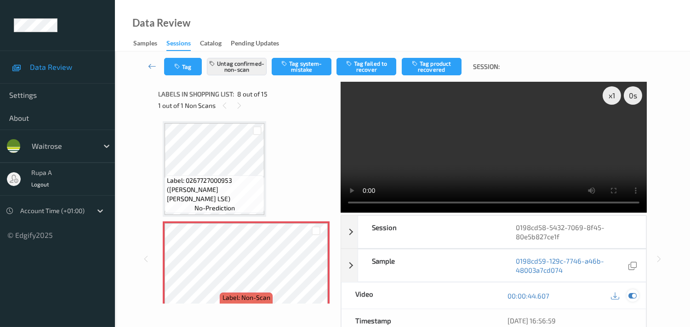
click at [631, 296] on icon at bounding box center [632, 296] width 8 height 8
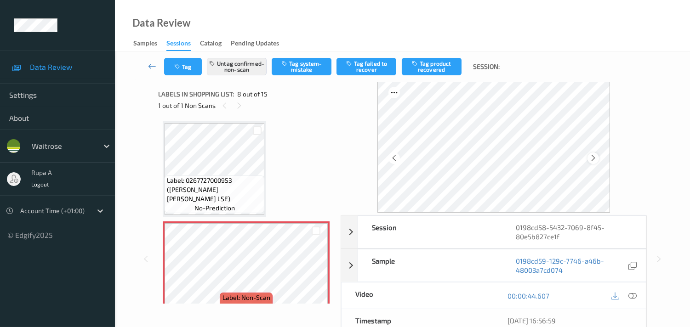
click at [591, 159] on icon at bounding box center [593, 158] width 8 height 8
click at [631, 295] on icon at bounding box center [632, 296] width 8 height 8
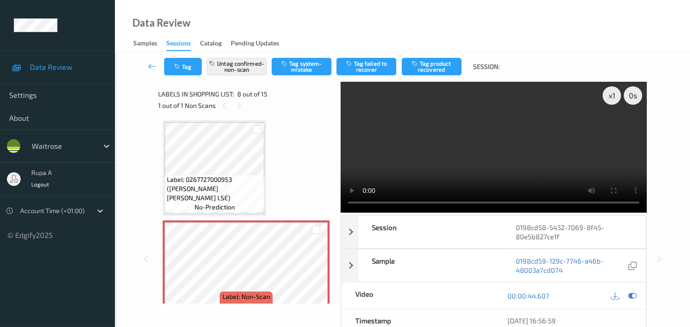
scroll to position [704, 0]
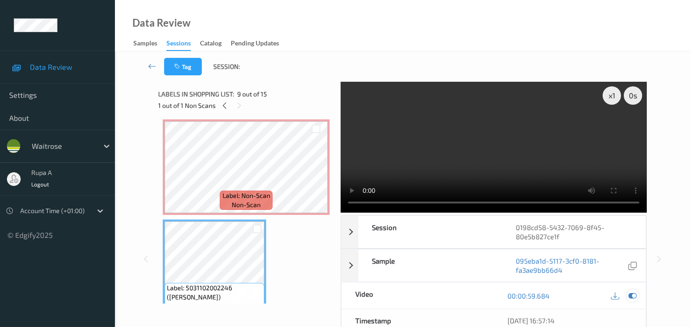
click at [634, 295] on icon at bounding box center [632, 296] width 8 height 8
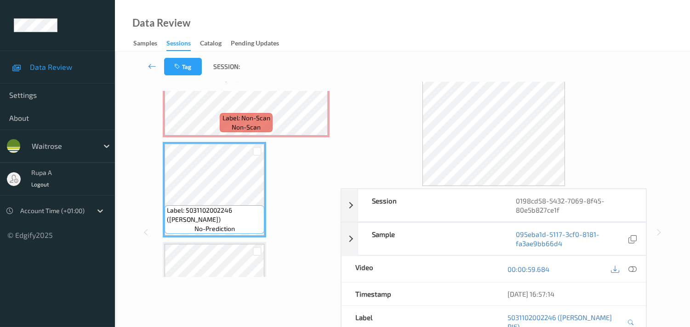
scroll to position [0, 0]
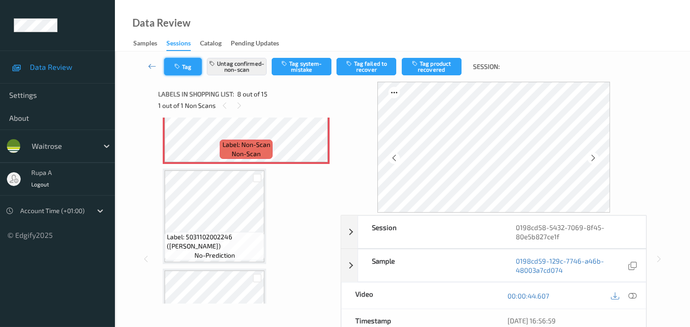
click at [181, 69] on icon "button" at bounding box center [178, 66] width 8 height 6
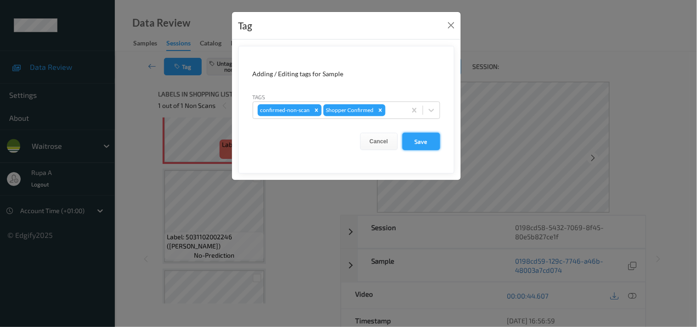
click at [415, 142] on button "Save" at bounding box center [422, 141] width 38 height 17
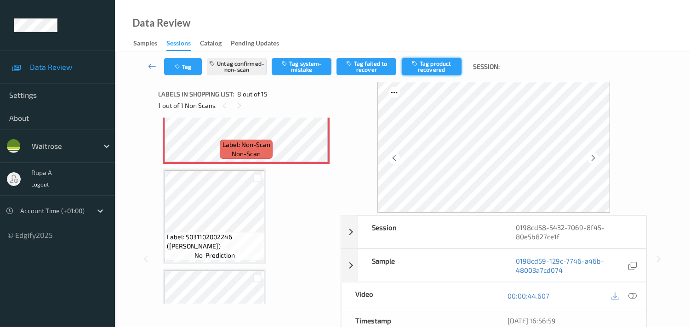
click at [434, 67] on button "Tag product recovered" at bounding box center [432, 66] width 60 height 17
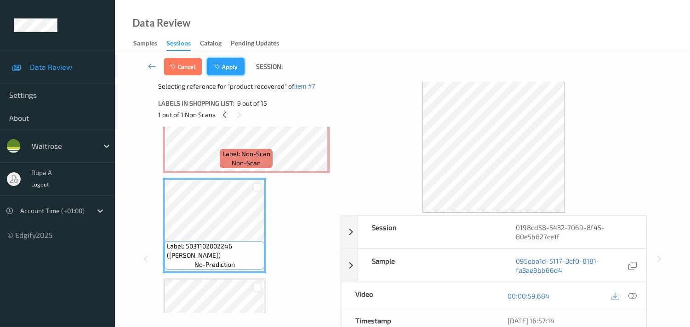
click at [216, 72] on button "Apply" at bounding box center [226, 66] width 38 height 17
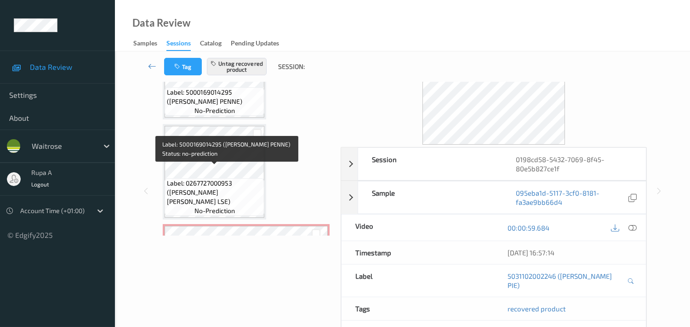
scroll to position [653, 0]
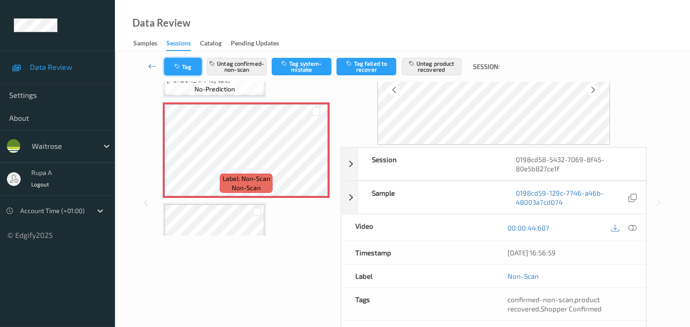
click at [186, 66] on button "Tag" at bounding box center [183, 66] width 38 height 17
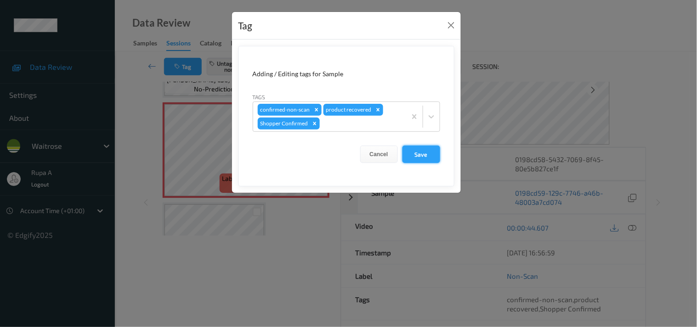
click at [425, 160] on button "Save" at bounding box center [422, 154] width 38 height 17
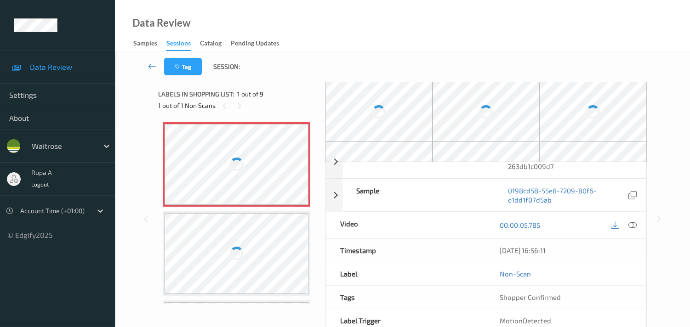
click at [292, 103] on div "1 out of 1 Non Scans" at bounding box center [238, 105] width 161 height 11
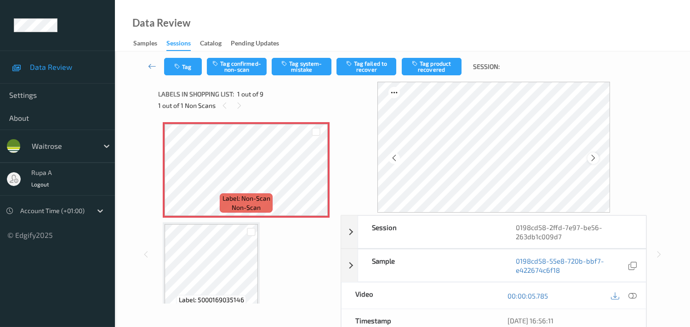
click at [595, 154] on icon at bounding box center [593, 158] width 8 height 8
click at [632, 295] on icon at bounding box center [632, 296] width 8 height 8
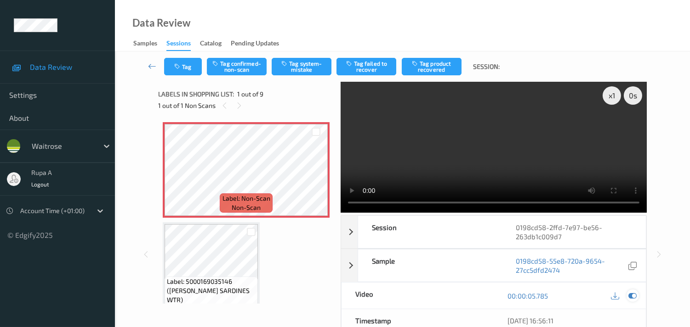
click at [630, 298] on icon at bounding box center [632, 296] width 8 height 8
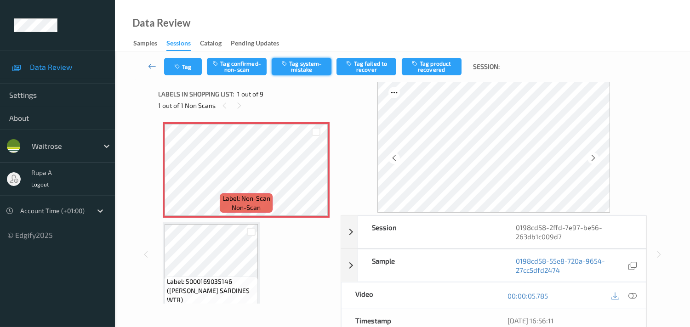
click at [285, 66] on icon "button" at bounding box center [285, 63] width 8 height 6
click at [294, 72] on button "Tag system-mistake" at bounding box center [302, 66] width 60 height 17
click at [183, 68] on button "Tag" at bounding box center [183, 66] width 38 height 17
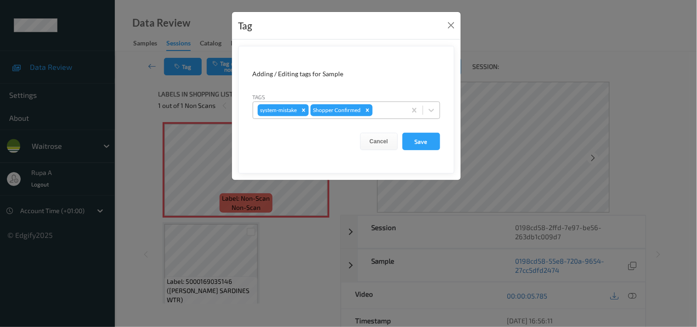
click at [391, 109] on div at bounding box center [388, 110] width 27 height 11
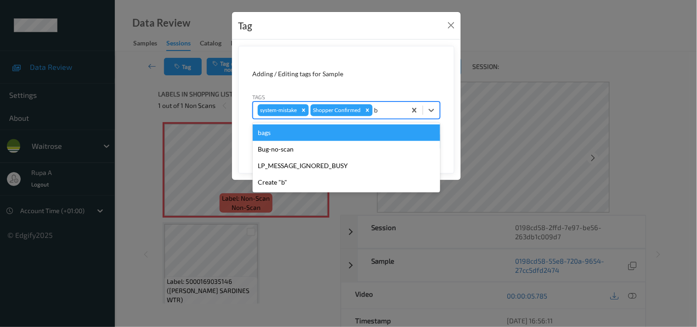
type input "ba"
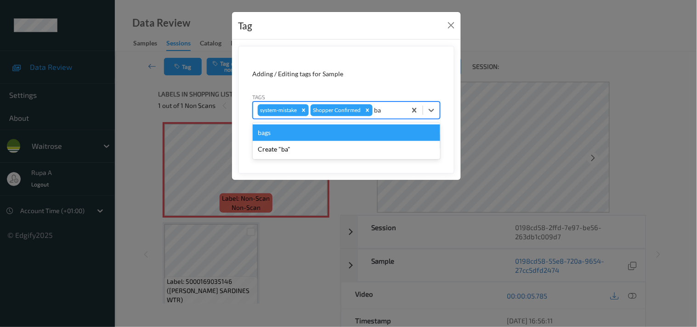
click at [290, 136] on div "bags" at bounding box center [347, 133] width 188 height 17
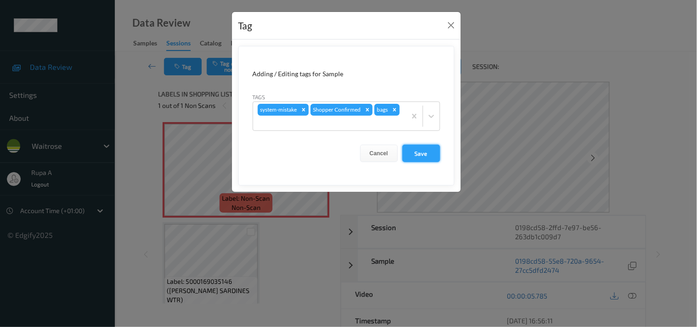
click at [417, 154] on button "Save" at bounding box center [422, 153] width 38 height 17
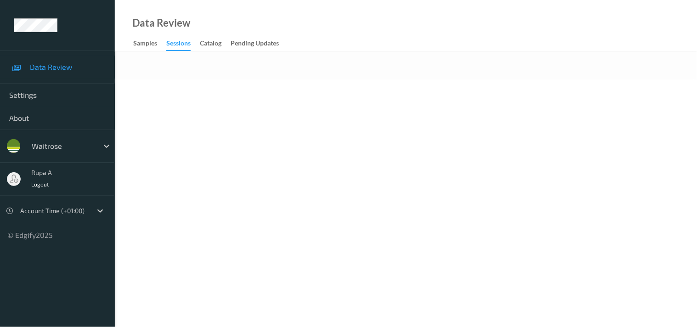
click at [328, 163] on body "Data Review Settings About waitrose rupa a Logout Account Time (+01:00) © Edgif…" at bounding box center [348, 163] width 697 height 327
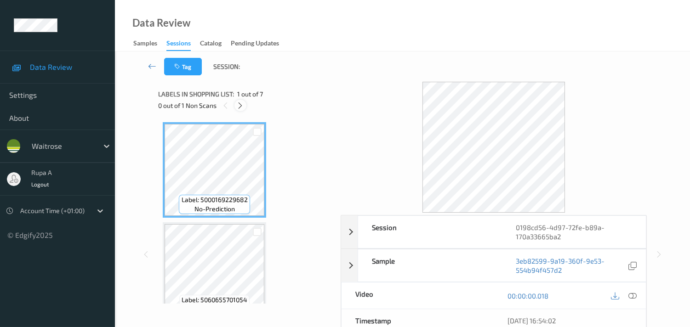
click at [242, 109] on icon at bounding box center [240, 106] width 8 height 8
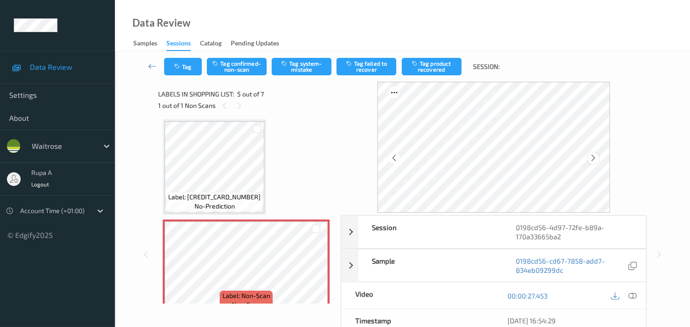
click at [593, 159] on icon at bounding box center [593, 158] width 8 height 8
click at [632, 299] on icon at bounding box center [632, 296] width 8 height 8
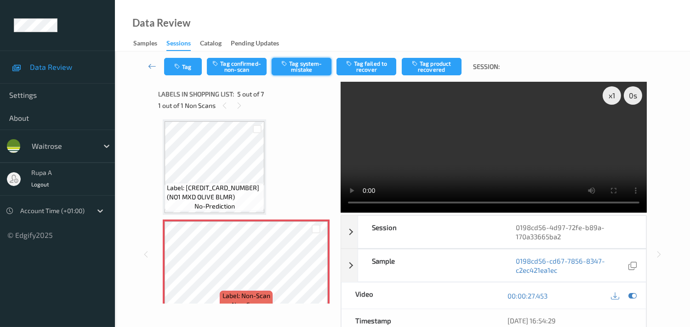
click at [307, 70] on button "Tag system-mistake" at bounding box center [302, 66] width 60 height 17
click at [177, 64] on icon "button" at bounding box center [178, 66] width 8 height 6
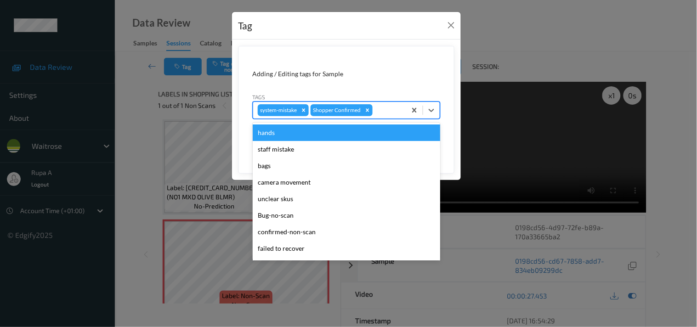
click at [383, 114] on div at bounding box center [388, 110] width 27 height 11
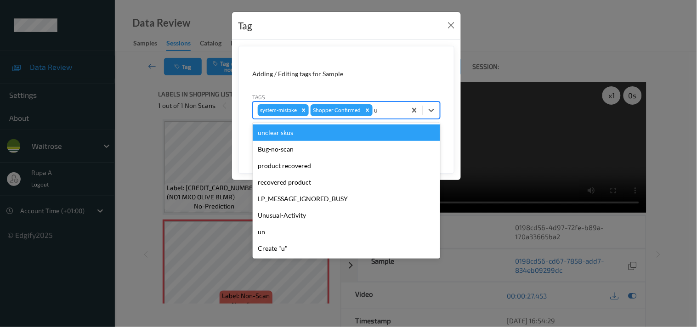
type input "un"
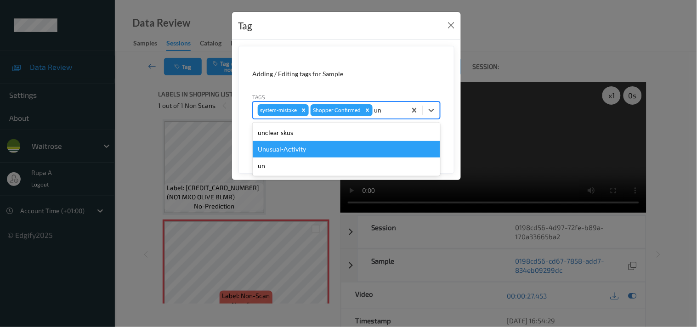
click at [334, 144] on div "Unusual-Activity" at bounding box center [347, 149] width 188 height 17
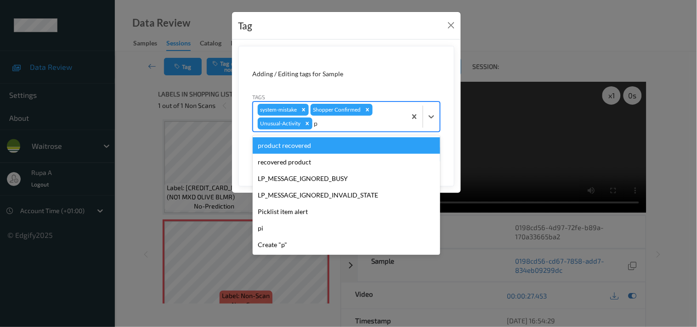
type input "pi"
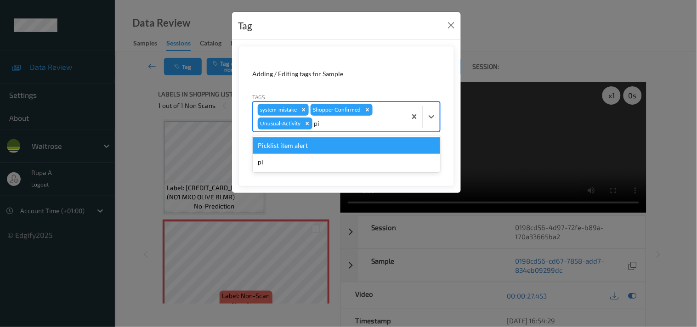
click at [323, 148] on div "Picklist item alert" at bounding box center [347, 145] width 188 height 17
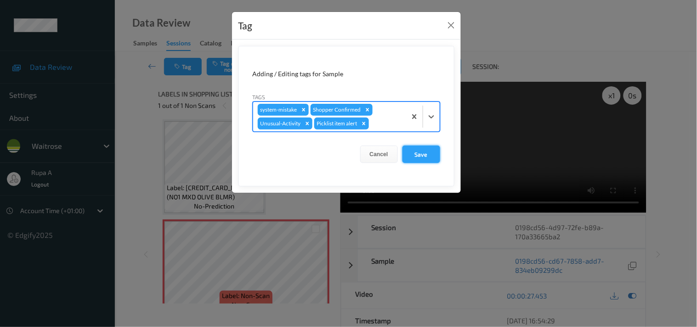
click at [435, 162] on button "Save" at bounding box center [422, 154] width 38 height 17
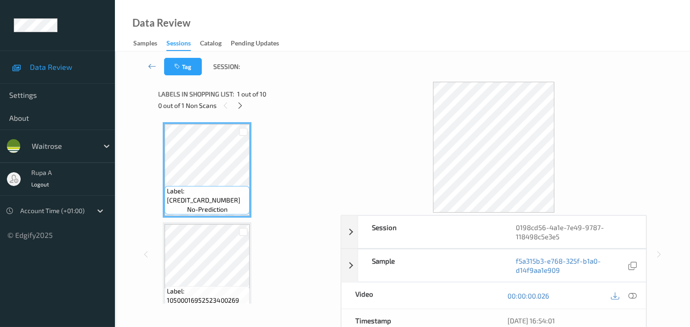
drag, startPoint x: 286, startPoint y: 165, endPoint x: 246, endPoint y: 112, distance: 67.3
click at [242, 113] on div "Labels in shopping list: 1 out of 10 0 out of 1 Non Scans" at bounding box center [246, 100] width 176 height 36
click at [242, 106] on icon at bounding box center [240, 106] width 8 height 8
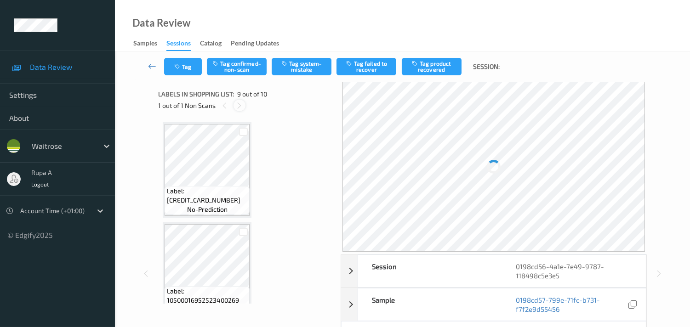
scroll to position [701, 0]
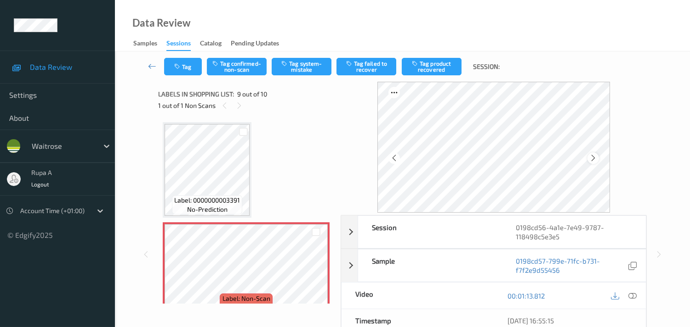
click at [595, 153] on div at bounding box center [592, 158] width 11 height 11
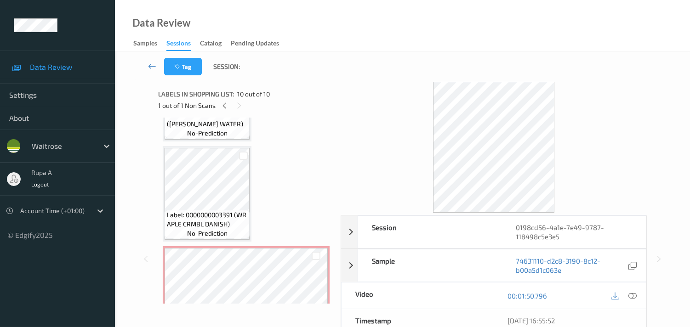
scroll to position [650, 0]
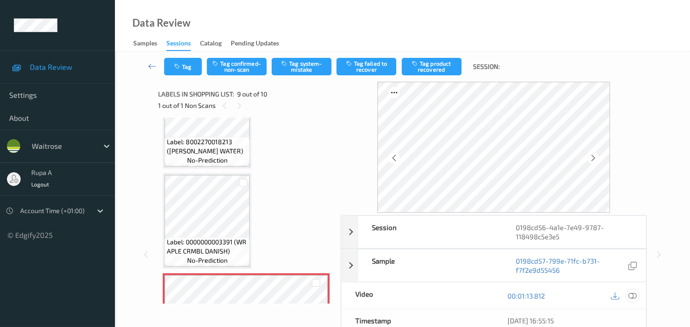
click at [635, 297] on icon at bounding box center [632, 296] width 8 height 8
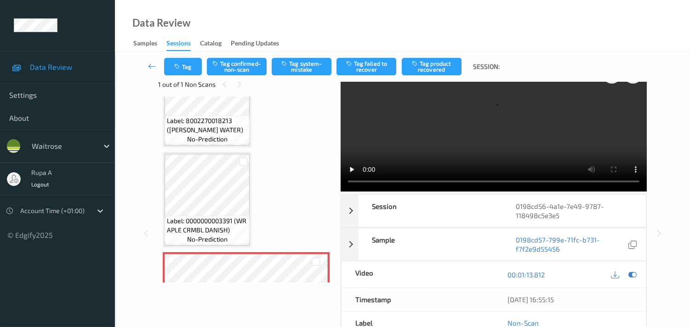
scroll to position [0, 0]
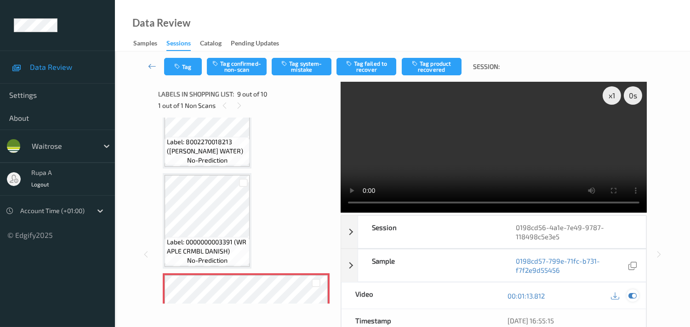
click at [637, 296] on div at bounding box center [632, 296] width 12 height 12
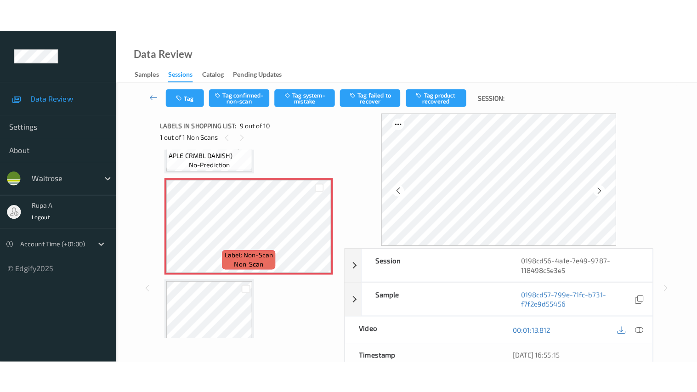
scroll to position [763, 0]
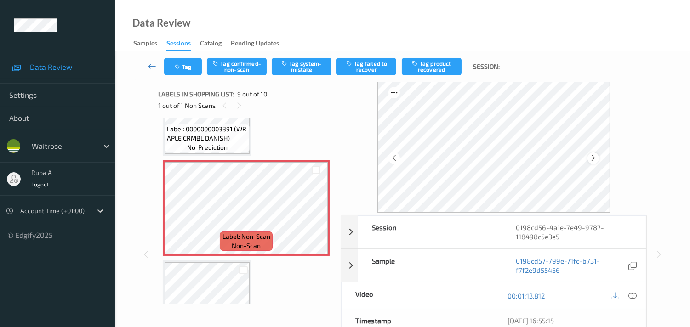
click at [593, 158] on icon at bounding box center [593, 158] width 8 height 8
click at [632, 297] on icon at bounding box center [632, 296] width 8 height 8
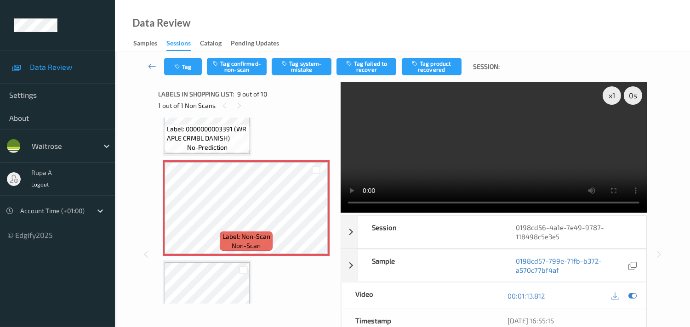
scroll to position [749, 0]
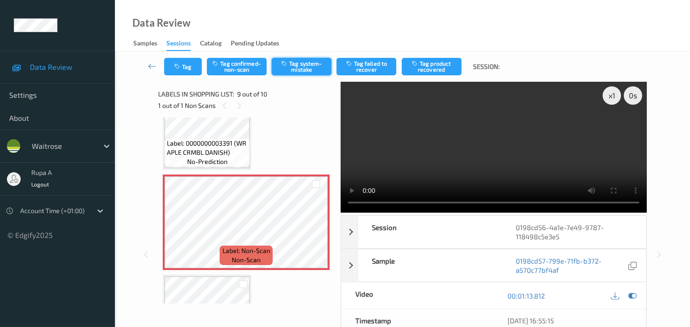
click at [312, 74] on button "Tag system-mistake" at bounding box center [302, 66] width 60 height 17
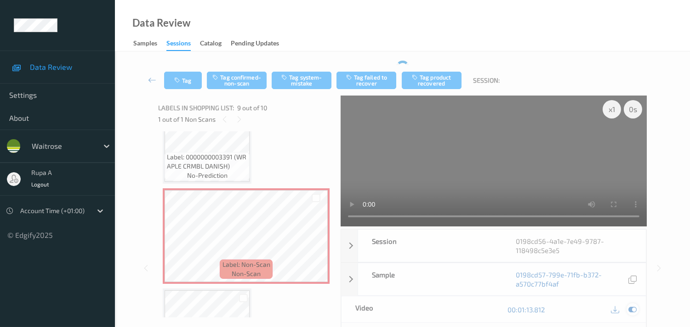
click at [631, 312] on icon at bounding box center [632, 310] width 8 height 8
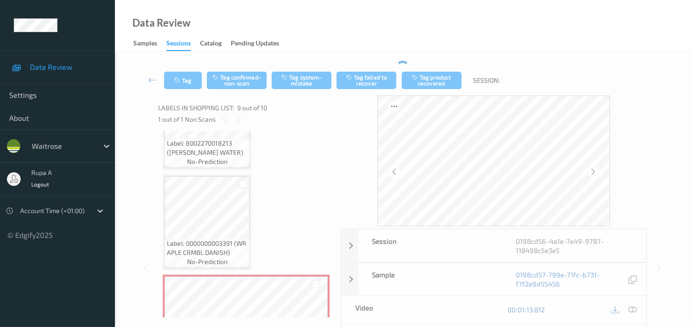
scroll to position [660, 0]
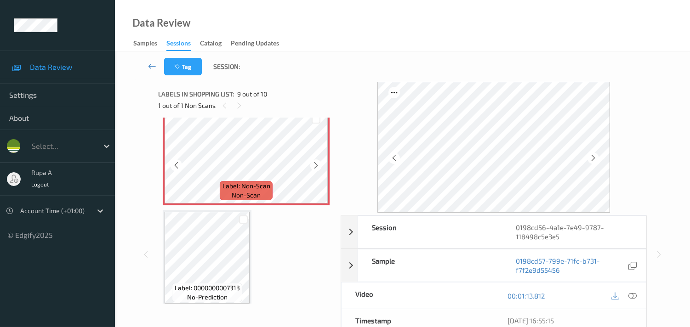
scroll to position [763, 0]
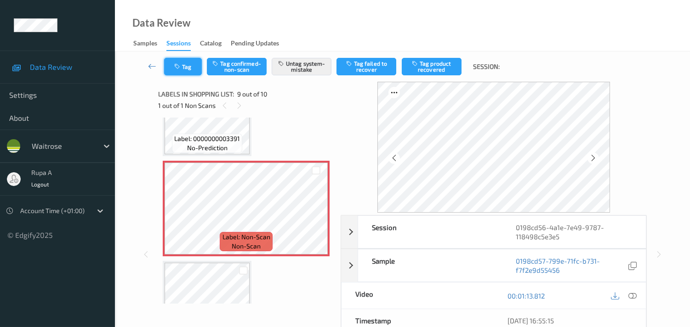
click at [191, 74] on button "Tag" at bounding box center [183, 66] width 38 height 17
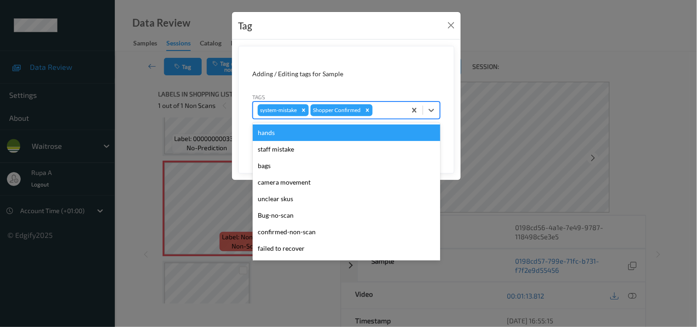
click at [391, 115] on div at bounding box center [388, 110] width 27 height 11
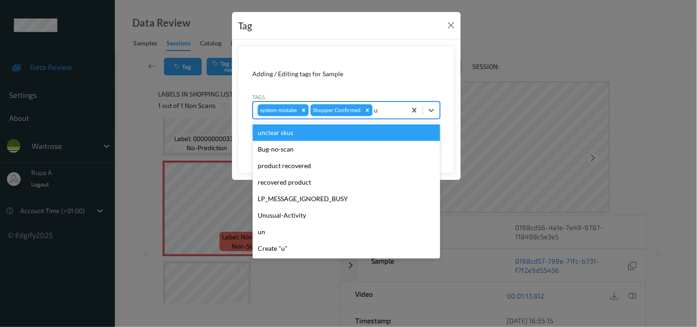
type input "un"
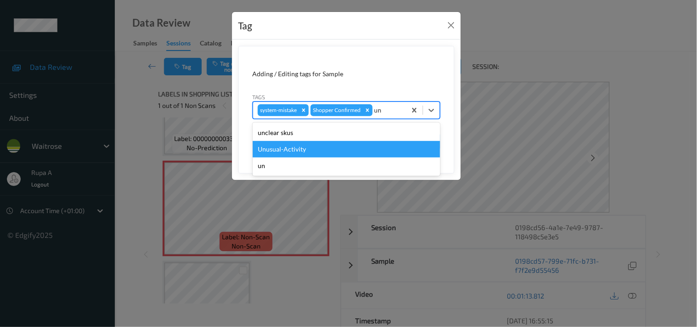
click at [317, 146] on div "Unusual-Activity" at bounding box center [347, 149] width 188 height 17
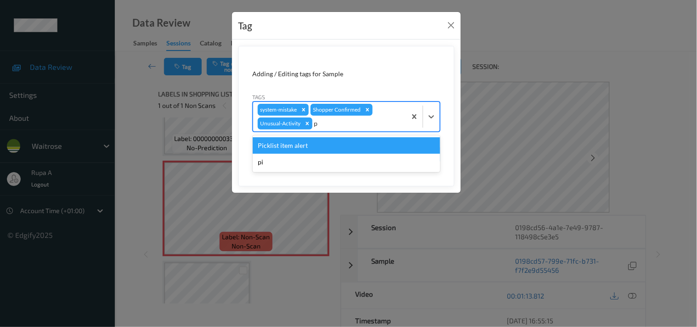
type input "pi"
click at [317, 146] on div "Picklist item alert" at bounding box center [347, 145] width 188 height 17
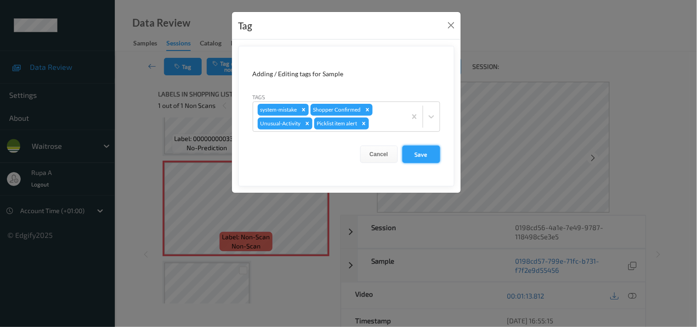
click at [421, 153] on button "Save" at bounding box center [422, 154] width 38 height 17
click at [425, 159] on button "Save" at bounding box center [422, 154] width 38 height 17
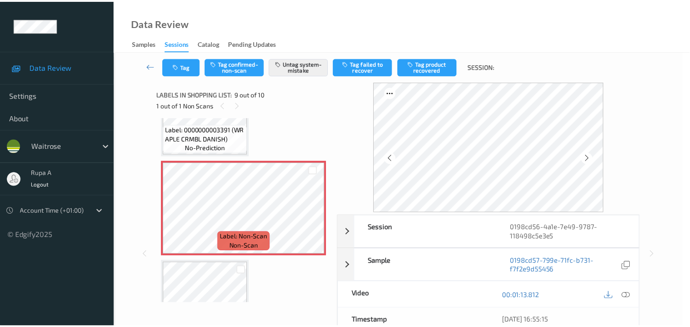
scroll to position [754, 0]
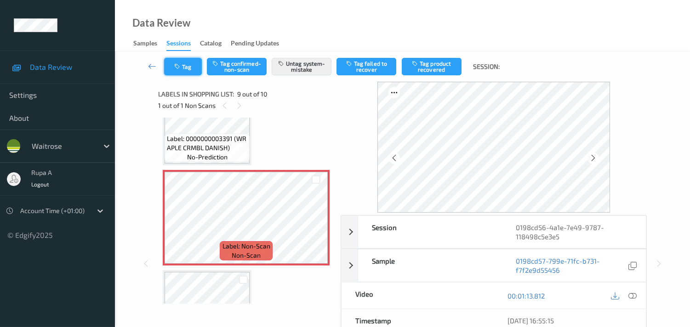
click at [194, 74] on button "Tag" at bounding box center [183, 66] width 38 height 17
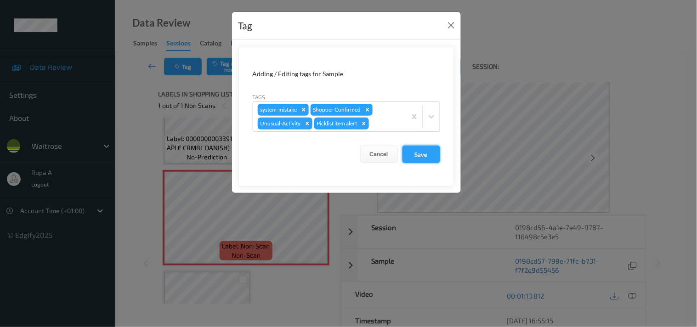
click at [416, 156] on button "Save" at bounding box center [422, 154] width 38 height 17
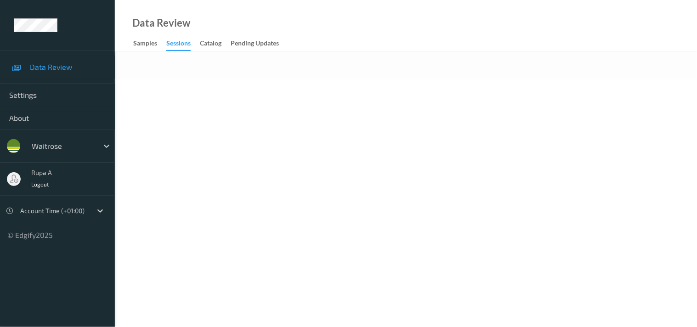
click at [347, 93] on body "Data Review Settings About waitrose rupa a Logout Account Time (+01:00) © Edgif…" at bounding box center [348, 163] width 697 height 327
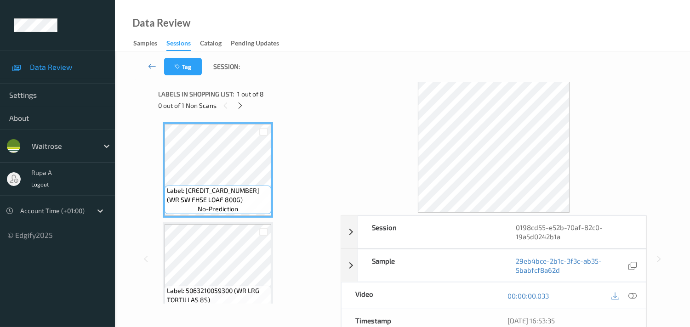
click at [242, 106] on icon at bounding box center [240, 106] width 8 height 8
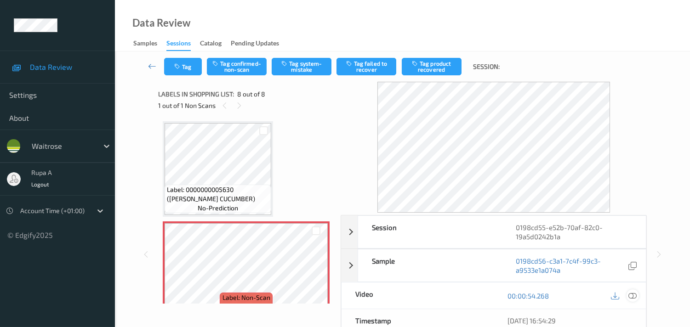
click at [628, 293] on icon at bounding box center [632, 296] width 8 height 8
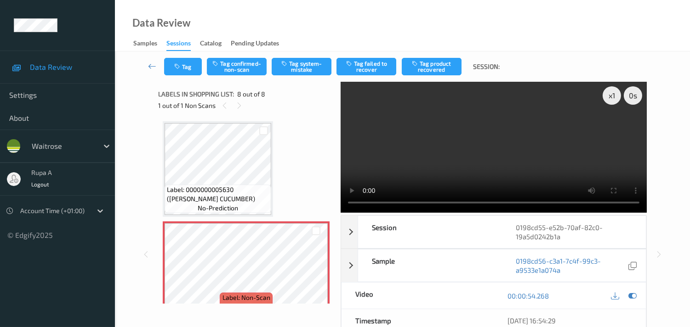
scroll to position [550, 0]
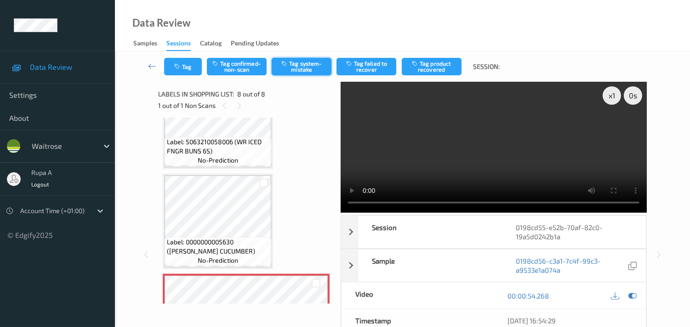
click at [295, 71] on button "Tag system-mistake" at bounding box center [302, 66] width 60 height 17
click at [298, 70] on button "Tag system-mistake" at bounding box center [302, 66] width 60 height 17
click at [633, 292] on icon at bounding box center [632, 296] width 8 height 8
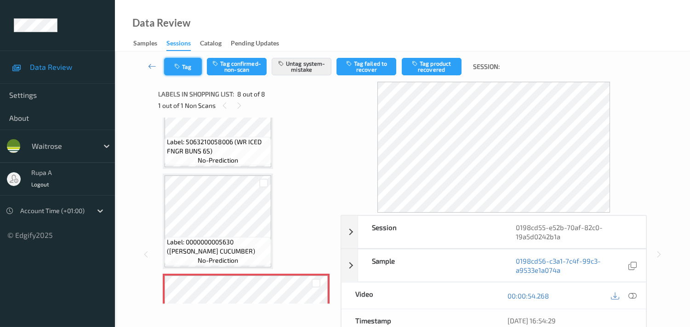
click at [181, 70] on button "Tag" at bounding box center [183, 66] width 38 height 17
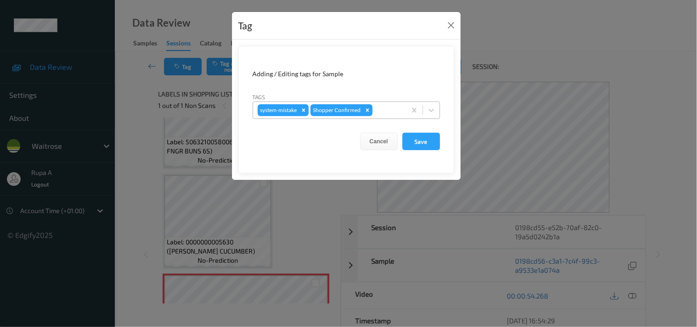
click at [386, 115] on div at bounding box center [388, 110] width 27 height 11
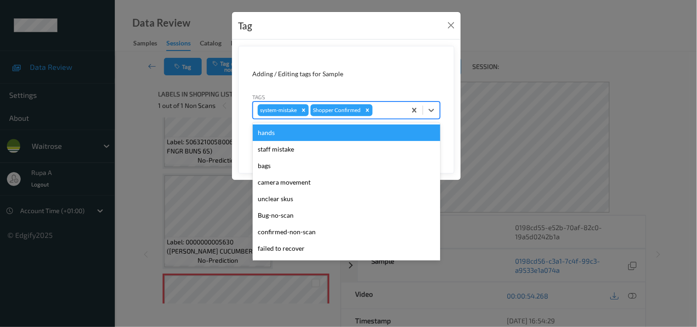
type input "y"
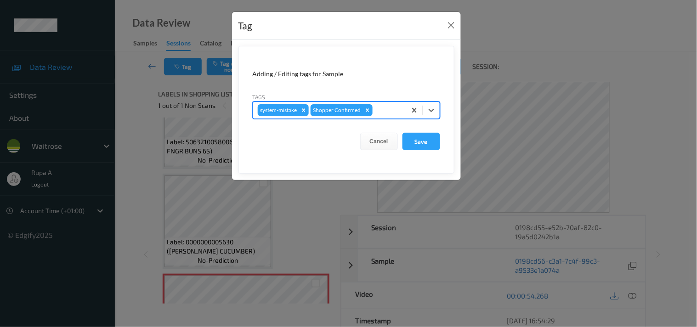
drag, startPoint x: 384, startPoint y: 110, endPoint x: 377, endPoint y: 114, distance: 7.6
click at [377, 114] on div at bounding box center [388, 110] width 27 height 11
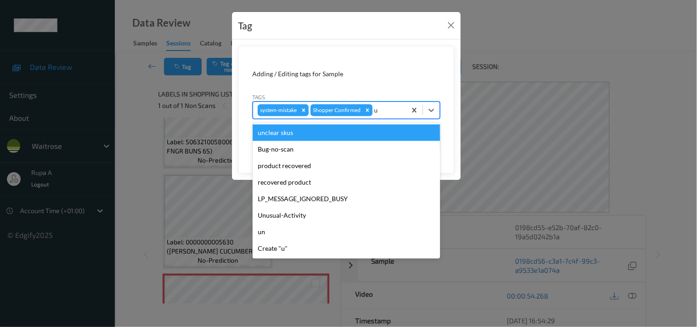
type input "un"
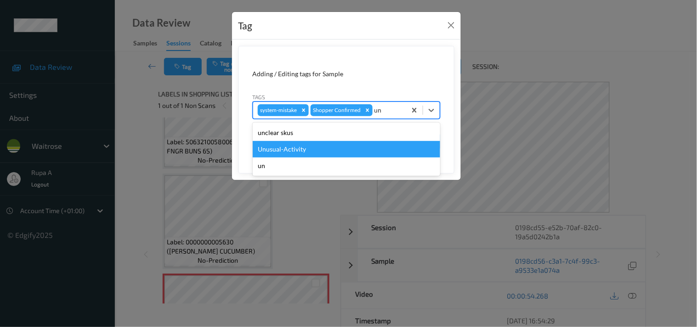
click at [325, 143] on div "Unusual-Activity" at bounding box center [347, 149] width 188 height 17
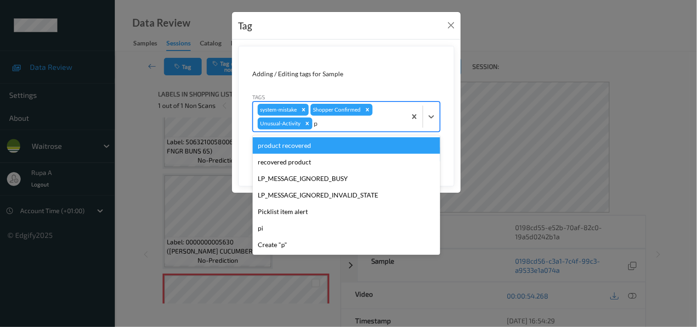
type input "pi"
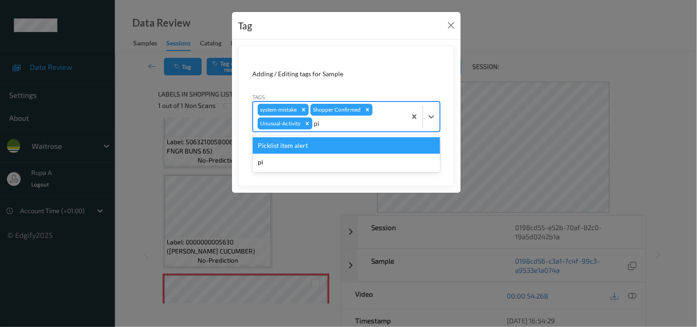
click at [315, 142] on div "Picklist item alert" at bounding box center [347, 145] width 188 height 17
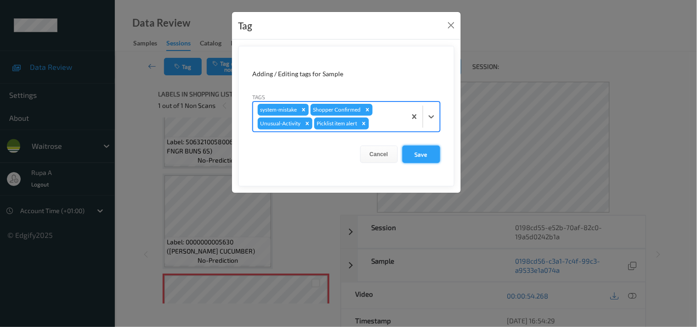
click at [421, 156] on button "Save" at bounding box center [422, 154] width 38 height 17
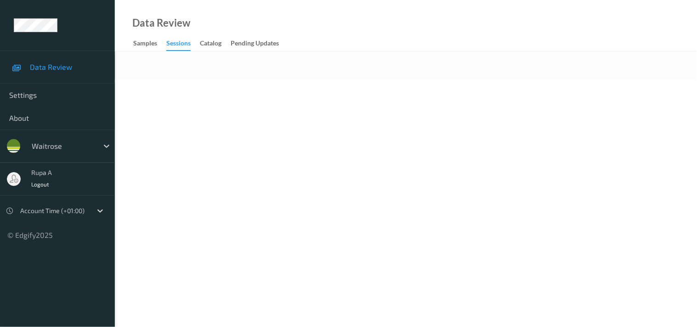
click at [284, 192] on body "Data Review Settings About waitrose rupa a Logout Account Time (+01:00) © Edgif…" at bounding box center [348, 163] width 697 height 327
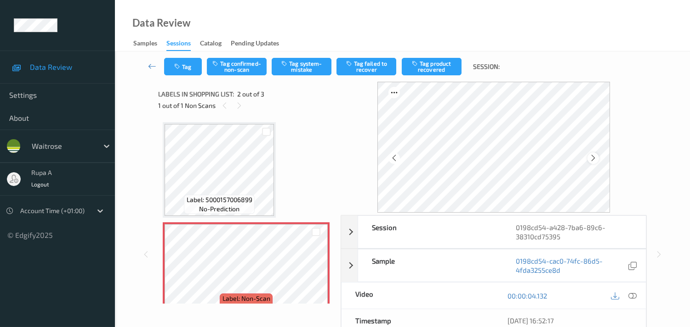
click at [596, 159] on icon at bounding box center [593, 158] width 8 height 8
click at [596, 161] on icon at bounding box center [593, 158] width 8 height 8
click at [632, 295] on icon at bounding box center [632, 296] width 8 height 8
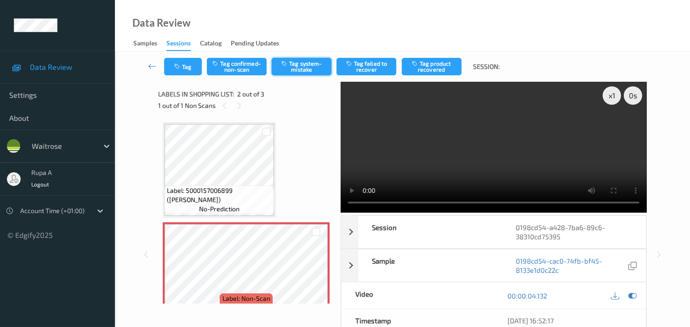
click at [301, 69] on button "Tag system-mistake" at bounding box center [302, 66] width 60 height 17
click at [178, 63] on icon "button" at bounding box center [178, 66] width 8 height 6
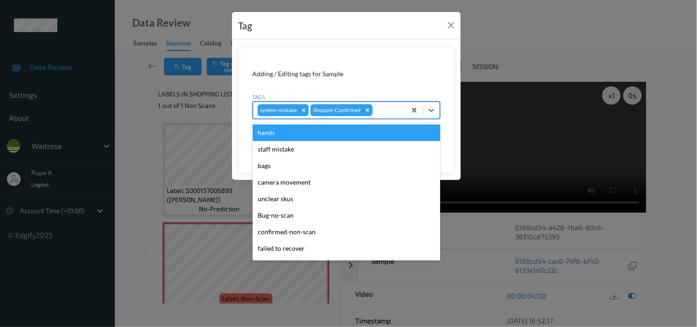
click at [379, 109] on div at bounding box center [388, 110] width 27 height 11
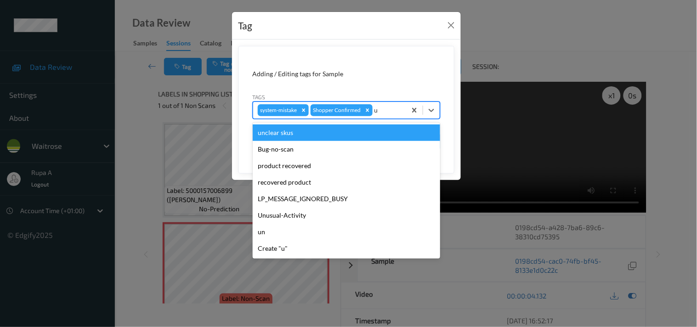
type input "un"
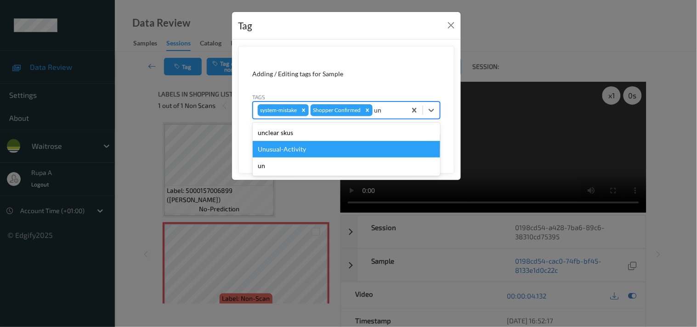
click at [330, 144] on div "Unusual-Activity" at bounding box center [347, 149] width 188 height 17
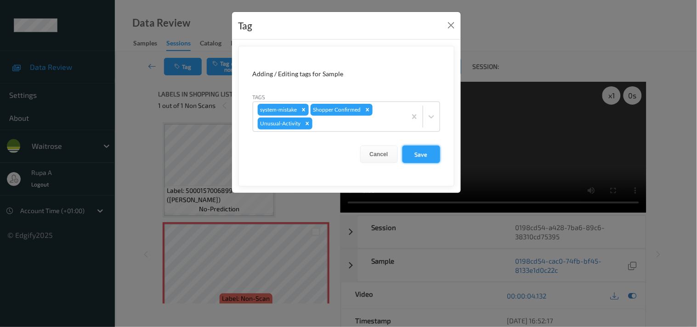
click at [424, 155] on button "Save" at bounding box center [422, 154] width 38 height 17
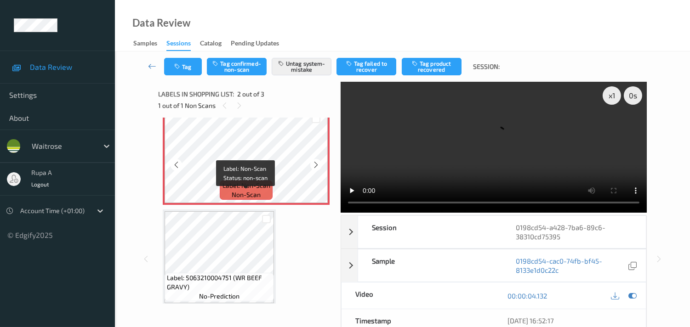
scroll to position [117, 0]
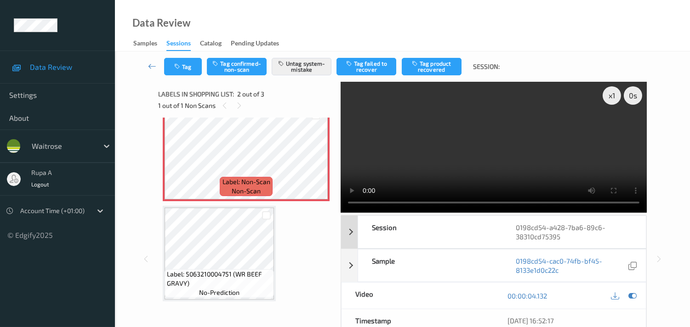
click at [637, 235] on div "0198cd54-a428-7ba6-89c6-38310cd75395" at bounding box center [574, 232] width 144 height 32
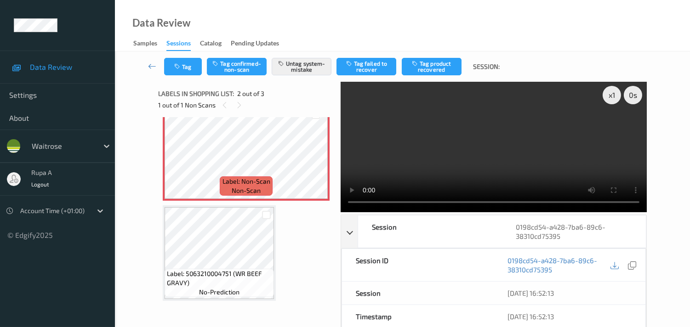
scroll to position [0, 0]
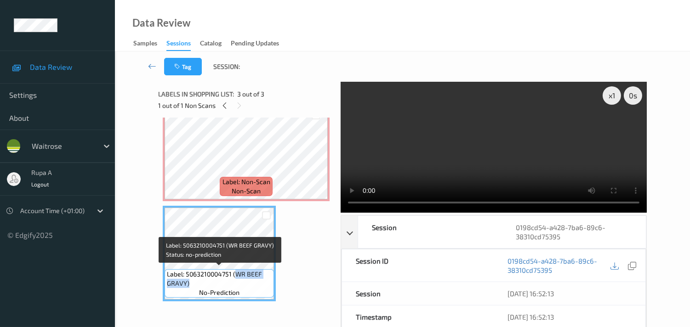
drag, startPoint x: 235, startPoint y: 274, endPoint x: 238, endPoint y: 281, distance: 7.0
click at [238, 281] on span "Label: 5063210004751 (WR BEEF GRAVY)" at bounding box center [219, 279] width 105 height 18
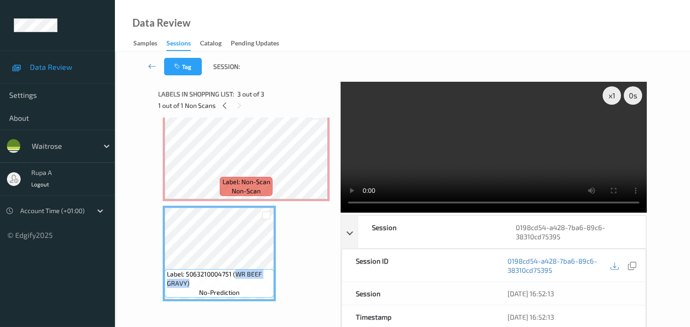
scroll to position [52, 0]
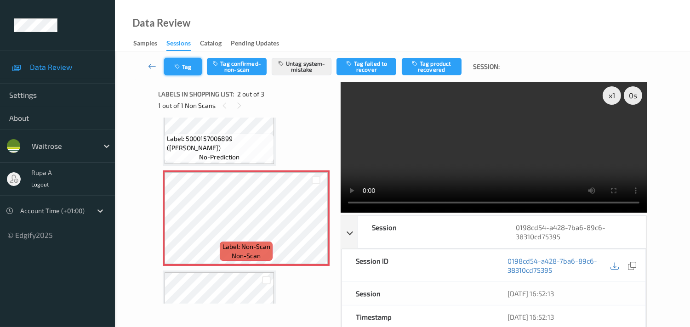
click at [175, 70] on button "Tag" at bounding box center [183, 66] width 38 height 17
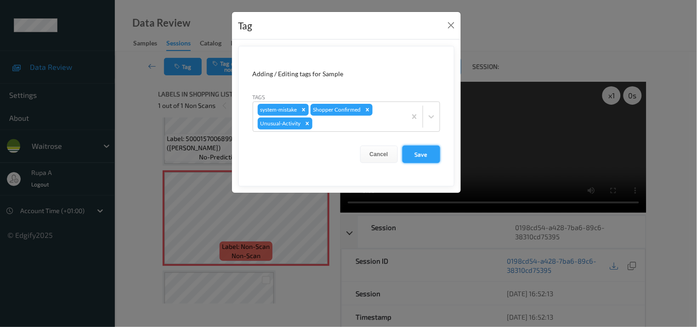
click at [416, 155] on button "Save" at bounding box center [422, 154] width 38 height 17
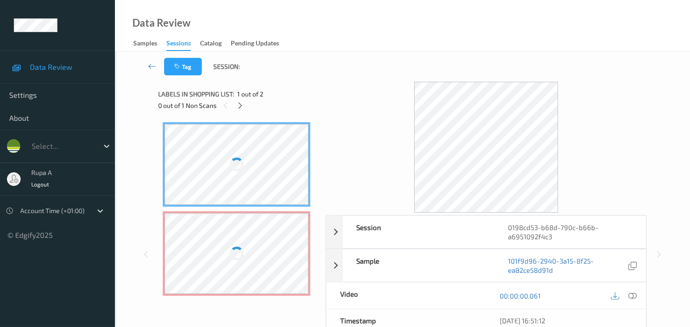
click at [341, 115] on div at bounding box center [485, 147] width 321 height 131
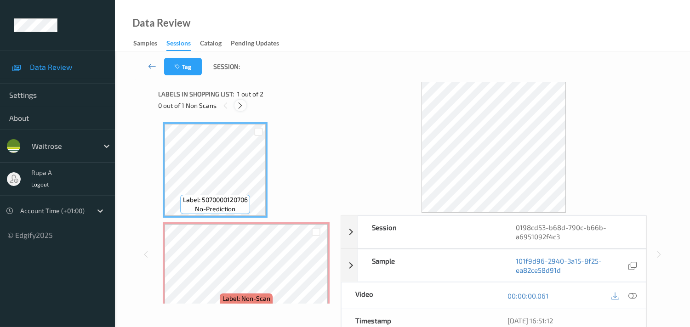
click at [243, 104] on icon at bounding box center [240, 106] width 8 height 8
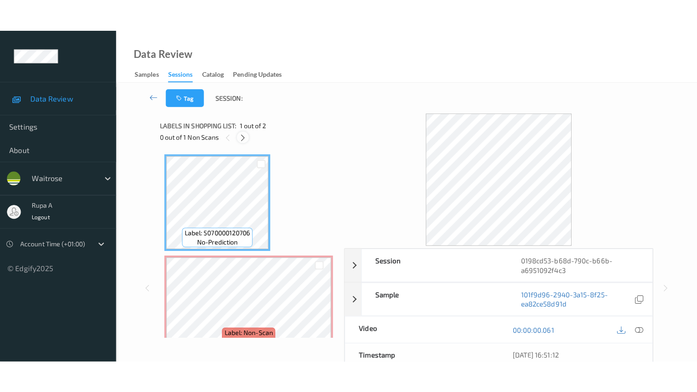
scroll to position [5, 0]
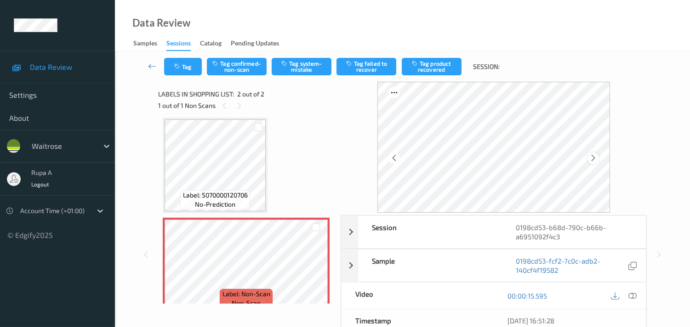
click at [591, 161] on icon at bounding box center [593, 158] width 8 height 8
click at [592, 160] on icon at bounding box center [593, 158] width 8 height 8
click at [632, 290] on div at bounding box center [632, 296] width 12 height 12
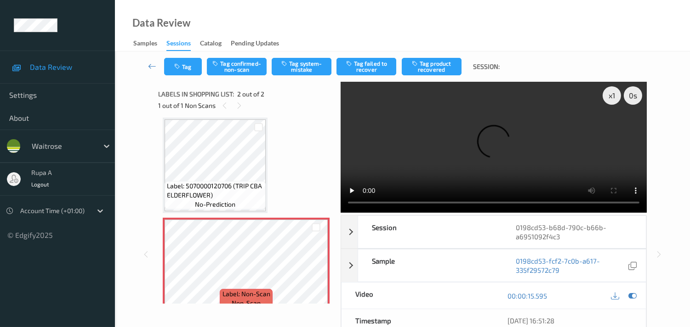
scroll to position [0, 0]
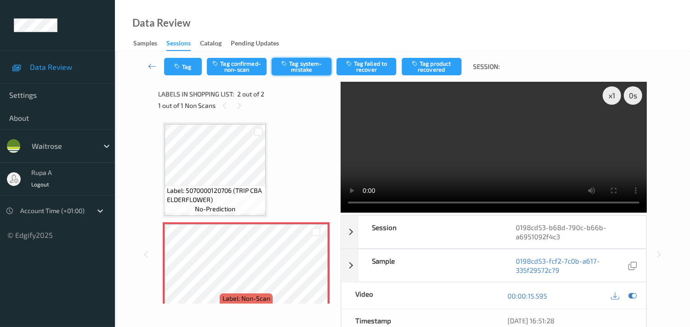
click at [295, 65] on button "Tag system-mistake" at bounding box center [302, 66] width 60 height 17
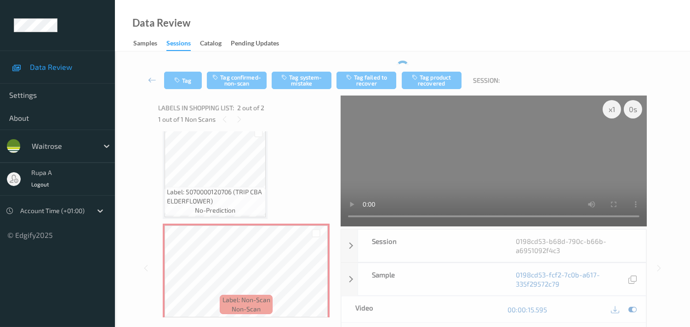
scroll to position [17, 0]
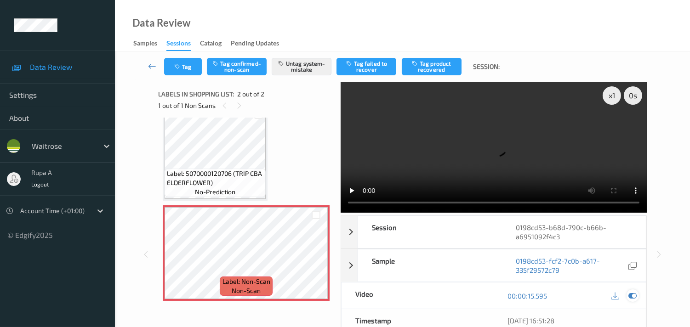
click at [631, 292] on icon at bounding box center [632, 296] width 8 height 8
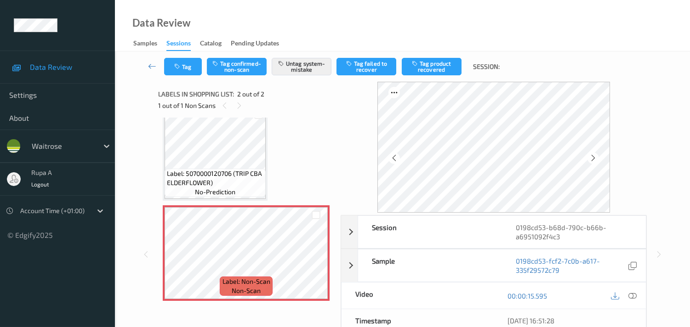
click at [175, 79] on div "Tag Tag confirmed-non-scan Untag system-mistake Tag failed to recover Tag produ…" at bounding box center [402, 66] width 537 height 30
click at [177, 69] on icon "button" at bounding box center [178, 66] width 8 height 6
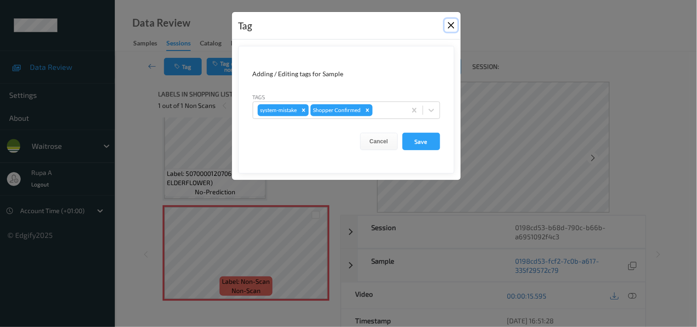
click at [453, 23] on button "Close" at bounding box center [451, 25] width 13 height 13
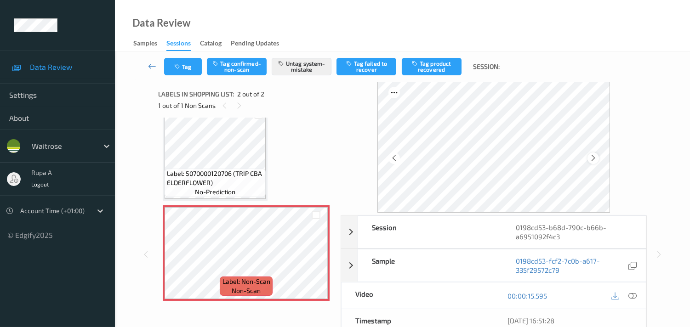
click at [593, 159] on icon at bounding box center [593, 158] width 8 height 8
click at [593, 158] on icon at bounding box center [593, 158] width 8 height 8
click at [594, 157] on icon at bounding box center [593, 158] width 8 height 8
click at [595, 156] on icon at bounding box center [593, 158] width 8 height 8
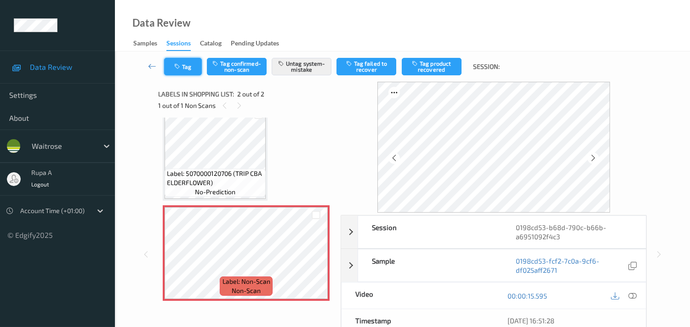
click at [198, 67] on button "Tag" at bounding box center [183, 66] width 38 height 17
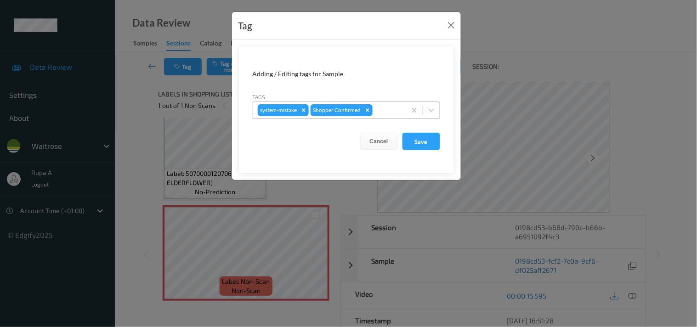
click at [397, 114] on div at bounding box center [388, 110] width 27 height 11
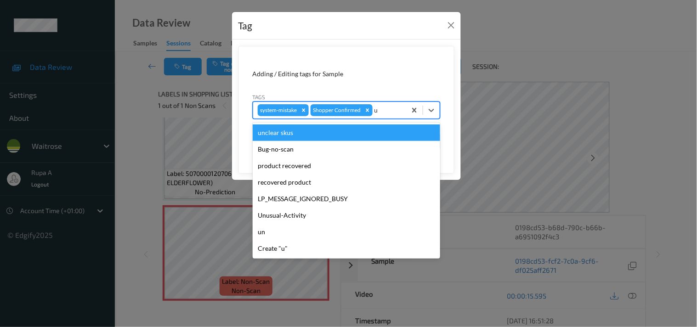
type input "un"
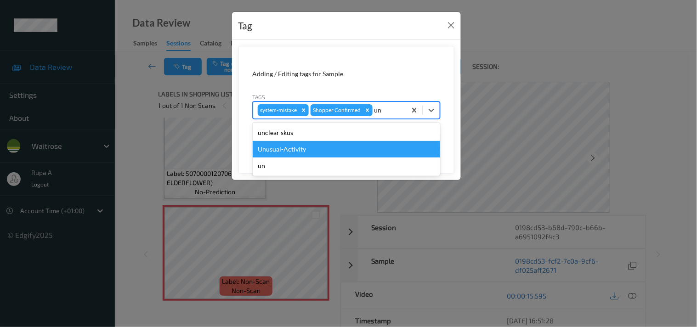
click at [304, 147] on div "Unusual-Activity" at bounding box center [347, 149] width 188 height 17
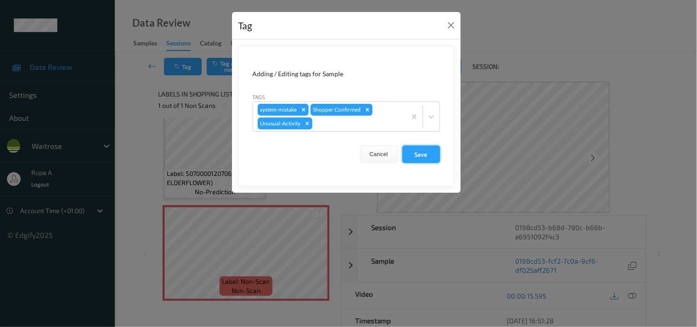
click at [429, 155] on button "Save" at bounding box center [422, 154] width 38 height 17
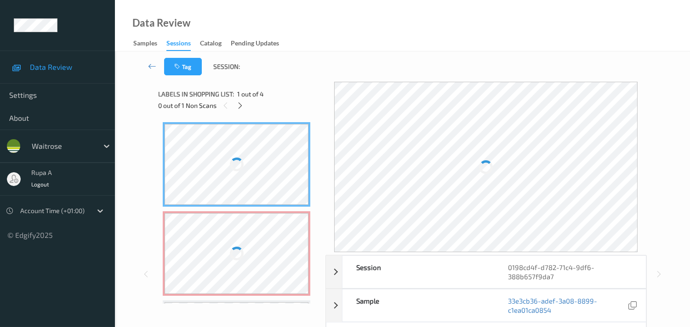
click at [272, 91] on div "Labels in shopping list: 1 out of 4" at bounding box center [238, 93] width 161 height 11
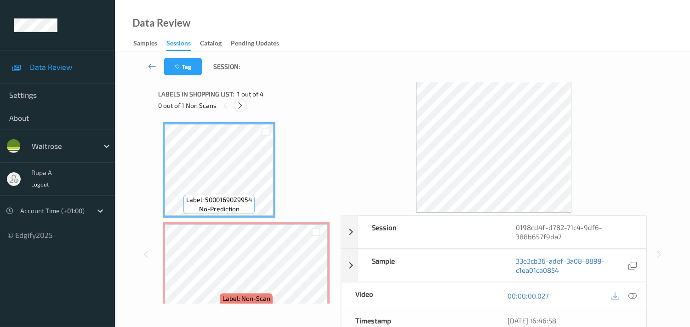
click at [240, 100] on div at bounding box center [239, 105] width 11 height 11
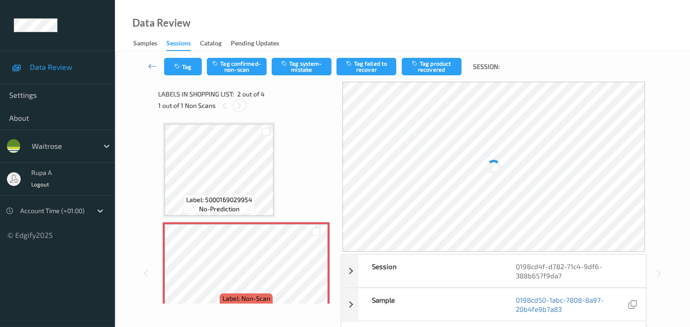
scroll to position [5, 0]
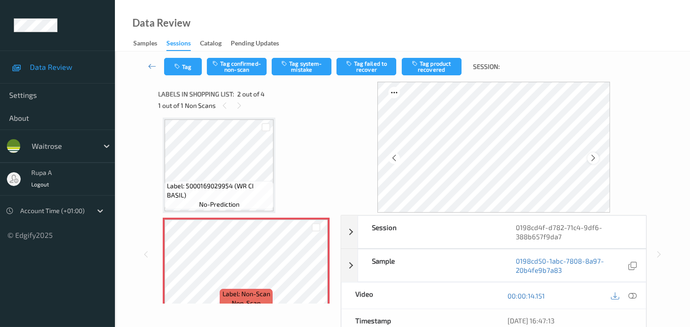
click at [597, 155] on icon at bounding box center [593, 158] width 8 height 8
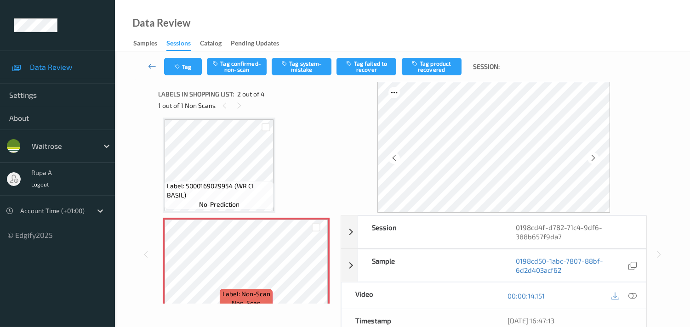
click at [597, 155] on icon at bounding box center [593, 158] width 8 height 8
click at [632, 292] on icon at bounding box center [632, 296] width 8 height 8
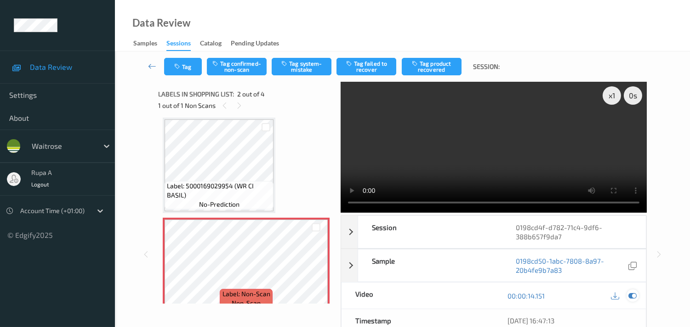
click at [637, 298] on div at bounding box center [632, 296] width 12 height 12
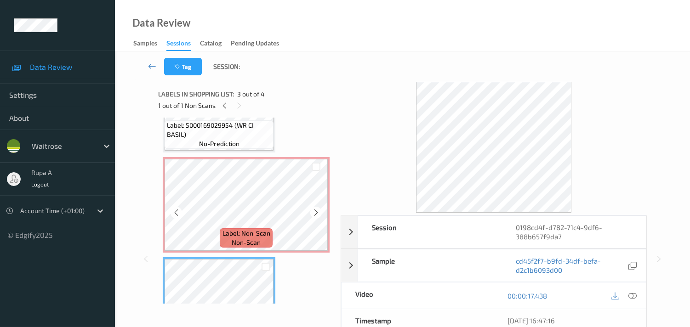
scroll to position [63, 0]
click at [317, 217] on icon at bounding box center [316, 215] width 8 height 8
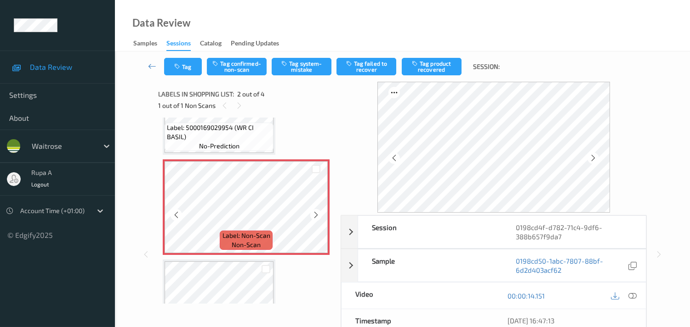
click at [317, 217] on icon at bounding box center [316, 215] width 8 height 8
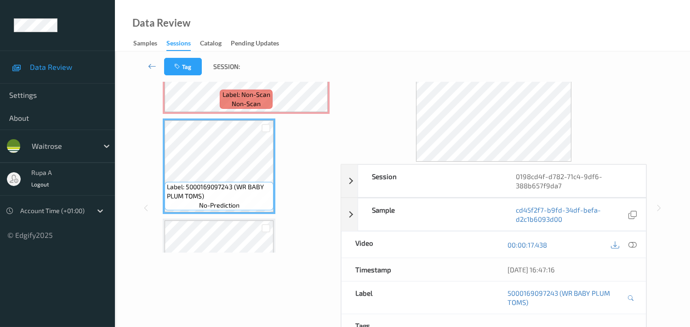
scroll to position [102, 0]
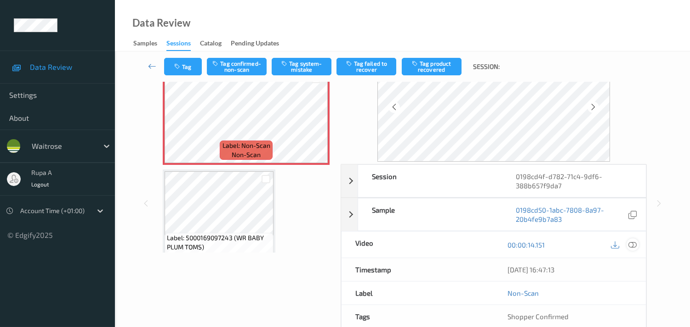
click at [633, 248] on icon at bounding box center [632, 245] width 8 height 8
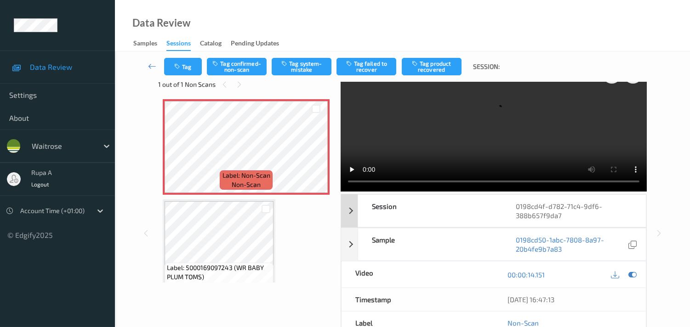
scroll to position [0, 0]
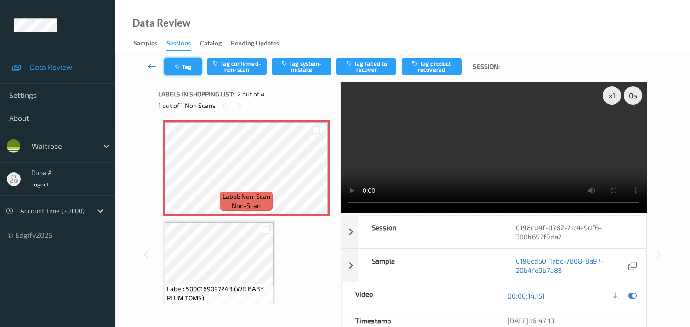
click at [178, 71] on button "Tag" at bounding box center [183, 66] width 38 height 17
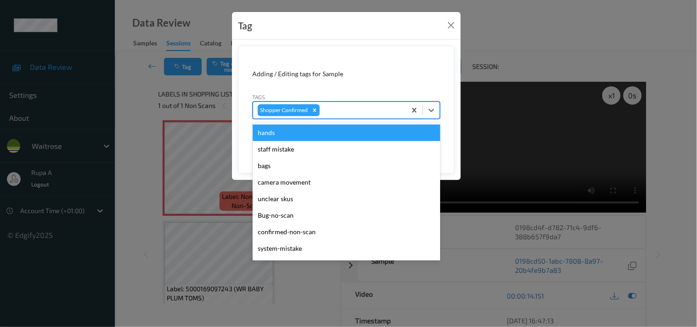
click at [350, 111] on div at bounding box center [362, 110] width 80 height 11
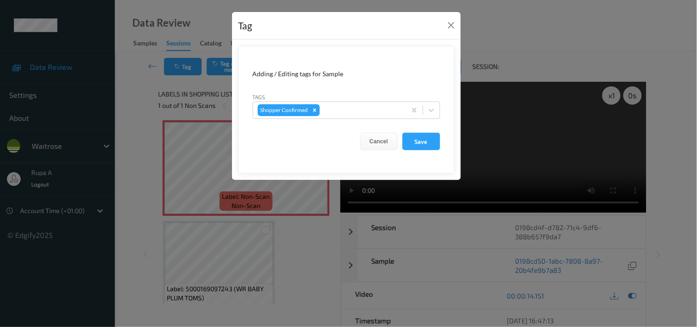
click at [465, 22] on div "Tag Adding / Editing tags for Sample Tags Shopper Confirmed Cancel Save" at bounding box center [348, 163] width 697 height 327
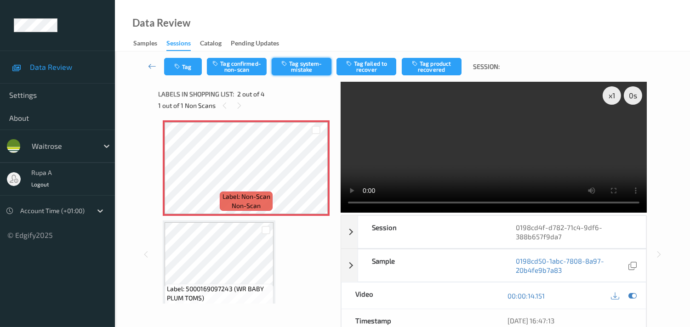
click at [319, 65] on button "Tag system-mistake" at bounding box center [302, 66] width 60 height 17
click at [631, 300] on div "00:00:14.151" at bounding box center [570, 296] width 152 height 26
click at [190, 64] on button "Tag" at bounding box center [183, 66] width 38 height 17
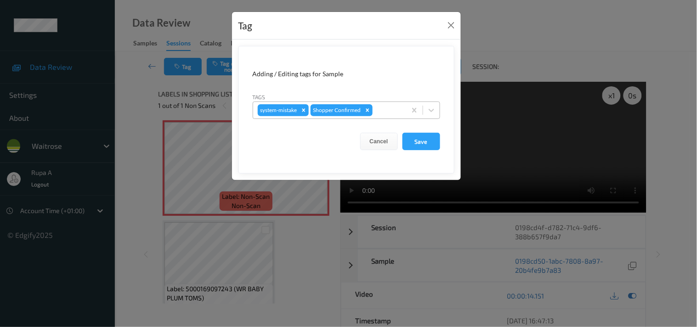
click at [382, 106] on div at bounding box center [388, 110] width 27 height 11
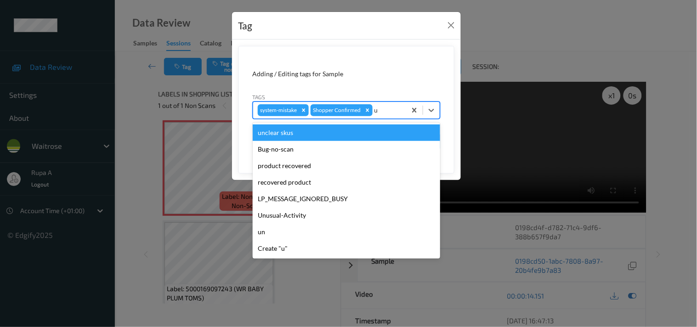
type input "un"
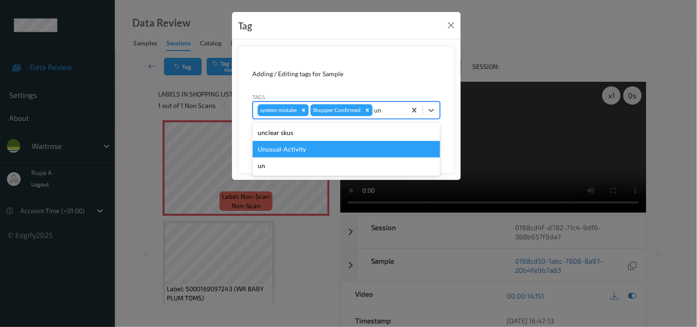
click at [322, 153] on div "Unusual-Activity" at bounding box center [347, 149] width 188 height 17
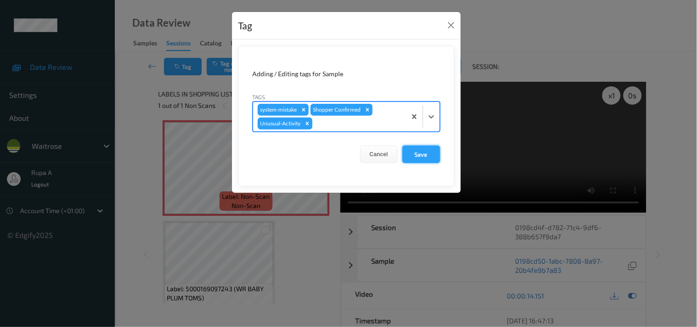
click at [428, 152] on button "Save" at bounding box center [422, 154] width 38 height 17
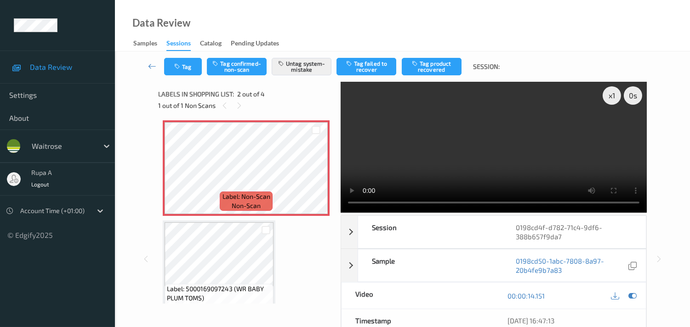
click at [338, 31] on div "Data Review Samples Sessions Catalog Pending Updates" at bounding box center [402, 25] width 575 height 51
click at [172, 64] on button "Tag" at bounding box center [183, 66] width 38 height 17
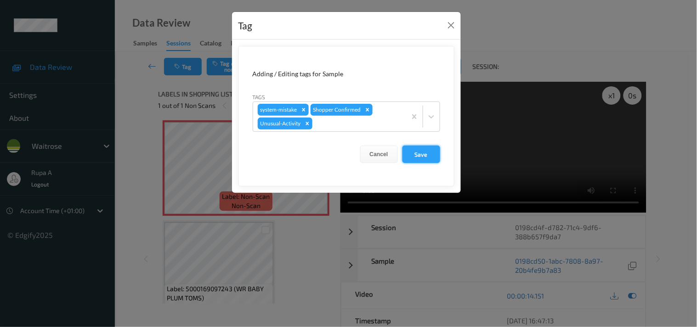
click at [427, 159] on button "Save" at bounding box center [422, 154] width 38 height 17
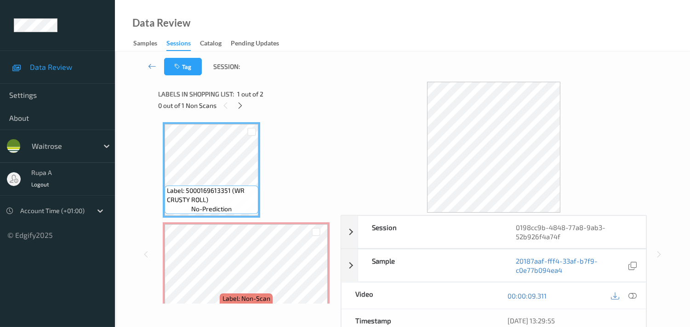
click at [299, 112] on div "Labels in shopping list: 1 out of 2 0 out of 1 Non Scans" at bounding box center [246, 100] width 176 height 36
click at [233, 107] on div "0 out of 1 Non Scans" at bounding box center [246, 105] width 176 height 11
click at [237, 102] on icon at bounding box center [240, 106] width 8 height 8
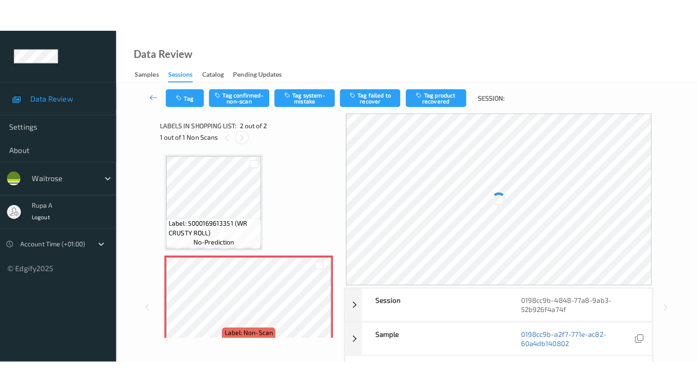
scroll to position [5, 0]
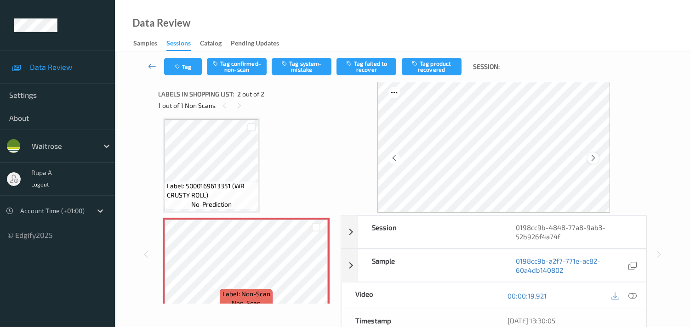
click at [595, 159] on icon at bounding box center [593, 158] width 8 height 8
click at [597, 156] on icon at bounding box center [593, 158] width 8 height 8
click at [631, 297] on icon at bounding box center [632, 296] width 8 height 8
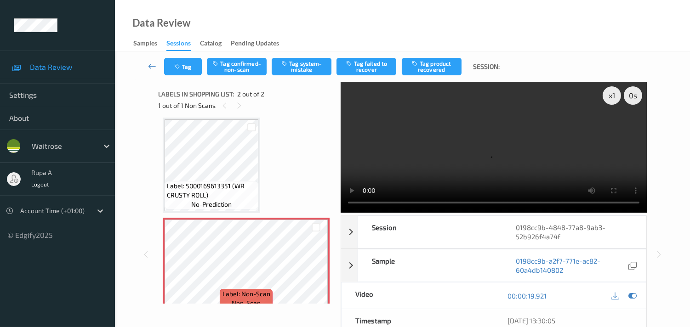
click at [564, 152] on video at bounding box center [494, 147] width 306 height 131
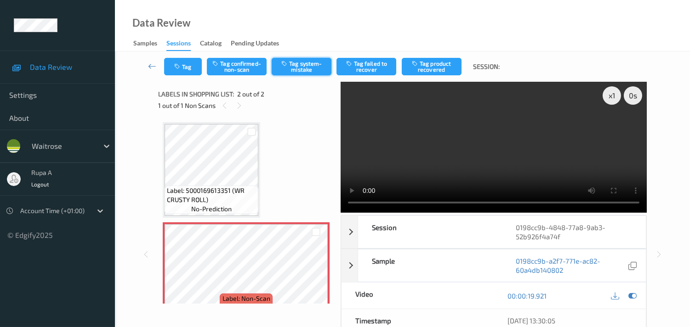
click at [303, 61] on button "Tag system-mistake" at bounding box center [302, 66] width 60 height 17
click at [180, 65] on icon "button" at bounding box center [178, 66] width 8 height 6
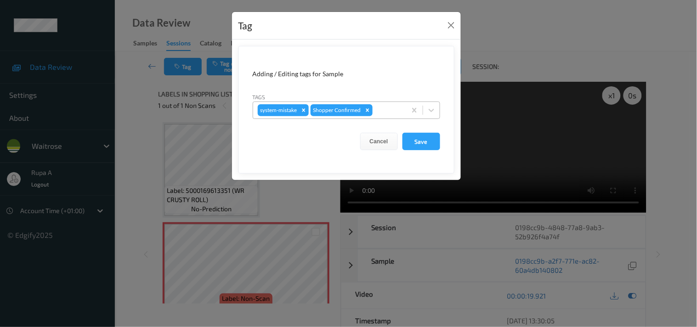
click at [394, 111] on div at bounding box center [388, 110] width 27 height 11
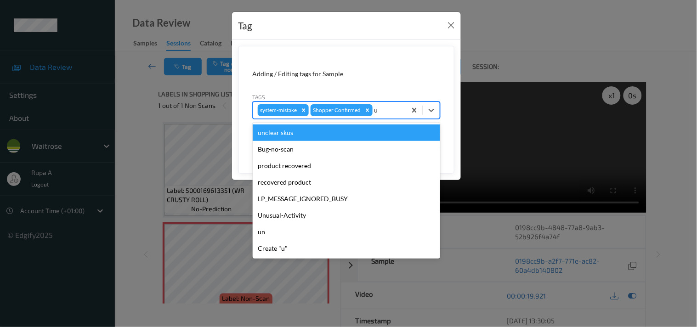
type input "un"
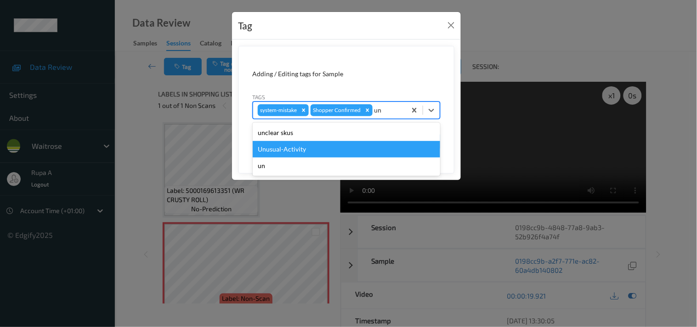
click at [309, 147] on div "Unusual-Activity" at bounding box center [347, 149] width 188 height 17
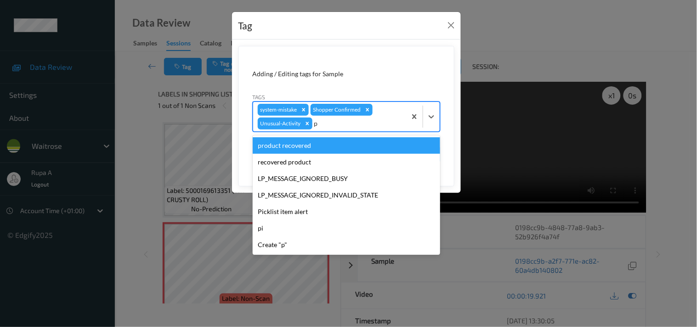
type input "pi"
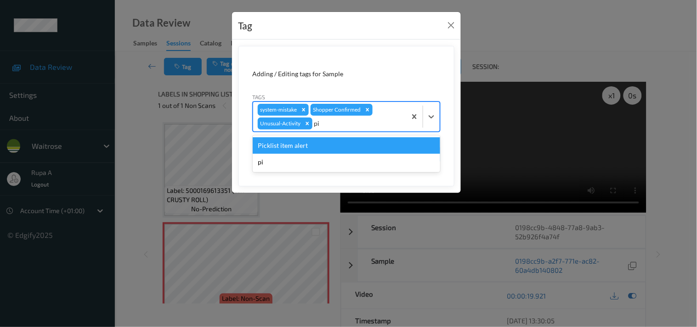
click at [309, 147] on div "Picklist item alert" at bounding box center [347, 145] width 188 height 17
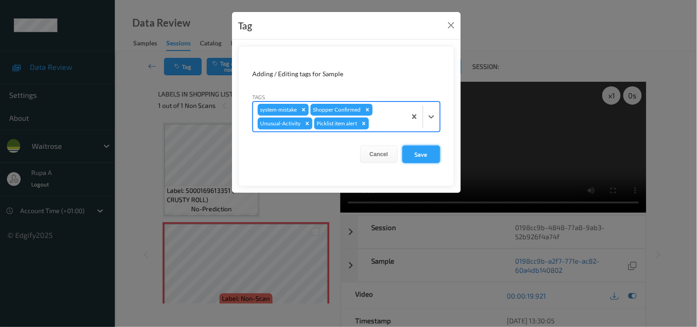
click at [408, 155] on button "Save" at bounding box center [422, 154] width 38 height 17
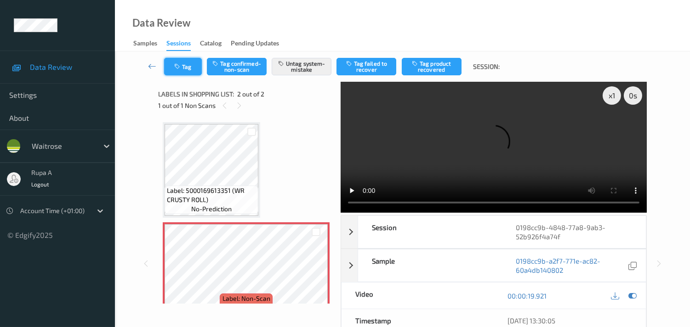
click at [175, 66] on icon "button" at bounding box center [178, 66] width 8 height 6
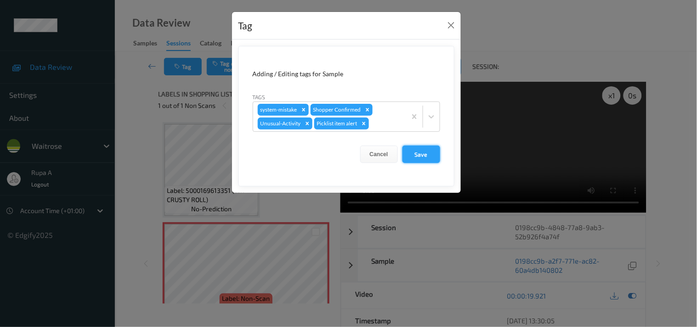
click at [435, 155] on button "Save" at bounding box center [422, 154] width 38 height 17
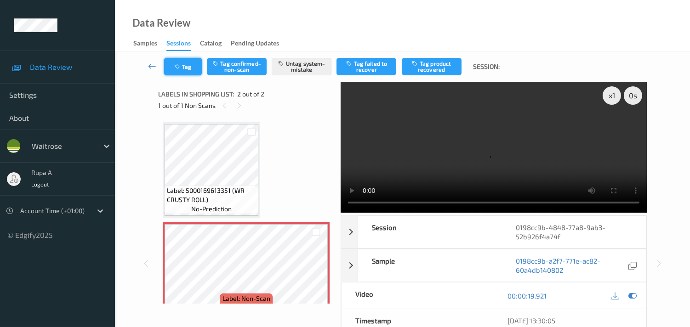
click at [166, 62] on button "Tag" at bounding box center [183, 66] width 38 height 17
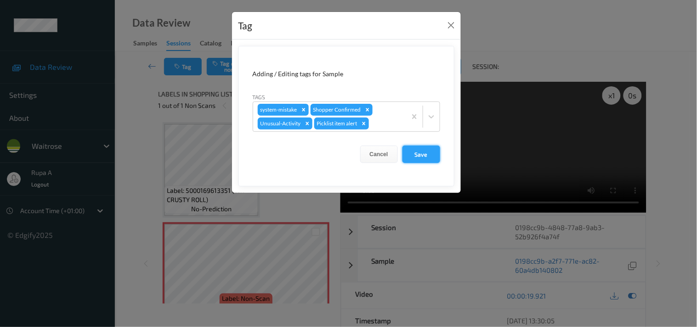
click at [408, 149] on button "Save" at bounding box center [422, 154] width 38 height 17
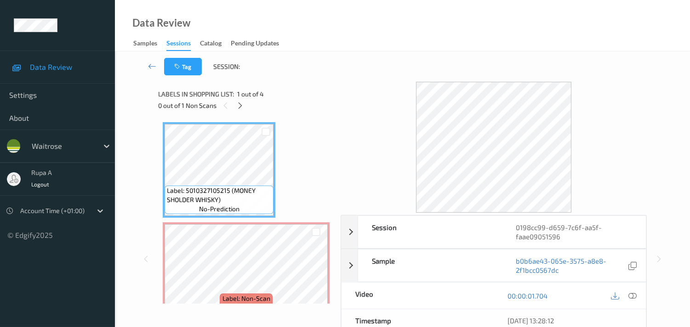
click at [288, 104] on div "0 out of 1 Non Scans" at bounding box center [246, 105] width 176 height 11
click at [236, 109] on div at bounding box center [239, 105] width 11 height 11
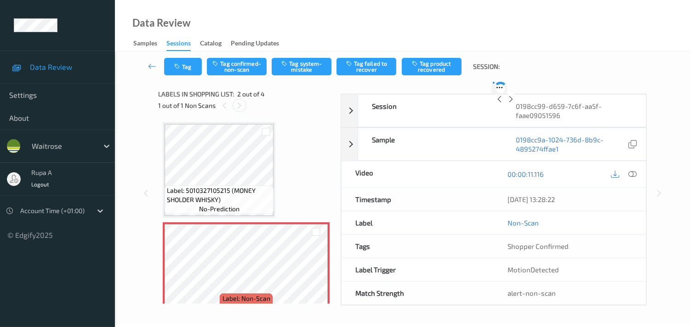
scroll to position [5, 0]
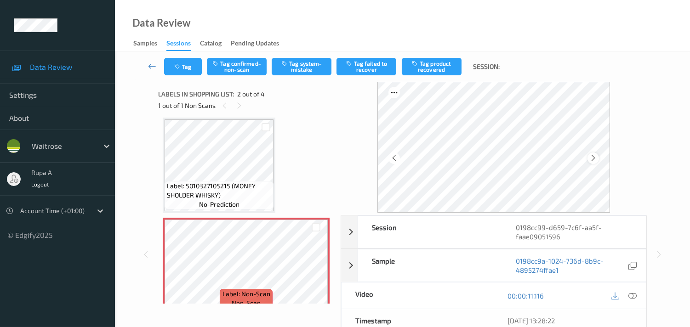
click at [596, 159] on icon at bounding box center [593, 158] width 8 height 8
click at [592, 159] on icon at bounding box center [593, 158] width 8 height 8
click at [635, 296] on icon at bounding box center [632, 296] width 8 height 8
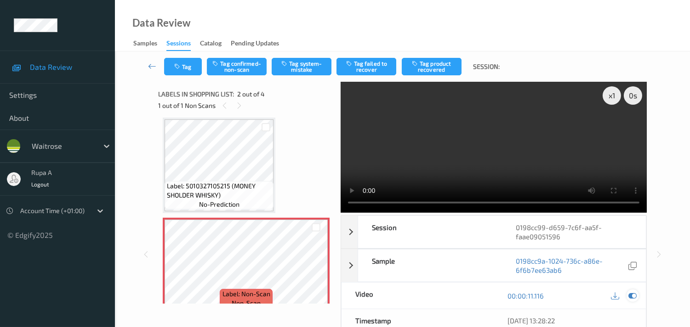
click at [631, 296] on icon at bounding box center [632, 296] width 8 height 8
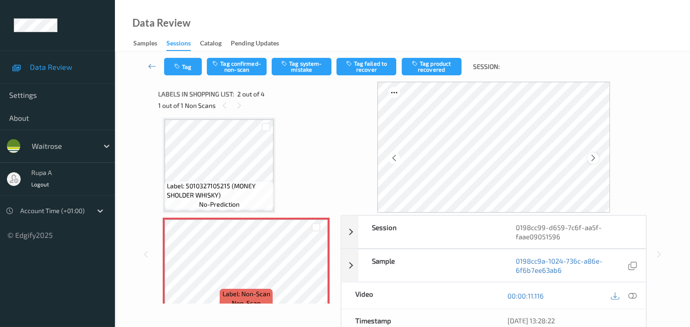
click at [597, 156] on icon at bounding box center [593, 158] width 8 height 8
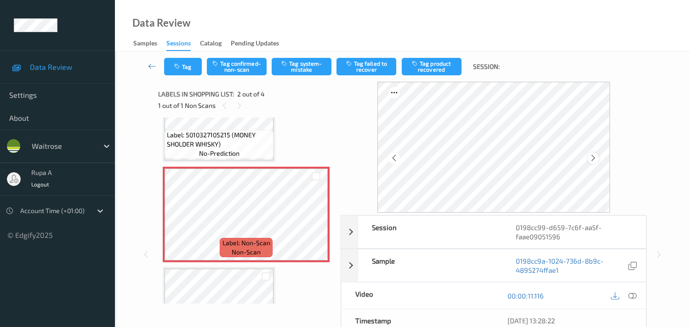
click at [597, 159] on icon at bounding box center [593, 158] width 8 height 8
click at [633, 296] on icon at bounding box center [632, 296] width 8 height 8
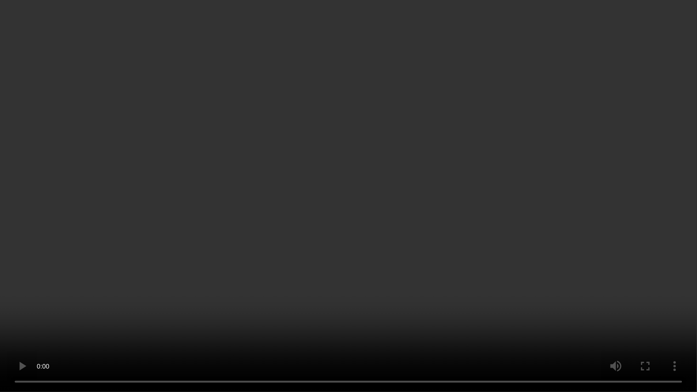
click at [0, 327] on video at bounding box center [348, 196] width 697 height 392
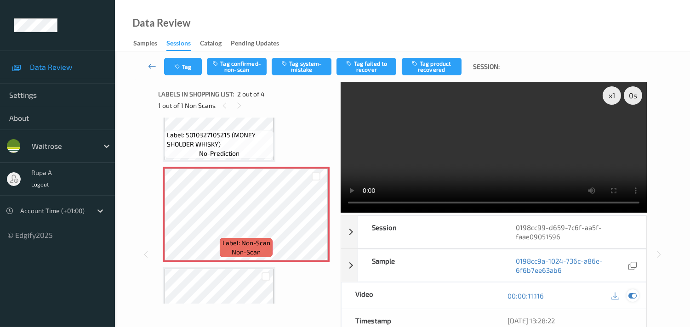
click at [631, 295] on icon at bounding box center [632, 296] width 8 height 8
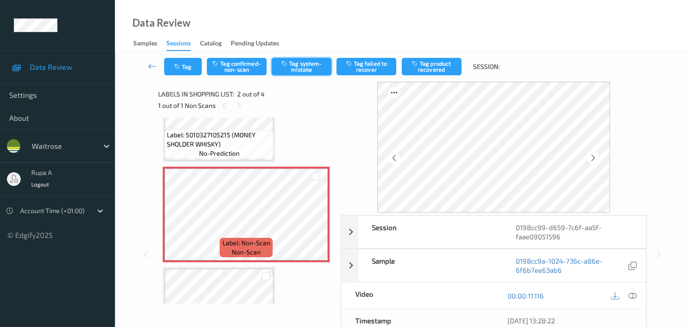
click at [298, 70] on button "Tag system-mistake" at bounding box center [302, 66] width 60 height 17
click at [182, 72] on button "Tag" at bounding box center [183, 66] width 38 height 17
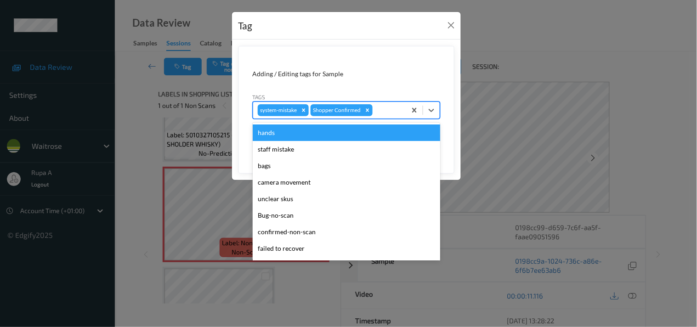
click at [382, 108] on div at bounding box center [388, 110] width 27 height 11
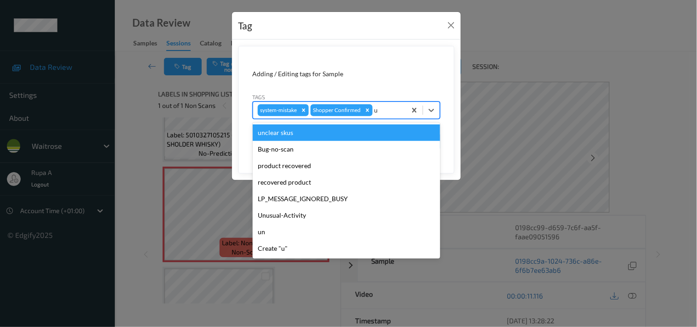
type input "un"
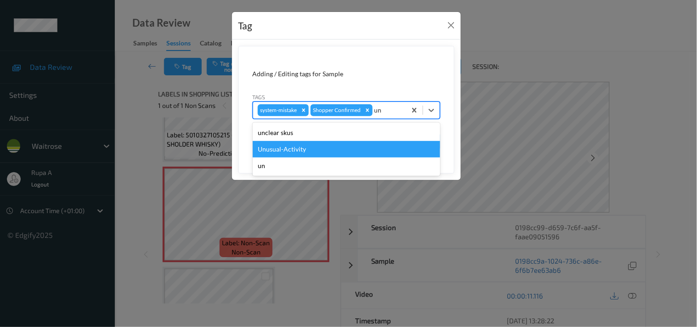
click at [330, 145] on div "Unusual-Activity" at bounding box center [347, 149] width 188 height 17
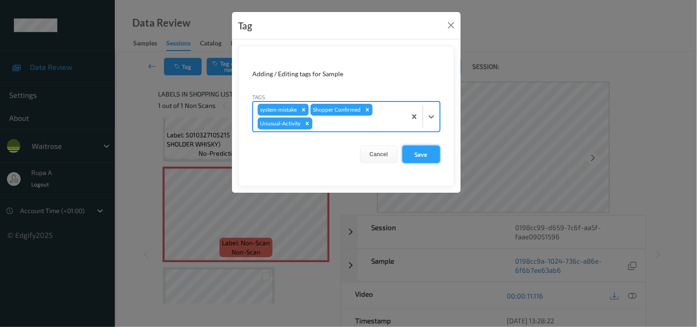
click at [408, 158] on button "Save" at bounding box center [422, 154] width 38 height 17
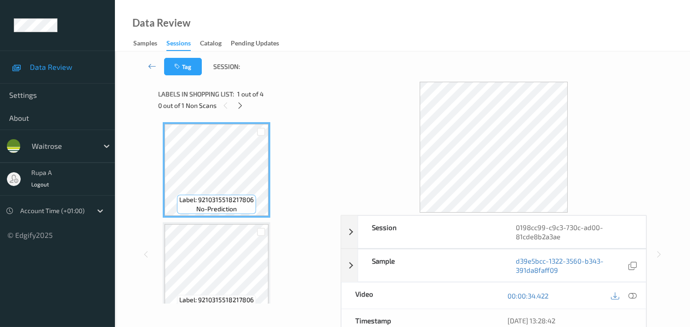
click at [325, 130] on div "Label: 9210315518217806 no-prediction Label: 9210315518217806 no-prediction Lab…" at bounding box center [246, 320] width 167 height 396
click at [235, 106] on div at bounding box center [239, 105] width 11 height 11
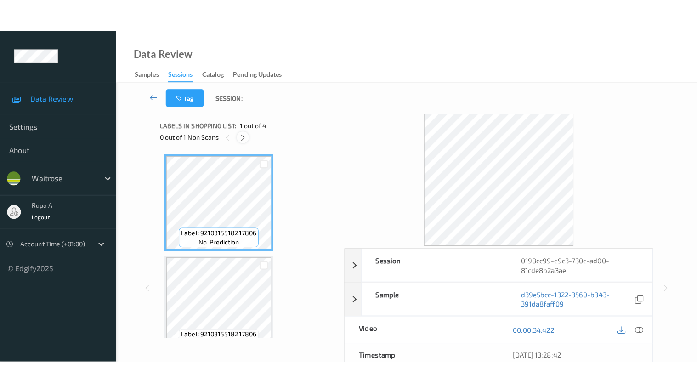
scroll to position [204, 0]
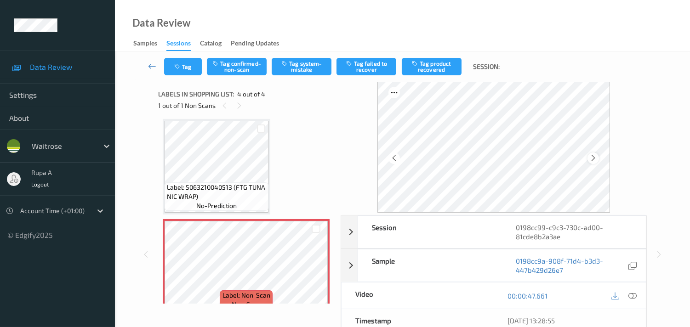
click at [599, 156] on div at bounding box center [592, 158] width 11 height 11
click at [595, 154] on icon at bounding box center [593, 158] width 8 height 8
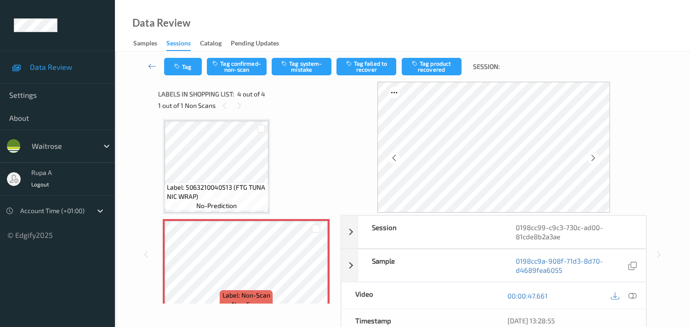
click at [595, 154] on icon at bounding box center [593, 158] width 8 height 8
click at [597, 157] on icon at bounding box center [593, 158] width 8 height 8
click at [632, 297] on icon at bounding box center [632, 296] width 8 height 8
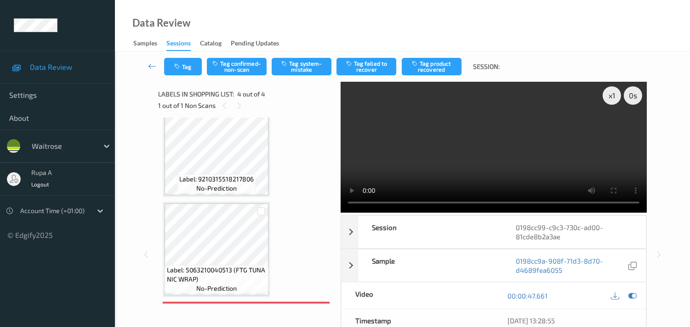
scroll to position [114, 0]
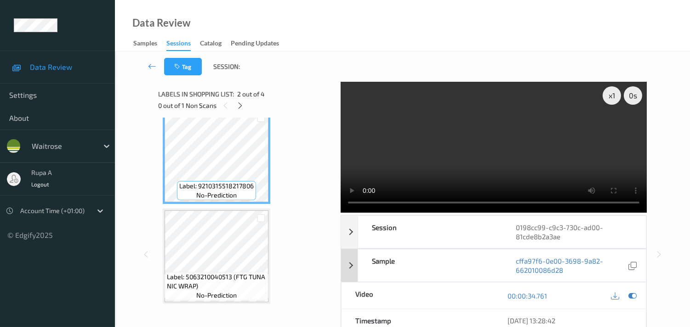
click at [634, 297] on icon at bounding box center [632, 296] width 8 height 8
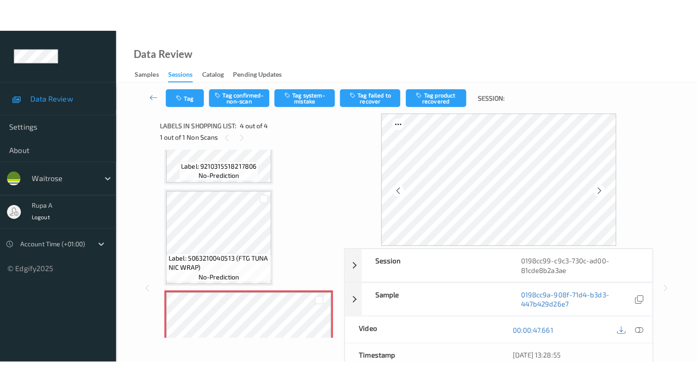
scroll to position [165, 0]
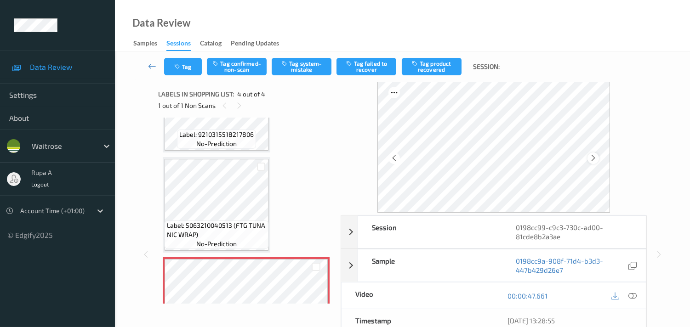
click at [593, 159] on icon at bounding box center [593, 158] width 8 height 8
click at [596, 161] on icon at bounding box center [593, 158] width 8 height 8
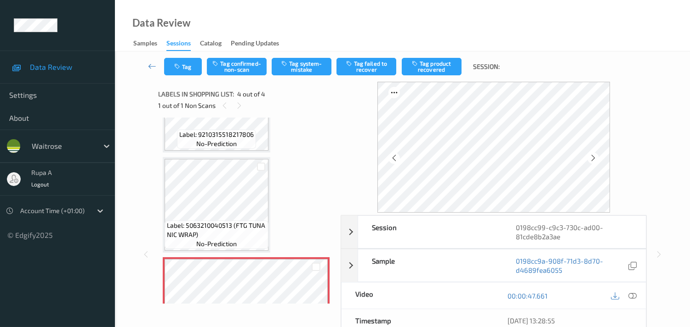
click at [596, 161] on icon at bounding box center [593, 158] width 8 height 8
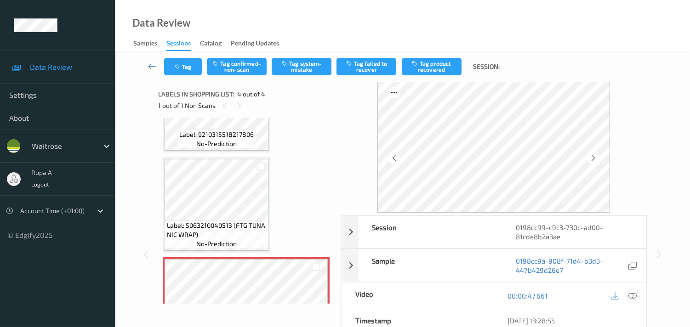
click at [631, 293] on icon at bounding box center [632, 296] width 8 height 8
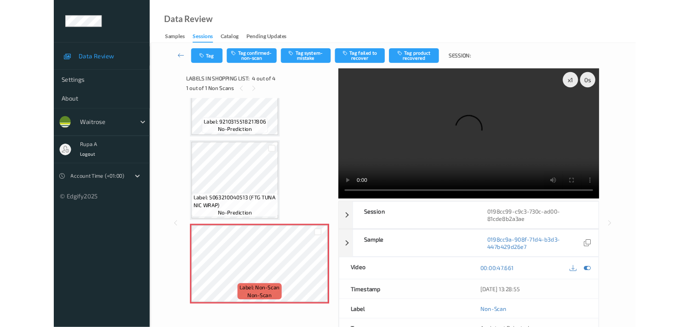
scroll to position [152, 0]
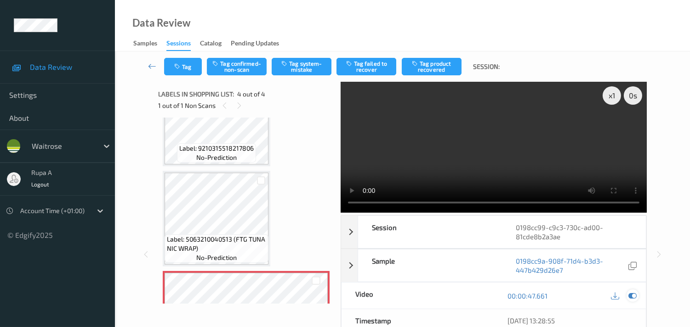
click at [635, 295] on icon at bounding box center [632, 296] width 8 height 8
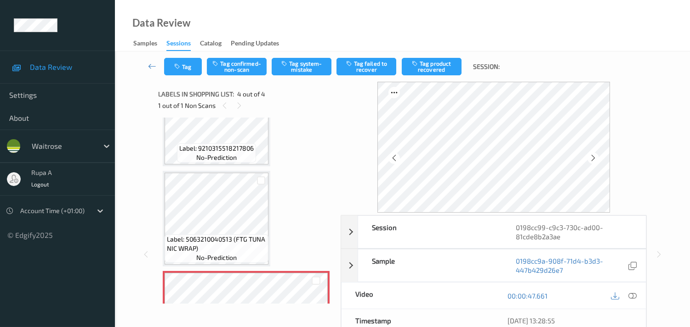
click at [323, 95] on div "Labels in shopping list: 4 out of 4" at bounding box center [246, 93] width 176 height 11
click at [334, 102] on div "1 out of 1 Non Scans" at bounding box center [246, 105] width 176 height 11
click at [193, 74] on button "Tag" at bounding box center [183, 66] width 38 height 17
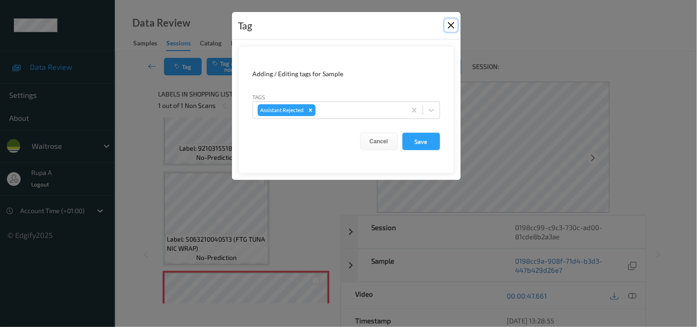
click at [452, 27] on button "Close" at bounding box center [451, 25] width 13 height 13
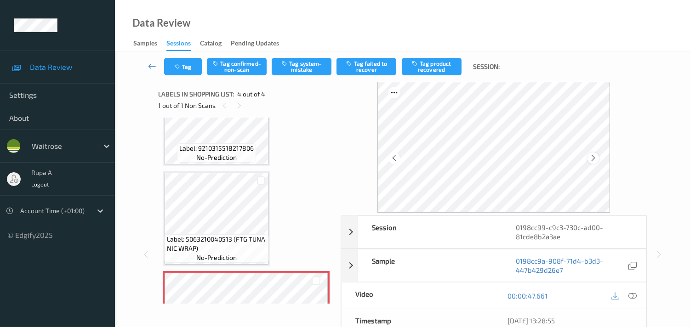
click at [596, 154] on icon at bounding box center [593, 158] width 8 height 8
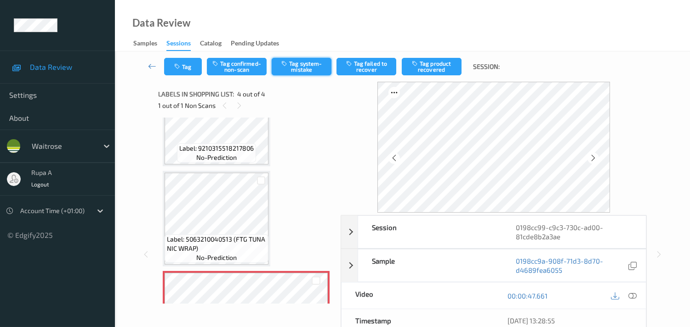
click at [290, 60] on button "Tag system-mistake" at bounding box center [302, 66] width 60 height 17
click at [184, 72] on button "Tag" at bounding box center [183, 66] width 38 height 17
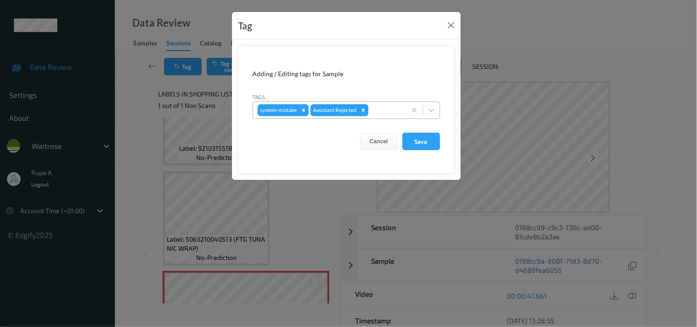
click at [388, 108] on div at bounding box center [385, 110] width 31 height 11
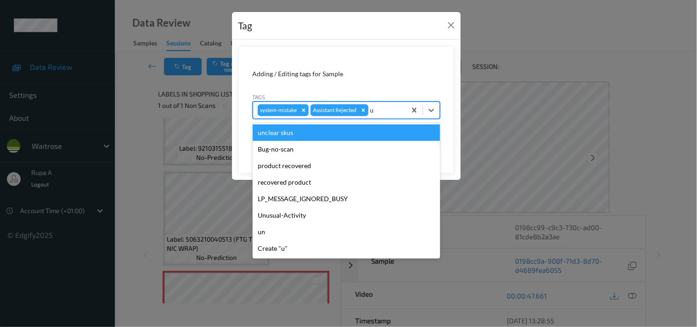
type input "un"
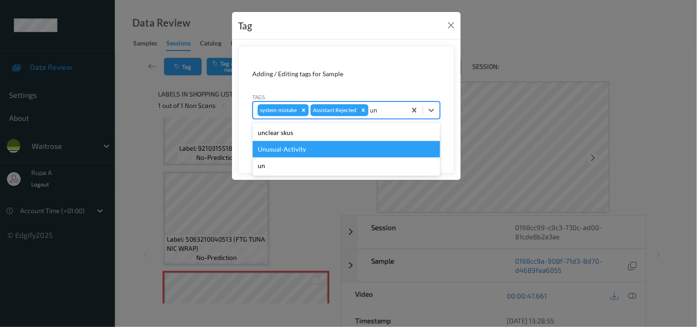
click at [353, 148] on div "Unusual-Activity" at bounding box center [347, 149] width 188 height 17
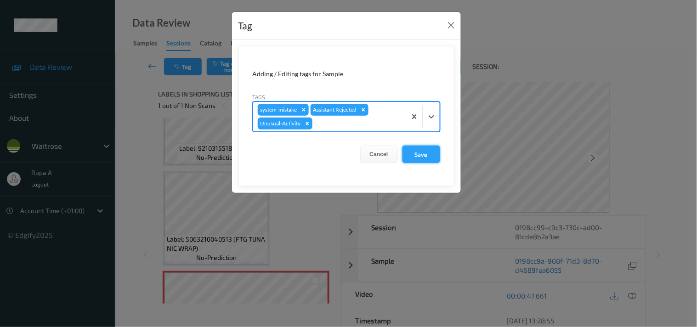
click at [421, 157] on button "Save" at bounding box center [422, 154] width 38 height 17
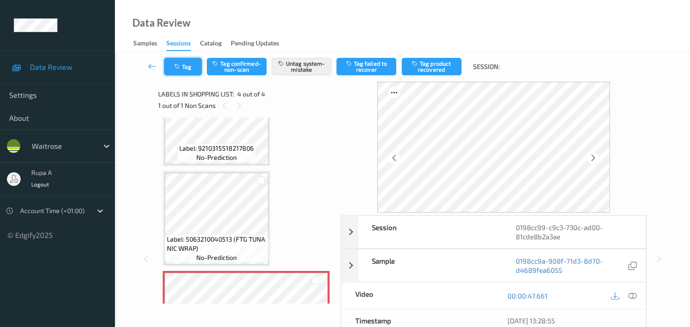
click at [171, 74] on button "Tag" at bounding box center [183, 66] width 38 height 17
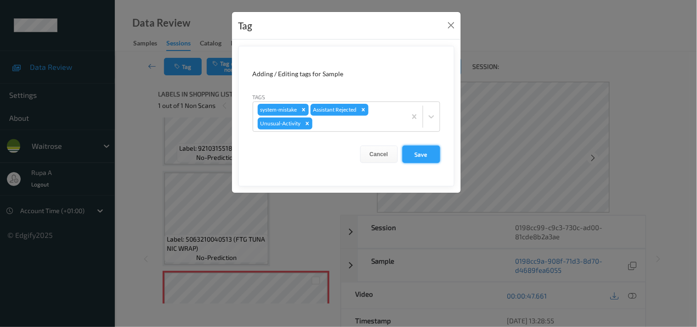
click at [412, 158] on button "Save" at bounding box center [422, 154] width 38 height 17
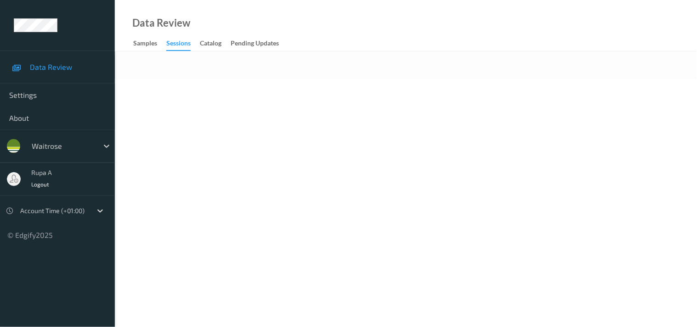
click at [320, 111] on body "Data Review Settings About waitrose rupa a Logout Account Time (+01:00) © Edgif…" at bounding box center [348, 163] width 697 height 327
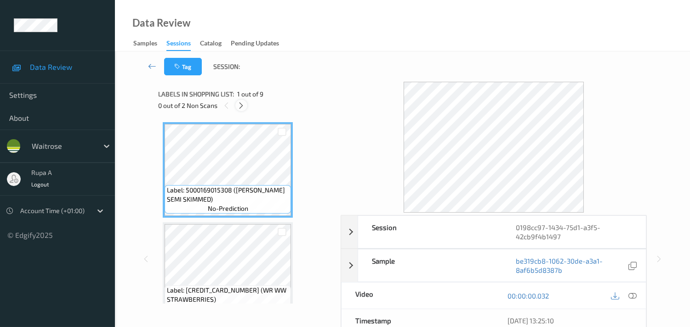
click at [242, 108] on icon at bounding box center [241, 106] width 8 height 8
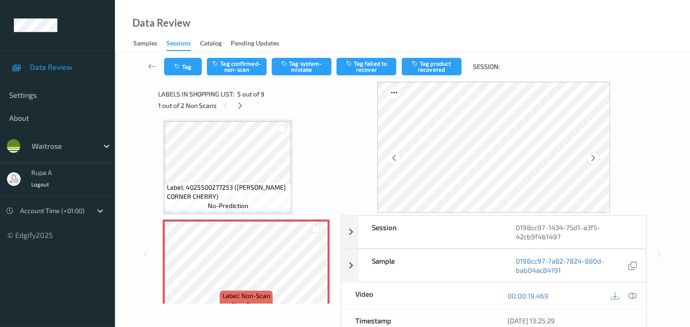
click at [596, 163] on div at bounding box center [592, 158] width 11 height 11
click at [593, 161] on icon at bounding box center [593, 158] width 8 height 8
click at [627, 295] on div at bounding box center [632, 296] width 12 height 12
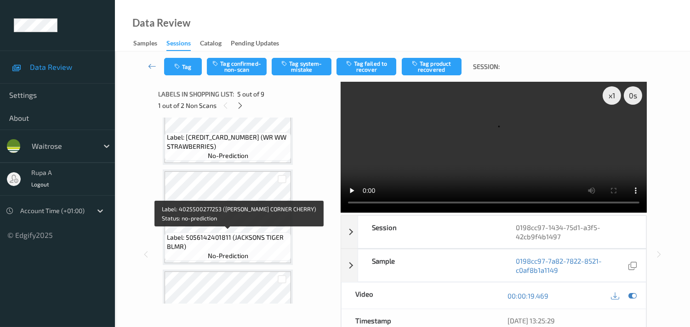
scroll to position [150, 0]
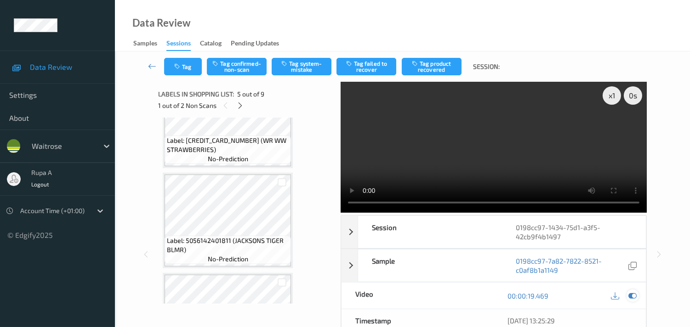
click at [633, 296] on icon at bounding box center [632, 296] width 8 height 8
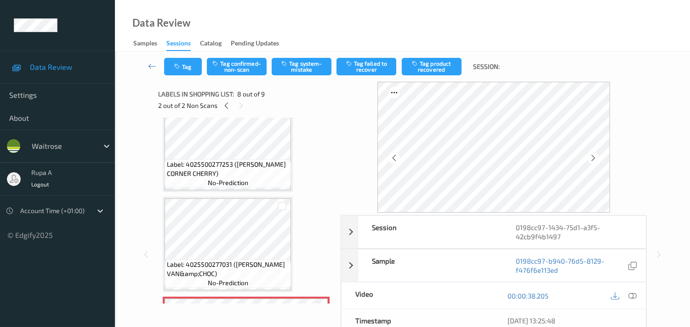
scroll to position [507, 0]
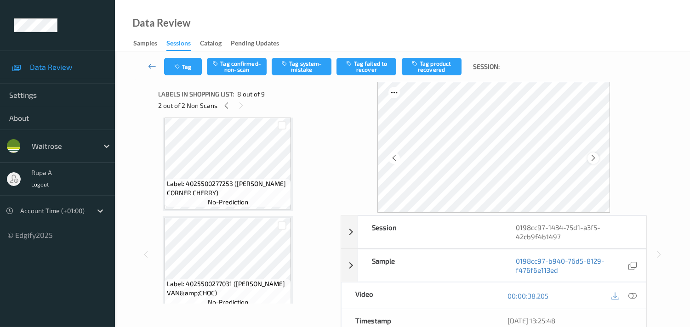
click at [596, 160] on icon at bounding box center [593, 158] width 8 height 8
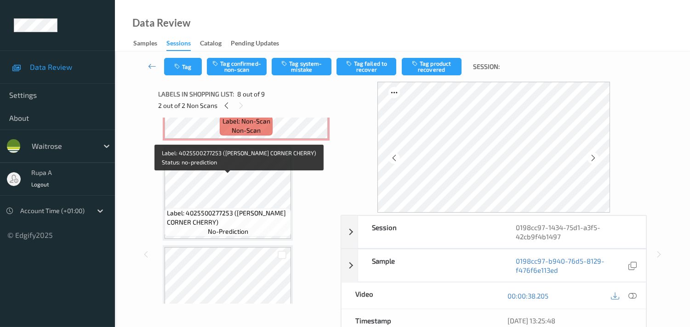
scroll to position [456, 0]
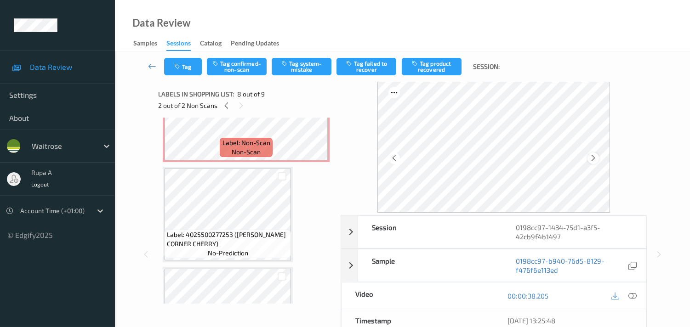
click at [597, 160] on icon at bounding box center [593, 158] width 8 height 8
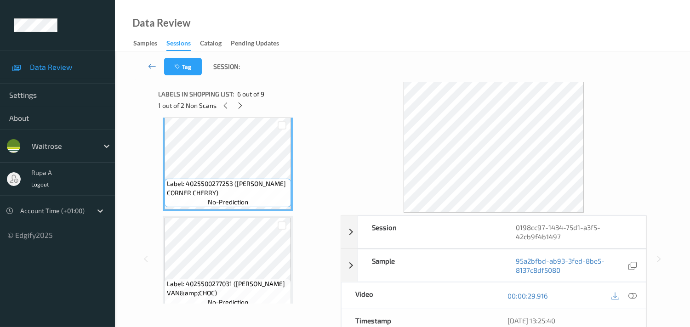
scroll to position [405, 0]
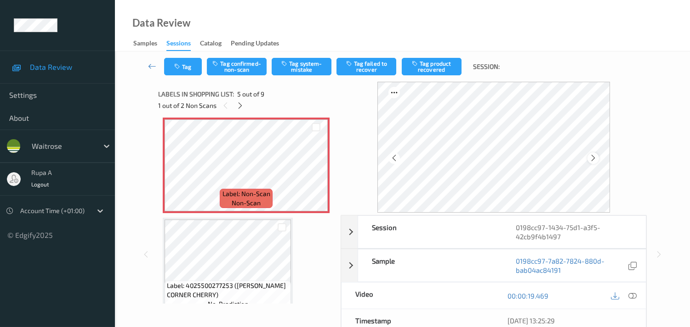
click at [596, 154] on icon at bounding box center [593, 158] width 8 height 8
click at [254, 69] on button "Tag confirmed-non-scan" at bounding box center [237, 66] width 60 height 17
click at [429, 74] on button "Tag product recovered" at bounding box center [432, 66] width 60 height 17
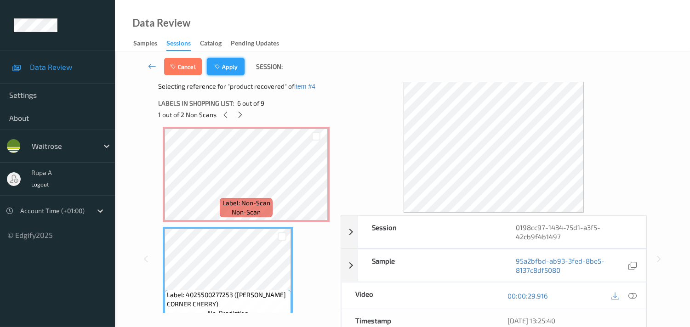
click at [230, 71] on button "Apply" at bounding box center [226, 66] width 38 height 17
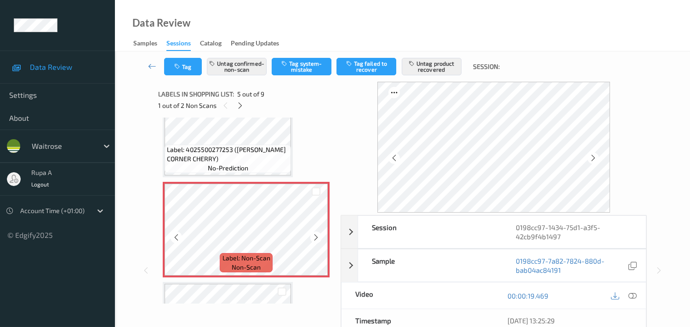
scroll to position [354, 0]
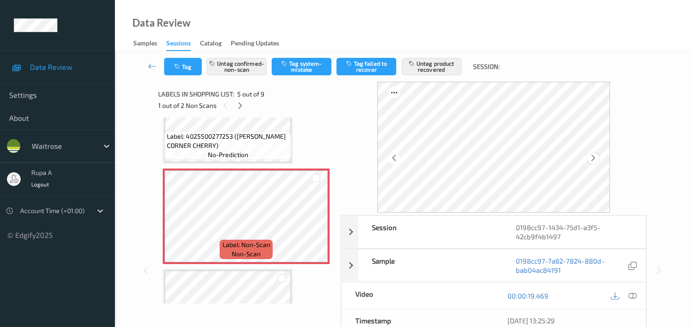
click at [597, 161] on icon at bounding box center [593, 158] width 8 height 8
click at [597, 160] on icon at bounding box center [593, 158] width 8 height 8
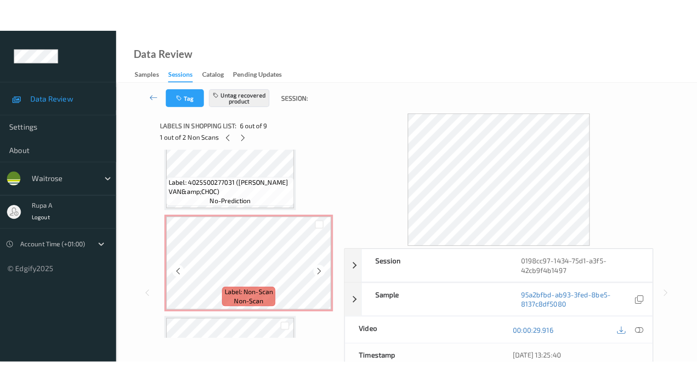
scroll to position [660, 0]
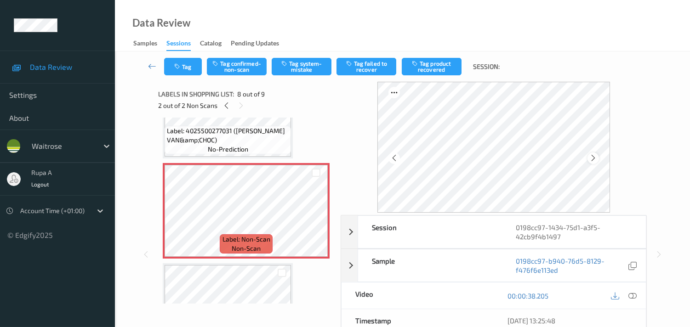
click at [595, 158] on icon at bounding box center [593, 158] width 8 height 8
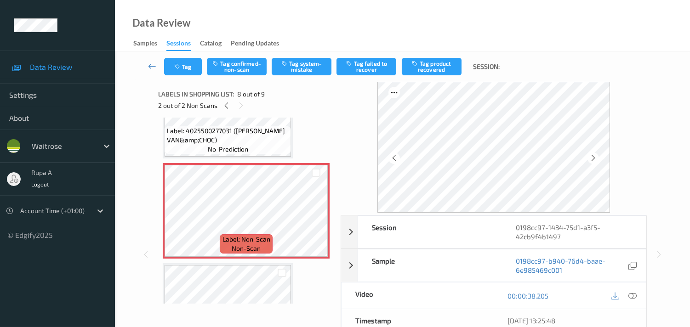
click at [595, 158] on icon at bounding box center [593, 158] width 8 height 8
click at [633, 297] on icon at bounding box center [632, 296] width 8 height 8
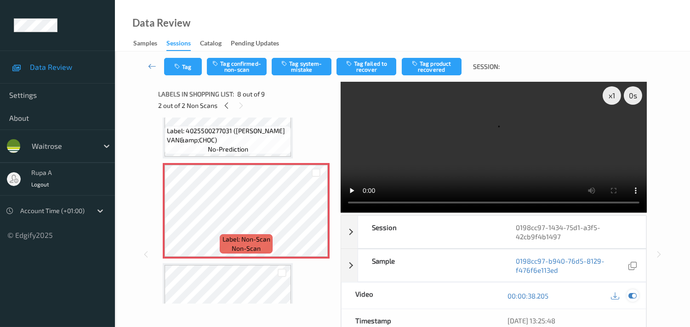
click at [630, 292] on icon at bounding box center [632, 296] width 8 height 8
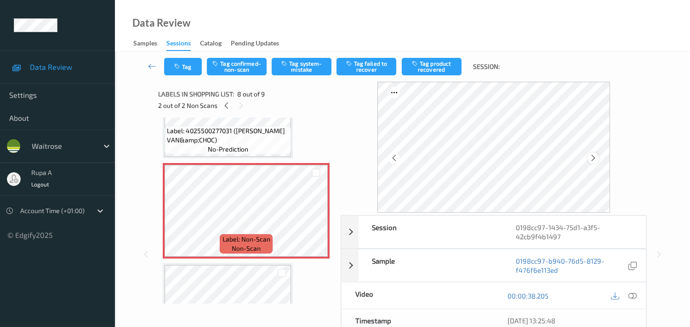
click at [590, 158] on div at bounding box center [592, 158] width 11 height 11
click at [591, 158] on icon at bounding box center [593, 158] width 8 height 8
click at [630, 292] on icon at bounding box center [632, 296] width 8 height 8
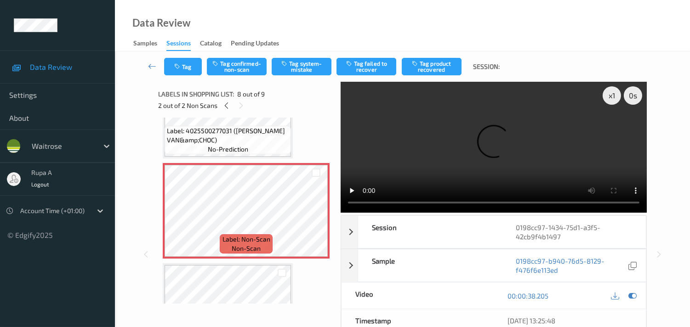
scroll to position [649, 0]
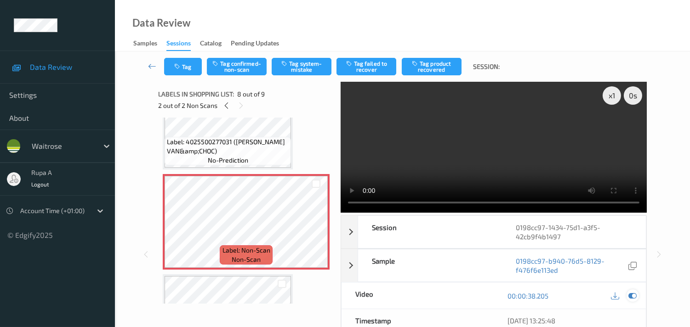
click at [631, 295] on icon at bounding box center [632, 296] width 8 height 8
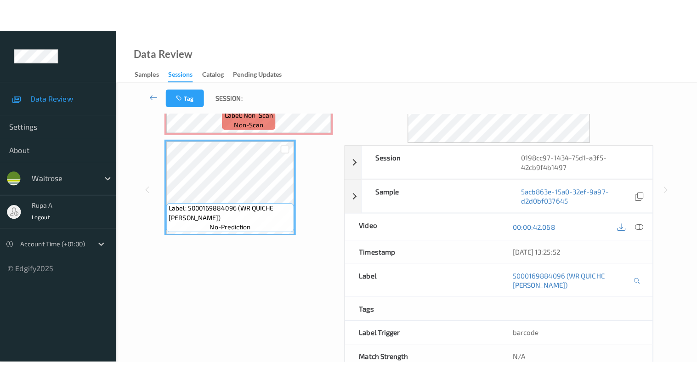
scroll to position [0, 0]
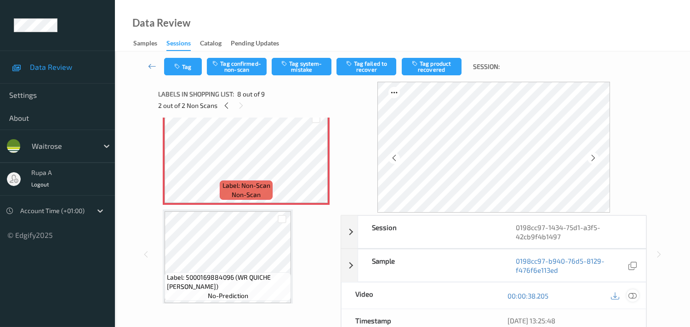
click at [632, 297] on icon at bounding box center [632, 296] width 8 height 8
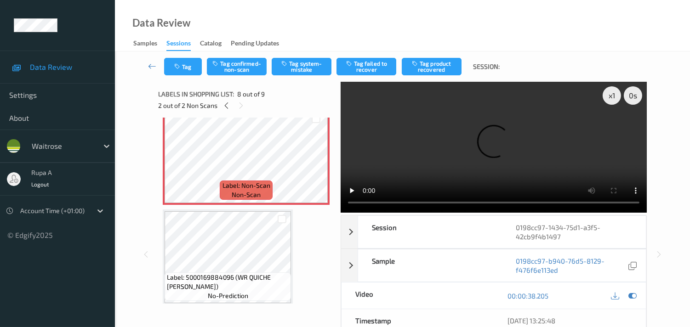
scroll to position [649, 0]
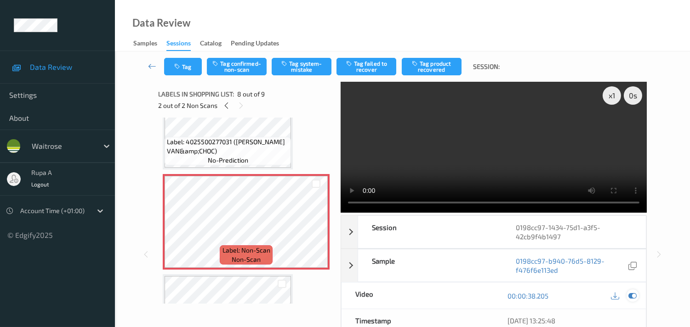
click at [632, 296] on icon at bounding box center [632, 296] width 8 height 8
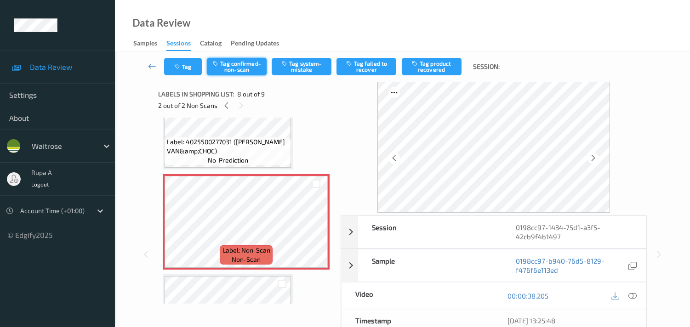
click at [246, 71] on button "Tag confirmed-non-scan" at bounding box center [237, 66] width 60 height 17
click at [387, 69] on button "Tag failed to recover" at bounding box center [366, 66] width 60 height 17
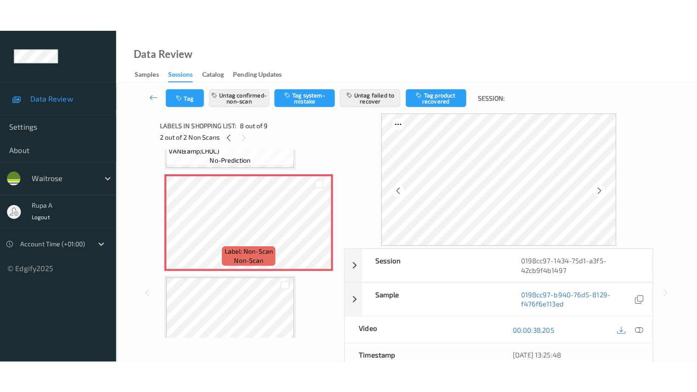
scroll to position [700, 0]
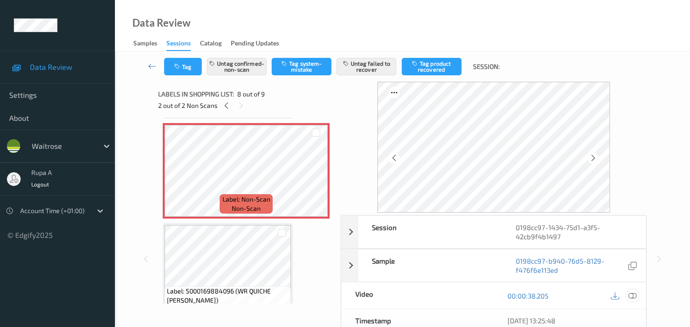
click at [630, 297] on icon at bounding box center [632, 296] width 8 height 8
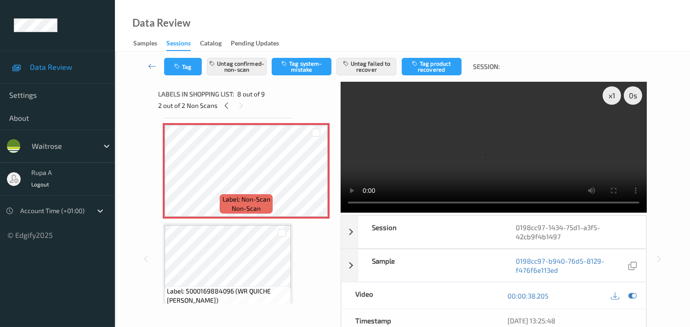
scroll to position [649, 0]
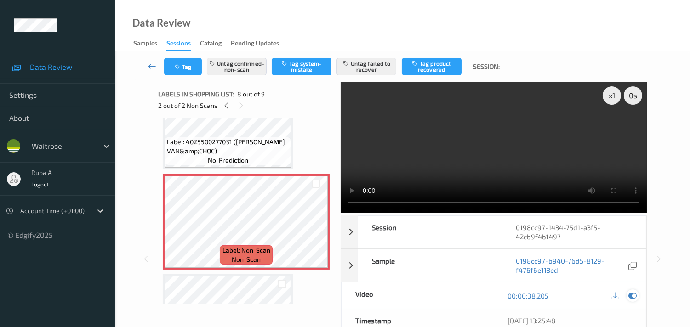
click at [634, 297] on icon at bounding box center [632, 296] width 8 height 8
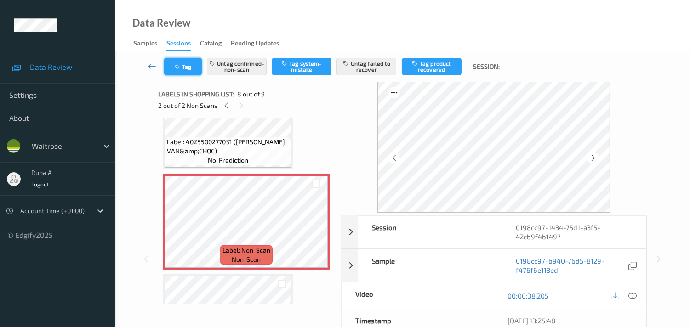
click at [175, 72] on button "Tag" at bounding box center [183, 66] width 38 height 17
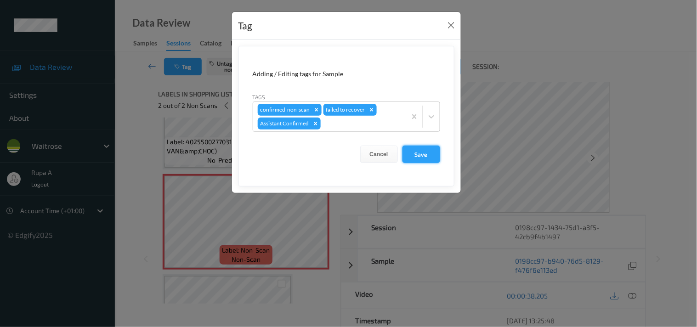
click at [421, 154] on button "Save" at bounding box center [422, 154] width 38 height 17
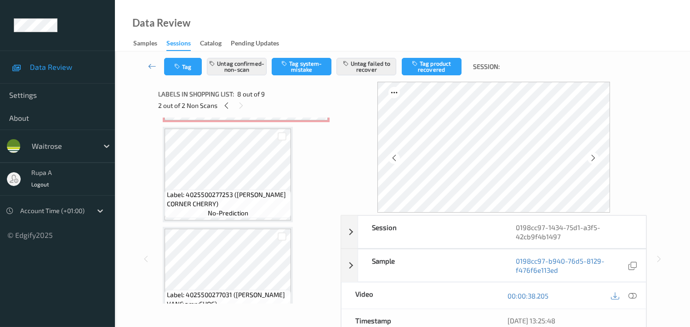
scroll to position [445, 0]
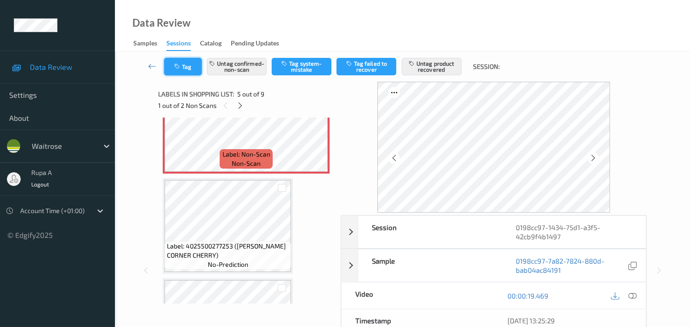
click at [189, 73] on button "Tag" at bounding box center [183, 66] width 38 height 17
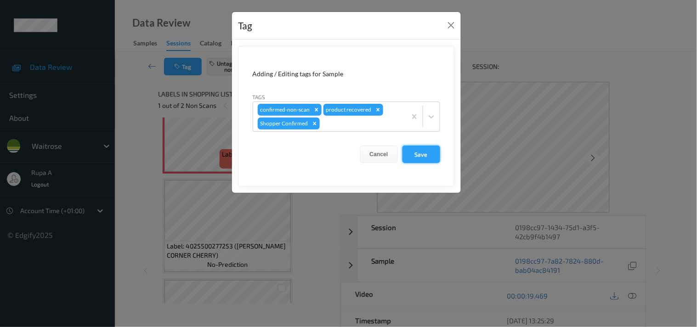
click at [421, 159] on button "Save" at bounding box center [422, 154] width 38 height 17
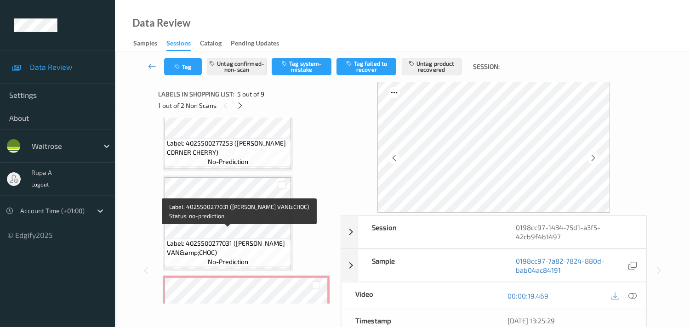
scroll to position [649, 0]
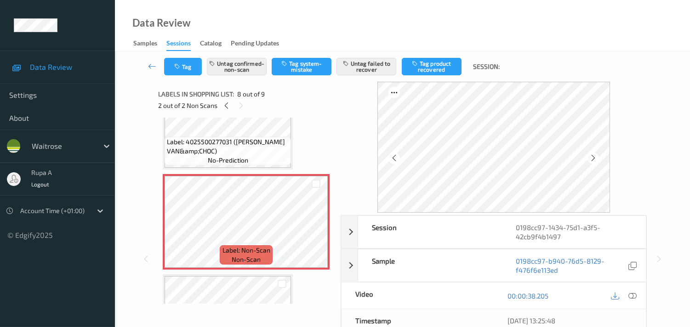
click at [186, 76] on div "Tag Untag confirmed-non-scan Tag system-mistake Untag failed to recover Tag pro…" at bounding box center [402, 66] width 537 height 30
click at [190, 66] on button "Tag" at bounding box center [183, 66] width 38 height 17
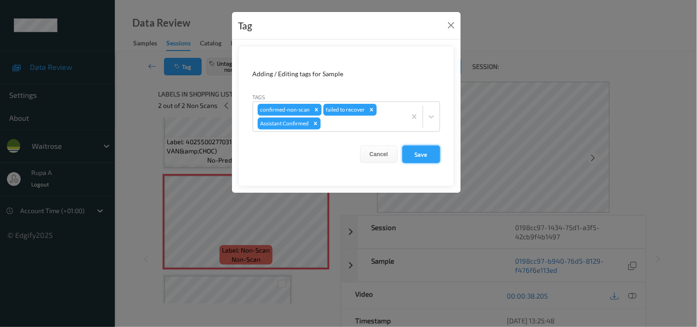
click at [416, 158] on button "Save" at bounding box center [422, 154] width 38 height 17
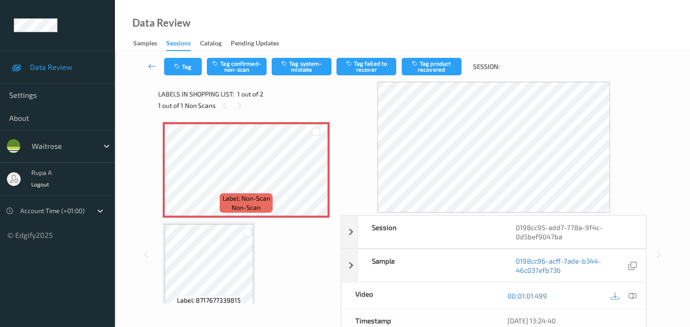
click at [300, 107] on div "1 out of 1 Non Scans" at bounding box center [246, 105] width 176 height 11
click at [631, 299] on icon at bounding box center [632, 296] width 8 height 8
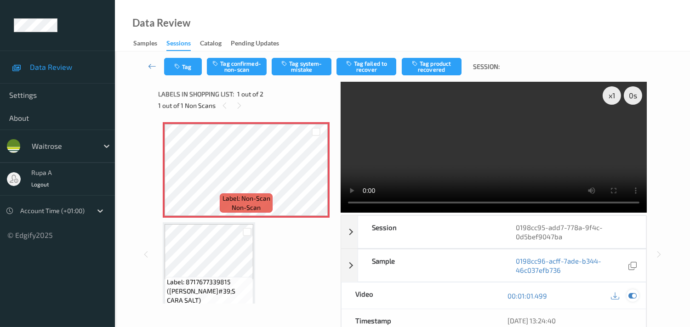
click at [630, 296] on icon at bounding box center [632, 296] width 8 height 8
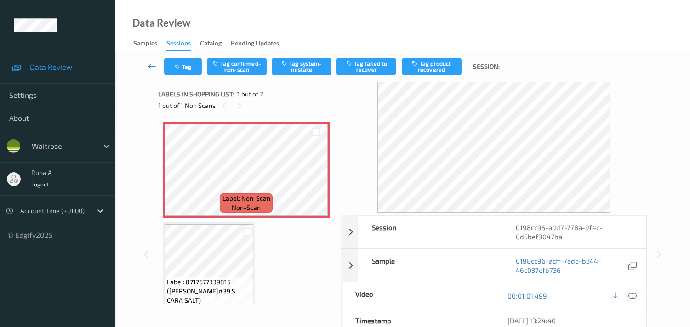
click at [631, 297] on icon at bounding box center [632, 296] width 8 height 8
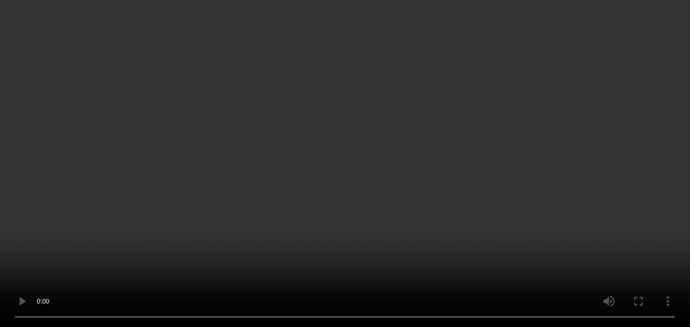
scroll to position [17, 0]
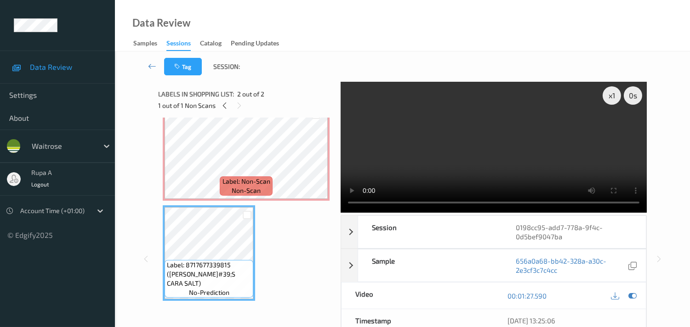
click at [222, 177] on span "Label: Non-Scan" at bounding box center [246, 181] width 48 height 9
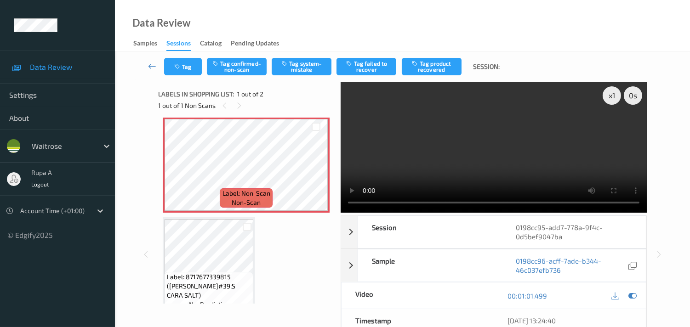
scroll to position [0, 0]
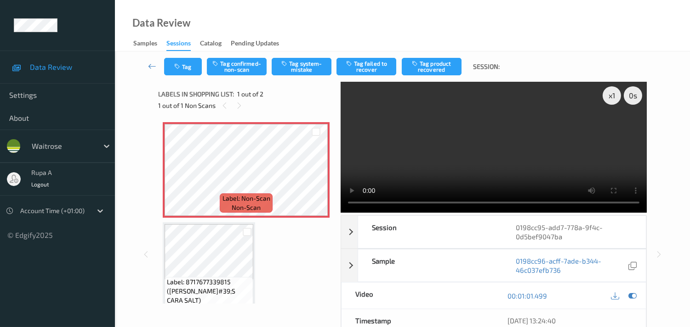
click at [295, 76] on div "Tag Tag confirmed-non-scan Tag system-mistake Tag failed to recover Tag product…" at bounding box center [402, 66] width 537 height 30
click at [632, 297] on icon at bounding box center [632, 296] width 8 height 8
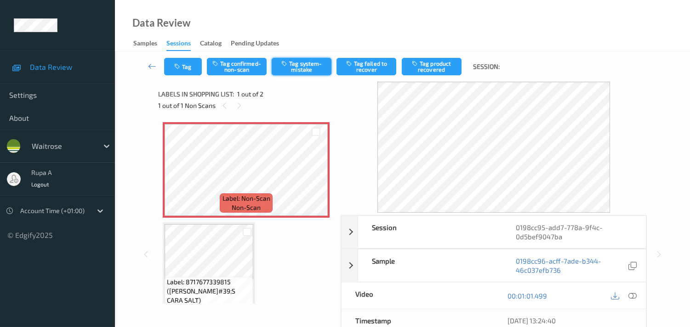
click at [302, 67] on button "Tag system-mistake" at bounding box center [302, 66] width 60 height 17
click at [182, 76] on div "Tag Tag confirmed-non-scan Untag system-mistake Tag failed to recover Tag produ…" at bounding box center [402, 66] width 537 height 30
click at [176, 69] on icon "button" at bounding box center [178, 66] width 8 height 6
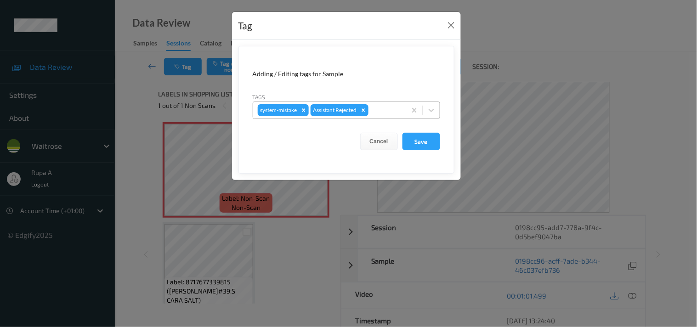
click at [387, 111] on div at bounding box center [385, 110] width 31 height 11
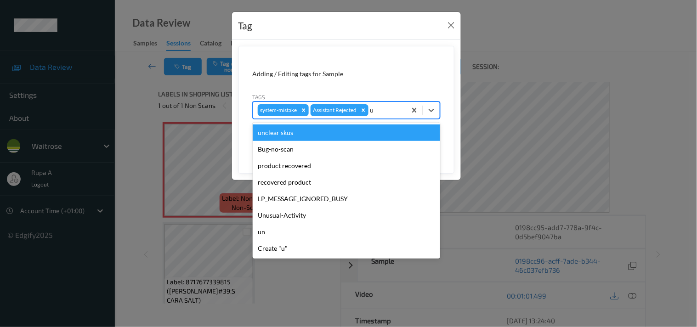
type input "un"
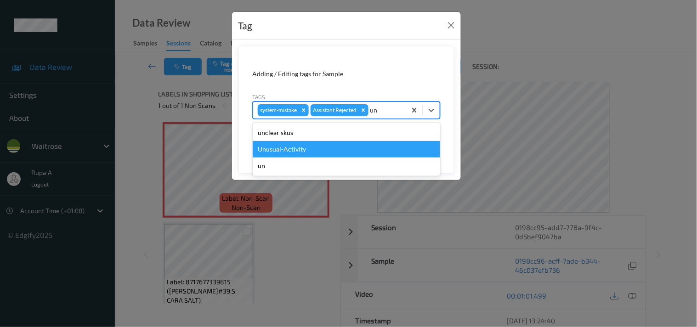
click at [327, 149] on div "Unusual-Activity" at bounding box center [347, 149] width 188 height 17
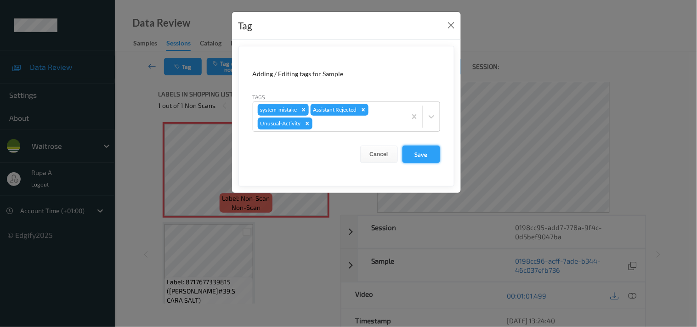
click at [426, 155] on button "Save" at bounding box center [422, 154] width 38 height 17
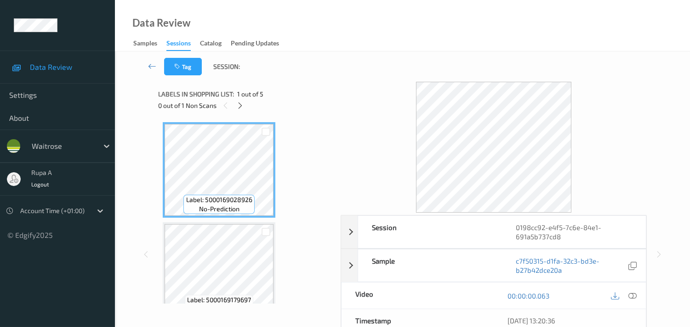
click at [290, 105] on div "0 out of 1 Non Scans" at bounding box center [246, 105] width 176 height 11
click at [242, 105] on icon at bounding box center [240, 106] width 8 height 8
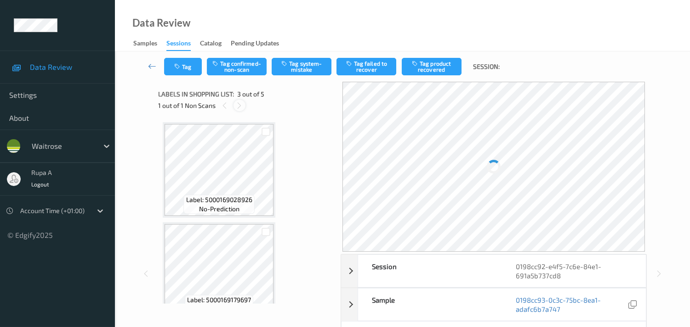
scroll to position [104, 0]
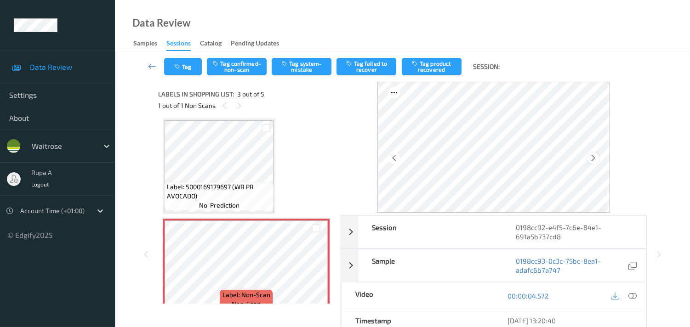
click at [592, 161] on icon at bounding box center [593, 158] width 8 height 8
click at [637, 296] on div at bounding box center [632, 296] width 12 height 12
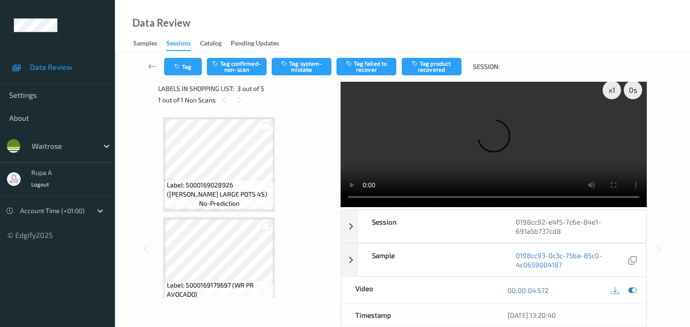
scroll to position [0, 0]
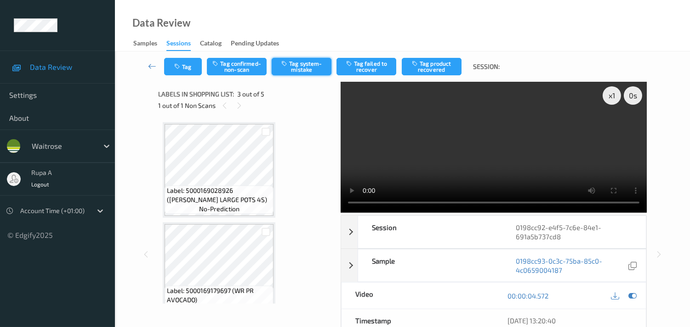
click at [289, 71] on button "Tag system-mistake" at bounding box center [302, 66] width 60 height 17
click at [182, 73] on button "Tag" at bounding box center [183, 66] width 38 height 17
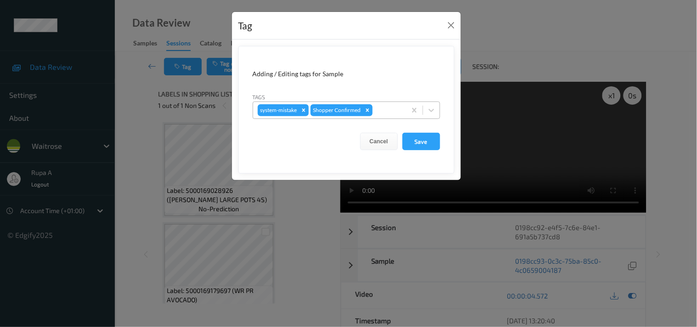
click at [392, 111] on div at bounding box center [388, 110] width 27 height 11
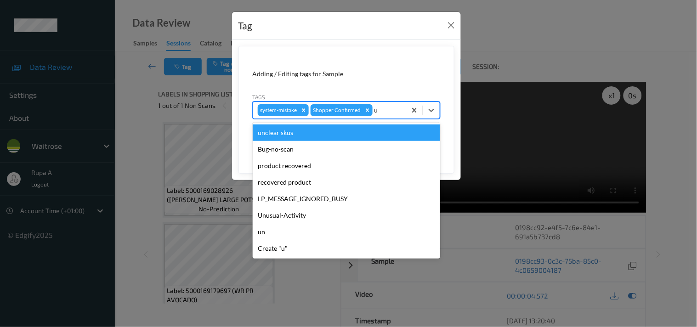
type input "un"
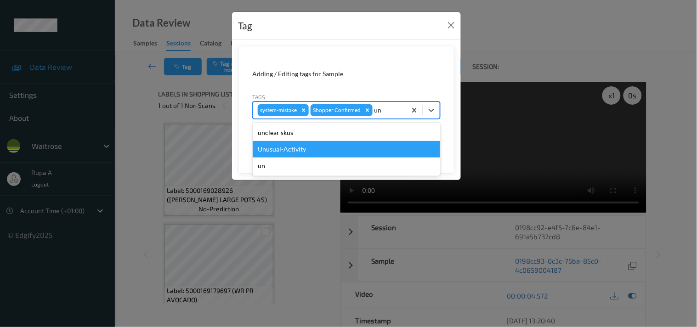
click at [319, 149] on div "Unusual-Activity" at bounding box center [347, 149] width 188 height 17
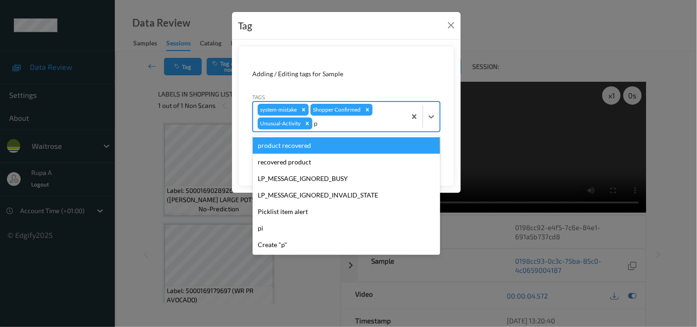
type input "pi"
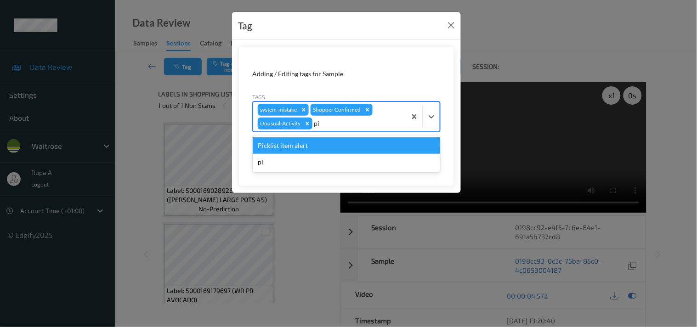
click at [319, 149] on div "Picklist item alert" at bounding box center [347, 145] width 188 height 17
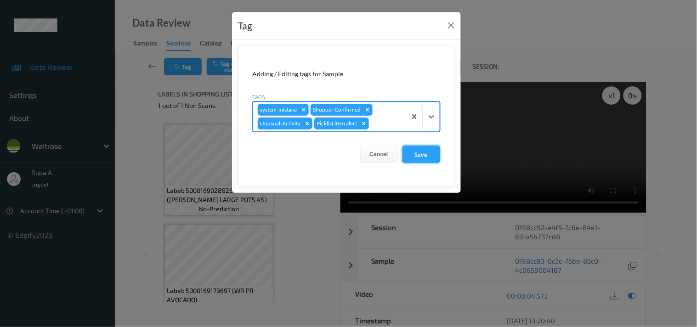
click at [433, 153] on button "Save" at bounding box center [422, 154] width 38 height 17
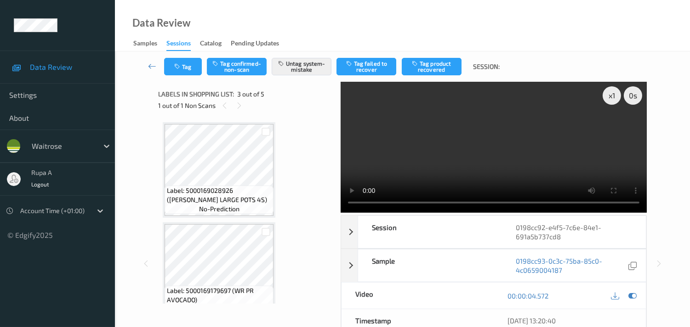
drag, startPoint x: 633, startPoint y: 297, endPoint x: 630, endPoint y: 285, distance: 12.4
click at [636, 296] on icon at bounding box center [632, 296] width 8 height 8
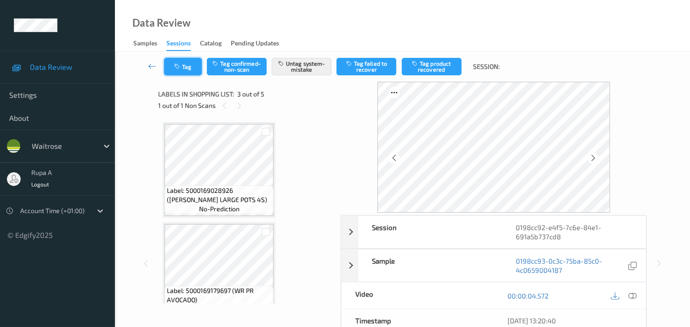
click at [174, 62] on button "Tag" at bounding box center [183, 66] width 38 height 17
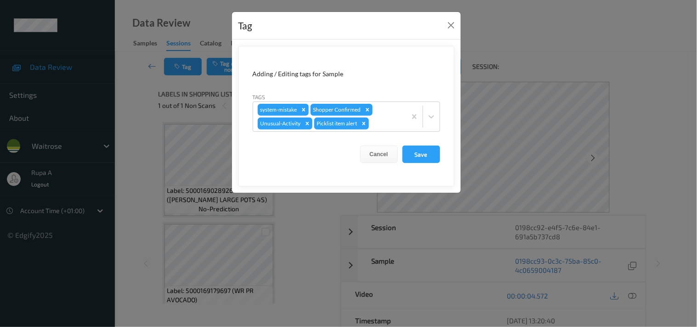
click at [415, 153] on button "Save" at bounding box center [422, 154] width 38 height 17
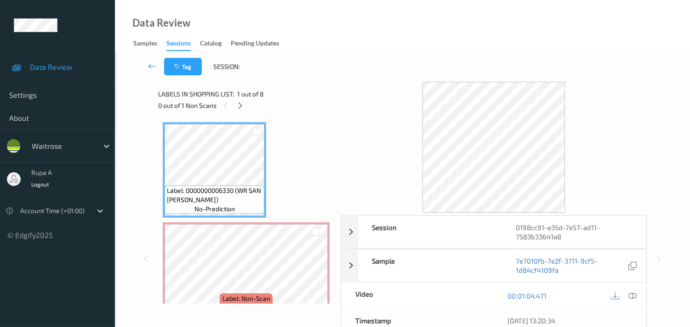
click at [319, 102] on div "0 out of 1 Non Scans" at bounding box center [246, 105] width 176 height 11
click at [242, 105] on icon at bounding box center [240, 106] width 8 height 8
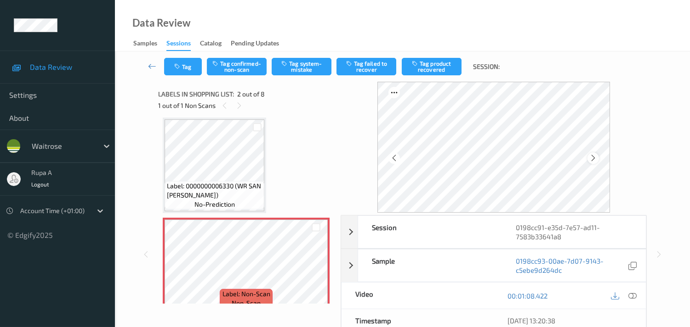
click at [593, 154] on div at bounding box center [592, 158] width 11 height 11
click at [634, 296] on icon at bounding box center [632, 296] width 8 height 8
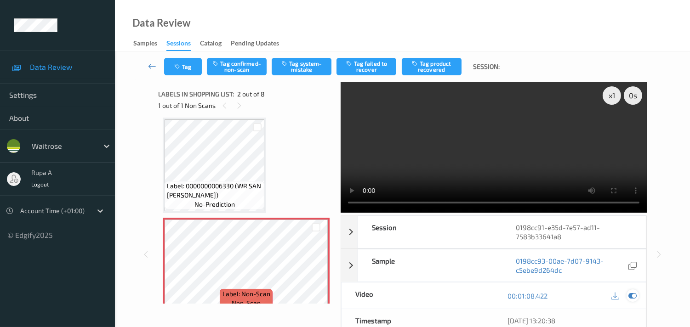
click at [628, 297] on icon at bounding box center [632, 296] width 8 height 8
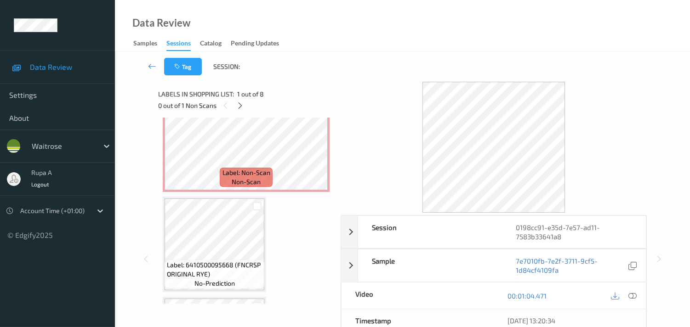
scroll to position [107, 0]
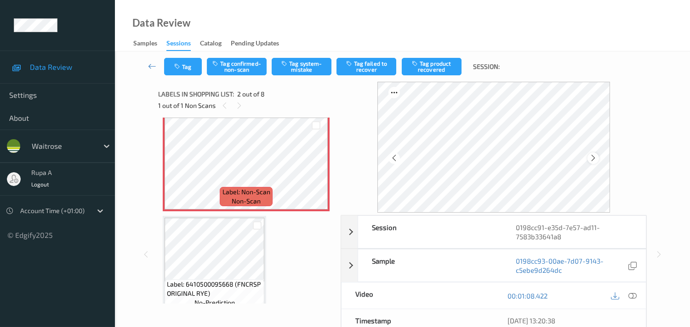
click at [591, 157] on div at bounding box center [592, 158] width 11 height 11
click at [593, 157] on icon at bounding box center [593, 158] width 8 height 8
click at [318, 70] on button "Tag system-mistake" at bounding box center [302, 66] width 60 height 17
click at [186, 63] on button "Tag" at bounding box center [183, 66] width 38 height 17
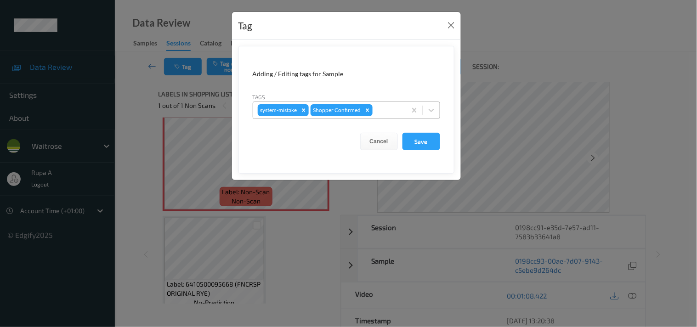
click at [379, 112] on div at bounding box center [388, 110] width 27 height 11
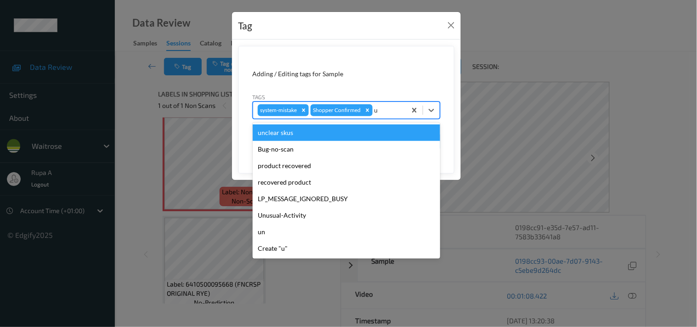
type input "un"
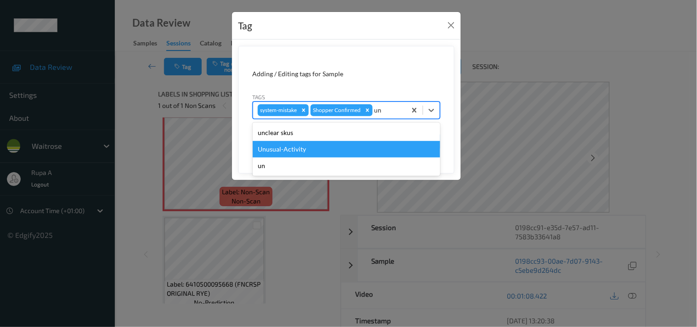
click at [320, 152] on div "Unusual-Activity" at bounding box center [347, 149] width 188 height 17
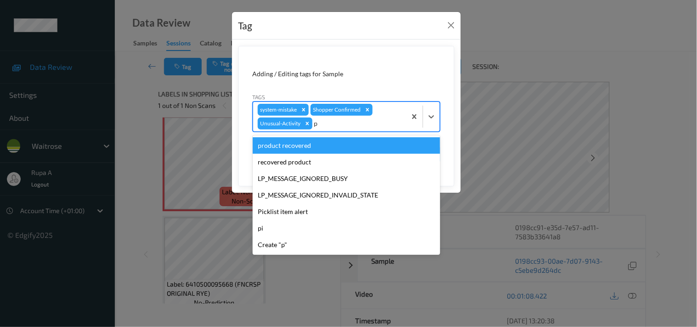
type input "pi"
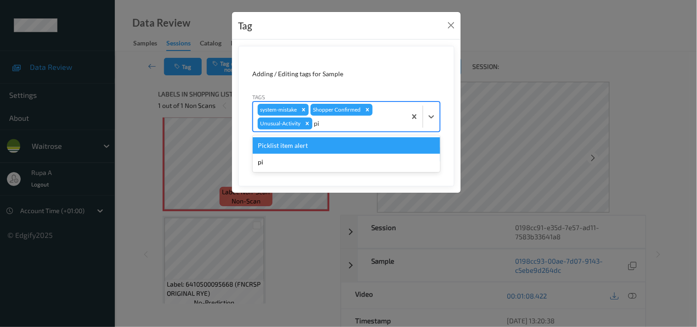
click at [318, 151] on div "Picklist item alert" at bounding box center [347, 145] width 188 height 17
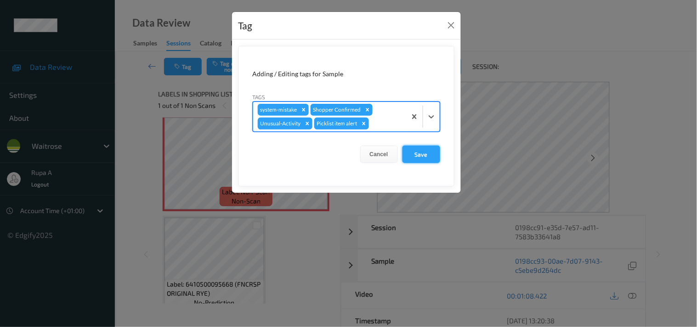
click at [424, 146] on button "Save" at bounding box center [422, 154] width 38 height 17
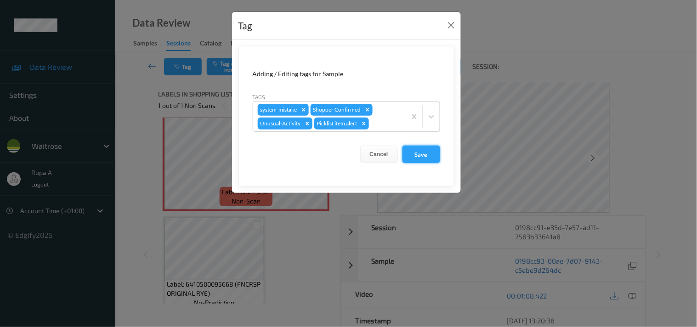
click at [423, 154] on button "Save" at bounding box center [422, 154] width 38 height 17
click at [416, 154] on button "Save" at bounding box center [422, 154] width 38 height 17
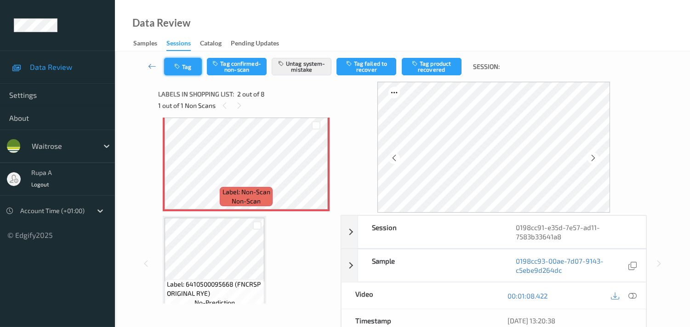
click at [190, 85] on div "Labels in shopping list: 2 out of 8 1 out of 1 Non Scans" at bounding box center [246, 100] width 176 height 36
click at [186, 71] on button "Tag" at bounding box center [183, 66] width 38 height 17
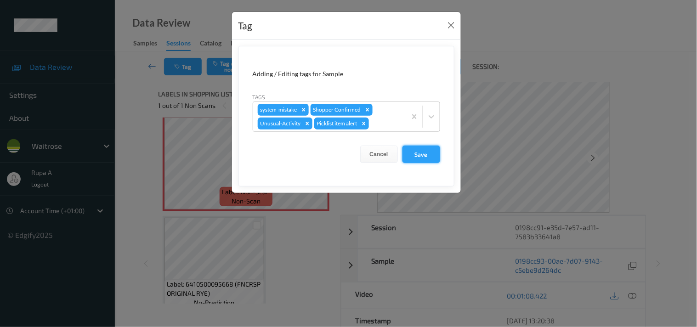
click at [425, 150] on button "Save" at bounding box center [422, 154] width 38 height 17
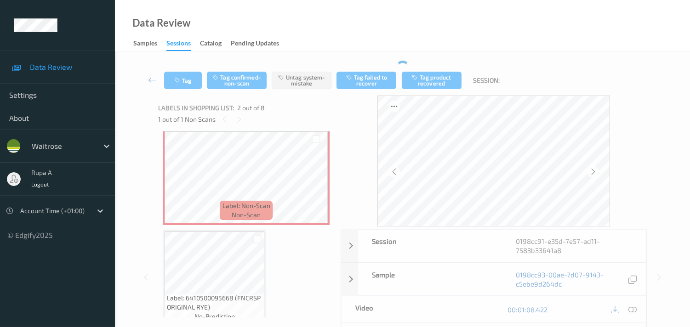
click at [364, 34] on div "Data Review Samples Sessions Catalog Pending Updates" at bounding box center [402, 25] width 575 height 51
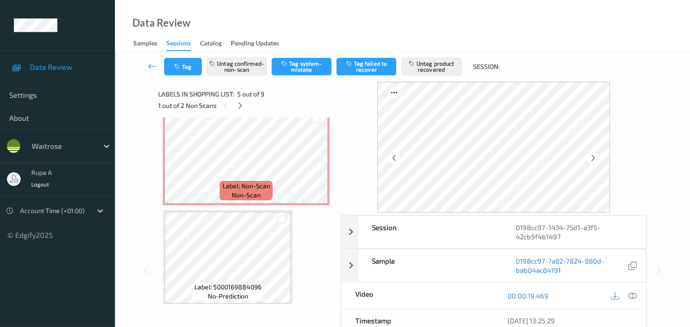
scroll to position [714, 0]
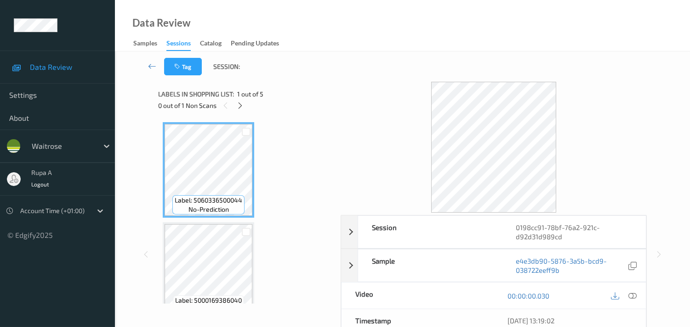
click at [242, 111] on div at bounding box center [239, 105] width 11 height 11
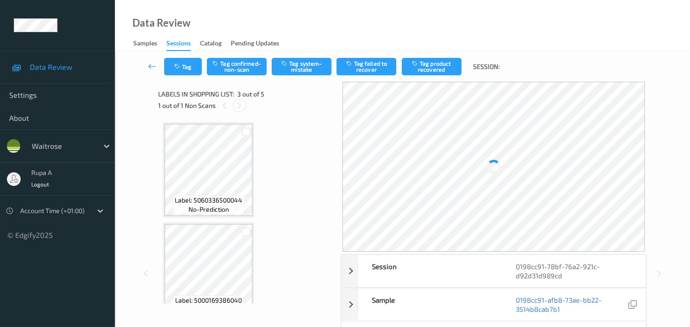
scroll to position [104, 0]
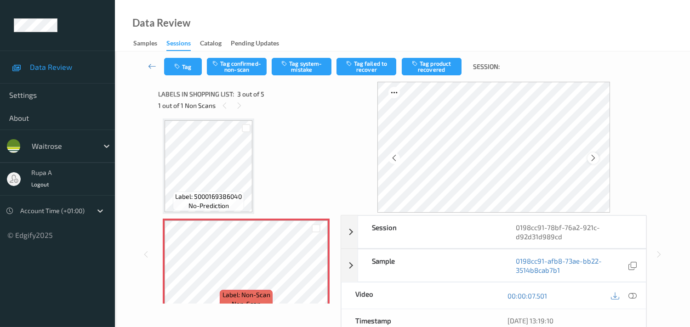
click at [597, 163] on div at bounding box center [592, 158] width 11 height 11
click at [630, 300] on icon at bounding box center [632, 296] width 8 height 8
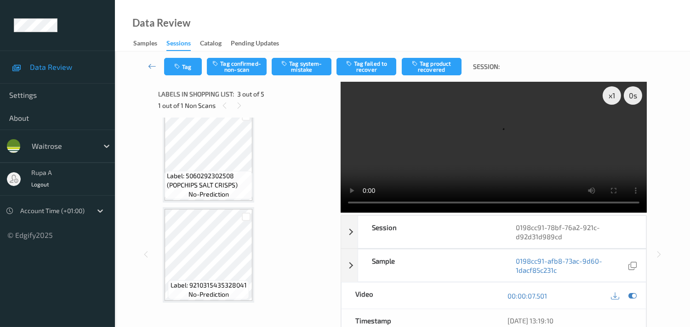
scroll to position [251, 0]
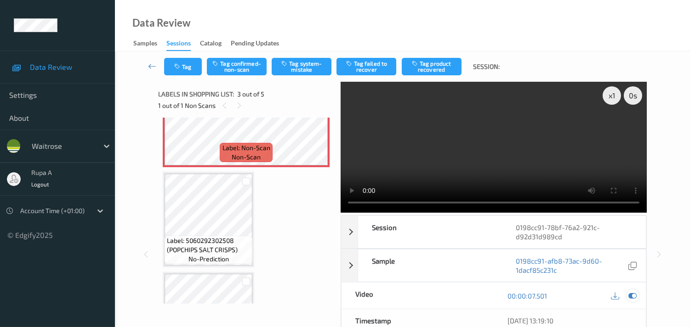
click at [631, 299] on icon at bounding box center [632, 296] width 8 height 8
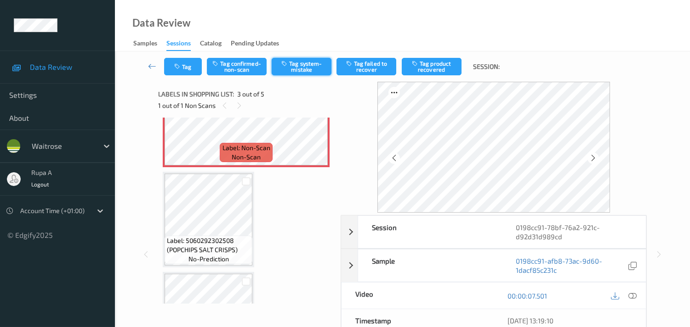
click at [302, 67] on button "Tag system-mistake" at bounding box center [302, 66] width 60 height 17
click at [196, 69] on button "Tag" at bounding box center [183, 66] width 38 height 17
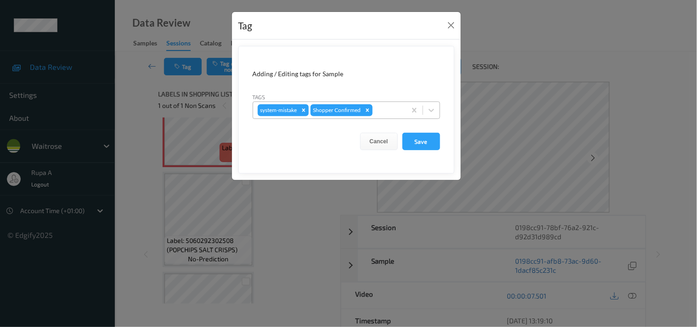
click at [389, 107] on div at bounding box center [388, 110] width 27 height 11
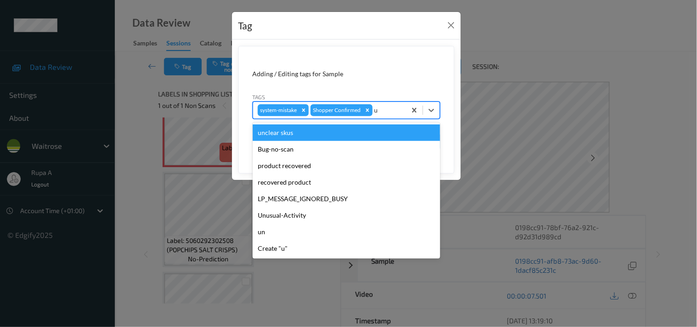
type input "un"
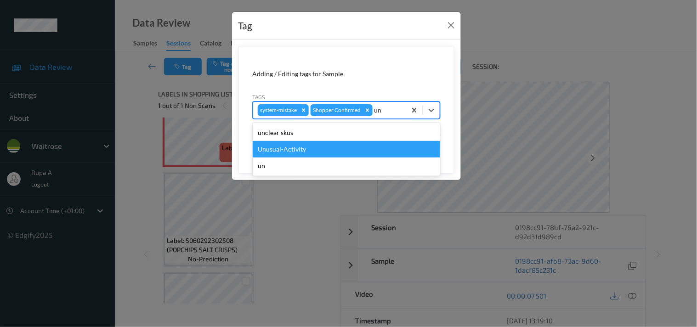
click at [315, 146] on div "Unusual-Activity" at bounding box center [347, 149] width 188 height 17
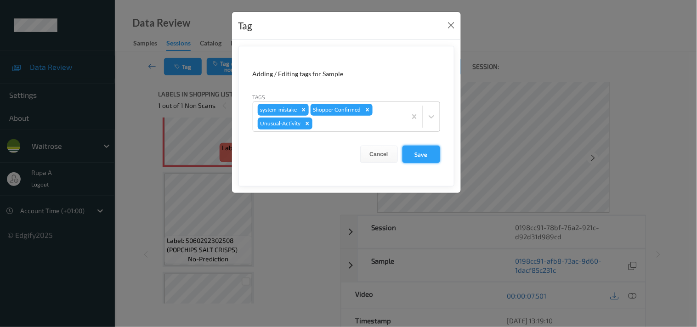
click at [405, 151] on button "Save" at bounding box center [422, 154] width 38 height 17
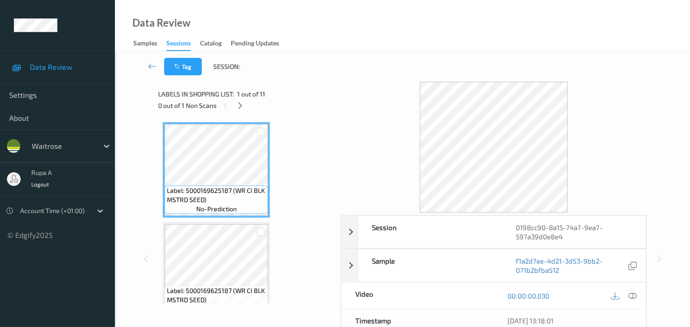
click at [362, 79] on div "Tag Session:" at bounding box center [402, 66] width 537 height 30
click at [244, 108] on icon at bounding box center [240, 106] width 8 height 8
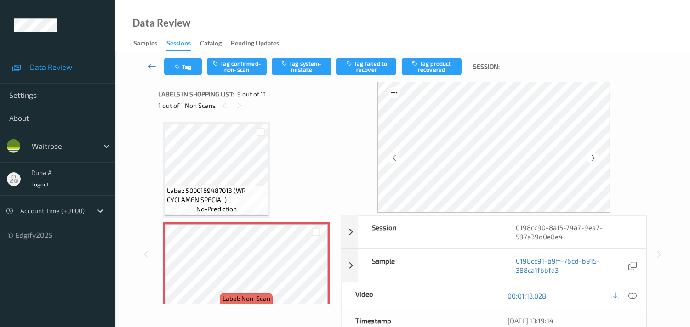
click at [338, 26] on div "Data Review Samples Sessions Catalog Pending Updates" at bounding box center [402, 25] width 575 height 51
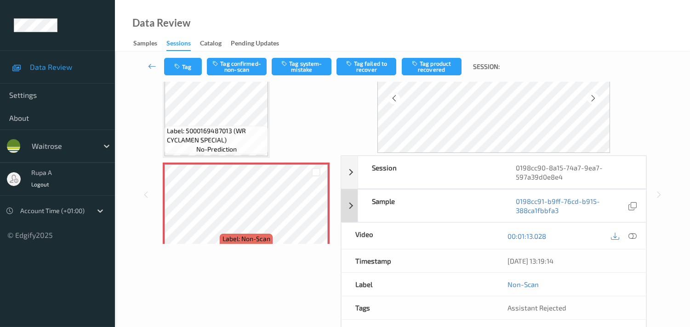
scroll to position [0, 0]
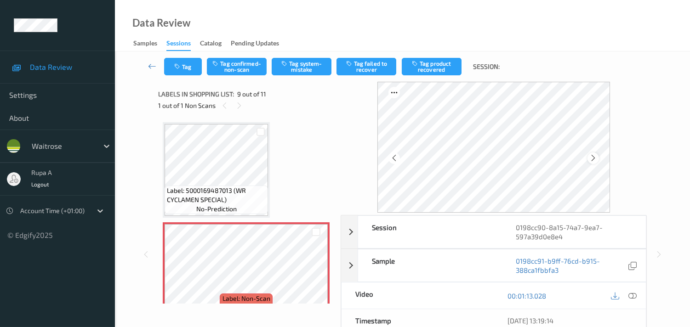
click at [597, 159] on icon at bounding box center [593, 158] width 8 height 8
click at [594, 158] on icon at bounding box center [593, 158] width 8 height 8
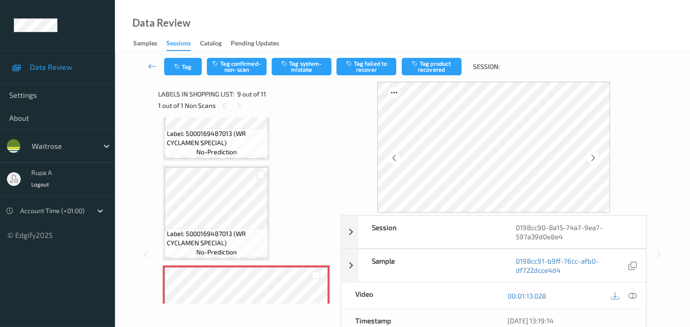
scroll to position [505, 0]
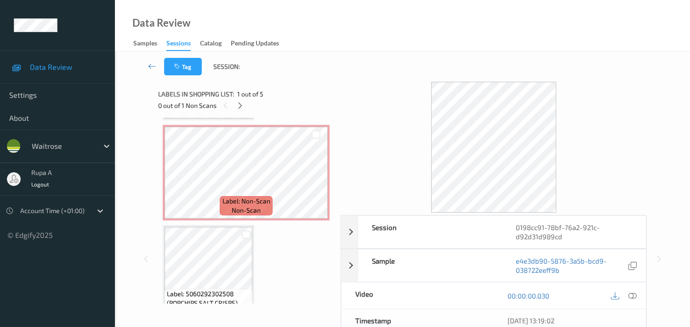
scroll to position [204, 0]
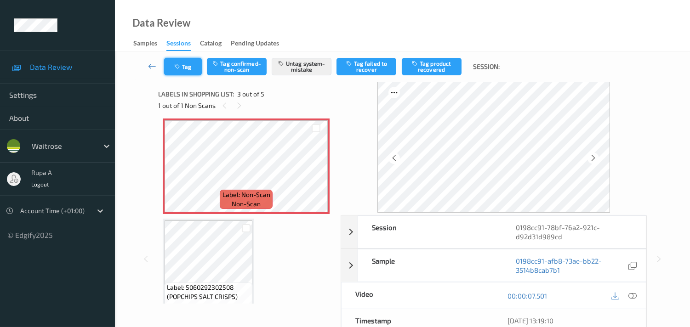
click at [179, 65] on icon "button" at bounding box center [178, 66] width 8 height 6
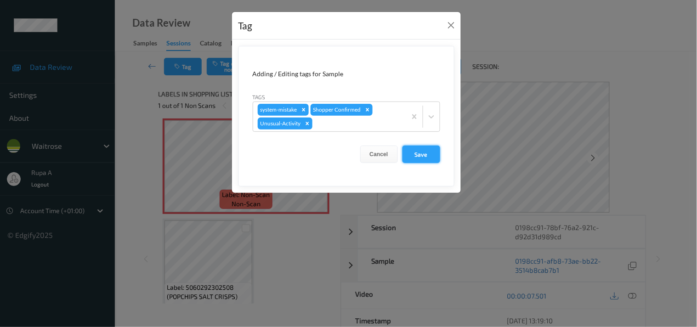
click at [415, 152] on button "Save" at bounding box center [422, 154] width 38 height 17
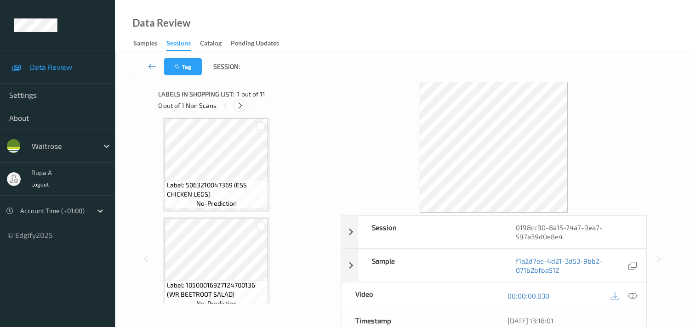
click at [239, 107] on icon at bounding box center [240, 106] width 8 height 8
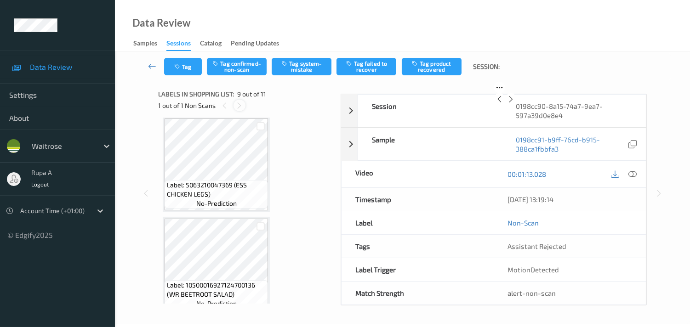
scroll to position [701, 0]
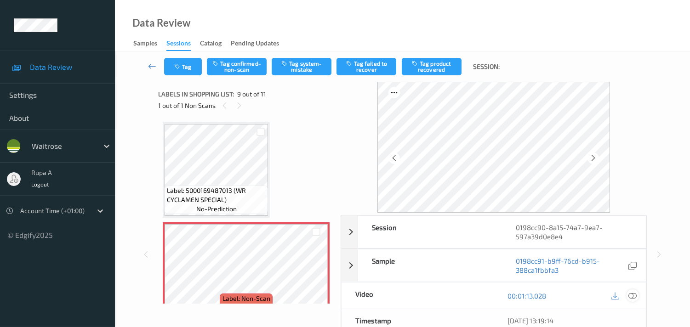
click at [631, 297] on icon at bounding box center [632, 296] width 8 height 8
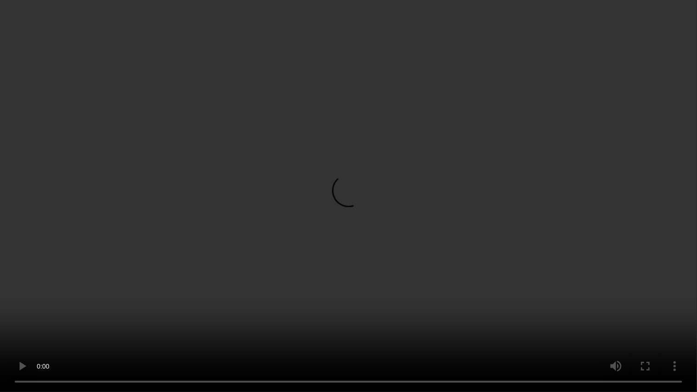
click at [267, 327] on video at bounding box center [348, 196] width 697 height 392
click at [119, 267] on video at bounding box center [348, 196] width 697 height 392
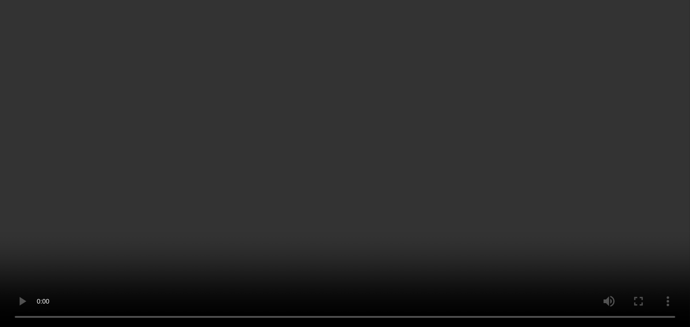
scroll to position [913, 0]
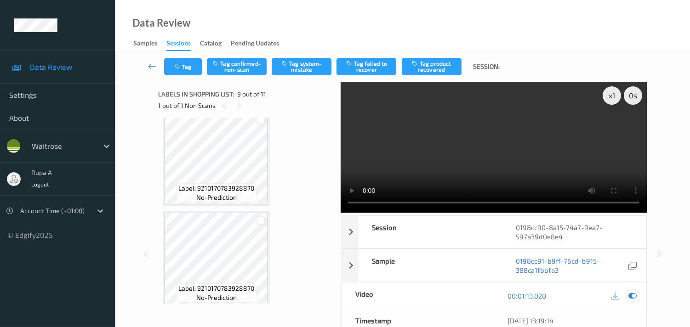
click at [630, 295] on icon at bounding box center [632, 296] width 8 height 8
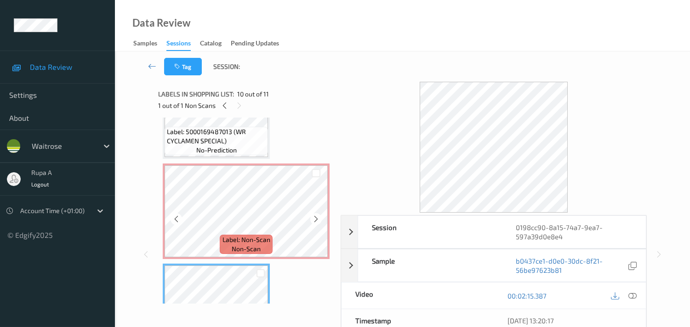
scroll to position [811, 0]
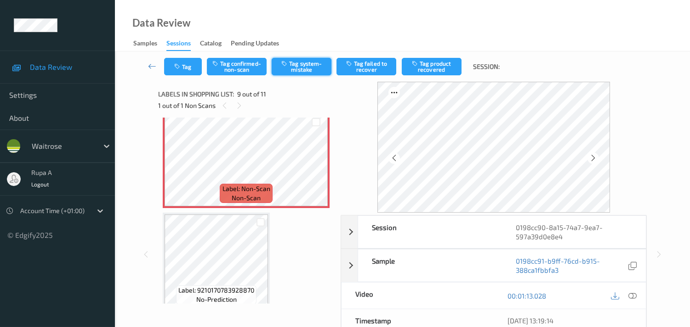
click at [320, 74] on button "Tag system-mistake" at bounding box center [302, 66] width 60 height 17
click at [172, 74] on button "Tag" at bounding box center [183, 66] width 38 height 17
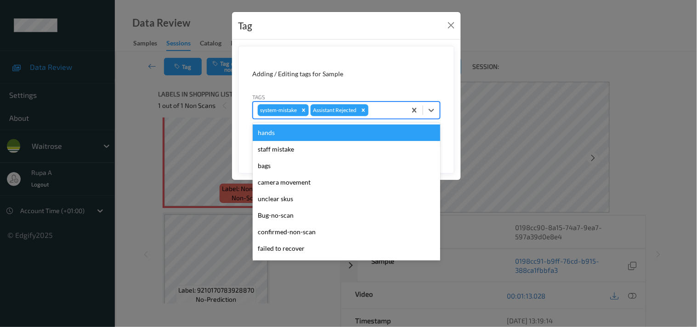
click at [392, 112] on div at bounding box center [385, 110] width 31 height 11
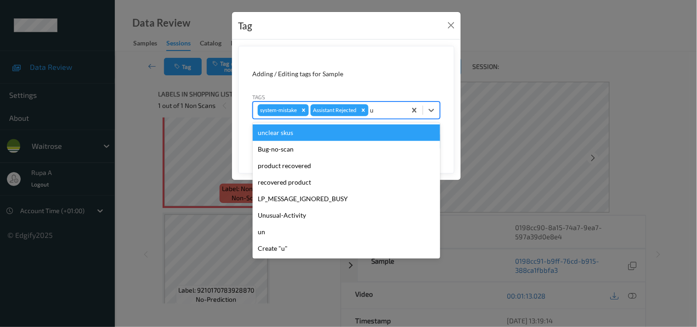
type input "un"
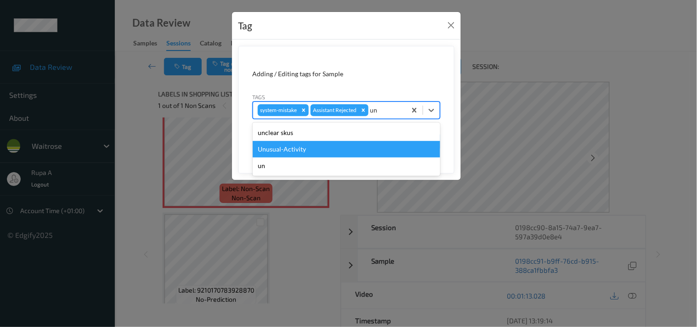
click at [336, 146] on div "Unusual-Activity" at bounding box center [347, 149] width 188 height 17
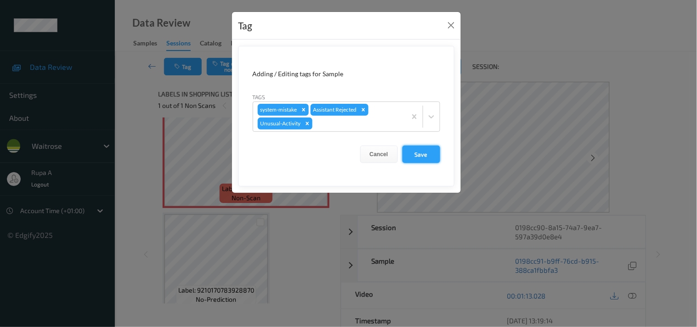
click at [415, 153] on button "Save" at bounding box center [422, 154] width 38 height 17
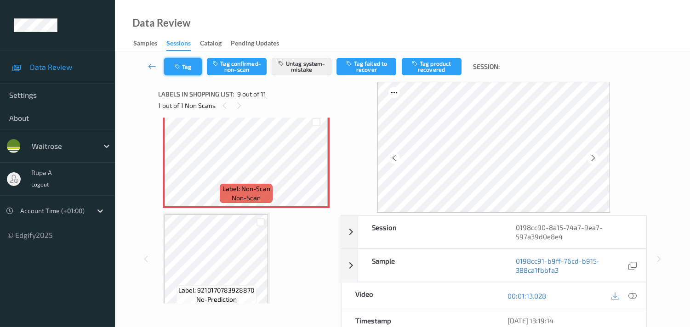
click at [181, 71] on button "Tag" at bounding box center [183, 66] width 38 height 17
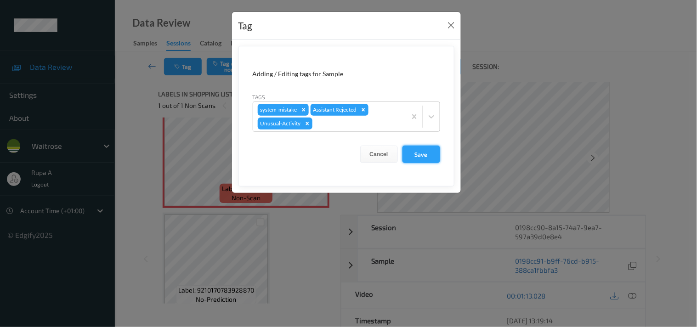
click at [430, 157] on button "Save" at bounding box center [422, 154] width 38 height 17
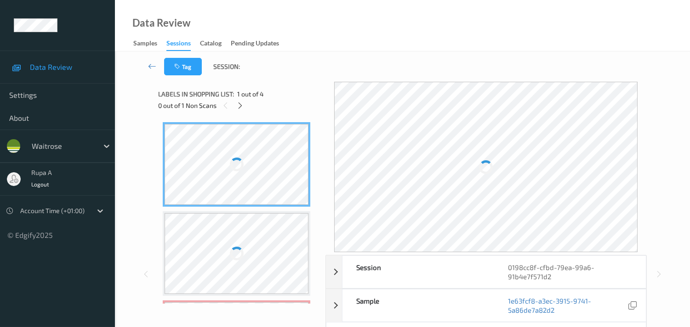
click at [296, 89] on div "Labels in shopping list: 1 out of 4" at bounding box center [238, 93] width 161 height 11
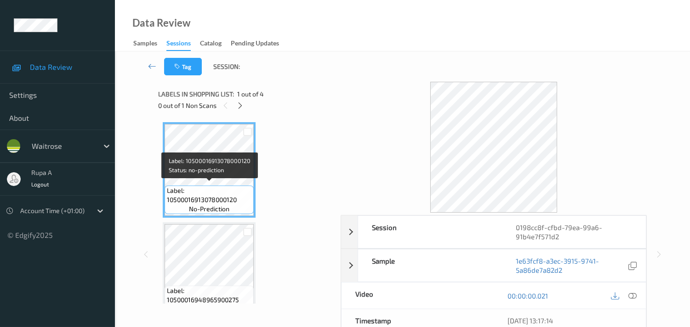
scroll to position [51, 0]
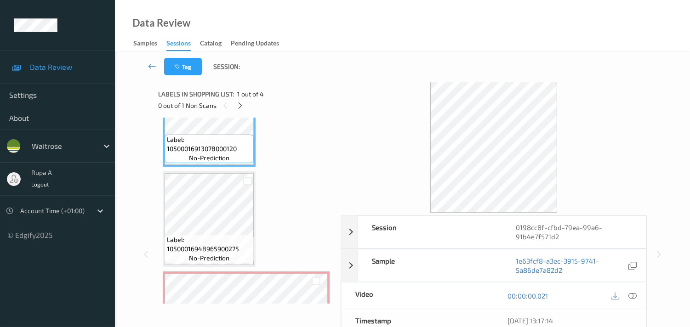
click at [263, 244] on div "Label: 10500016913078000120 no-prediction Label: 10500016948965900275 no-predic…" at bounding box center [246, 269] width 167 height 396
click at [268, 219] on div "Label: 10500016913078000120 no-prediction Label: 10500016948965900275 no-predic…" at bounding box center [246, 269] width 167 height 396
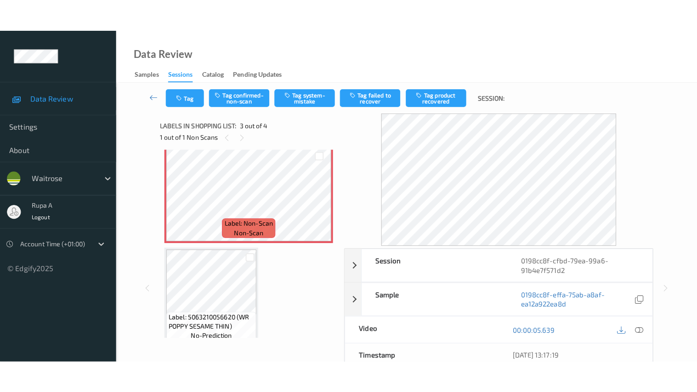
scroll to position [216, 0]
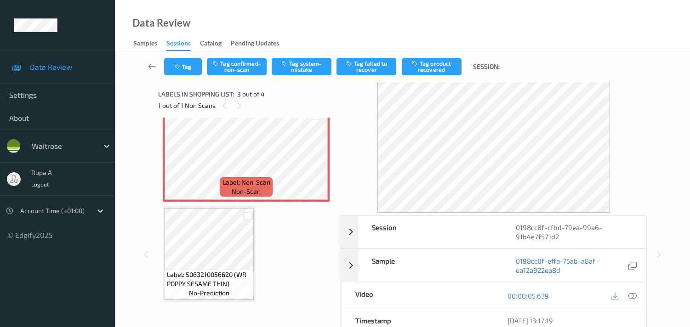
click at [626, 299] on div at bounding box center [624, 296] width 30 height 12
click at [632, 295] on icon at bounding box center [632, 296] width 8 height 8
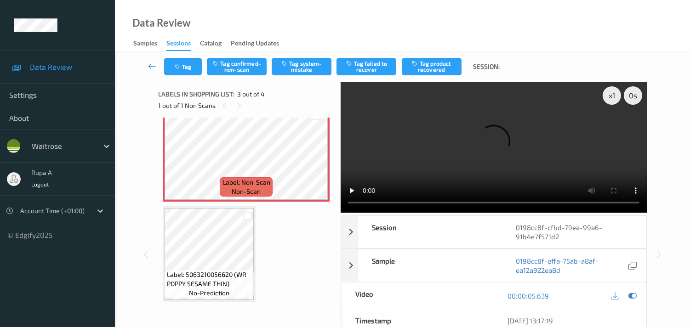
scroll to position [152, 0]
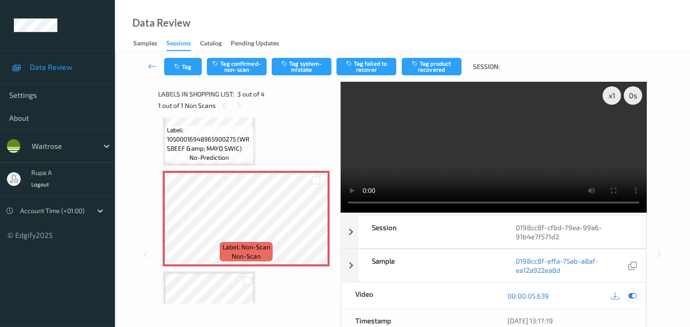
click at [635, 295] on icon at bounding box center [632, 296] width 8 height 8
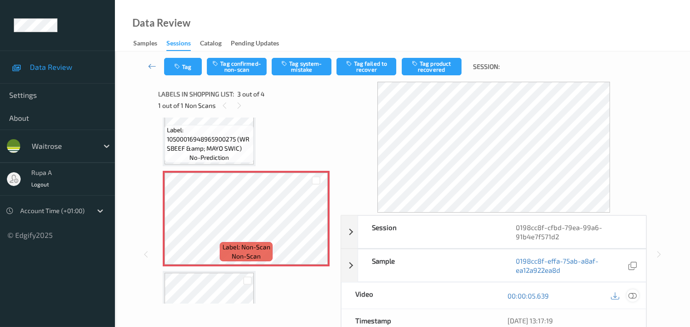
click at [630, 294] on icon at bounding box center [632, 296] width 8 height 8
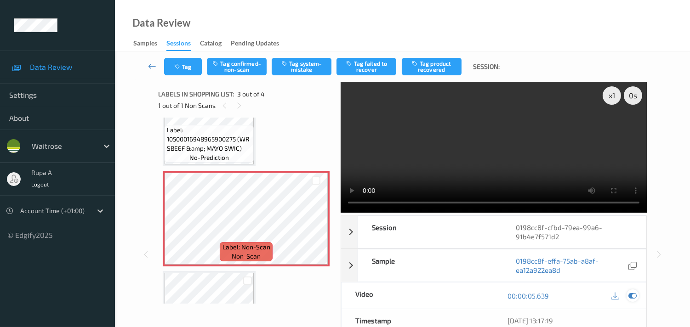
click at [628, 299] on icon at bounding box center [632, 296] width 8 height 8
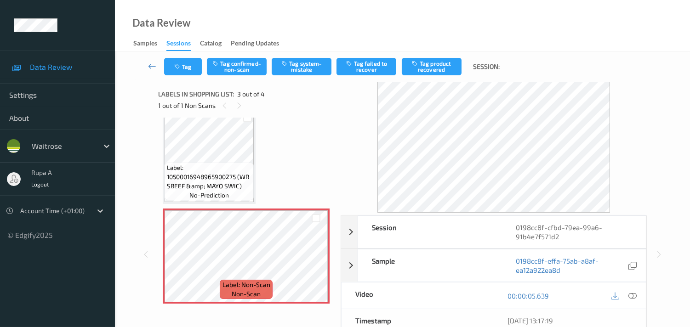
scroll to position [63, 0]
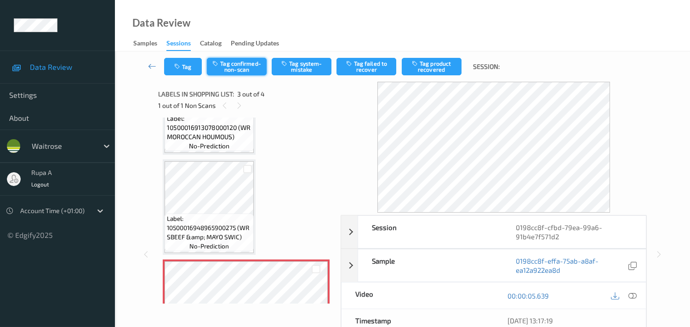
click at [250, 69] on button "Tag confirmed-non-scan" at bounding box center [237, 66] width 60 height 17
click at [361, 66] on button "Tag failed to recover" at bounding box center [366, 66] width 60 height 17
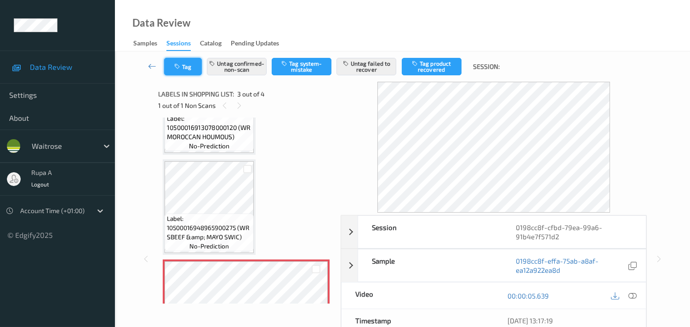
click at [182, 70] on button "Tag" at bounding box center [183, 66] width 38 height 17
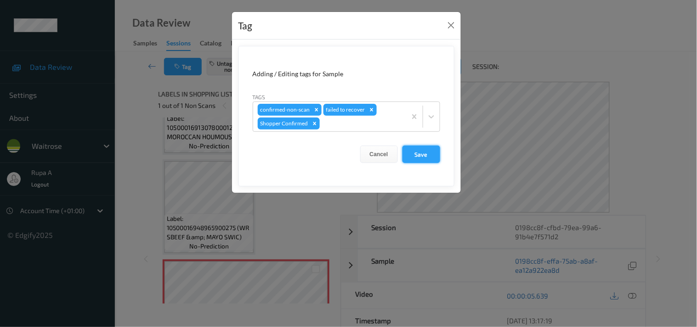
click at [421, 155] on button "Save" at bounding box center [422, 154] width 38 height 17
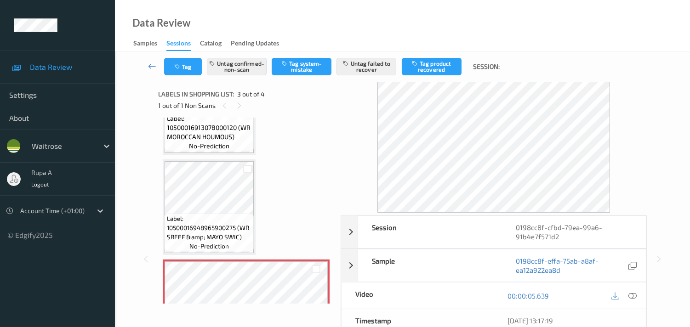
click at [313, 146] on div "Label: 10500016913078000120 (WR MOROCCAN HOUMOUS) no-prediction Label: 10500016…" at bounding box center [246, 257] width 167 height 396
click at [189, 70] on button "Tag" at bounding box center [183, 66] width 38 height 17
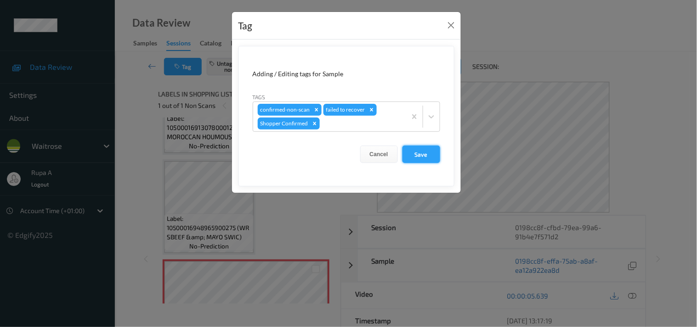
click at [424, 153] on button "Save" at bounding box center [422, 154] width 38 height 17
